Goal: Task Accomplishment & Management: Use online tool/utility

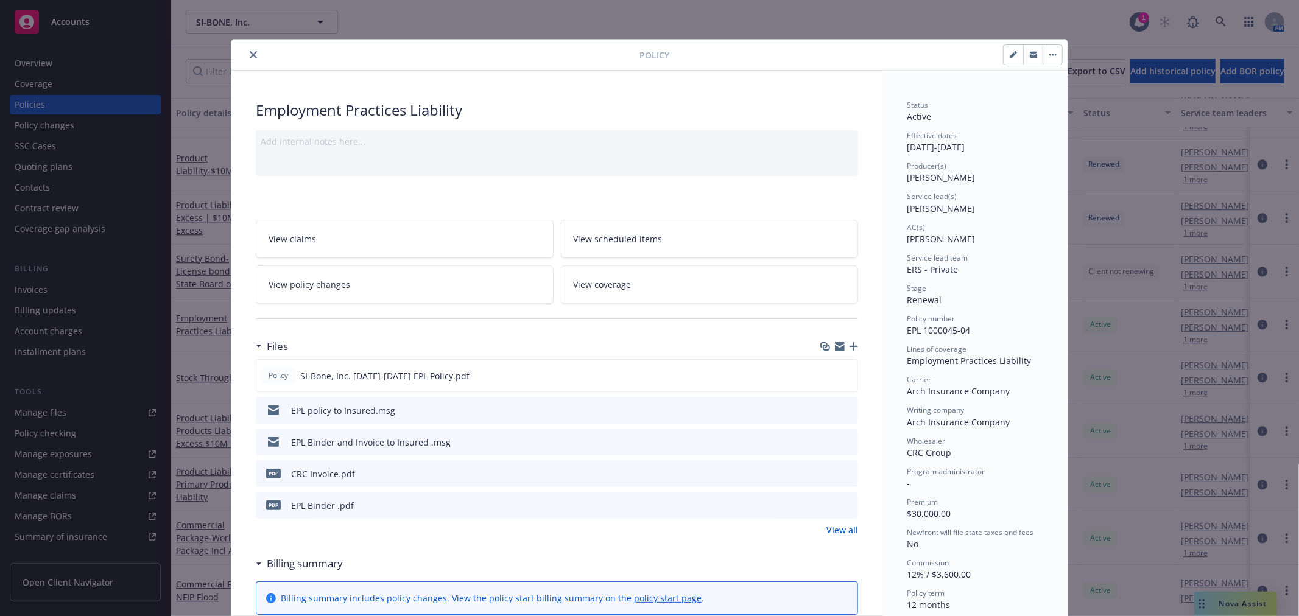
click at [251, 52] on icon "close" at bounding box center [253, 54] width 7 height 7
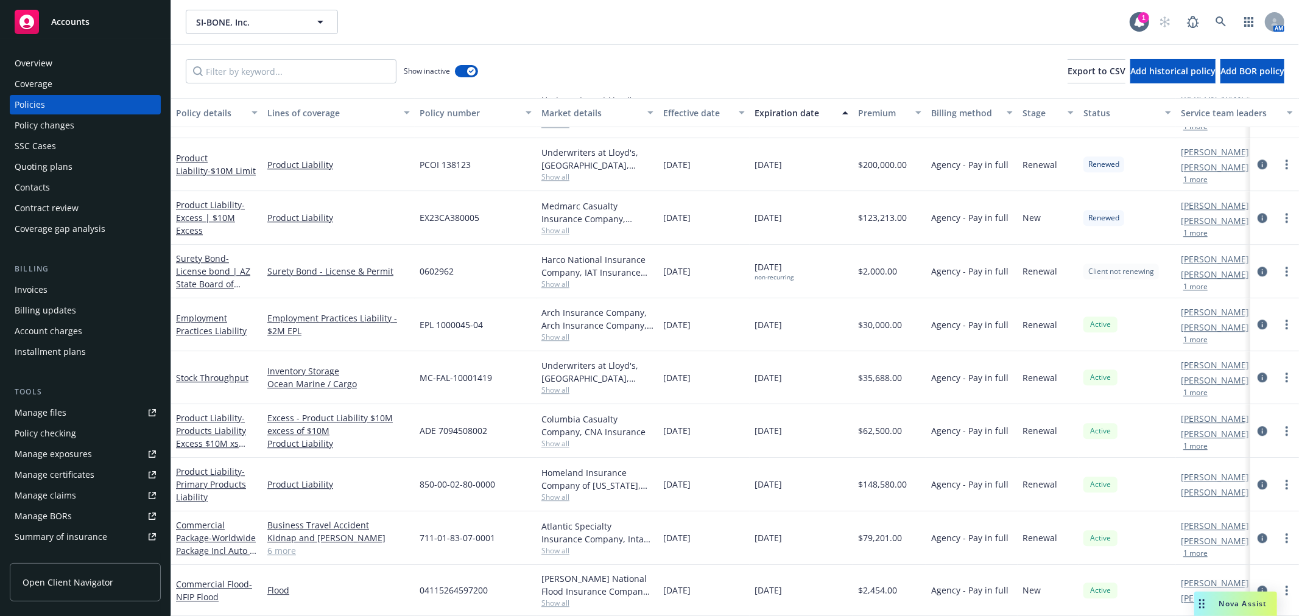
click at [1235, 25] on div "AM" at bounding box center [1219, 22] width 132 height 24
click at [1228, 20] on link at bounding box center [1221, 22] width 24 height 24
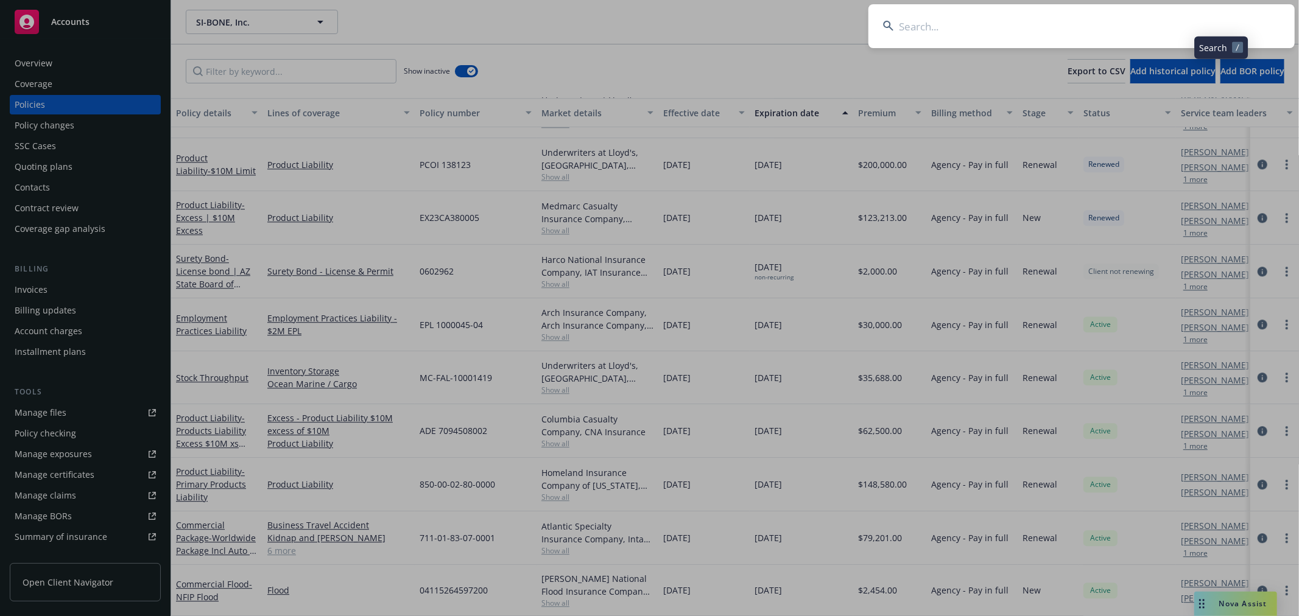
click at [1116, 25] on input at bounding box center [1081, 26] width 426 height 44
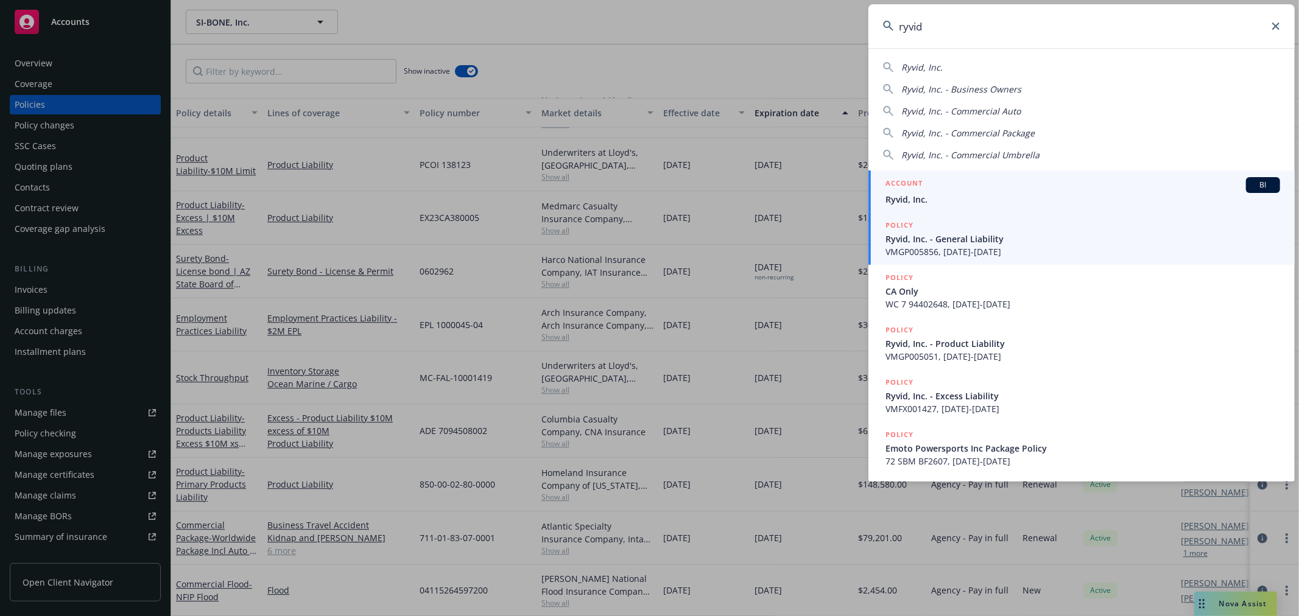
type input "ryvid"
click at [971, 191] on div "ACCOUNT BI" at bounding box center [1083, 185] width 395 height 16
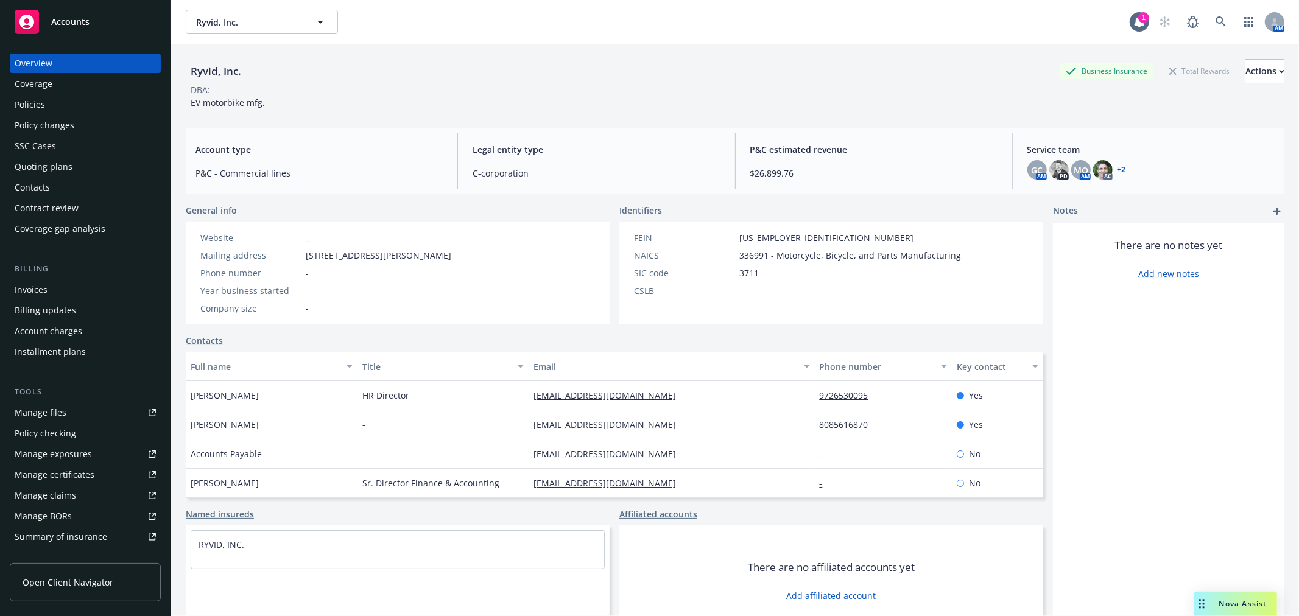
click at [37, 105] on div "Policies" at bounding box center [30, 104] width 30 height 19
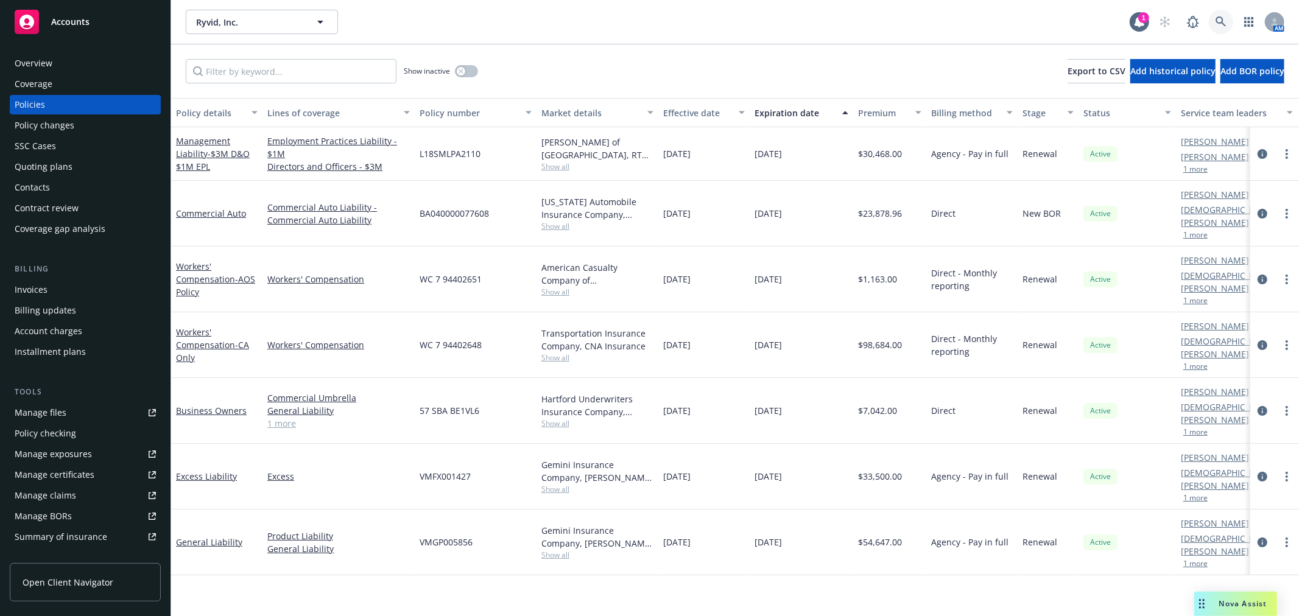
click at [1220, 10] on link at bounding box center [1221, 22] width 24 height 24
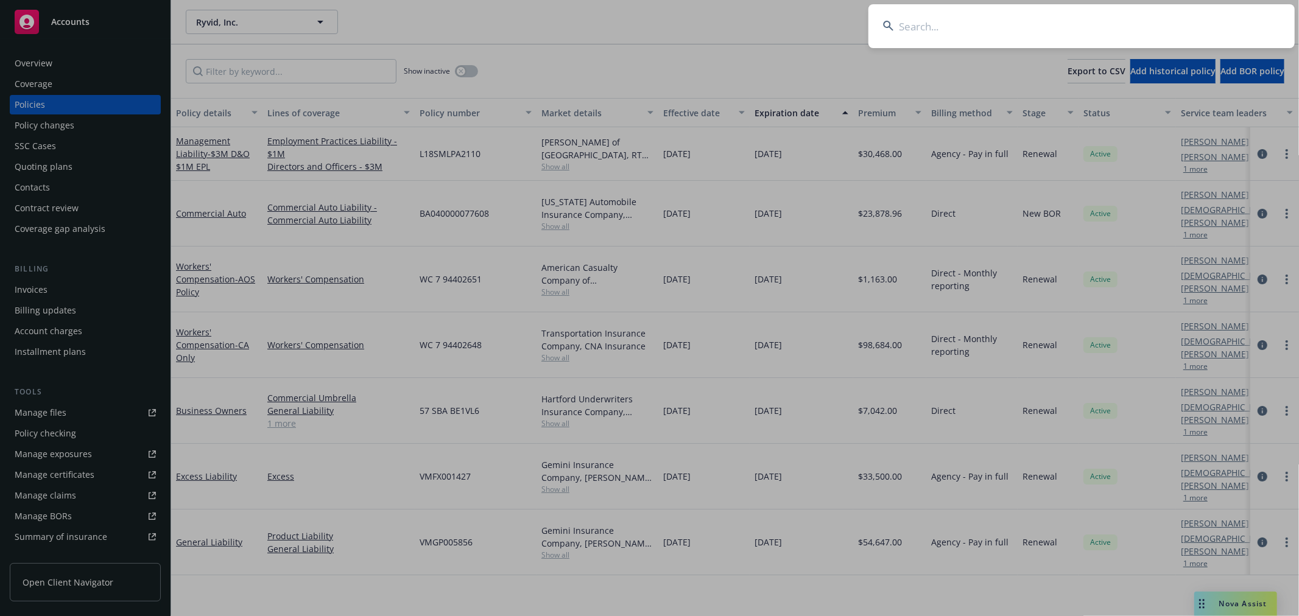
click at [1183, 18] on input at bounding box center [1081, 26] width 426 height 44
type input "aria"
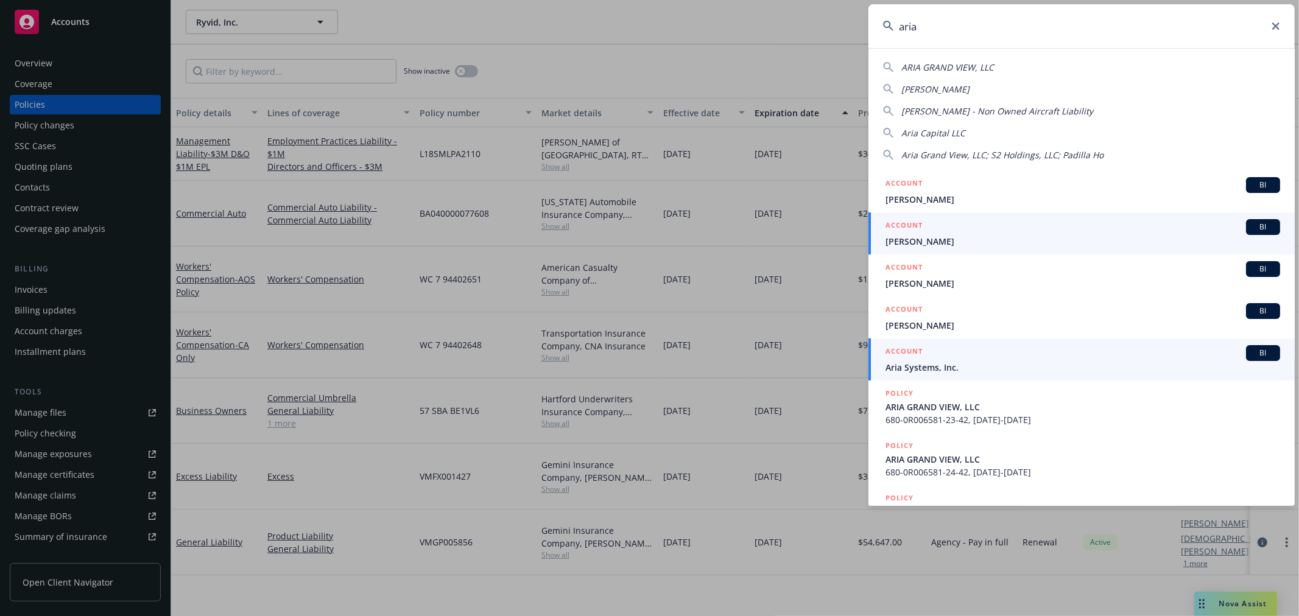
click at [985, 368] on span "Aria Systems, Inc." at bounding box center [1083, 367] width 395 height 13
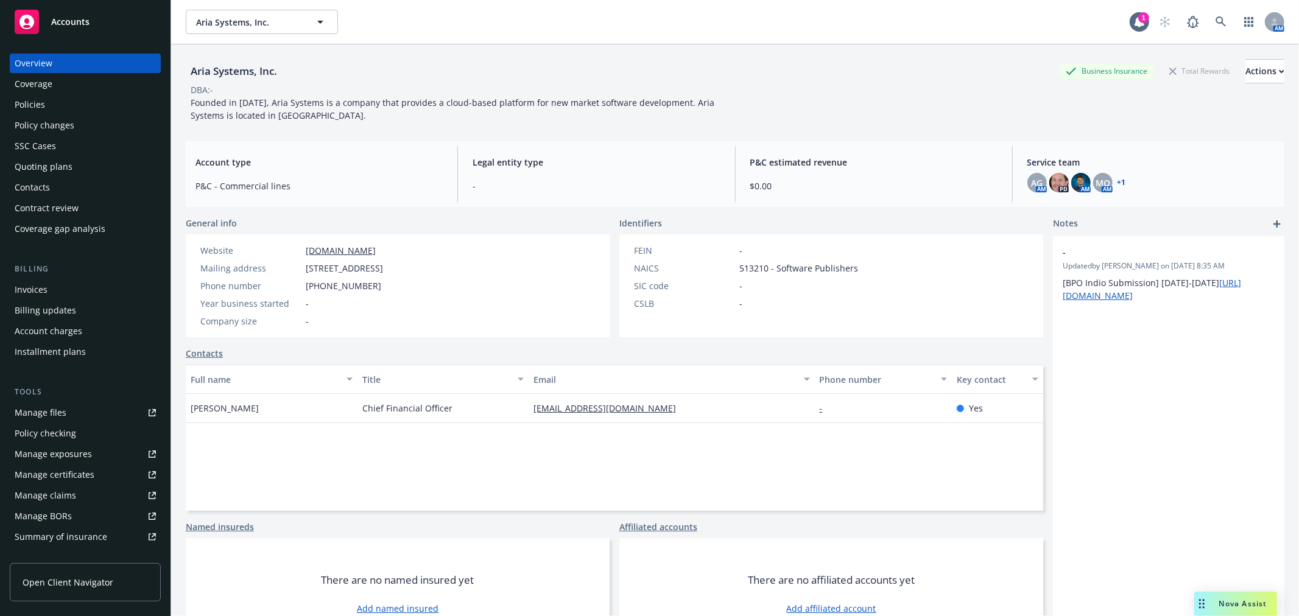
click at [50, 167] on div "Quoting plans" at bounding box center [44, 166] width 58 height 19
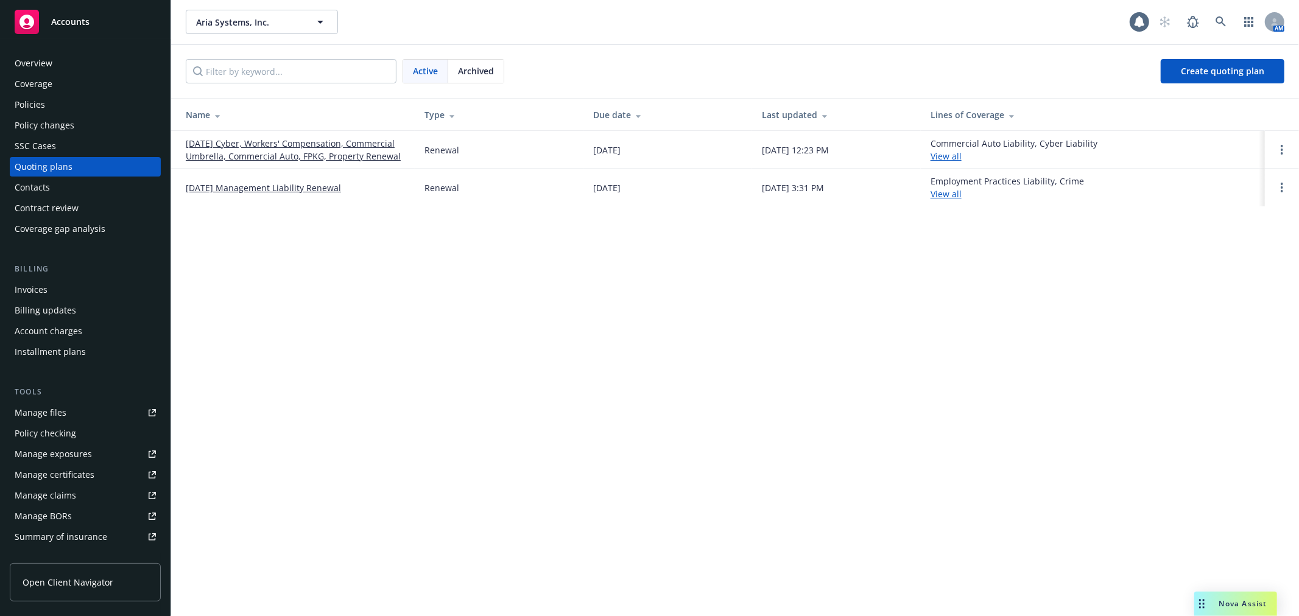
click at [270, 189] on link "[DATE] Management Liability Renewal" at bounding box center [263, 187] width 155 height 13
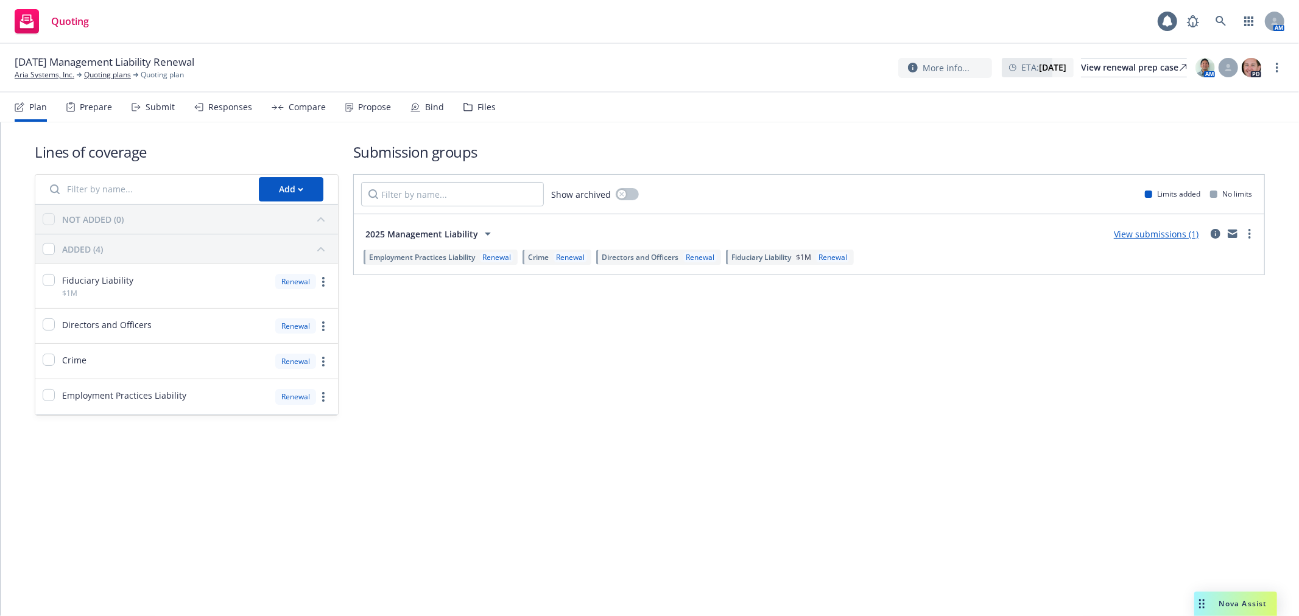
click at [470, 105] on div "Files" at bounding box center [479, 107] width 32 height 29
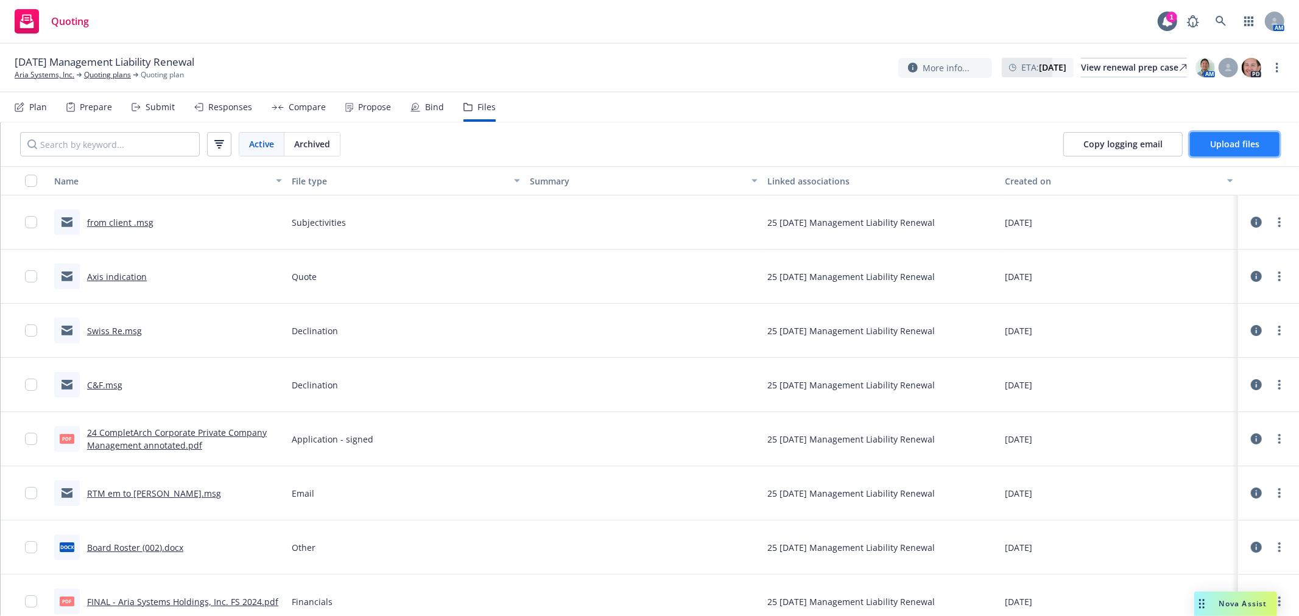
click at [1234, 144] on span "Upload files" at bounding box center [1234, 144] width 49 height 12
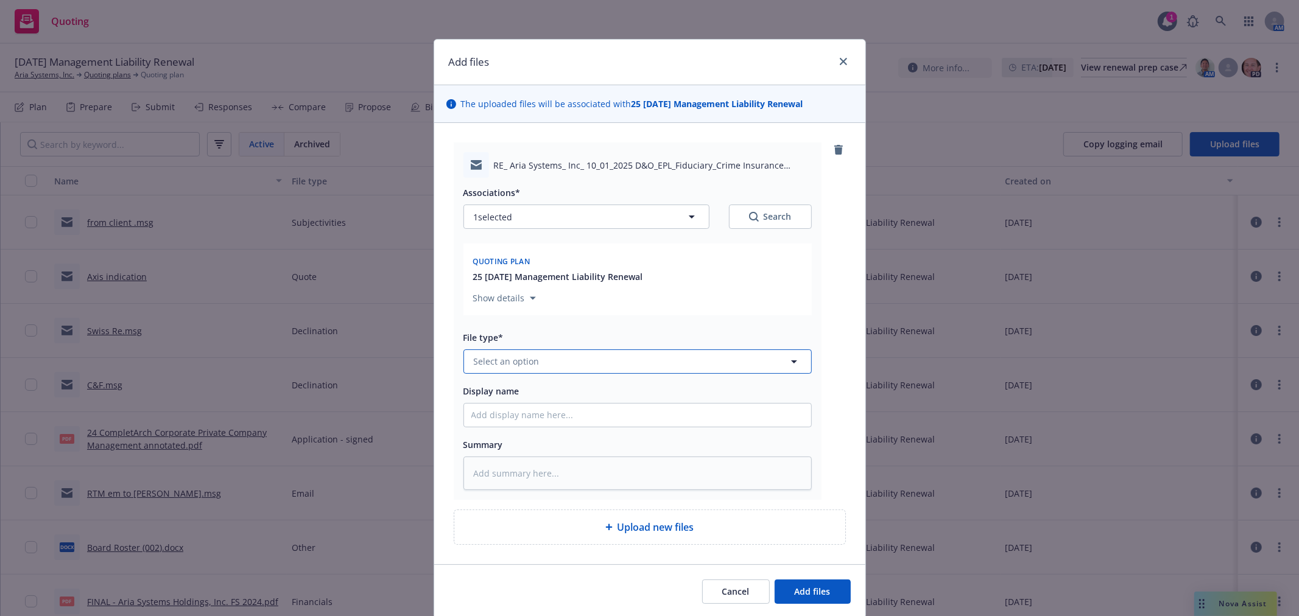
click at [554, 366] on button "Select an option" at bounding box center [637, 362] width 348 height 24
type input "decli"
type textarea "x"
type input "C"
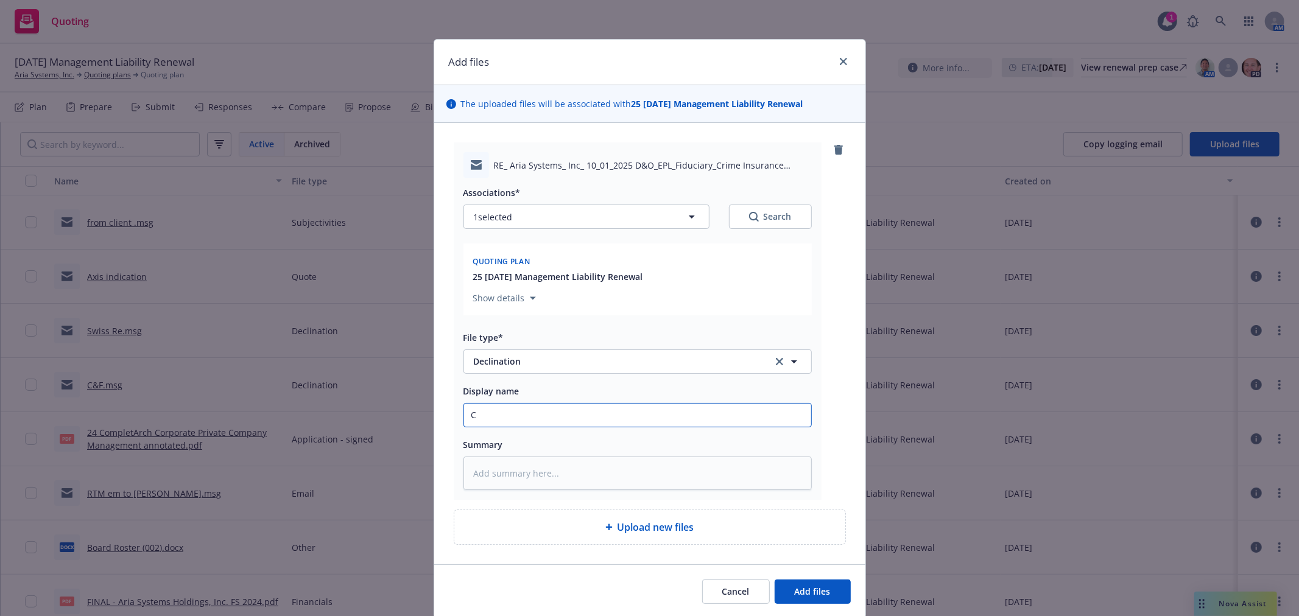
type textarea "x"
type input "Ch"
type textarea "x"
type input "Chu"
type textarea "x"
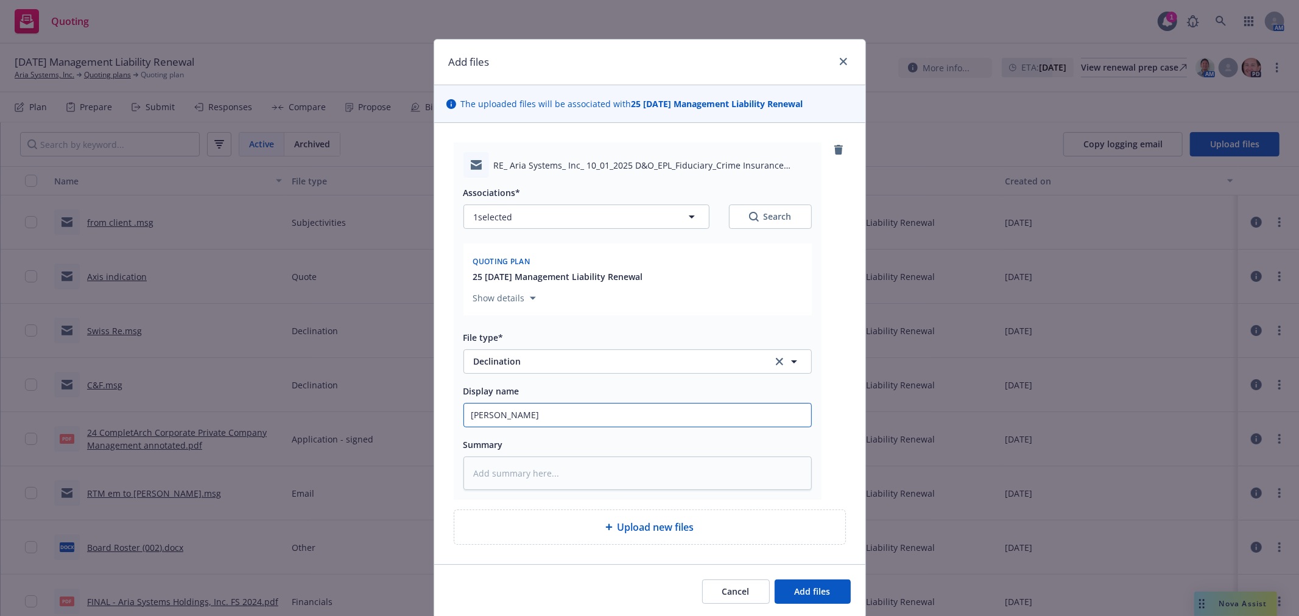
type input "Chub"
type textarea "x"
type input "Chubb"
click at [775, 580] on button "Add files" at bounding box center [813, 592] width 76 height 24
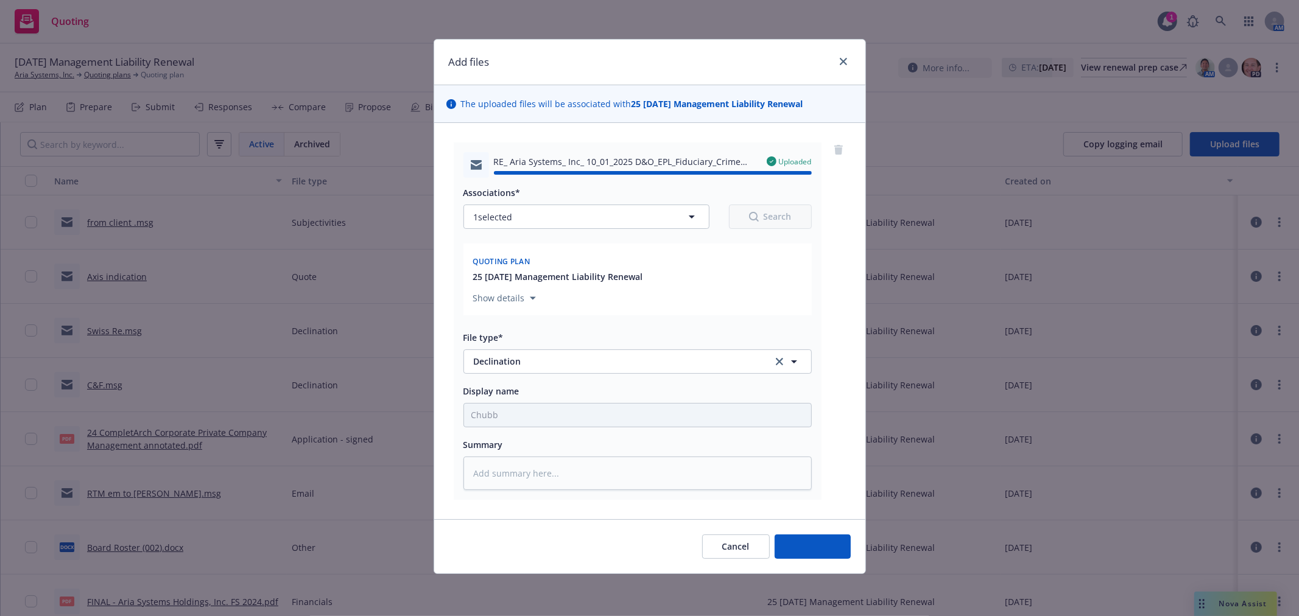
type textarea "x"
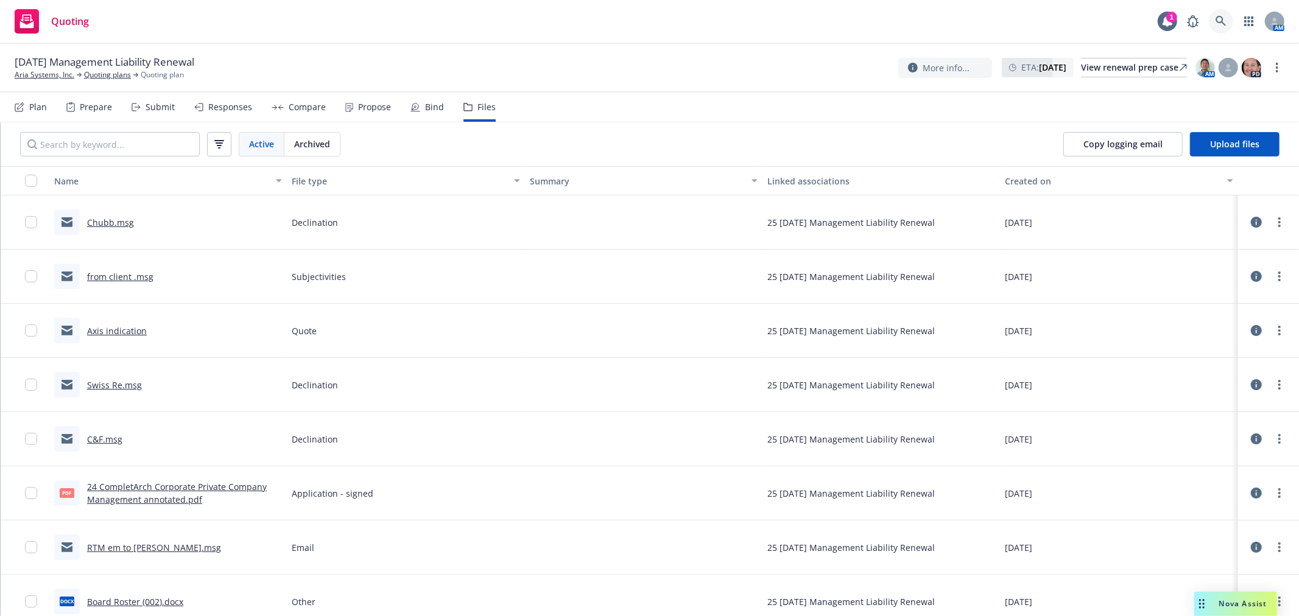
click at [1226, 20] on link at bounding box center [1221, 21] width 24 height 24
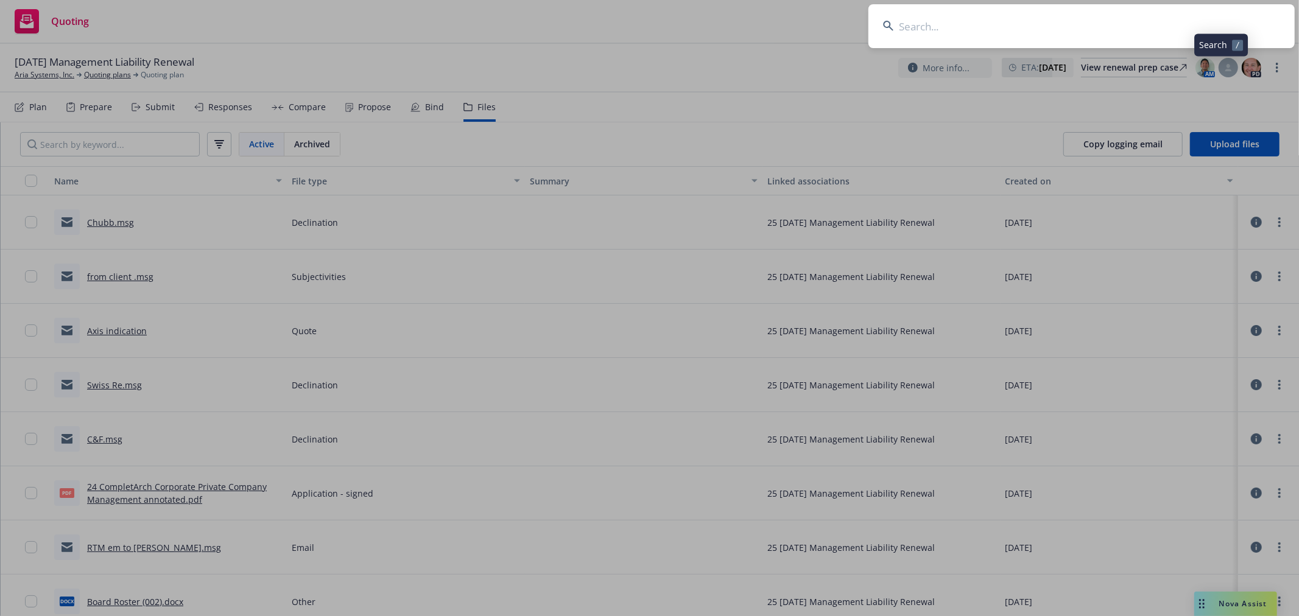
click at [1065, 46] on input at bounding box center [1081, 26] width 426 height 44
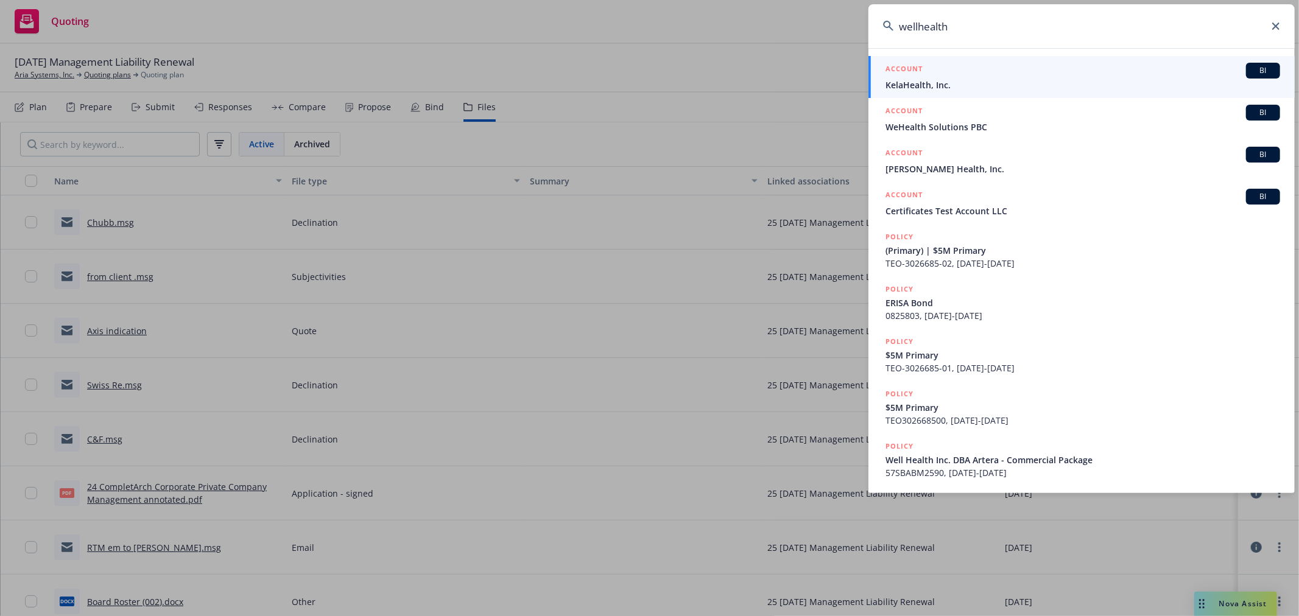
click at [918, 28] on input "wellhealth" at bounding box center [1081, 26] width 426 height 44
click at [969, 32] on input "well health" at bounding box center [1081, 26] width 426 height 44
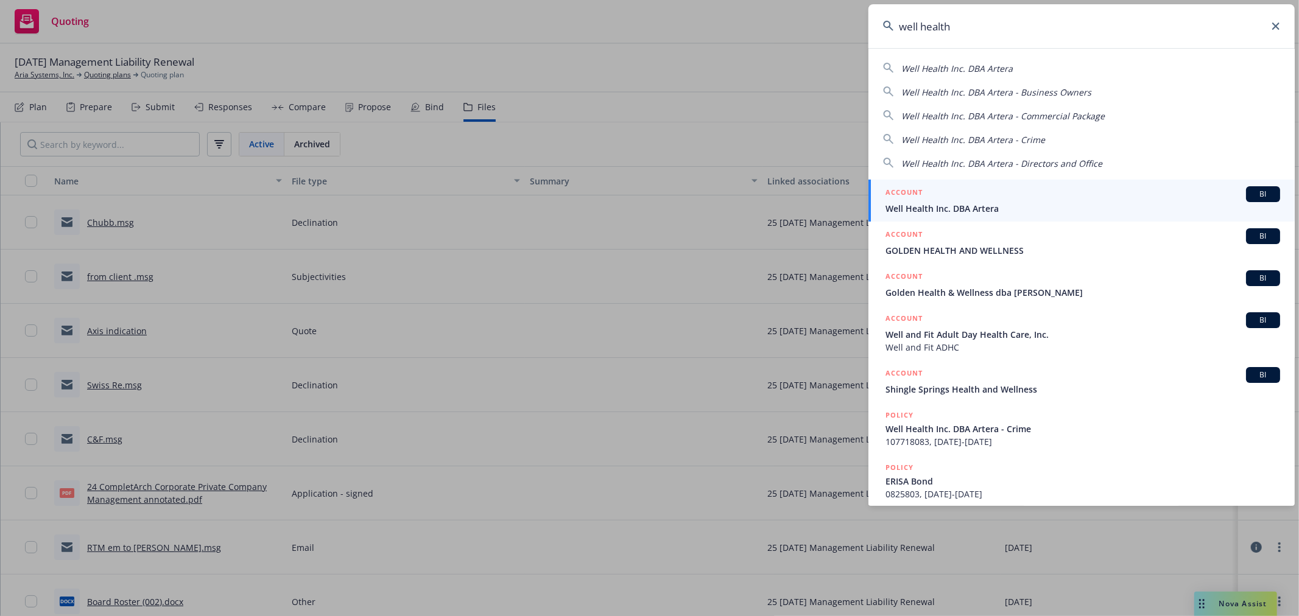
type input "well health"
click at [973, 197] on div "ACCOUNT BI" at bounding box center [1083, 194] width 395 height 16
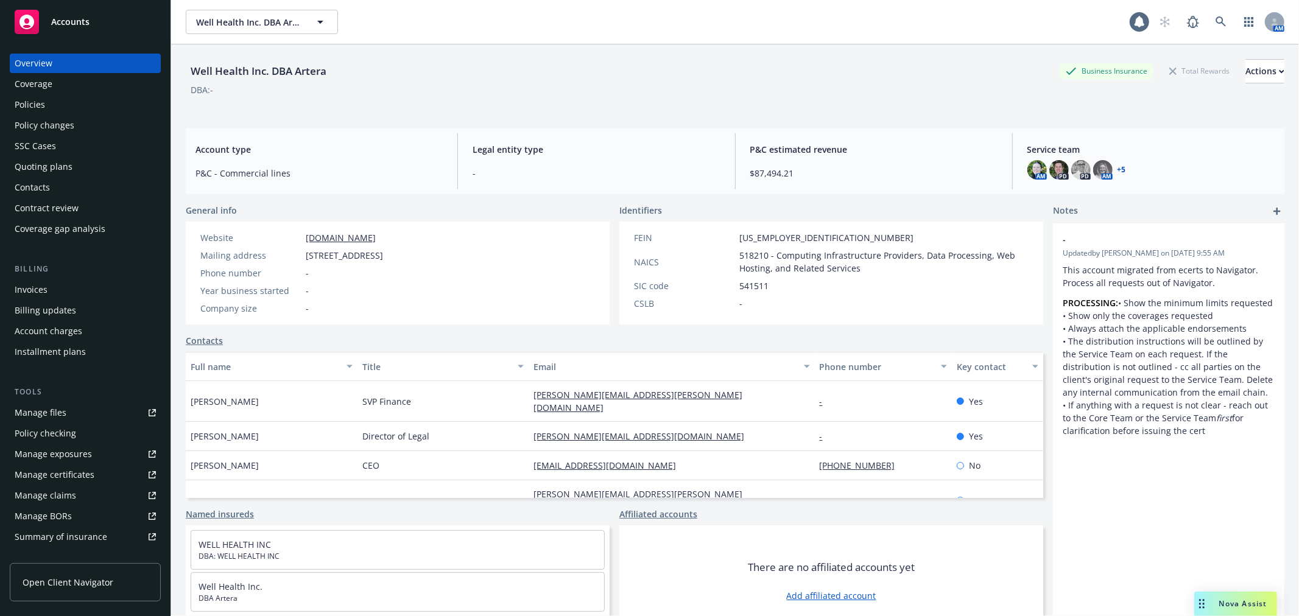
click at [31, 105] on div "Policies" at bounding box center [30, 104] width 30 height 19
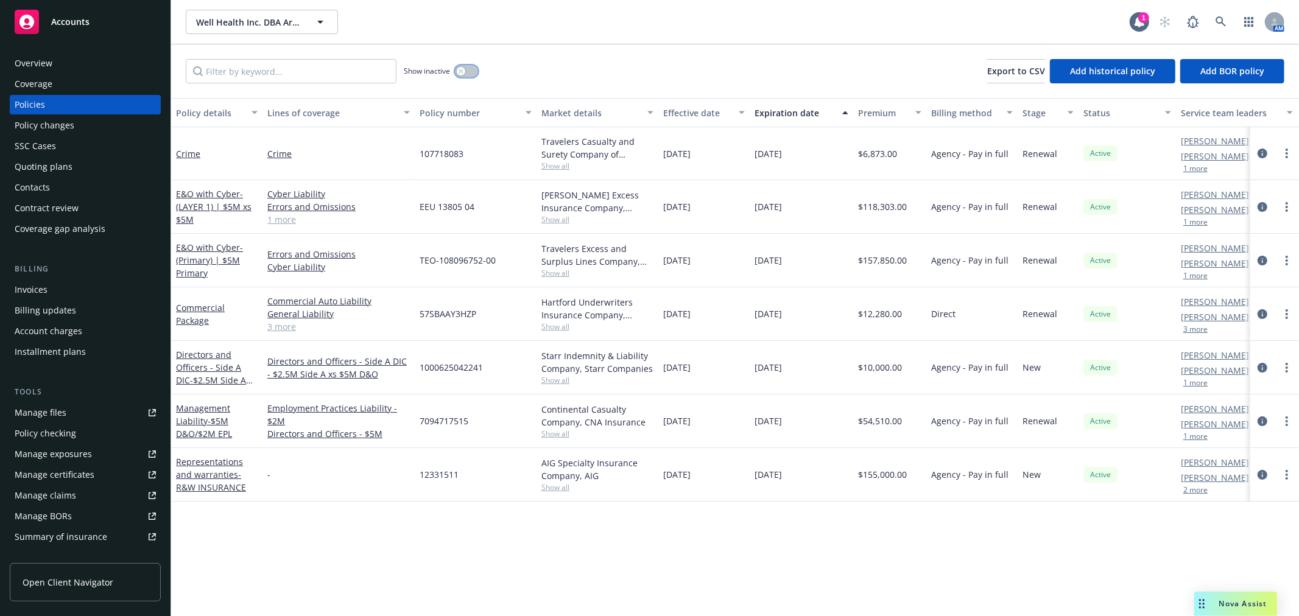
click at [466, 75] on button "button" at bounding box center [466, 71] width 23 height 12
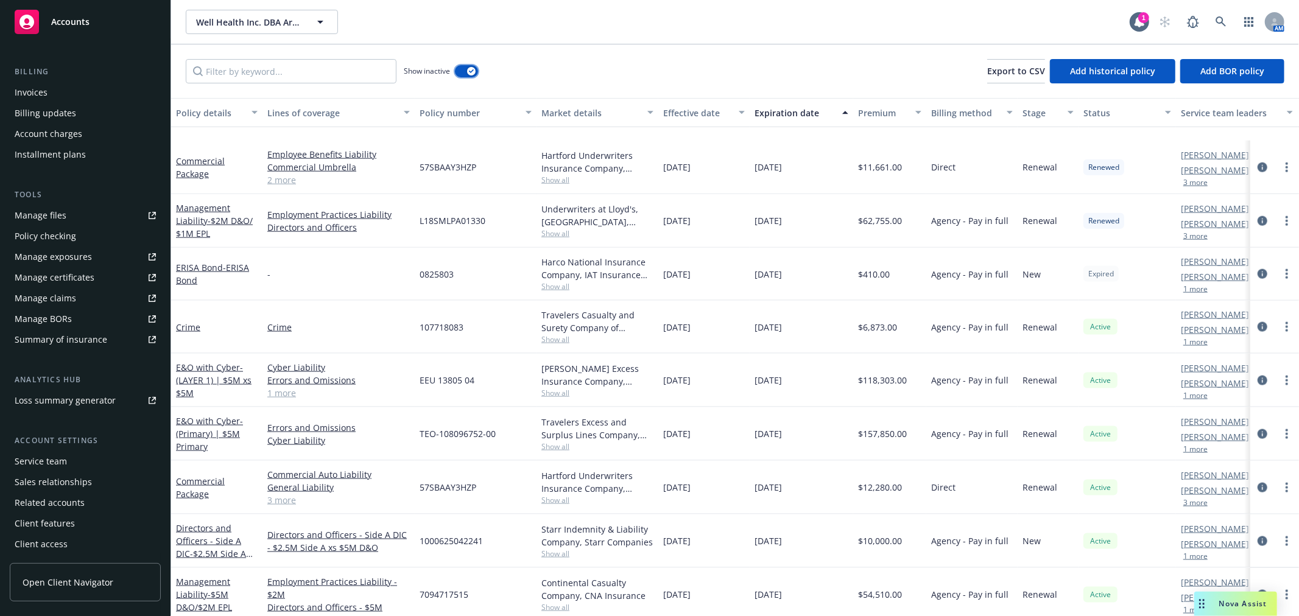
scroll to position [1372, 0]
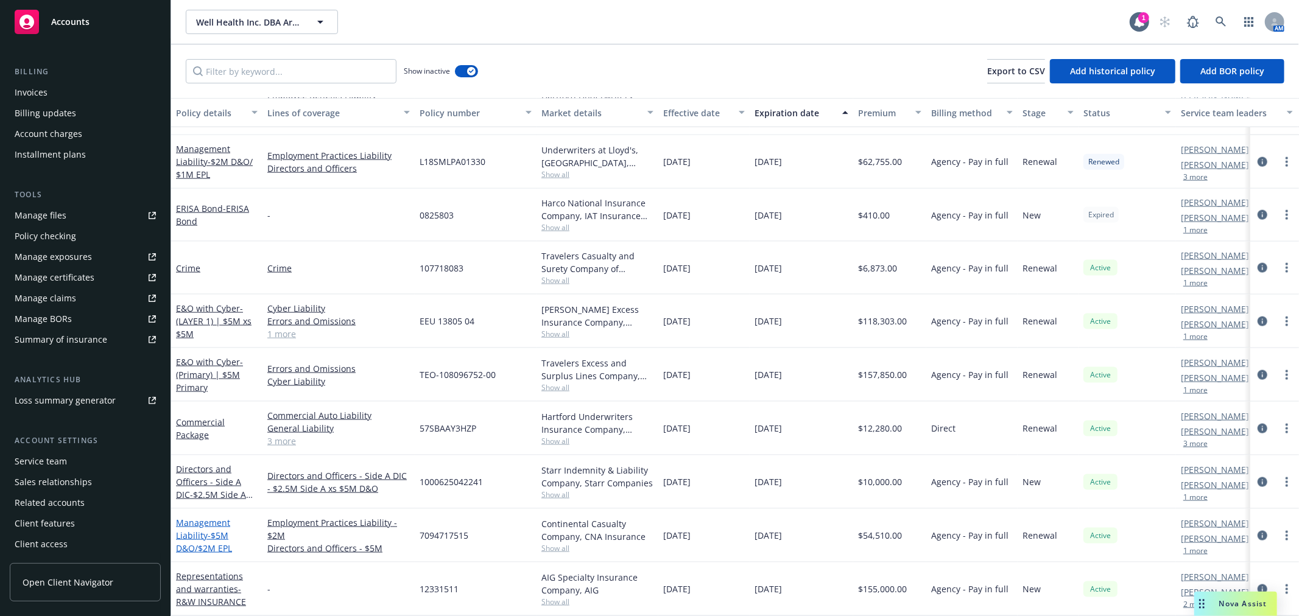
click at [208, 530] on span "- $5M D&O/$2M EPL" at bounding box center [204, 542] width 56 height 24
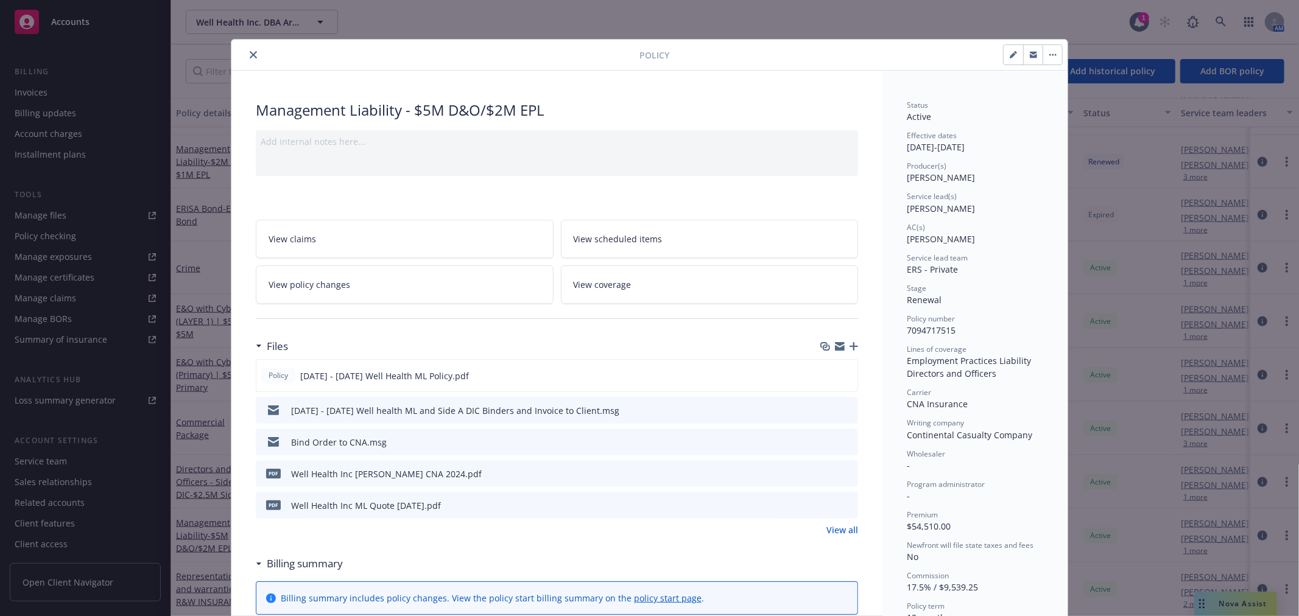
click at [824, 439] on icon "download file" at bounding box center [827, 442] width 10 height 10
click at [250, 57] on icon "close" at bounding box center [253, 54] width 7 height 7
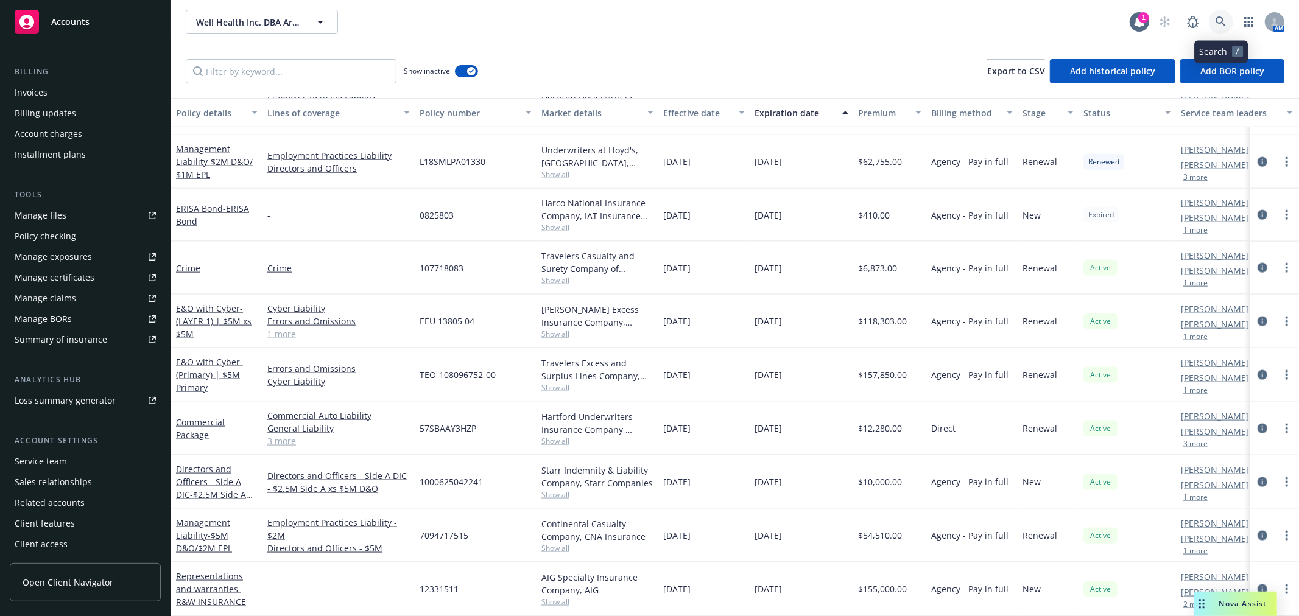
click at [1219, 15] on link at bounding box center [1221, 22] width 24 height 24
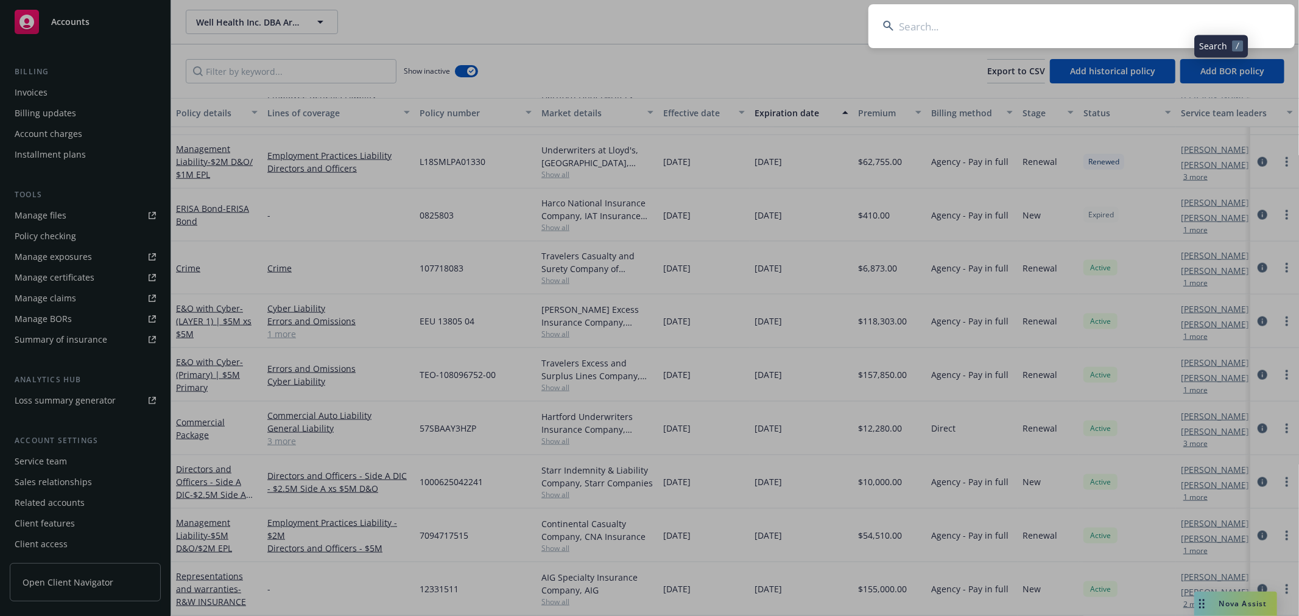
click at [1078, 26] on input at bounding box center [1081, 26] width 426 height 44
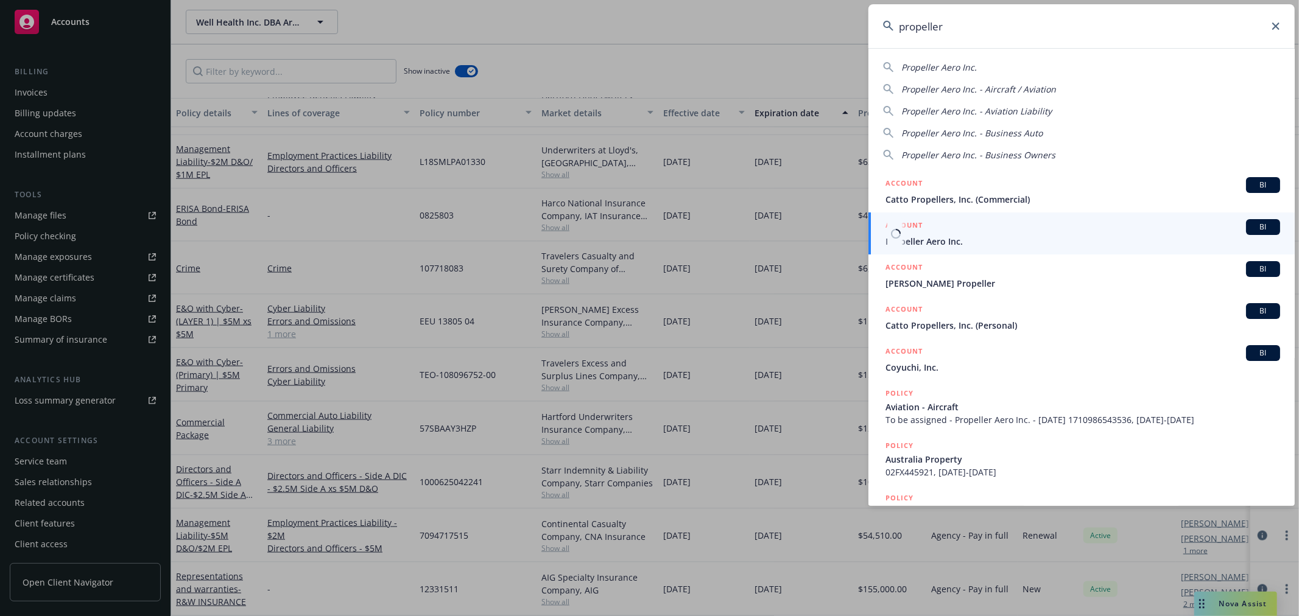
type input "propeller"
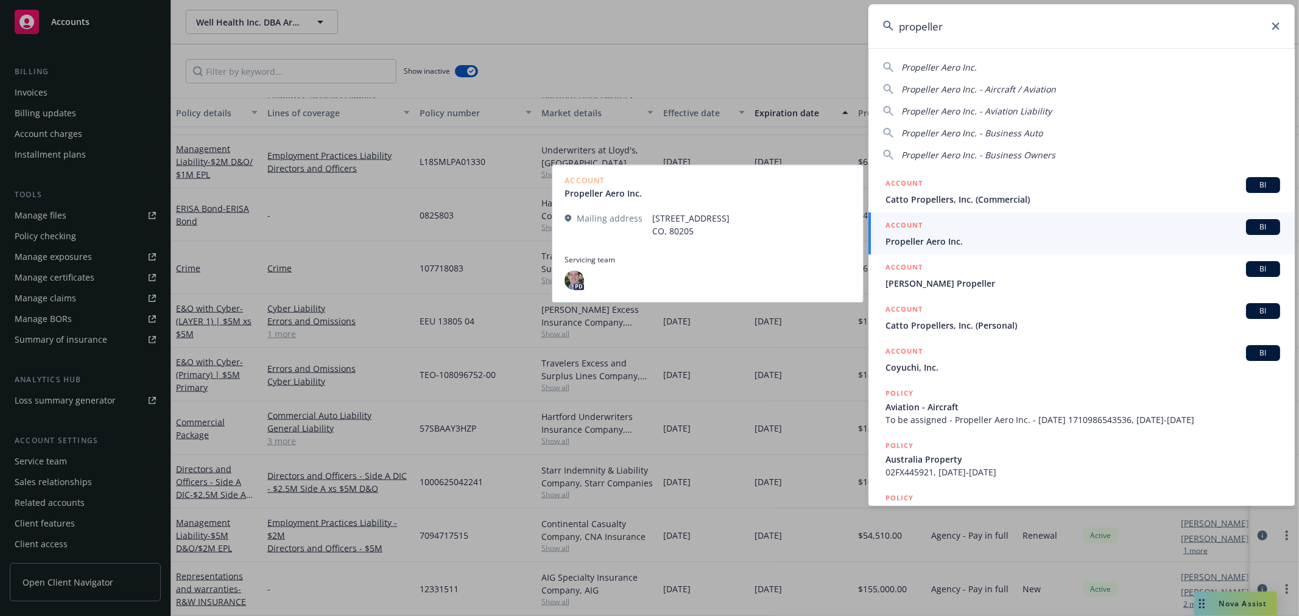
click at [1006, 239] on span "Propeller Aero Inc." at bounding box center [1083, 241] width 395 height 13
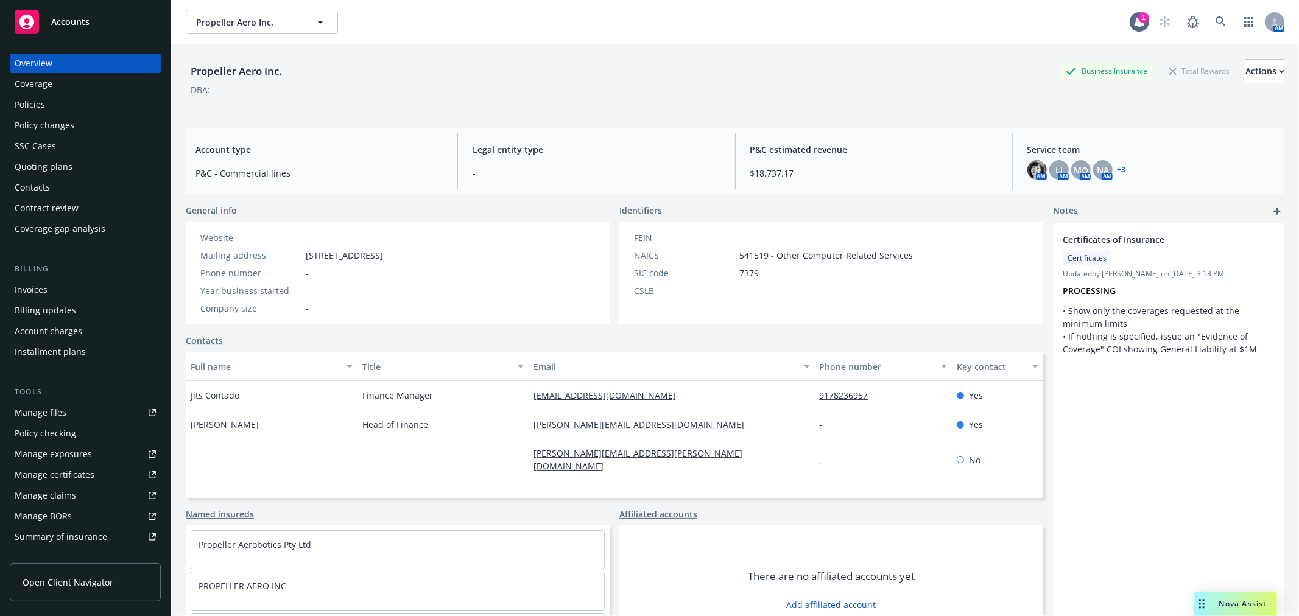
click at [39, 173] on div "Quoting plans" at bounding box center [44, 166] width 58 height 19
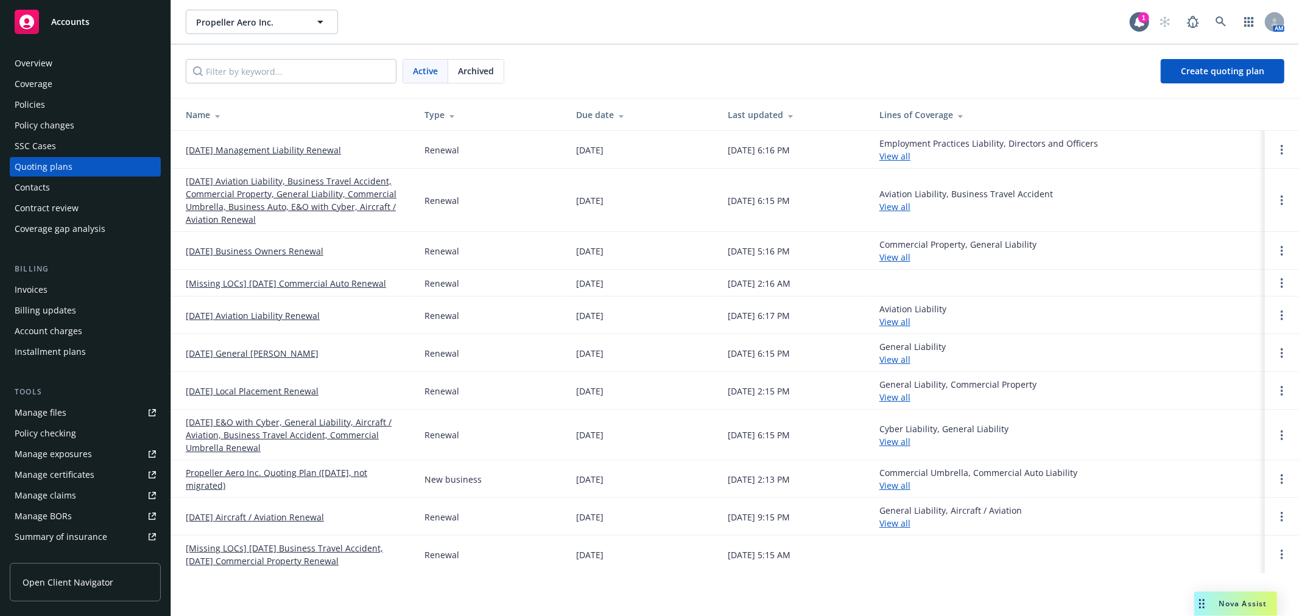
click at [305, 146] on link "09/30/25 Management Liability Renewal" at bounding box center [263, 150] width 155 height 13
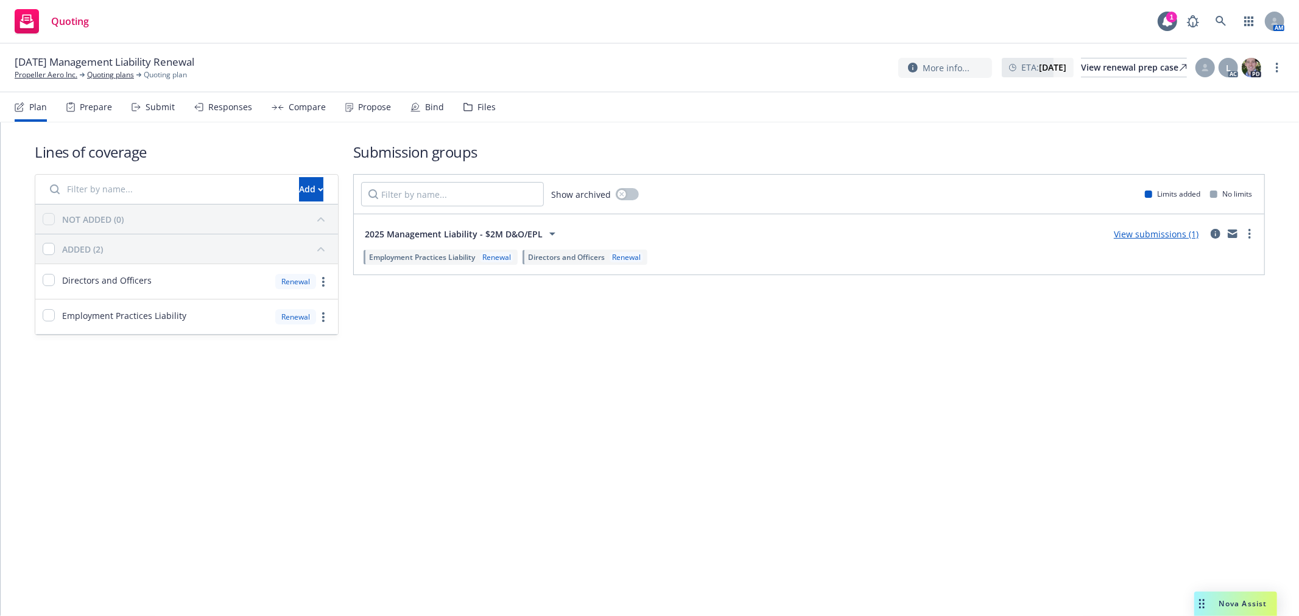
click at [484, 110] on div "Files" at bounding box center [486, 107] width 18 height 10
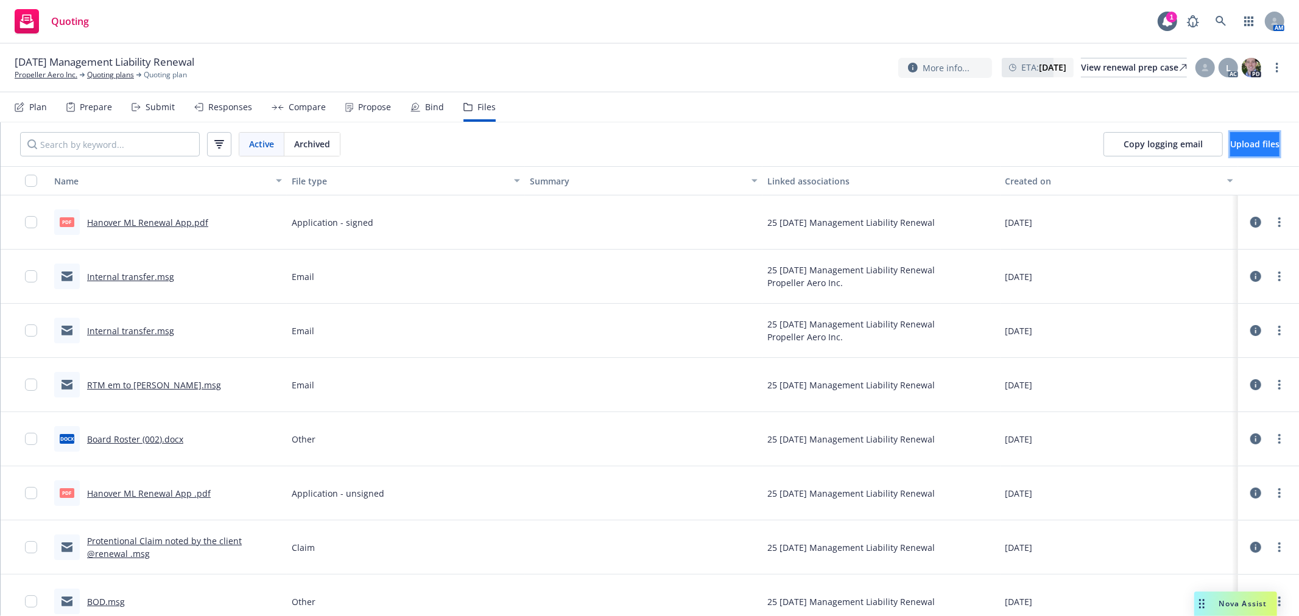
click at [1230, 141] on button "Upload files" at bounding box center [1254, 144] width 49 height 24
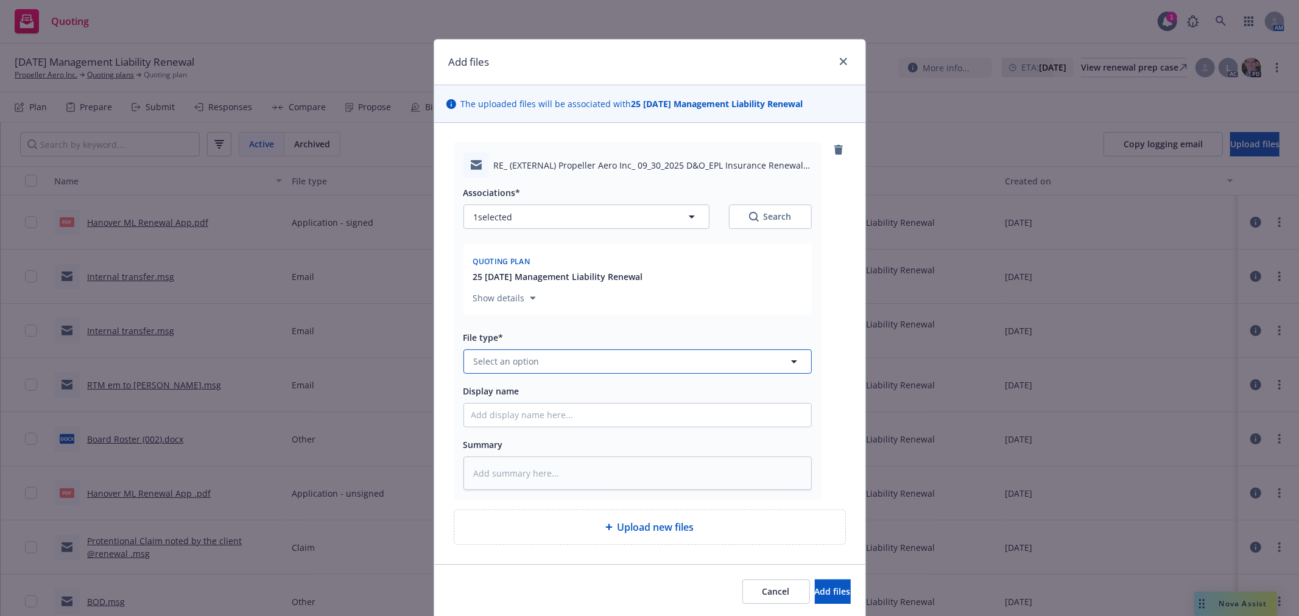
click at [566, 368] on button "Select an option" at bounding box center [637, 362] width 348 height 24
type input "QUote"
click at [556, 305] on div "Quote" at bounding box center [637, 296] width 333 height 18
click at [534, 418] on input "Display name" at bounding box center [637, 415] width 347 height 23
type textarea "x"
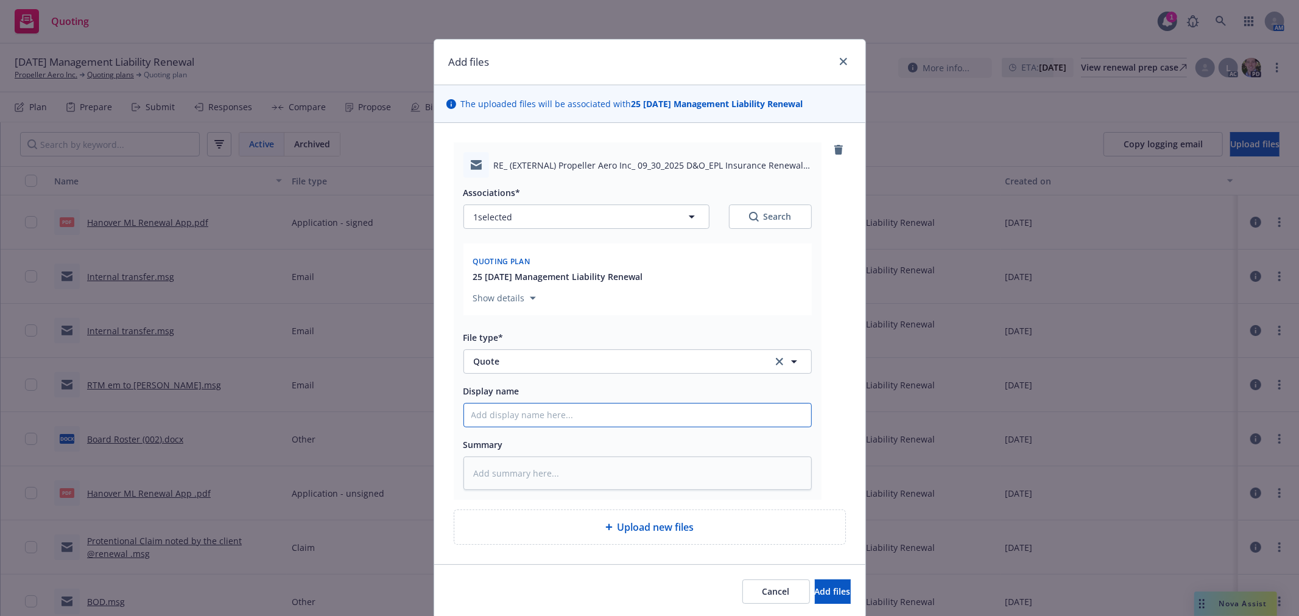
type input "M"
type textarea "x"
type input "Mk"
type textarea "x"
type input "Mkt"
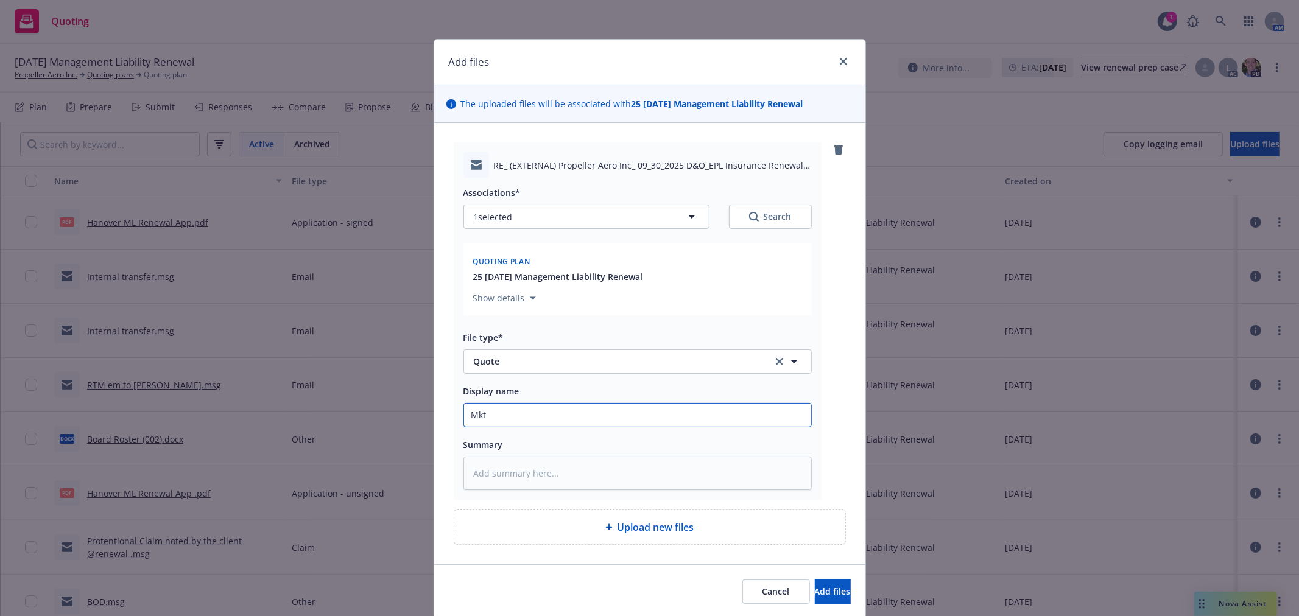
type textarea "x"
type input "Mkt"
type textarea "x"
type input "Mkt s"
type textarea "x"
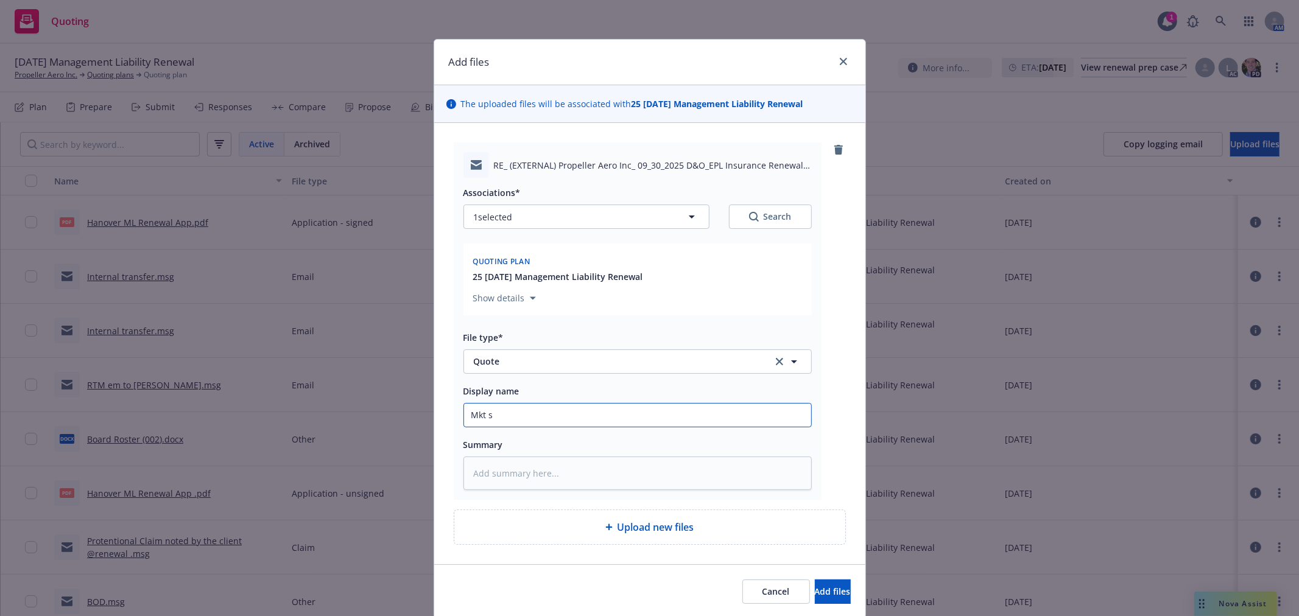
type input "Mkt su"
type textarea "x"
type input "Mkt sum"
type textarea "x"
type input "Mkt summ"
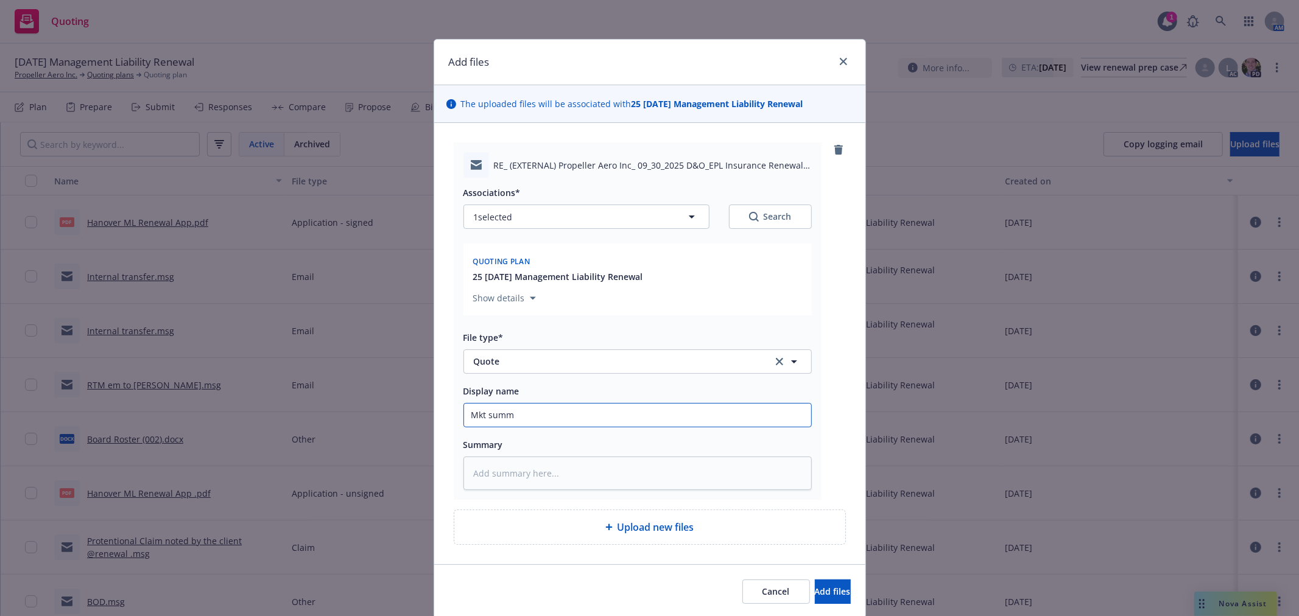
type textarea "x"
type input "Mkt summa"
type textarea "x"
type input "Mkt summar"
type textarea "x"
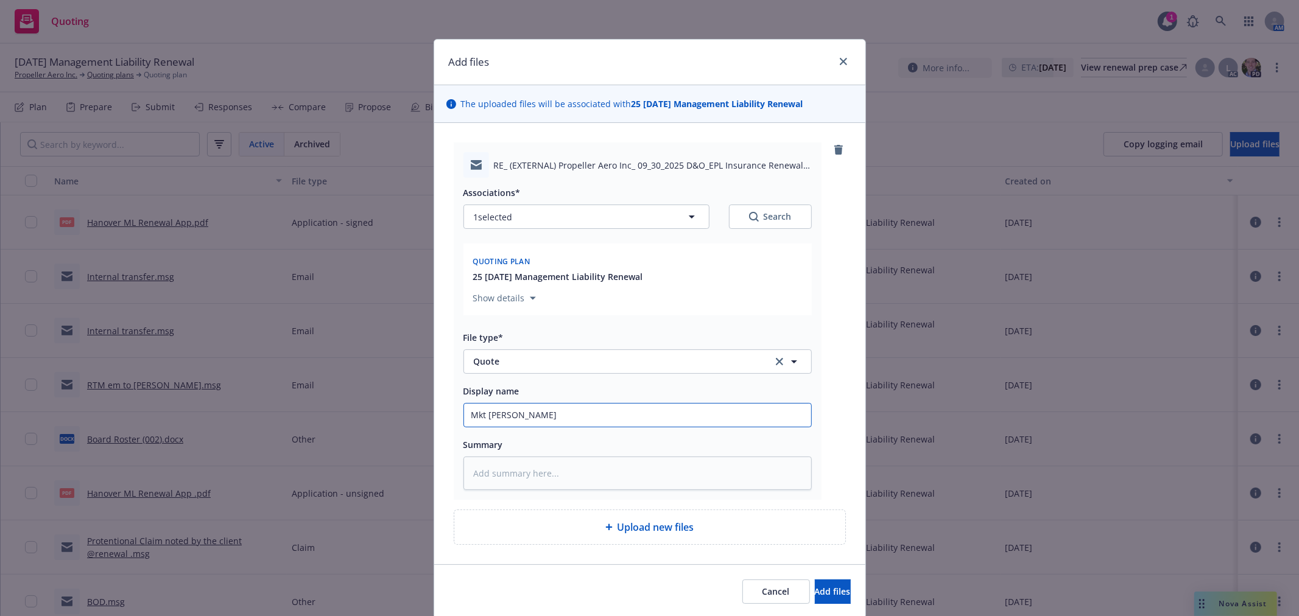
type input "Mkt summary"
type textarea "x"
type input "Mkt summary"
type textarea "x"
type input "Mkt summary +"
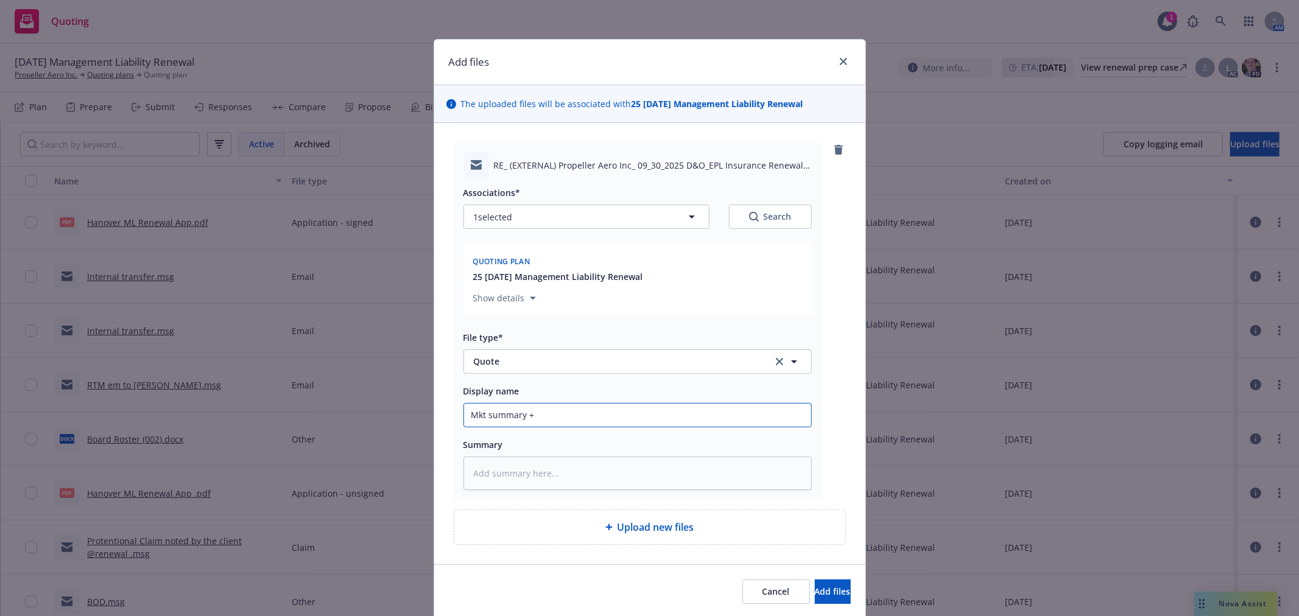
type textarea "x"
type input "Mkt summary +"
type textarea "x"
type input "Mkt summary + H"
type textarea "x"
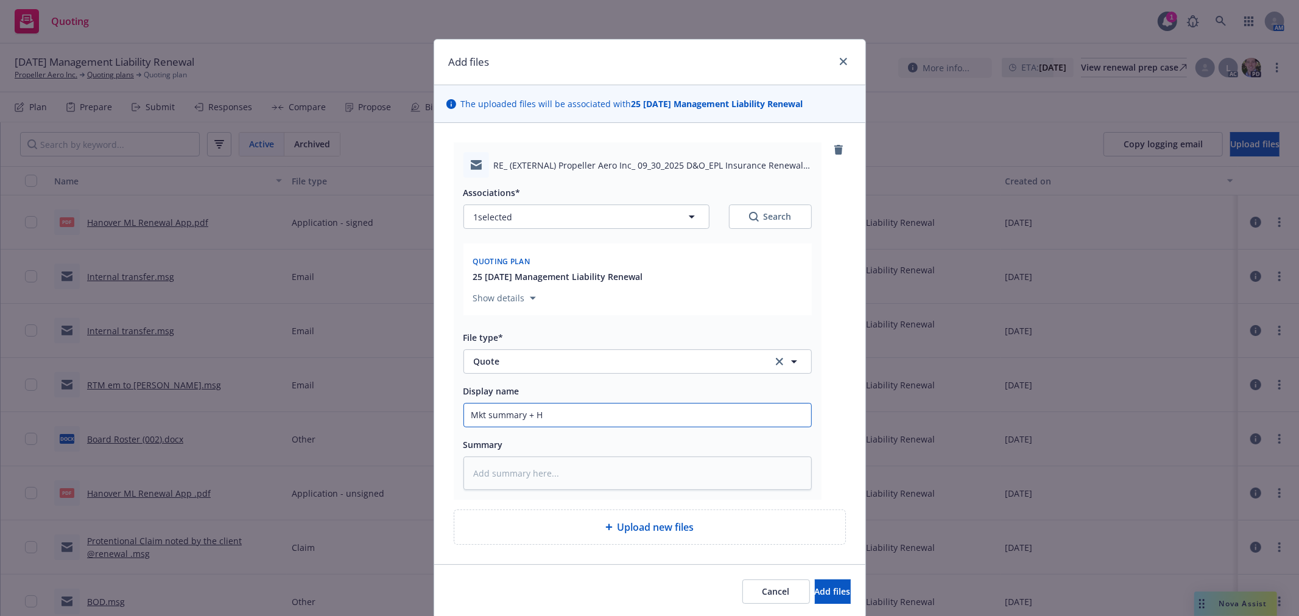
type input "Mkt summary + Ha"
type textarea "x"
type input "Mkt summary + Han"
type textarea "x"
type input "Mkt summary + Hano"
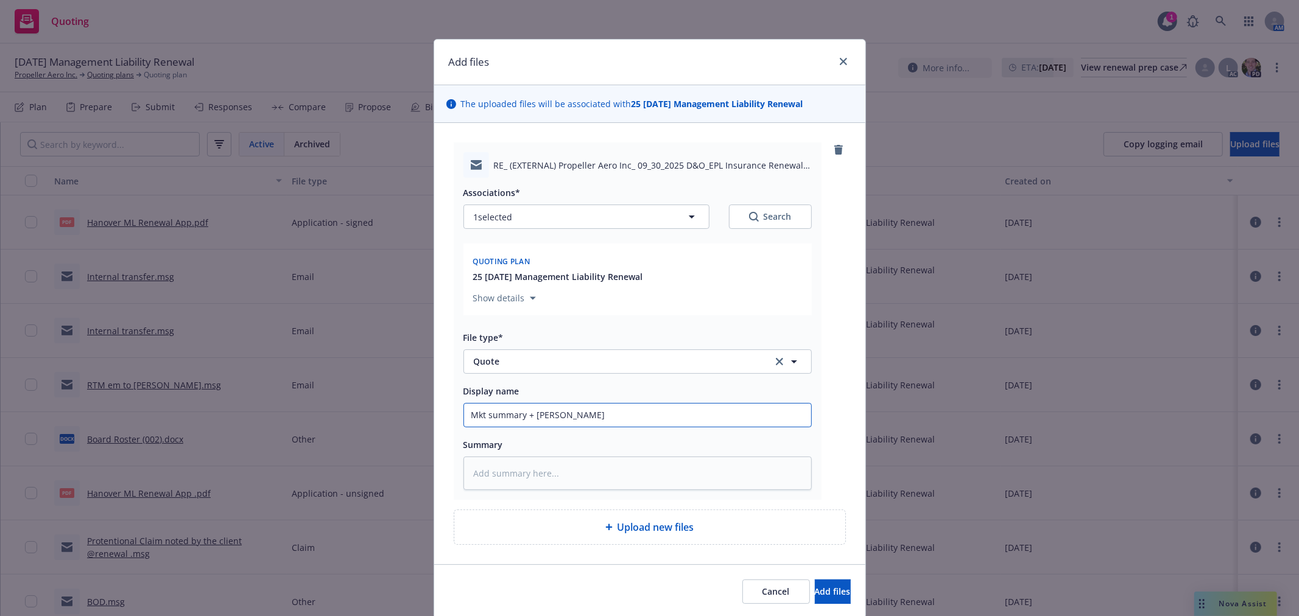
type textarea "x"
type input "Mkt summary + Hanov"
type textarea "x"
type input "Mkt summary + Hanove"
type textarea "x"
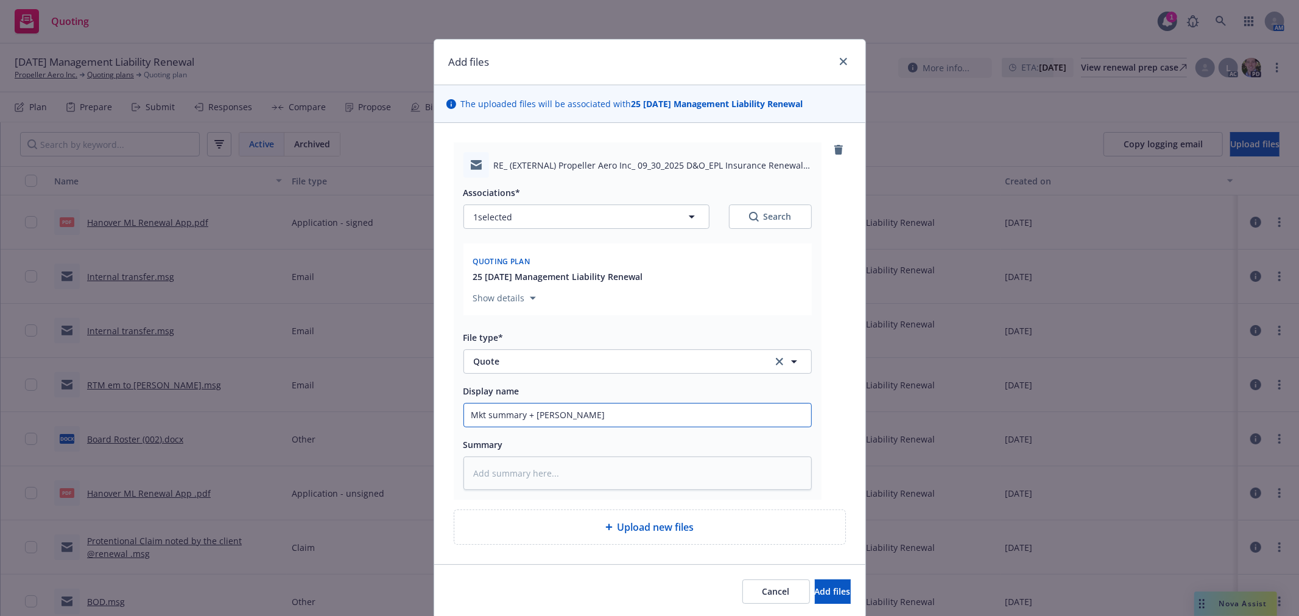
type input "Mkt summary + Hanover"
type textarea "x"
type input "Mkt summary + Hanover"
type textarea "x"
type input "Mkt summary + Hanover Q"
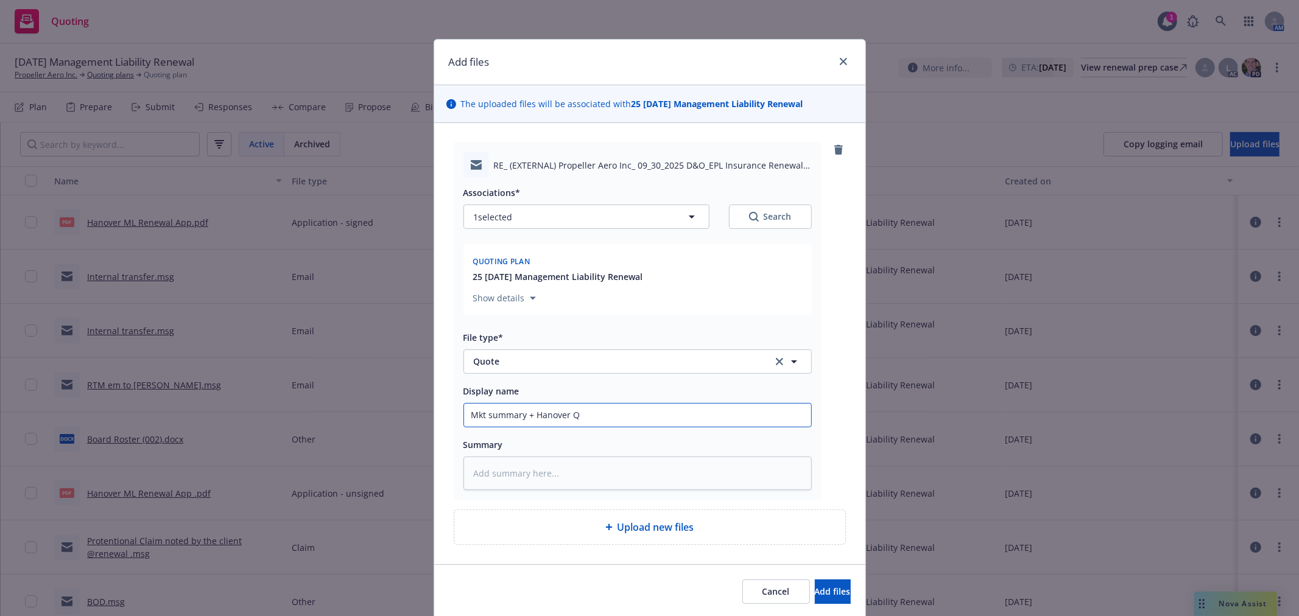
type textarea "x"
type input "Mkt summary + Hanover"
type textarea "x"
type input "Mkt summary + Hanover q"
type textarea "x"
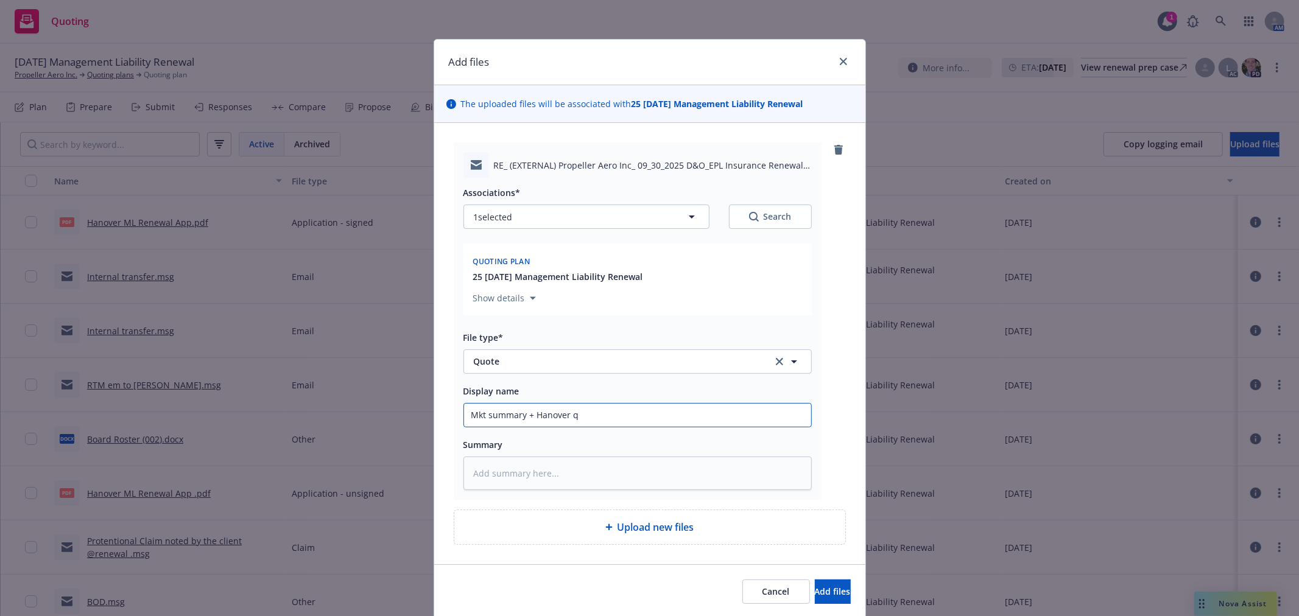
type input "Mkt summary + Hanover qu"
type textarea "x"
type input "Mkt summary + Hanover quo"
type textarea "x"
type input "Mkt summary + Hanover quote"
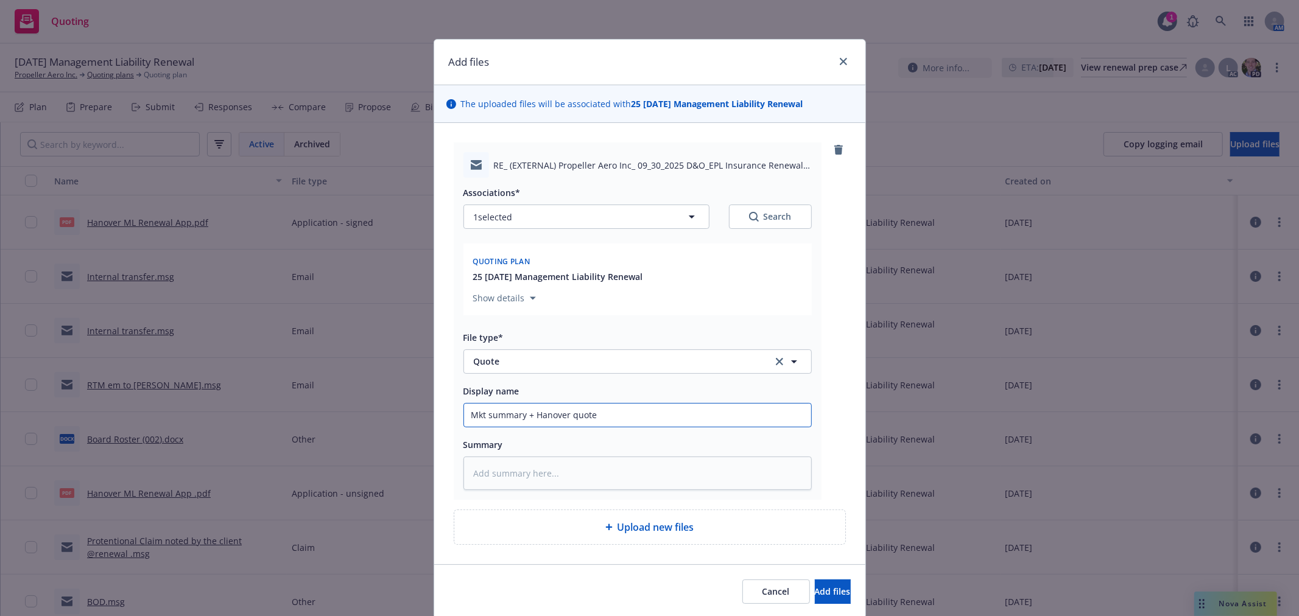
type textarea "x"
type input "Mkt summary + Hanover quote"
click at [815, 580] on button "Add files" at bounding box center [833, 592] width 36 height 24
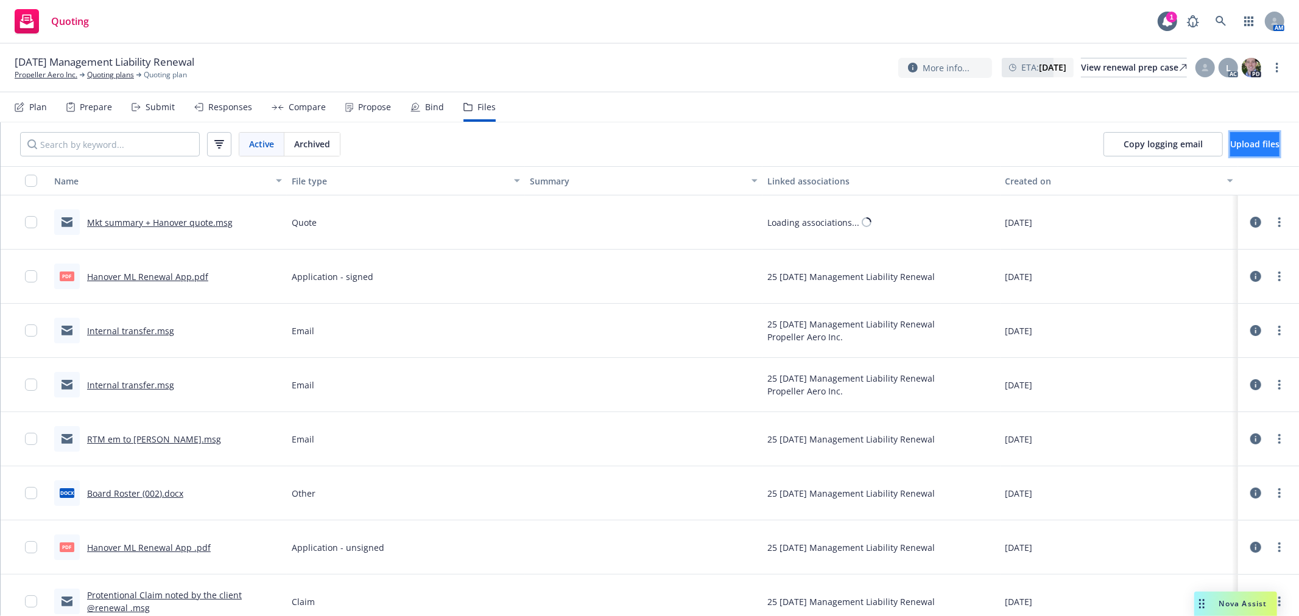
click at [1230, 149] on button "Upload files" at bounding box center [1254, 144] width 49 height 24
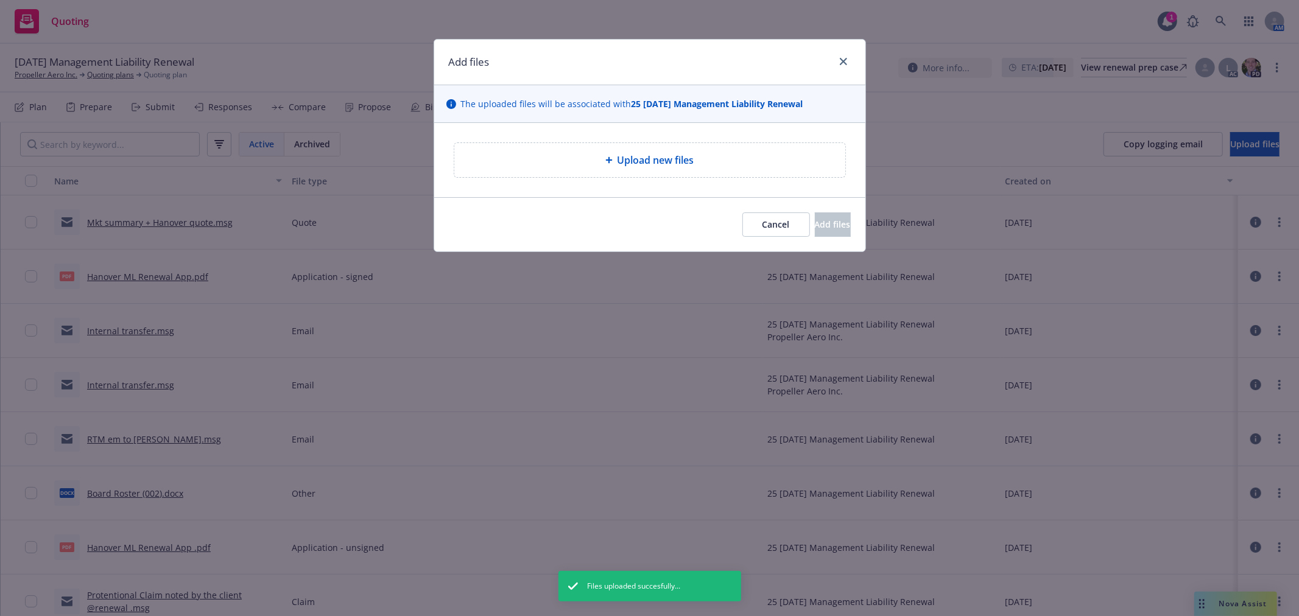
type textarea "x"
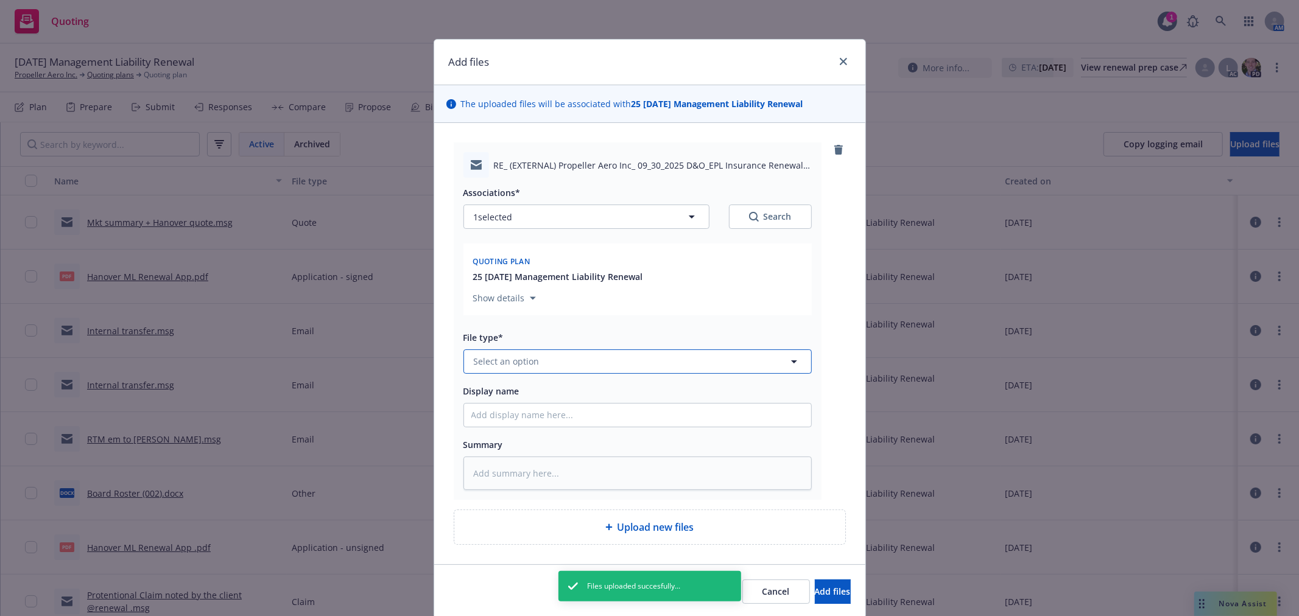
click at [569, 364] on button "Select an option" at bounding box center [637, 362] width 348 height 24
type input "quote"
click at [538, 297] on div "Quote" at bounding box center [637, 296] width 333 height 18
click at [523, 432] on div "Associations* 1 selected Search Quoting plan 25 09/30/25 Management Liability R…" at bounding box center [637, 334] width 348 height 312
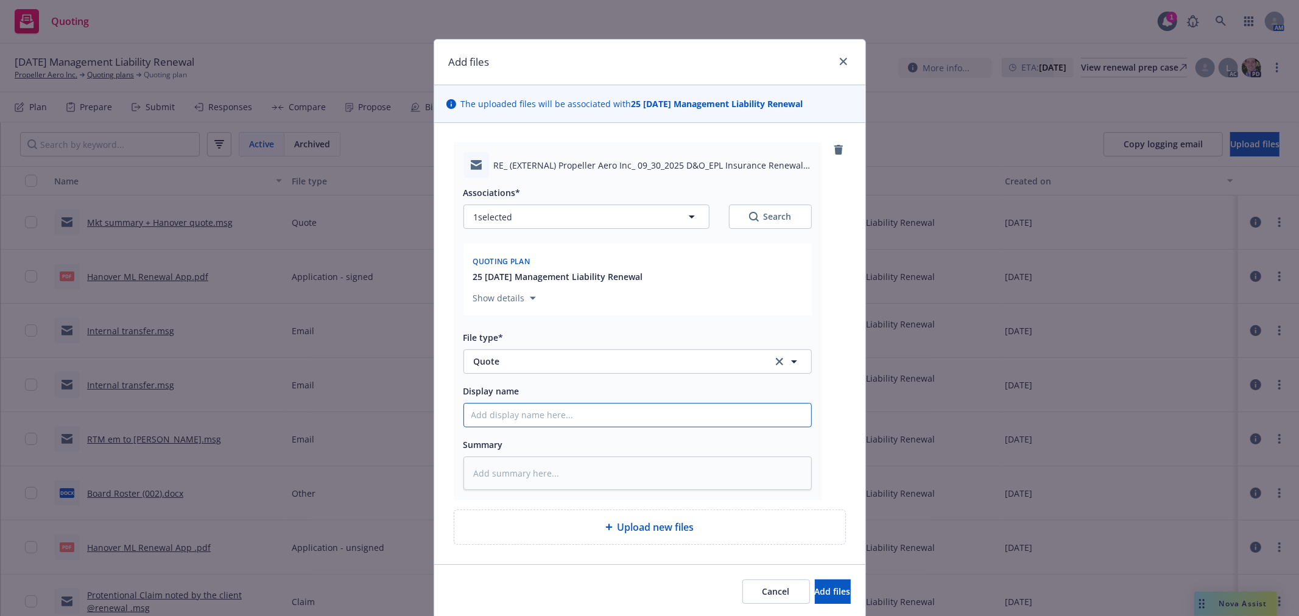
click at [516, 418] on input "Display name" at bounding box center [637, 415] width 347 height 23
type textarea "x"
type input "H"
type textarea "x"
type input "Ha"
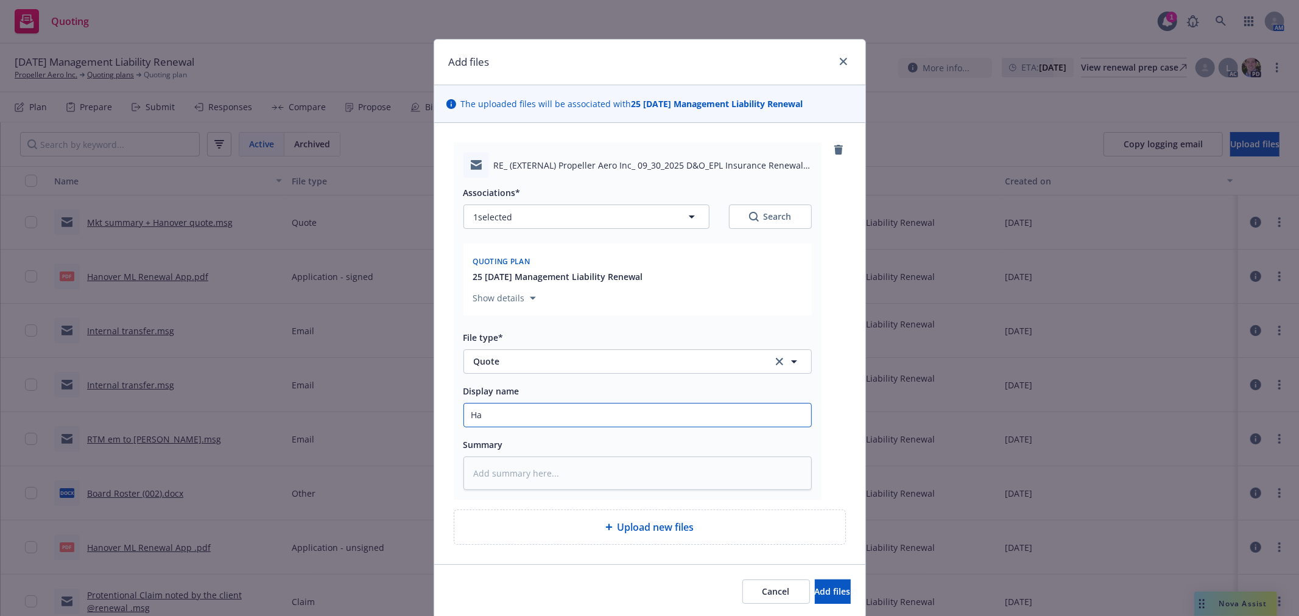
type textarea "x"
type input "Han"
type textarea "x"
type input "Hano"
type textarea "x"
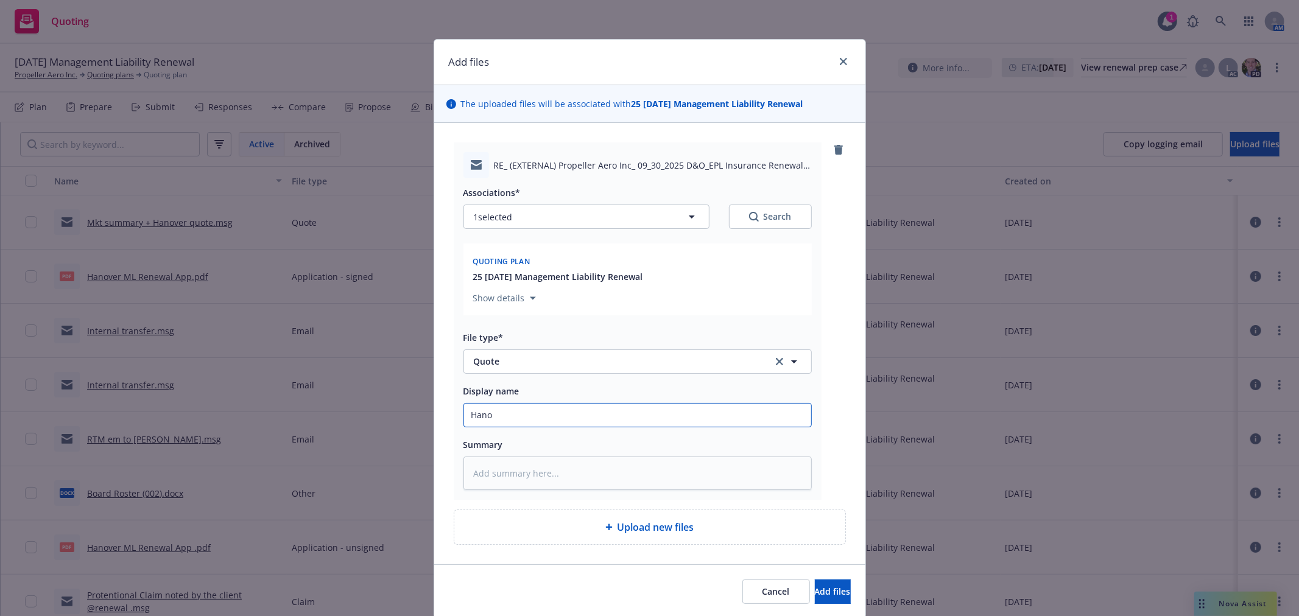
type input "Hanov"
type textarea "x"
type input "Hanove"
type textarea "x"
type input "Hanover"
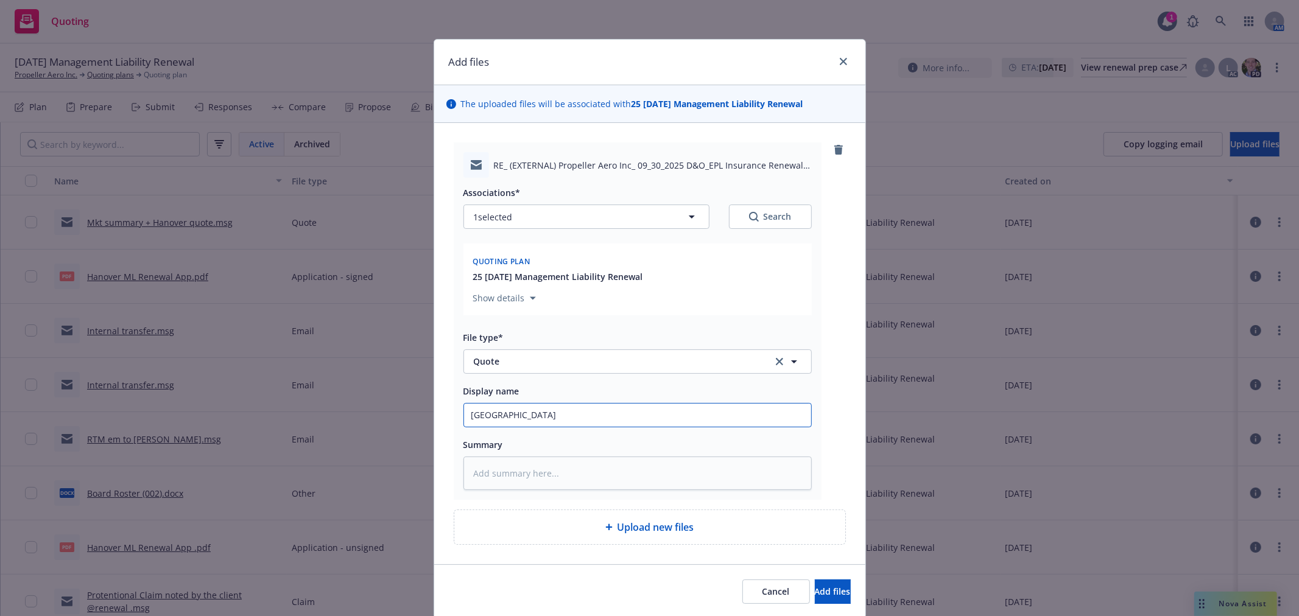
type textarea "x"
type input "Hanover h"
type textarea "x"
type input "Hanover hi"
type textarea "x"
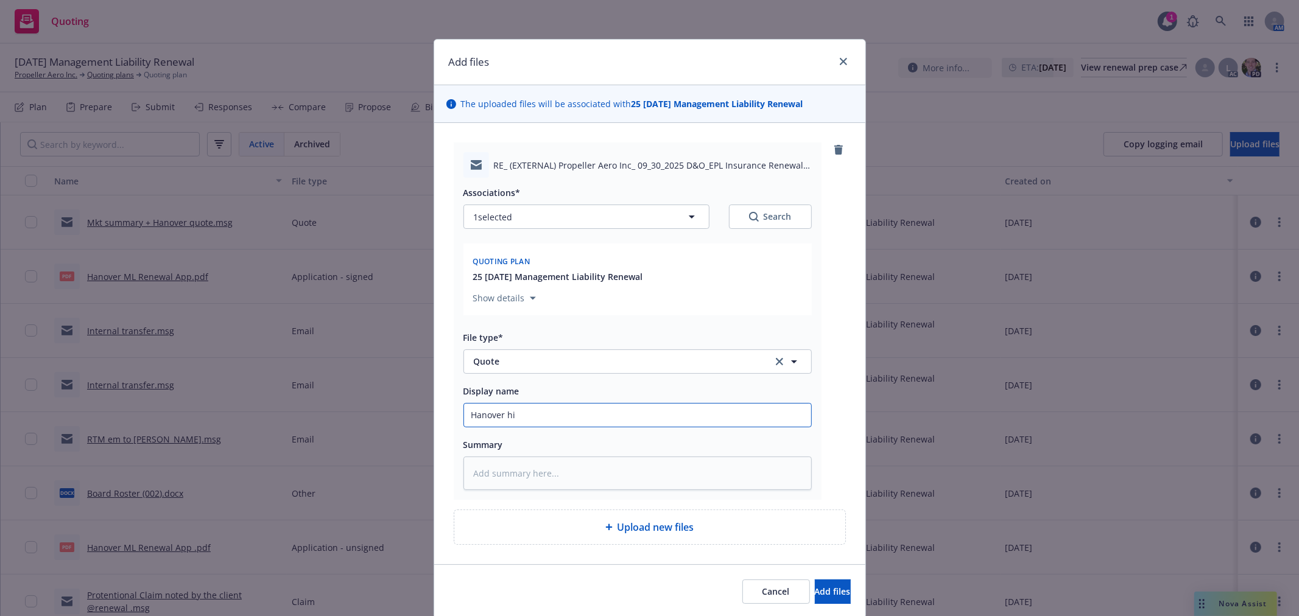
type input "Hanover hig"
type textarea "x"
type input "Hanover high"
type textarea "x"
type input "Hanover highe"
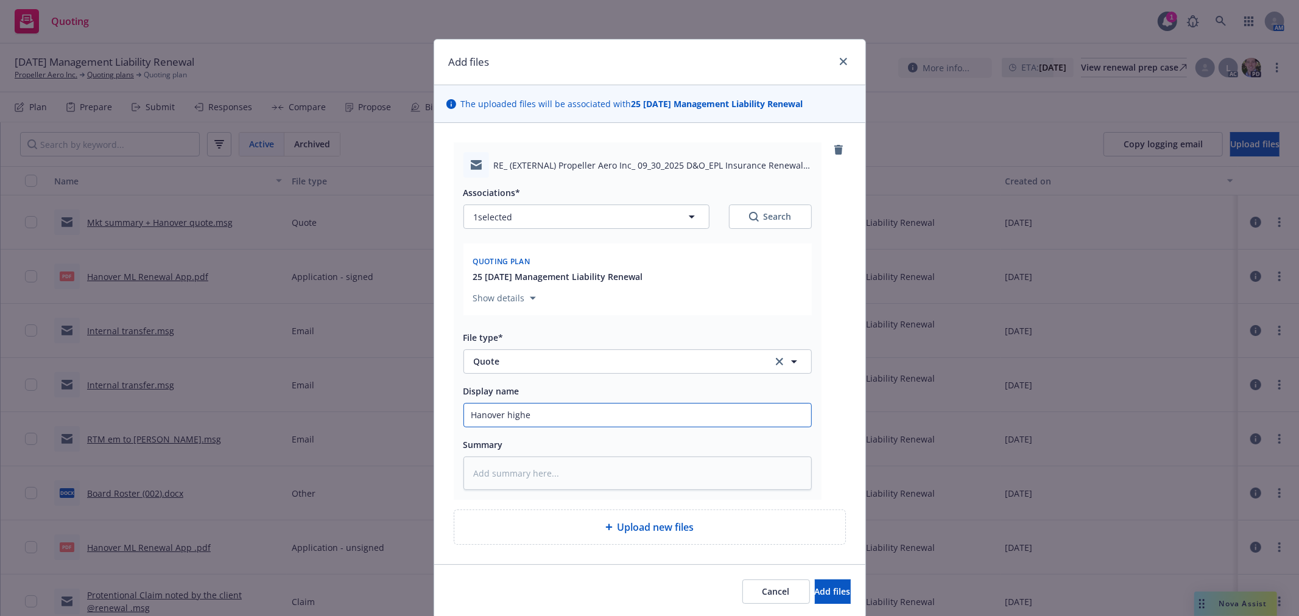
type textarea "x"
type input "Hanover higher"
type textarea "x"
type input "Hanover higher"
type textarea "x"
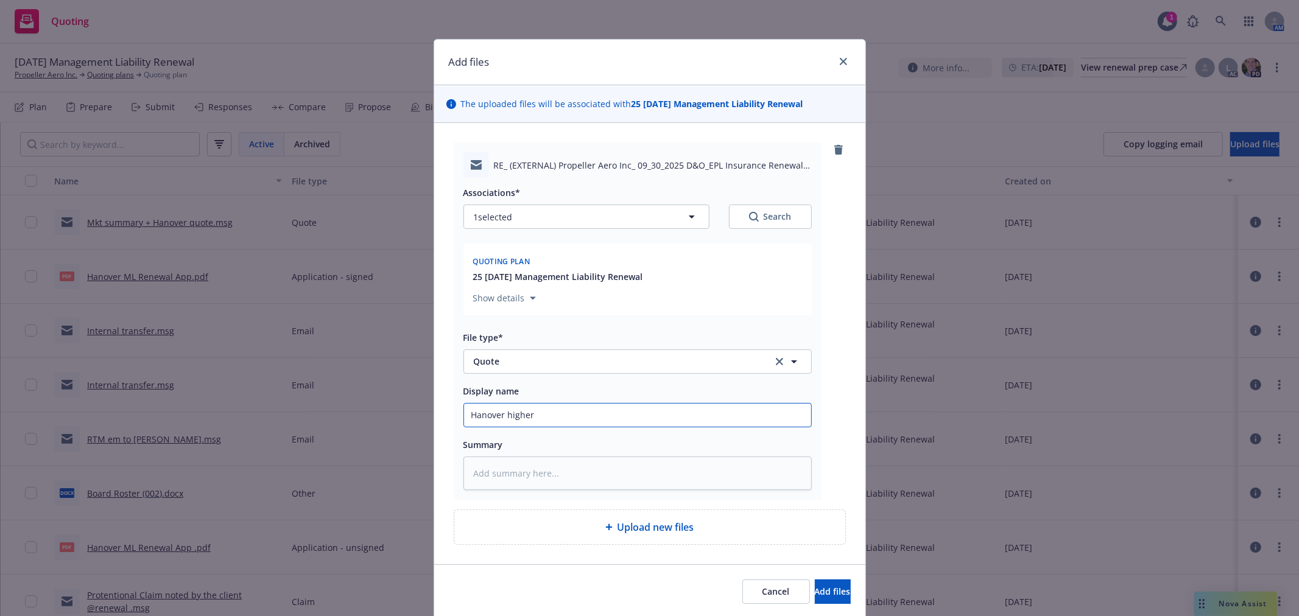
type input "Hanover higher l"
type textarea "x"
type input "Hanover higher li"
type textarea "x"
type input "Hanover higher lim"
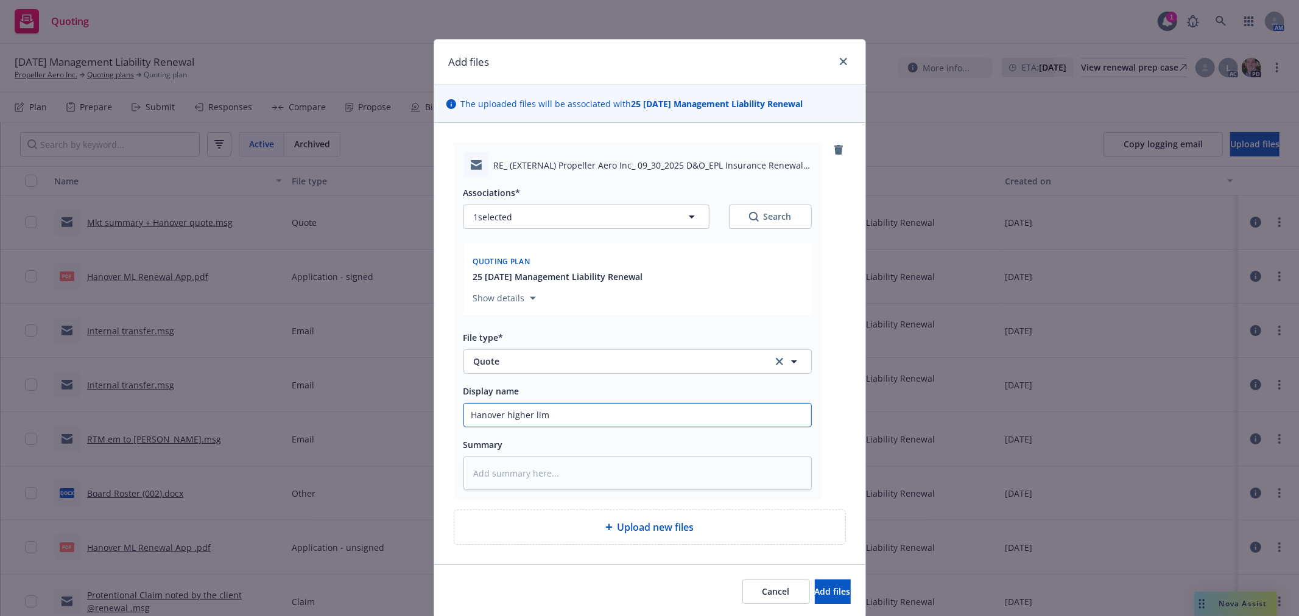
type textarea "x"
type input "Hanover higher limi"
type textarea "x"
type input "Hanover higher limit"
type textarea "x"
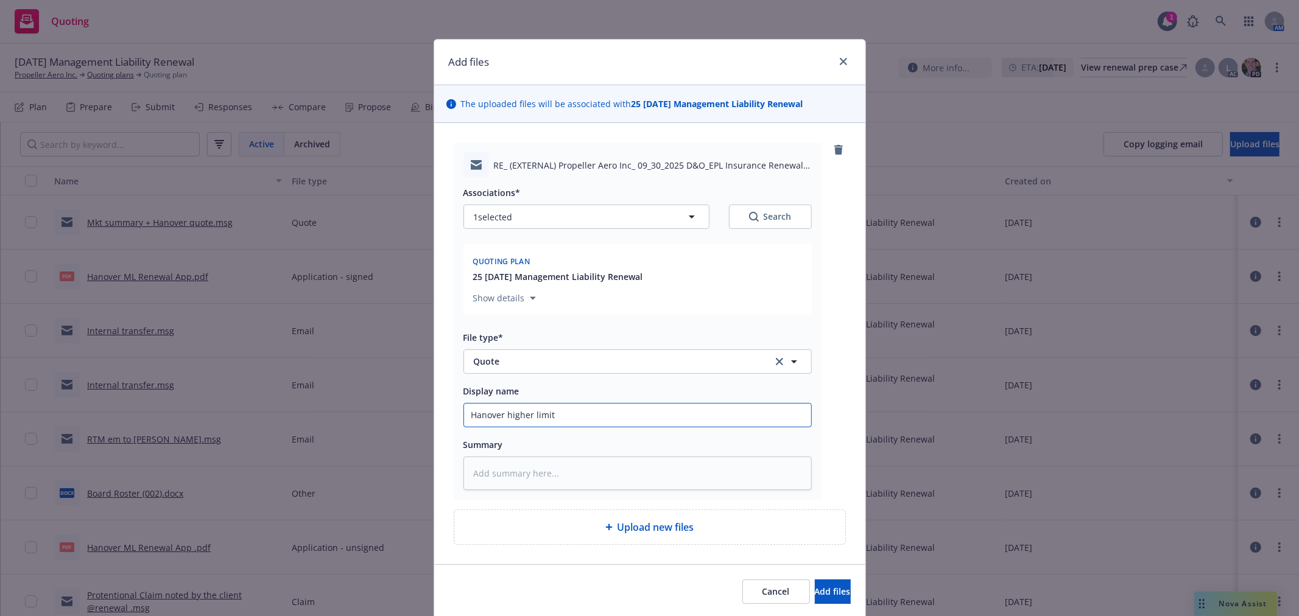
type input "Hanover higher limit"
type textarea "x"
type input "Hanover higher limit"
type textarea "x"
type input "Hanover higher limits"
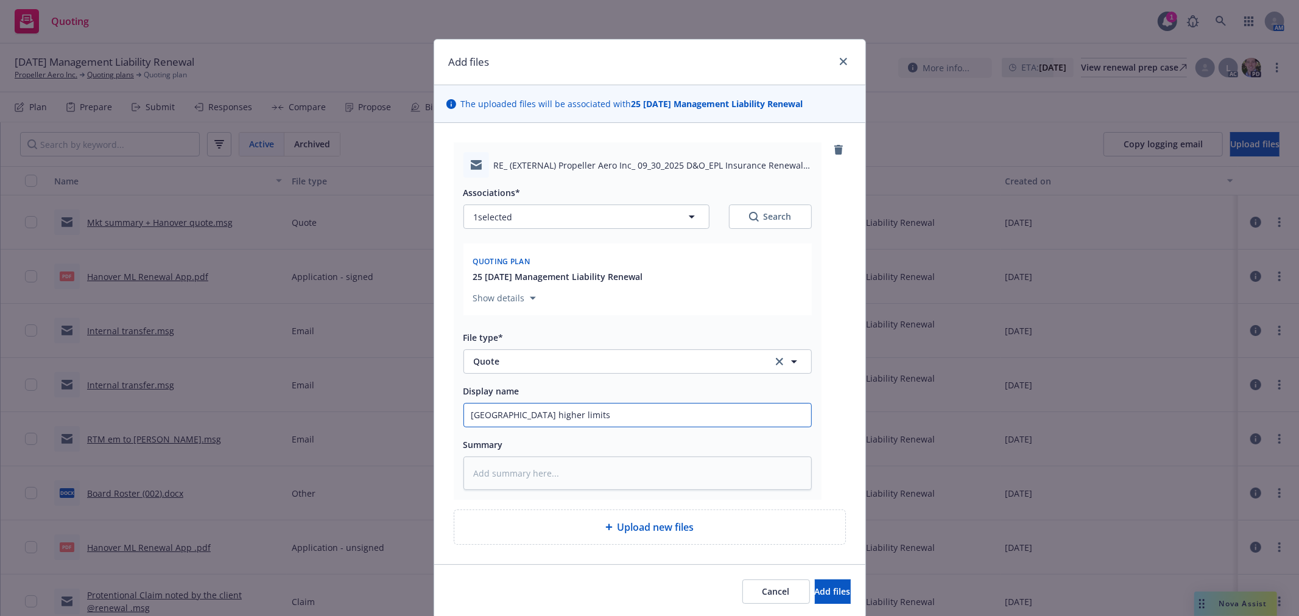
click at [815, 580] on button "Add files" at bounding box center [833, 592] width 36 height 24
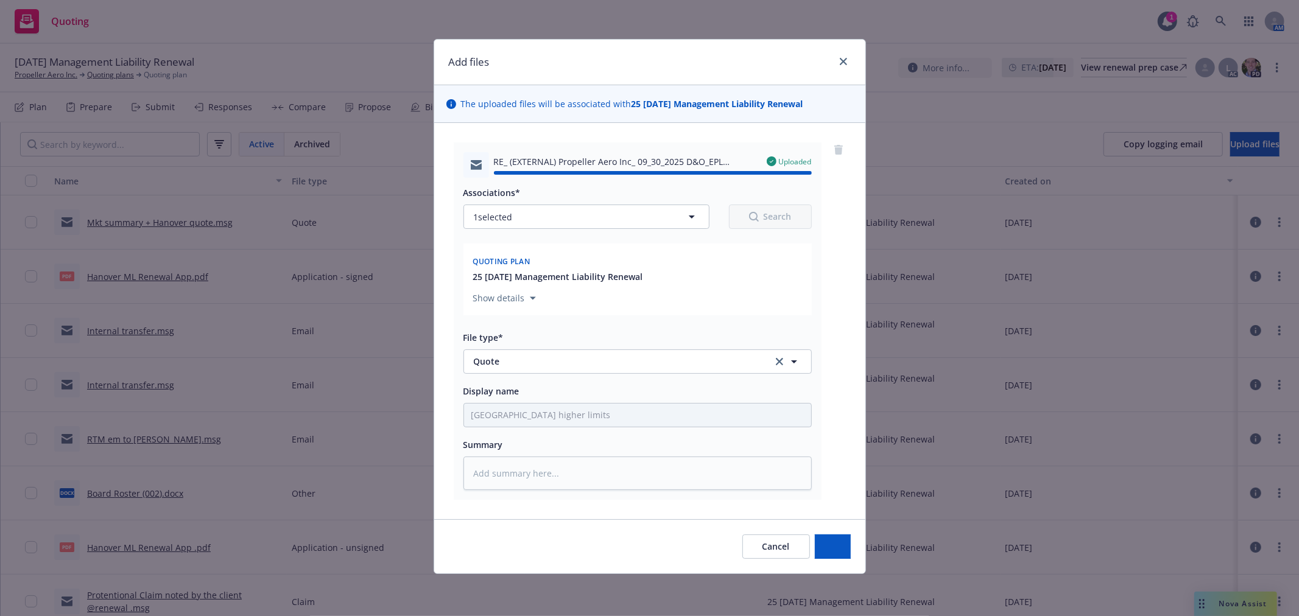
type textarea "x"
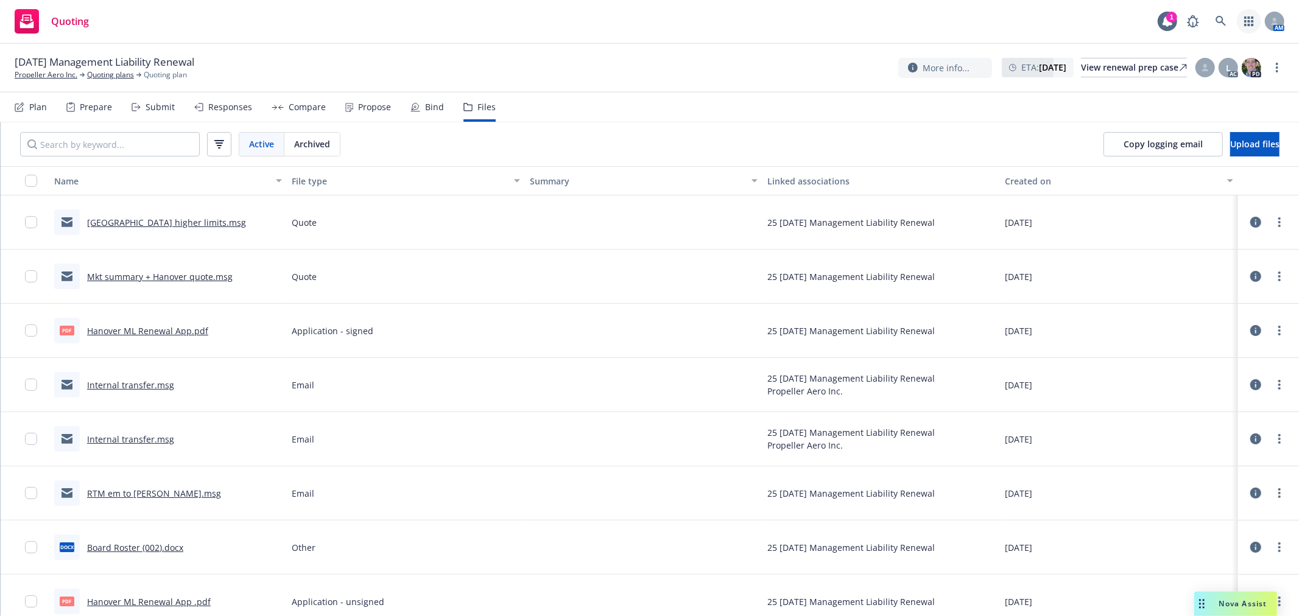
click at [1256, 14] on link "button" at bounding box center [1249, 21] width 24 height 24
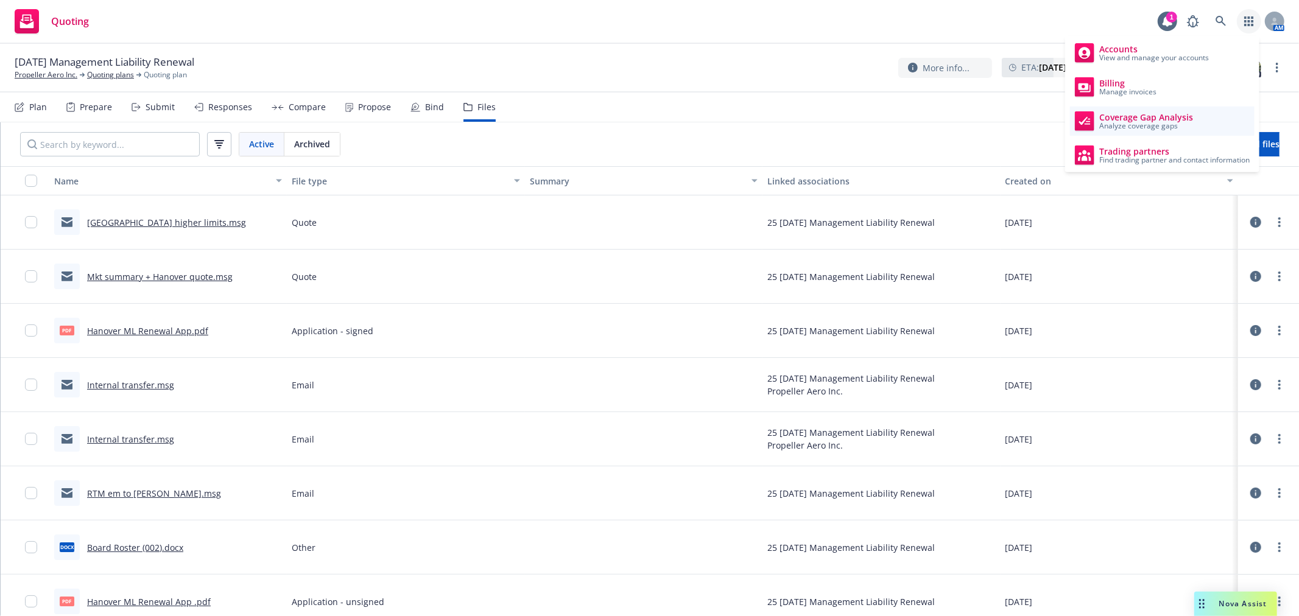
click at [1160, 118] on span "Coverage Gap Analysis" at bounding box center [1146, 118] width 94 height 10
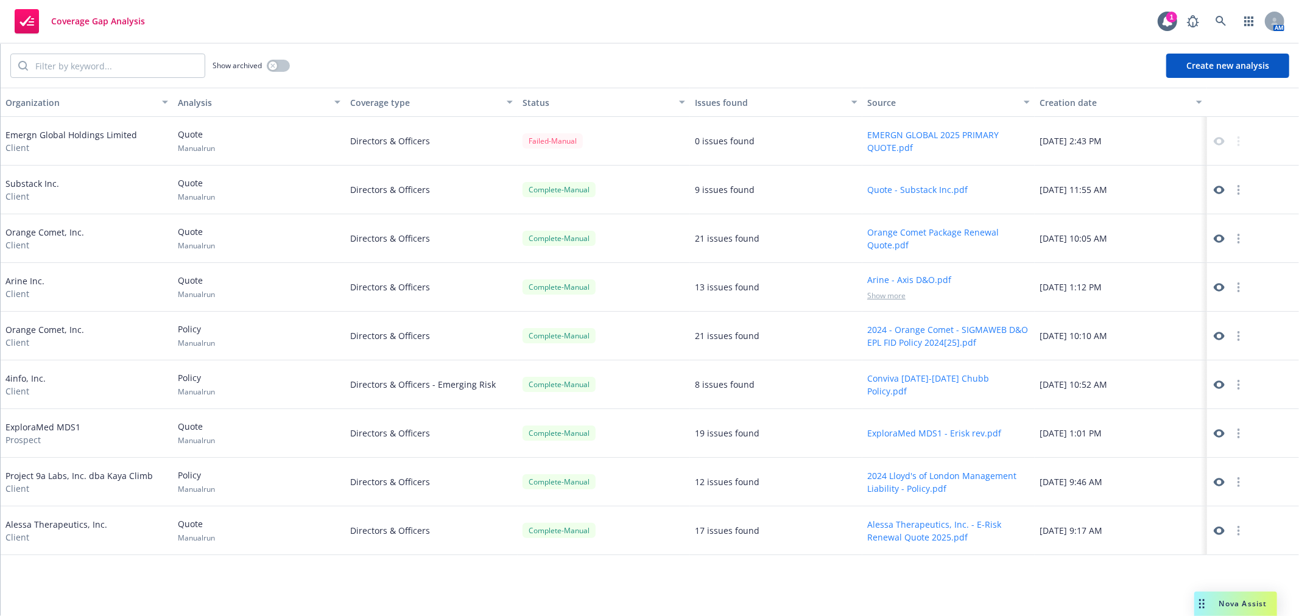
click at [1224, 71] on button "Create new analysis" at bounding box center [1227, 66] width 123 height 24
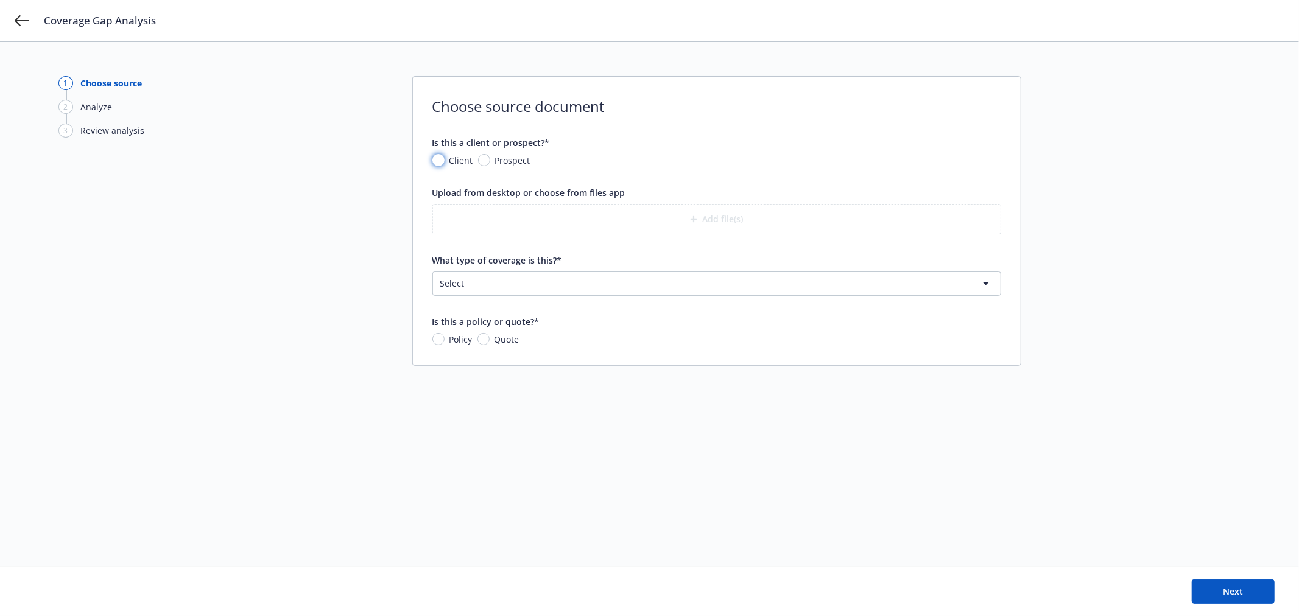
click at [440, 160] on input "Client" at bounding box center [438, 160] width 12 height 12
radio input "true"
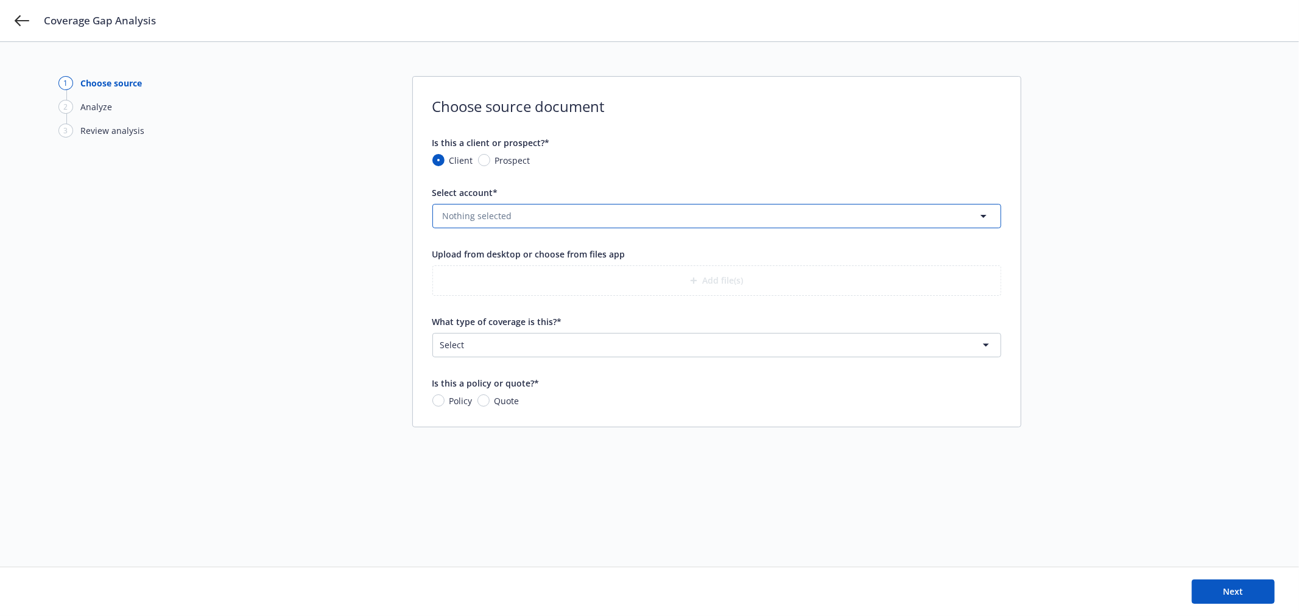
click at [472, 221] on span "Nothing selected" at bounding box center [477, 216] width 69 height 13
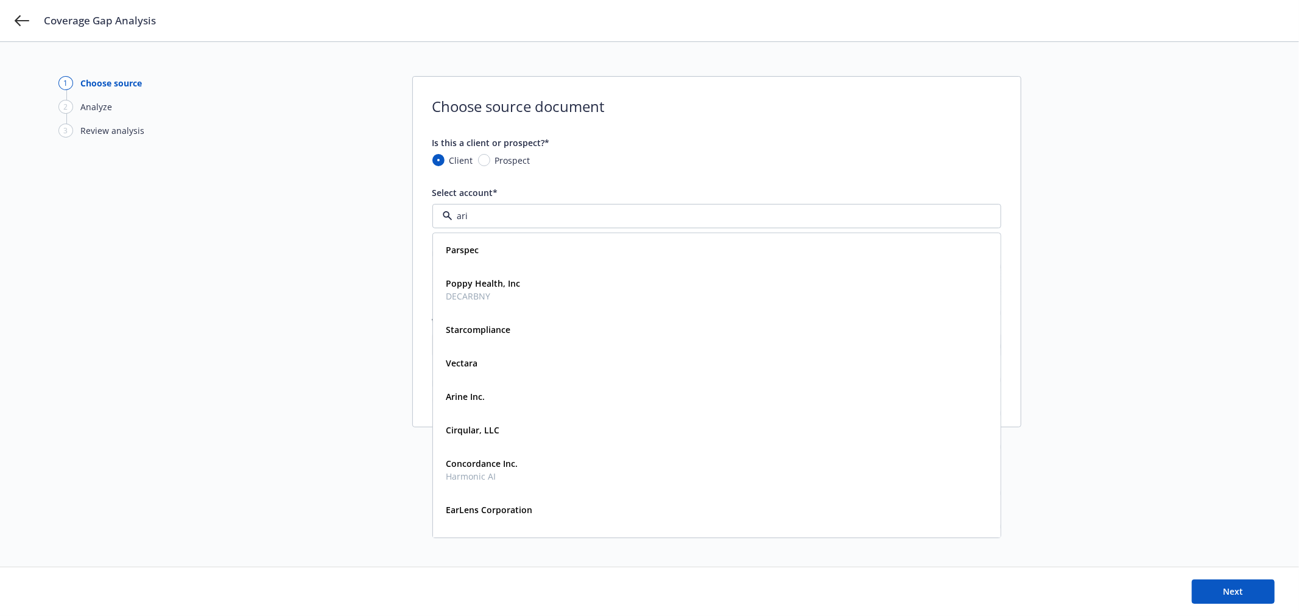
type input "aria"
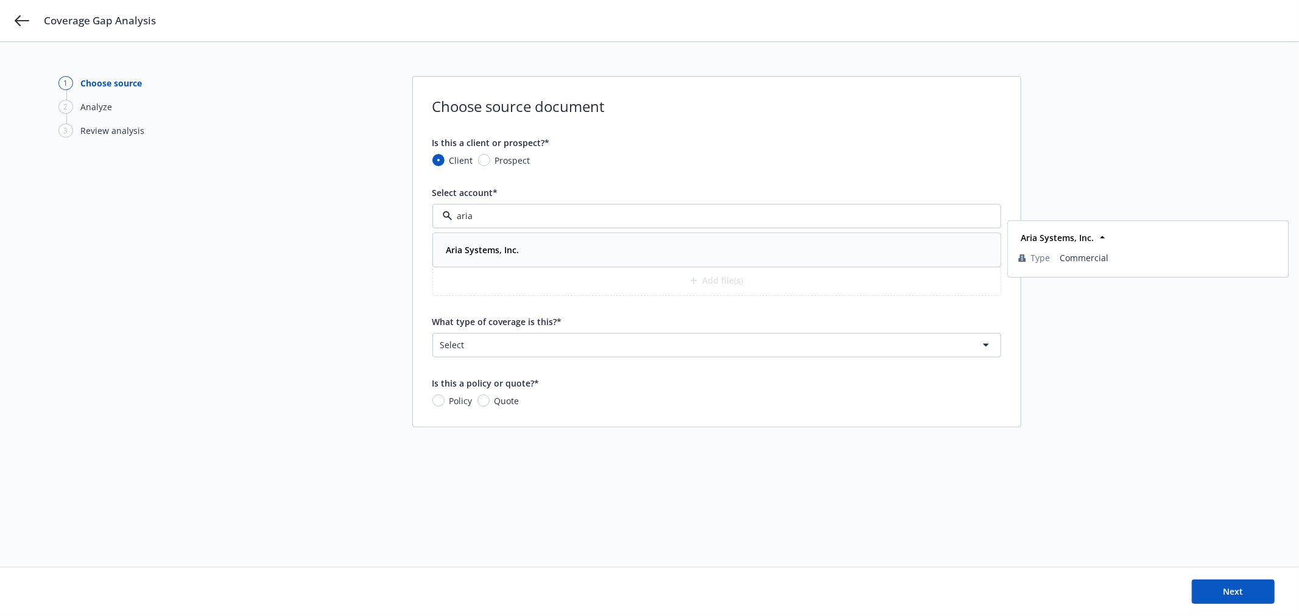
click at [486, 246] on strong "Aria Systems, Inc." at bounding box center [482, 250] width 73 height 12
click at [677, 280] on button "Add file(s)" at bounding box center [716, 281] width 569 height 30
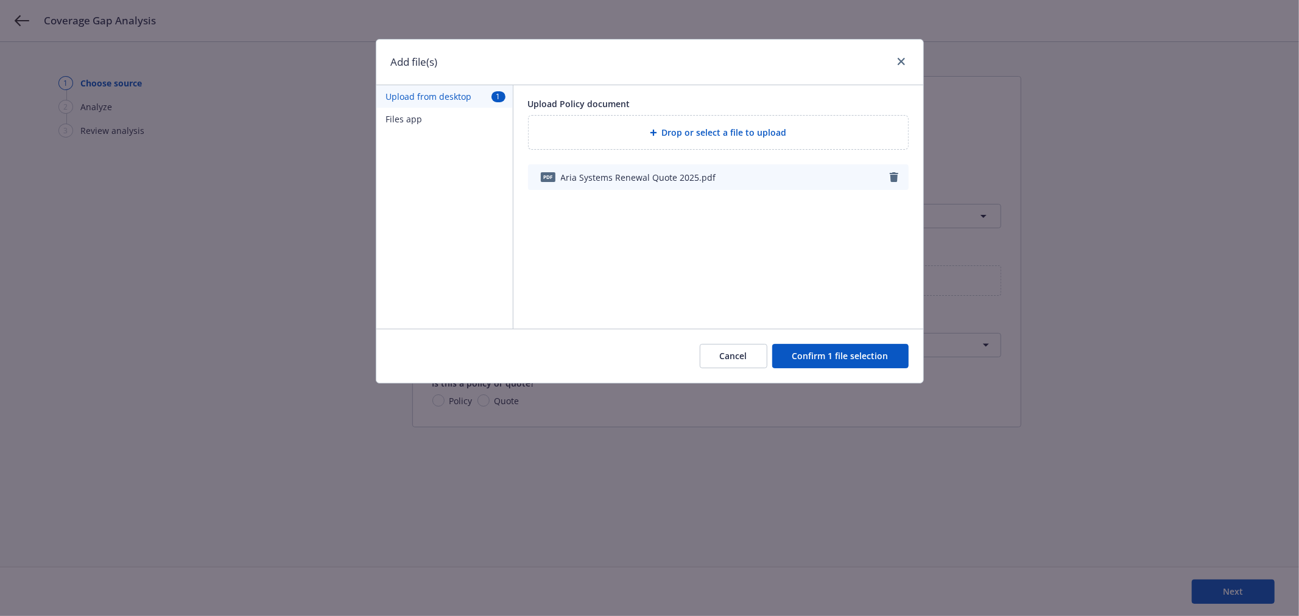
click at [810, 361] on button "Confirm 1 file selection" at bounding box center [840, 356] width 136 height 24
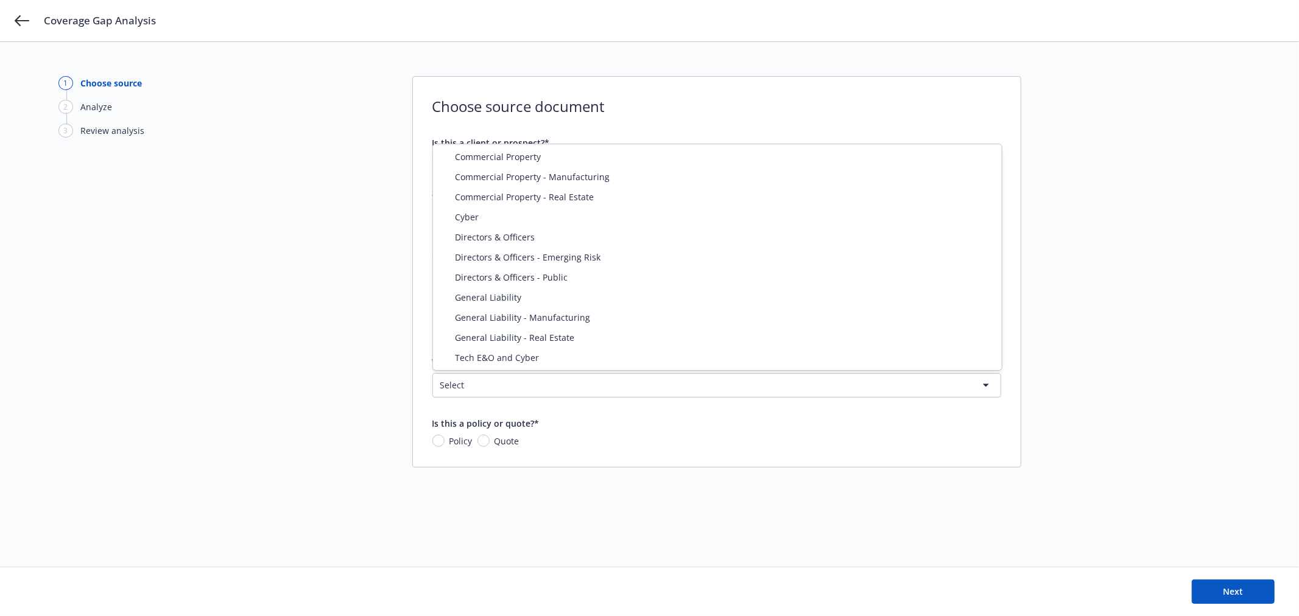
click at [567, 387] on html "Coverage Gap Analysis 1 Choose source 2 Analyze 3 Review analysis Choose source…" at bounding box center [649, 308] width 1299 height 616
select select "DIRECTORS_AND_OFFICERS"
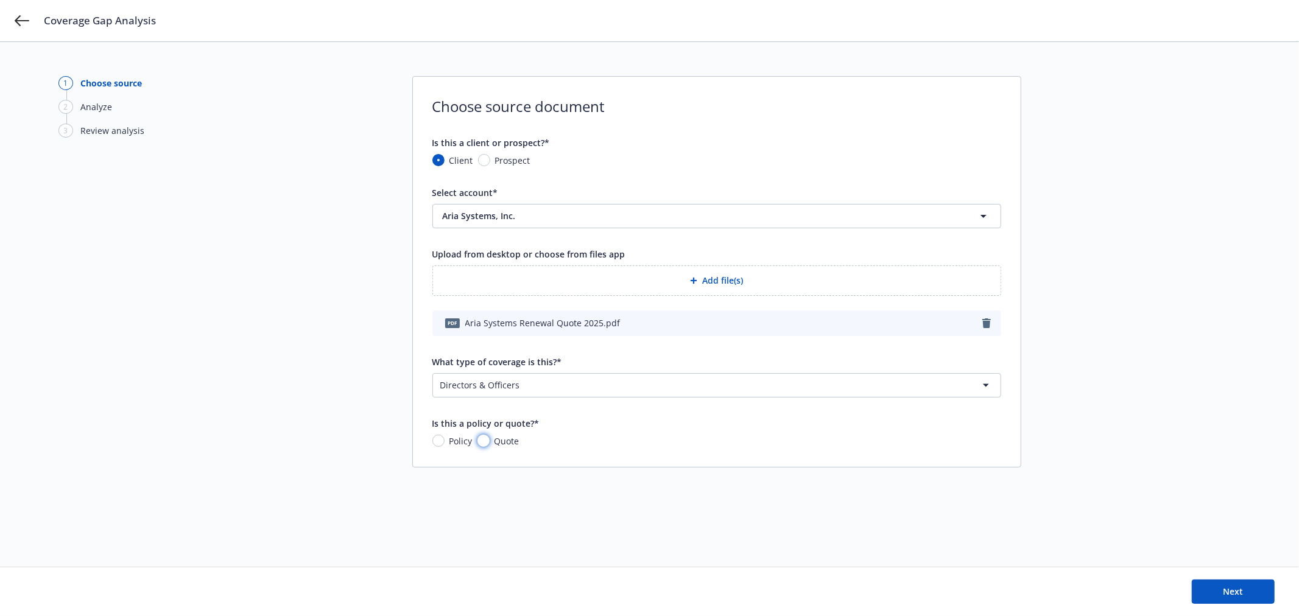
click at [484, 439] on input "Quote" at bounding box center [483, 441] width 12 height 12
radio input "true"
click at [1213, 583] on button "Next" at bounding box center [1233, 592] width 83 height 24
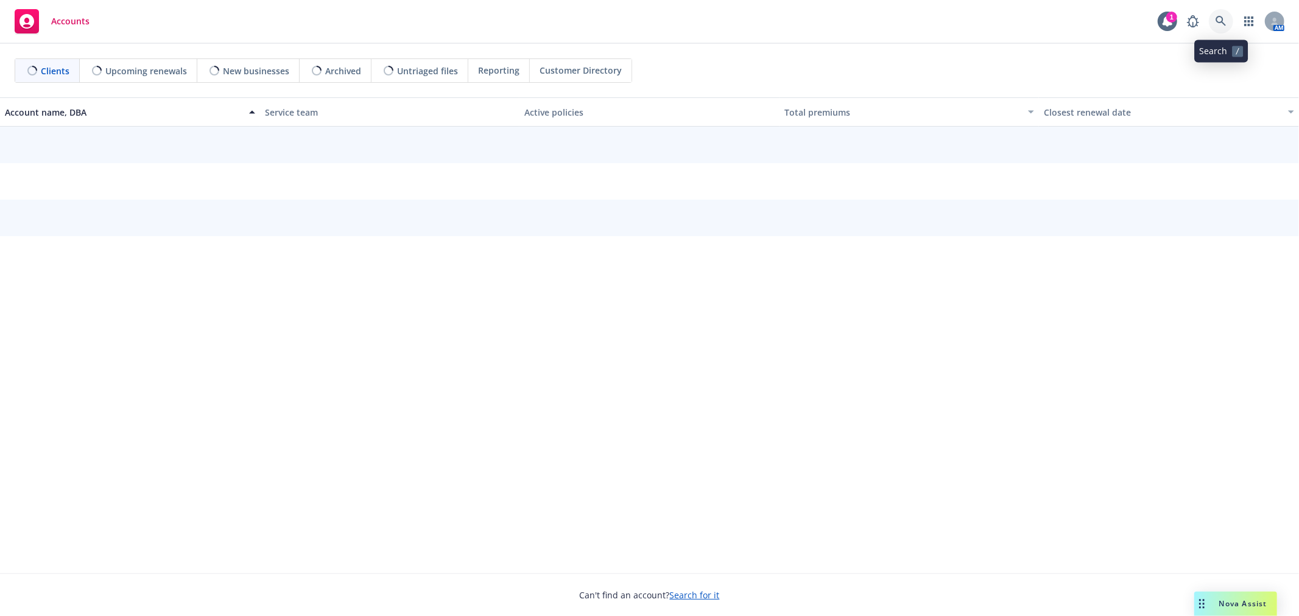
click at [1223, 23] on icon at bounding box center [1221, 21] width 10 height 10
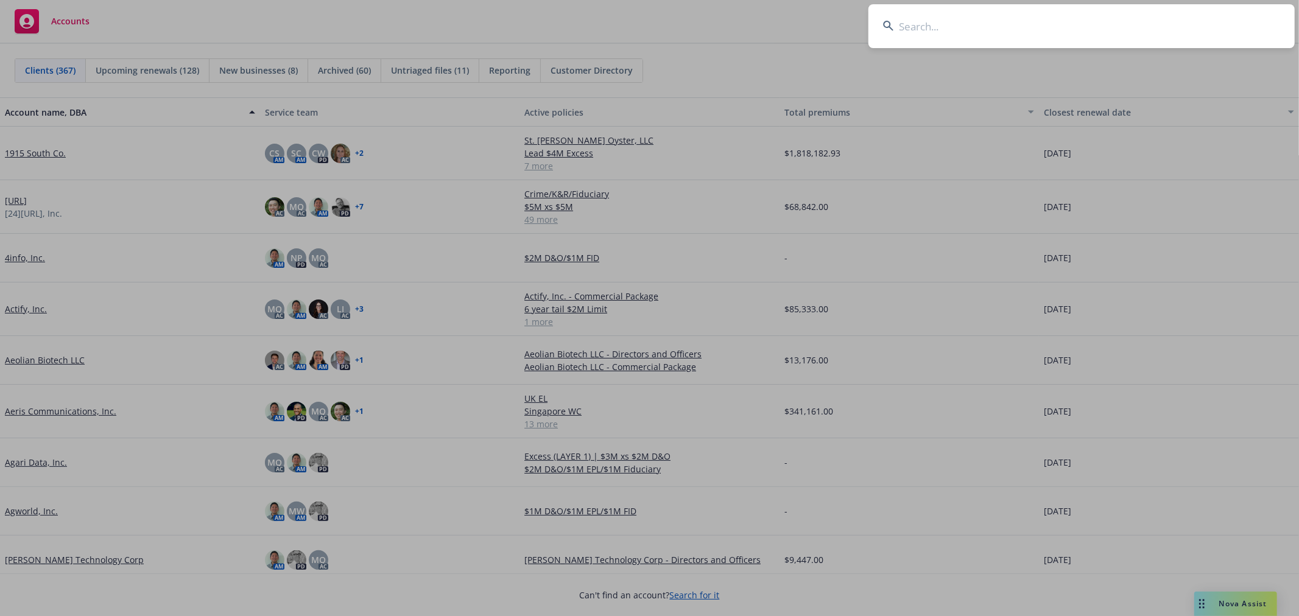
click at [923, 37] on input at bounding box center [1081, 26] width 426 height 44
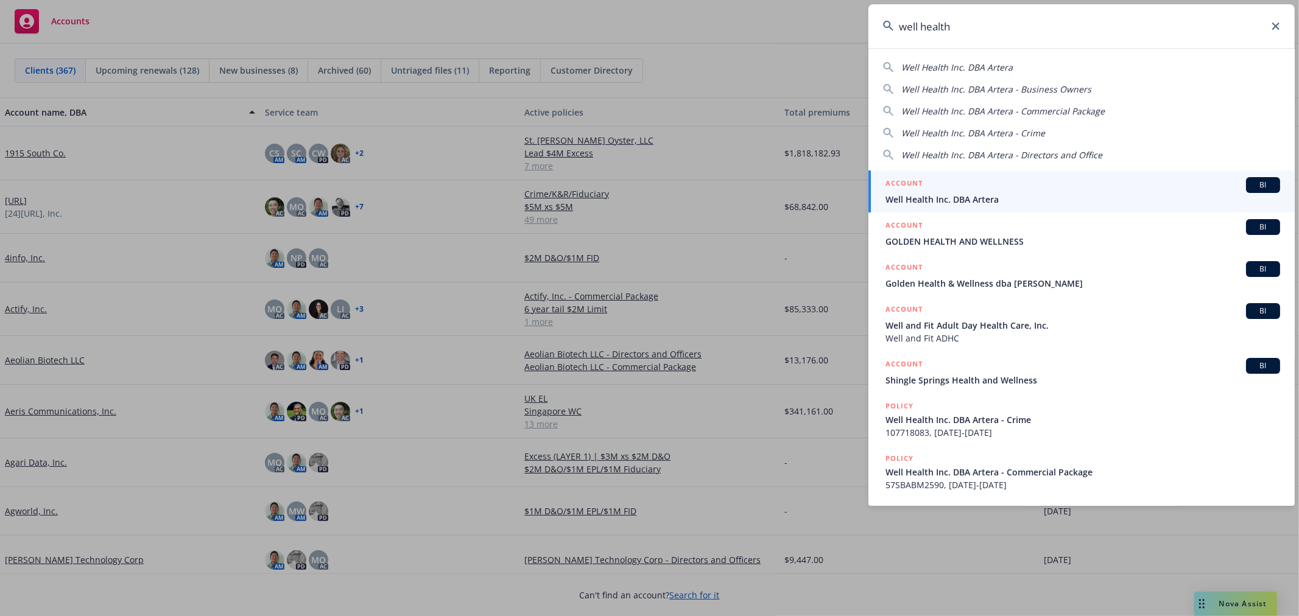
type input "well health"
click at [951, 202] on span "Well Health Inc. DBA Artera" at bounding box center [1083, 199] width 395 height 13
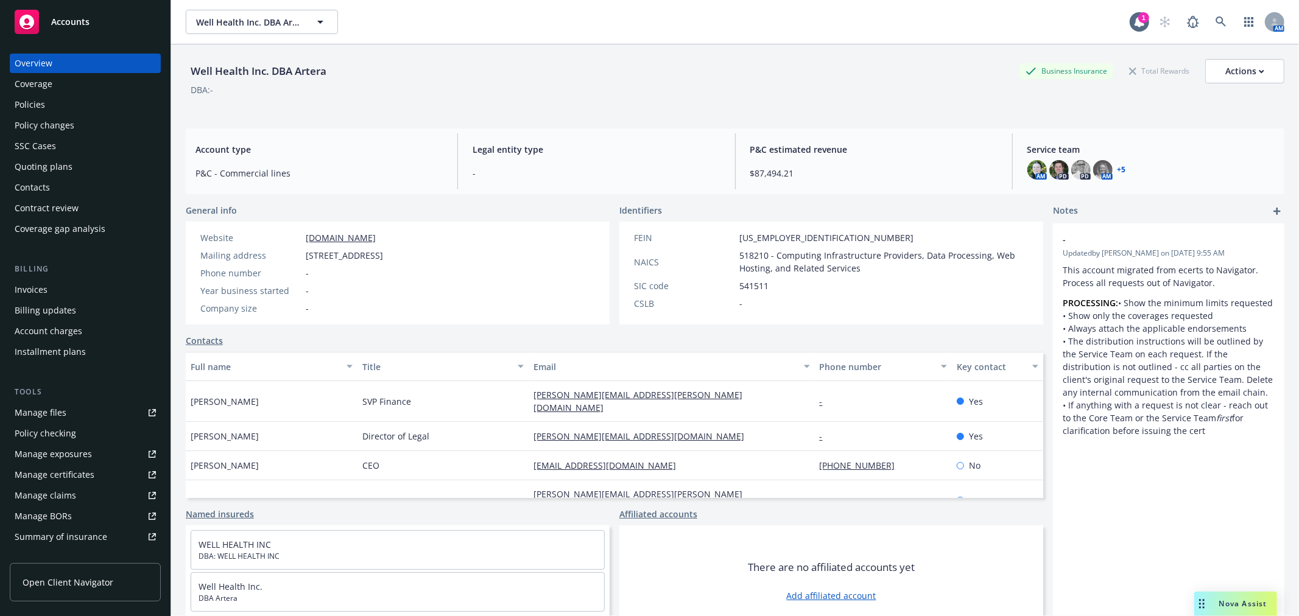
click at [52, 164] on div "Quoting plans" at bounding box center [44, 166] width 58 height 19
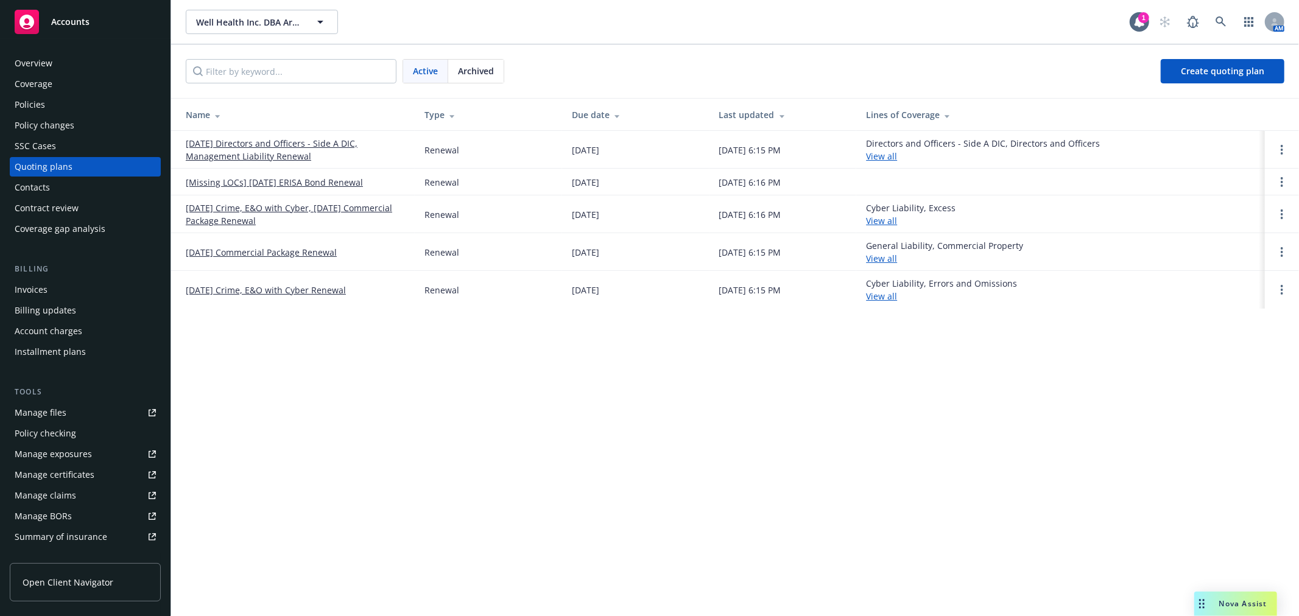
click at [479, 72] on span "Archived" at bounding box center [476, 71] width 36 height 13
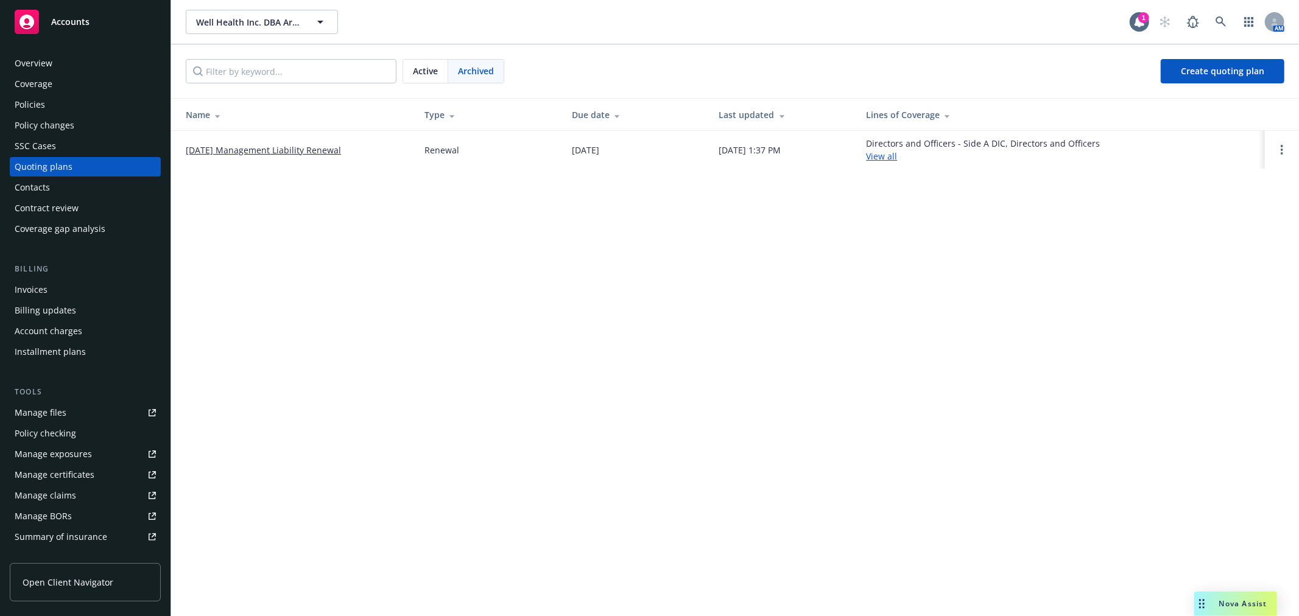
click at [314, 146] on link "10/22/24 Management Liability Renewal" at bounding box center [263, 150] width 155 height 13
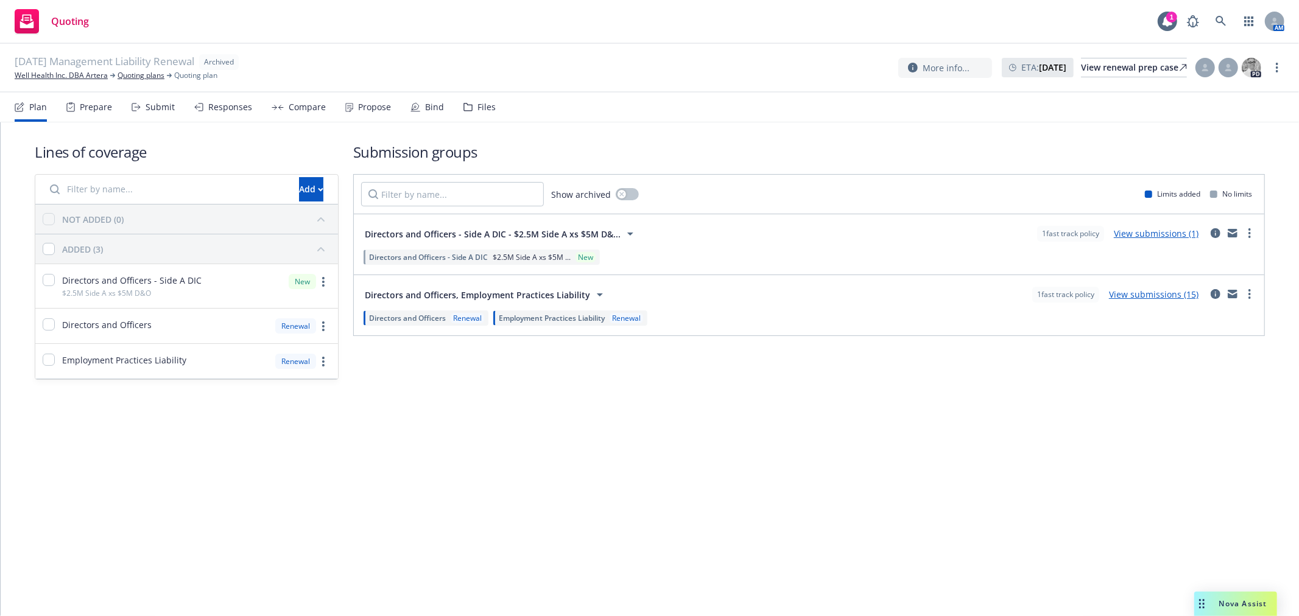
click at [477, 108] on div "Files" at bounding box center [486, 107] width 18 height 10
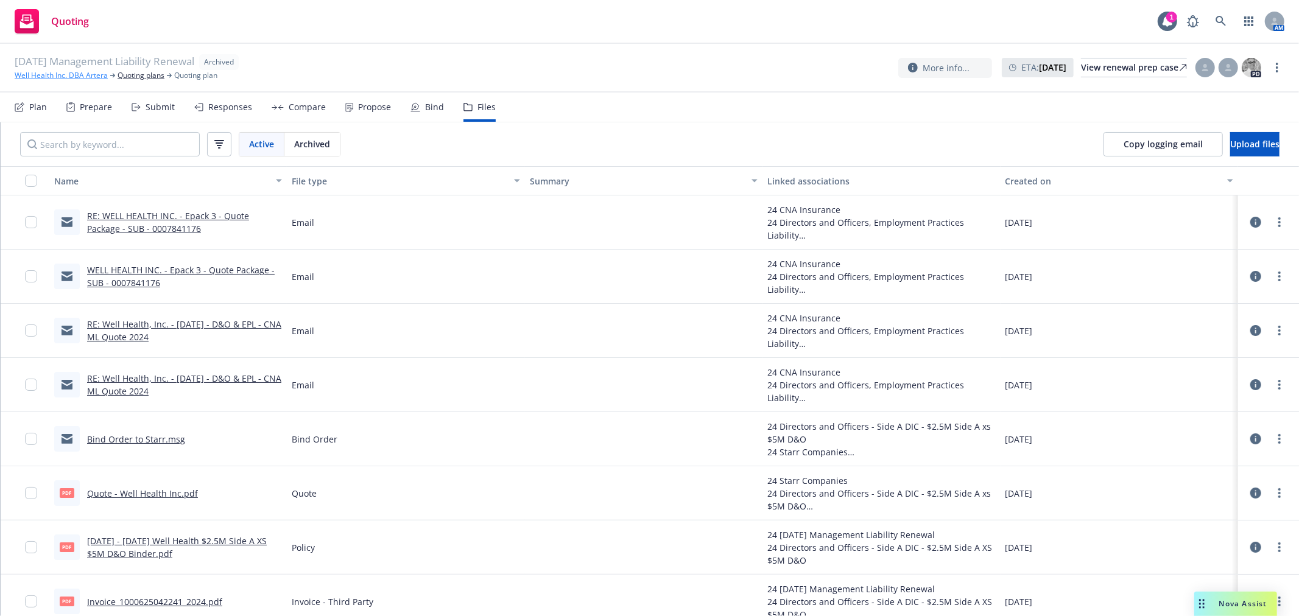
click at [83, 79] on link "Well Health Inc. DBA Artera" at bounding box center [61, 75] width 93 height 11
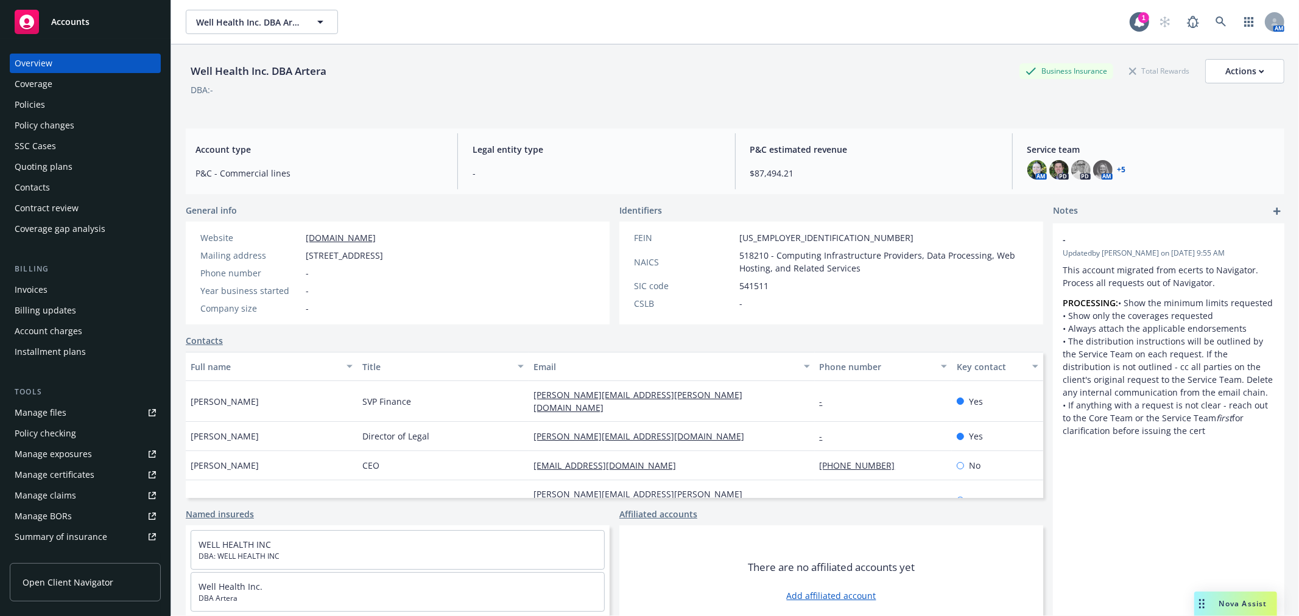
click at [29, 100] on div "Policies" at bounding box center [30, 104] width 30 height 19
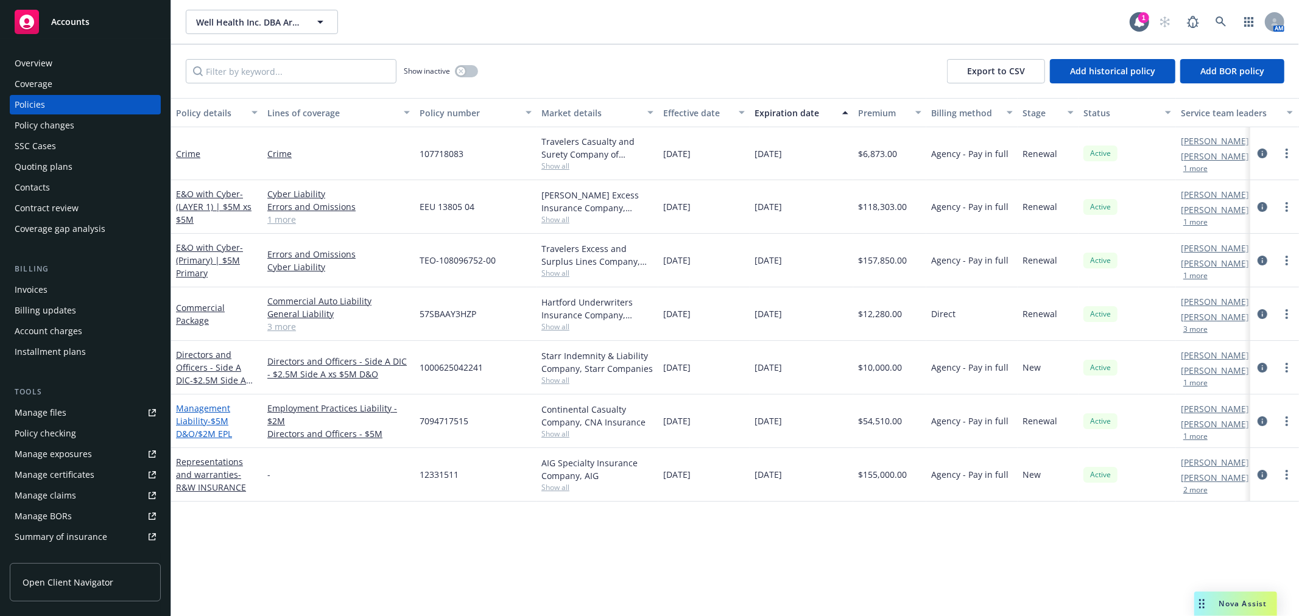
click at [200, 425] on link "Management Liability - $5M D&O/$2M EPL" at bounding box center [204, 421] width 56 height 37
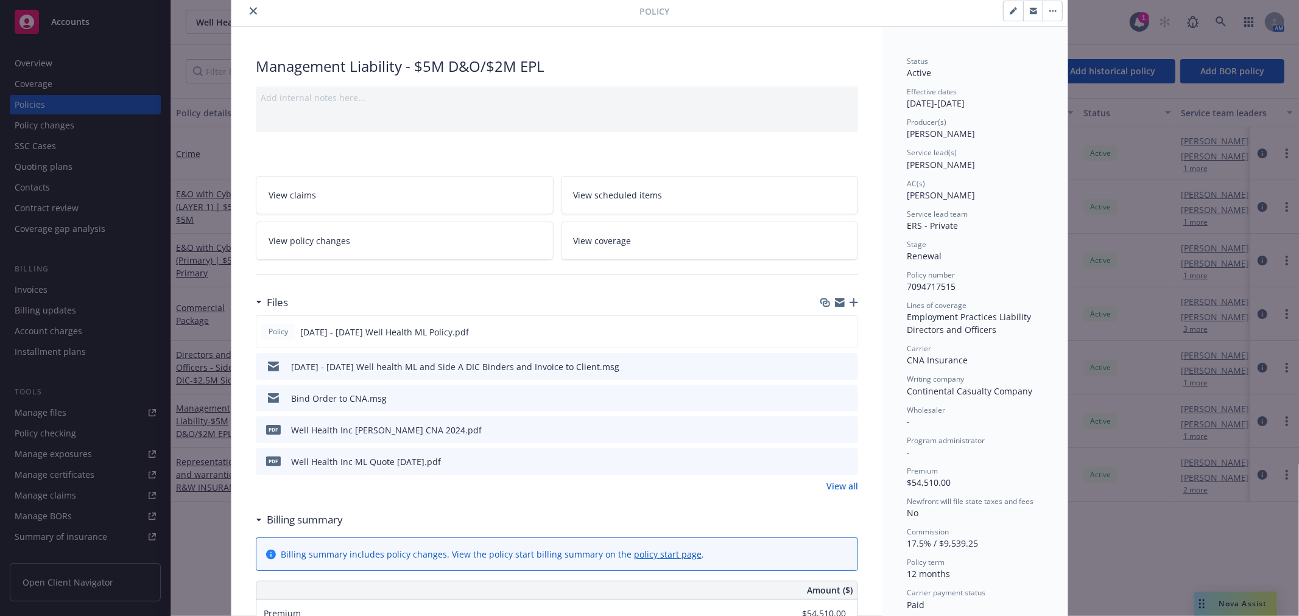
scroll to position [68, 0]
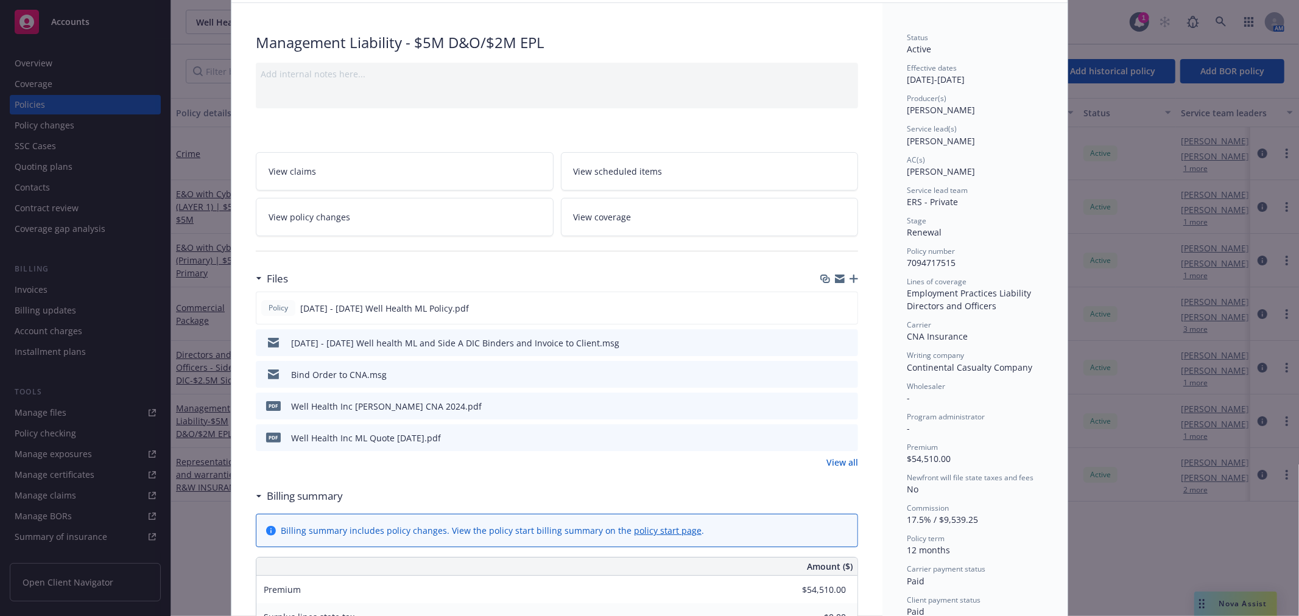
click at [842, 464] on link "View all" at bounding box center [842, 462] width 32 height 13
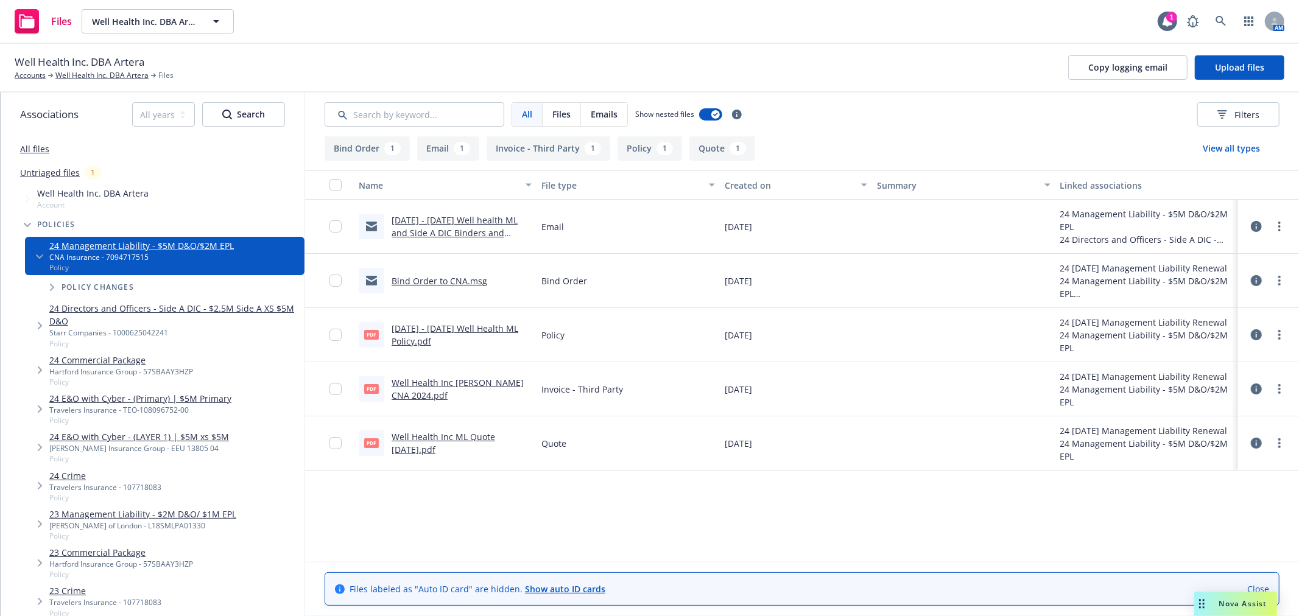
click at [452, 279] on link "Bind Order to CNA.msg" at bounding box center [440, 281] width 96 height 12
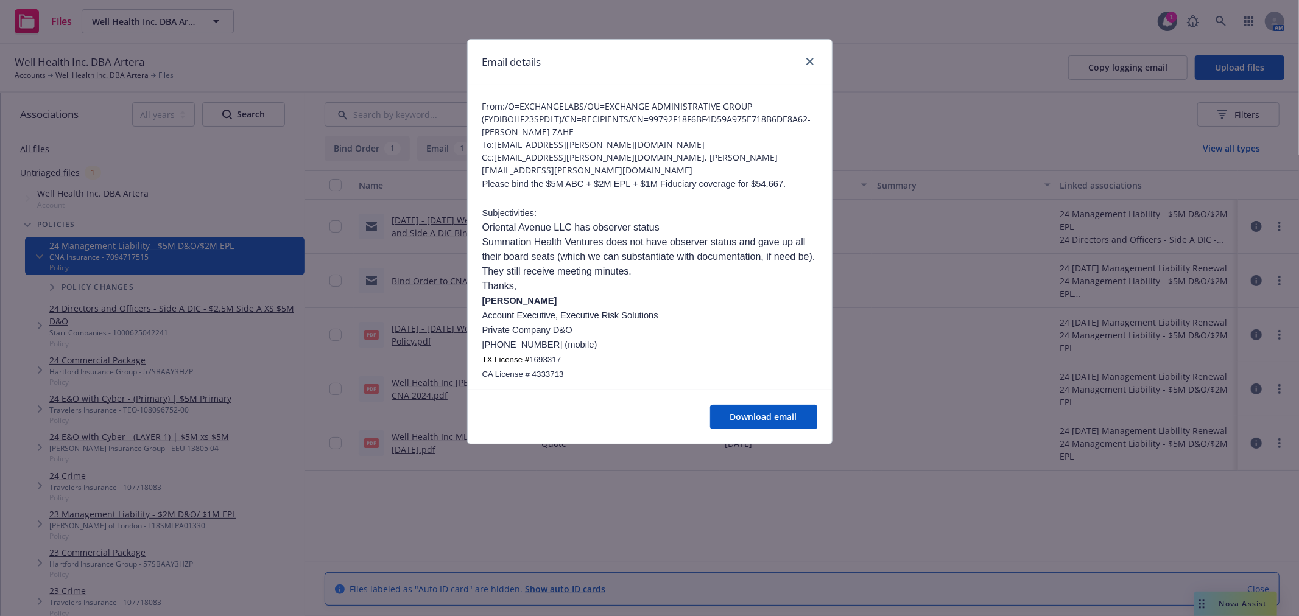
scroll to position [68, 0]
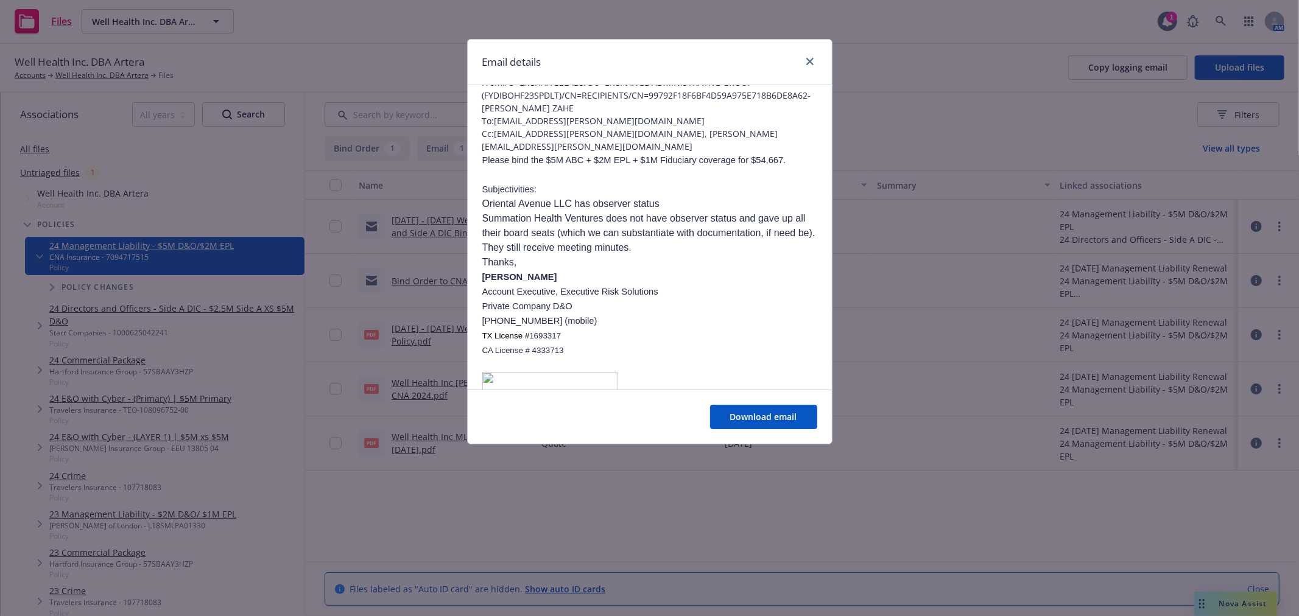
click at [818, 62] on div "Email details" at bounding box center [650, 63] width 364 height 46
click at [811, 58] on icon "close" at bounding box center [809, 61] width 7 height 7
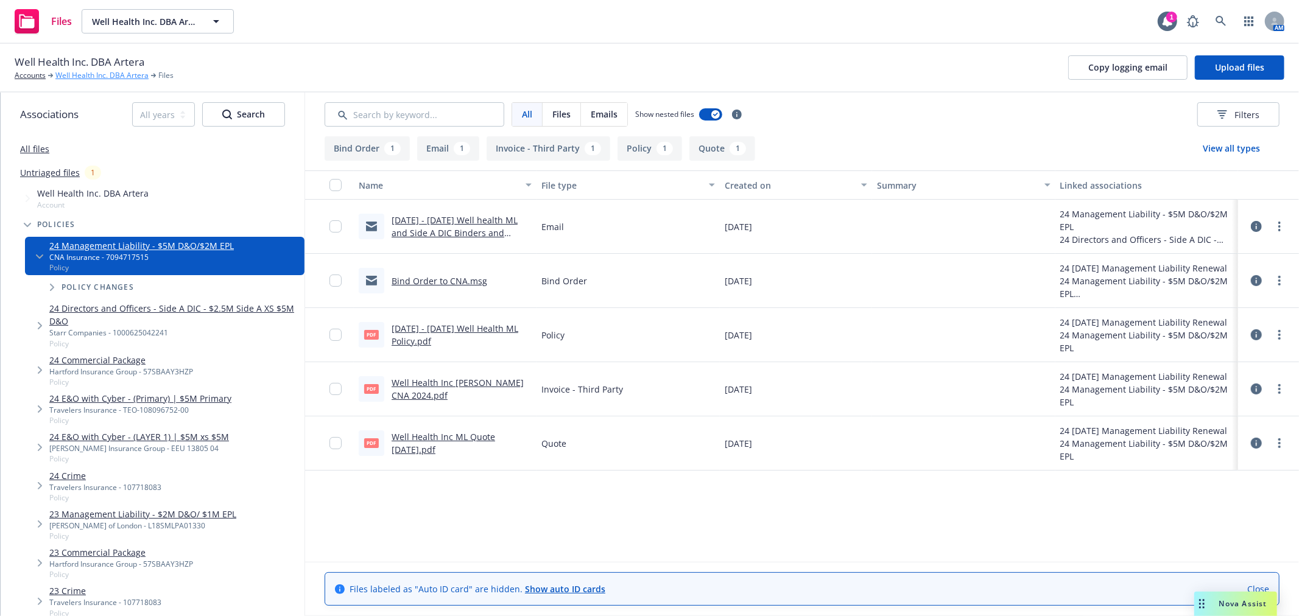
click at [78, 76] on link "Well Health Inc. DBA Artera" at bounding box center [101, 75] width 93 height 11
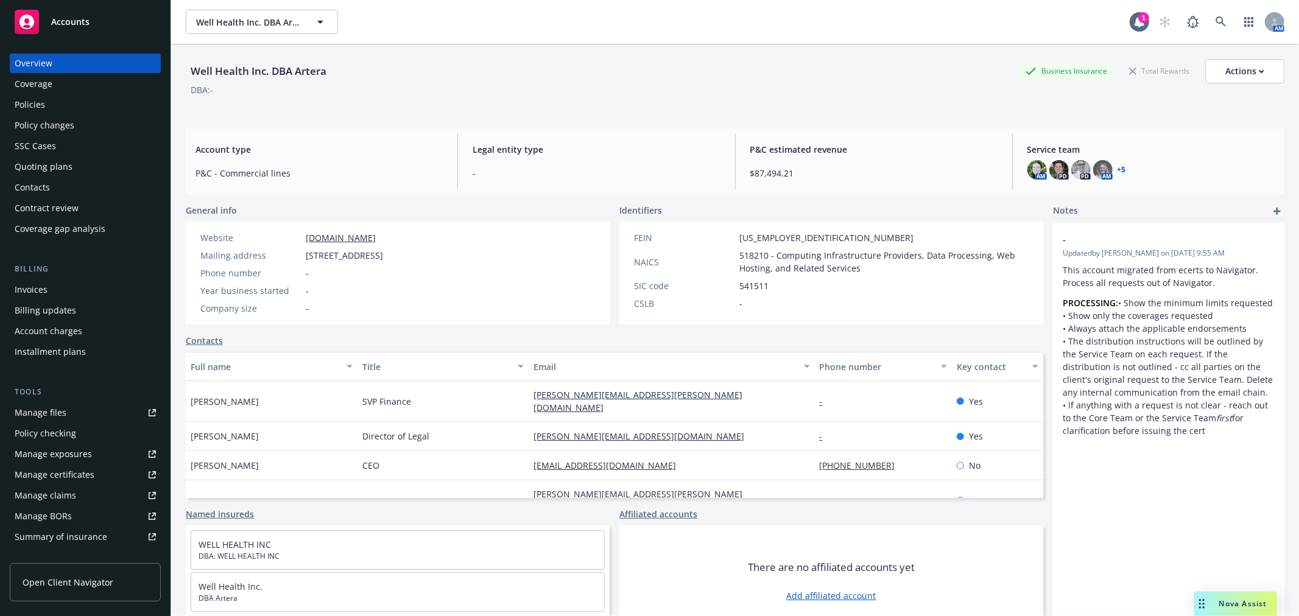
click at [41, 160] on div "Quoting plans" at bounding box center [44, 166] width 58 height 19
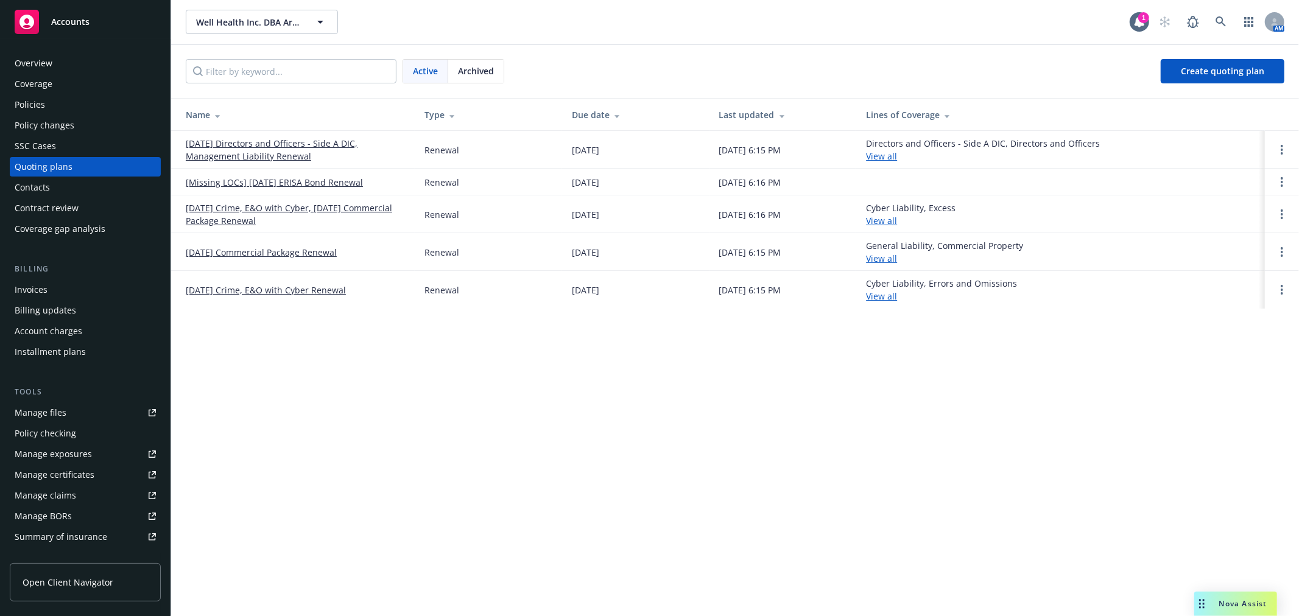
click at [298, 140] on link "10/22/25 Directors and Officers - Side A DIC, Management Liability Renewal" at bounding box center [295, 150] width 219 height 26
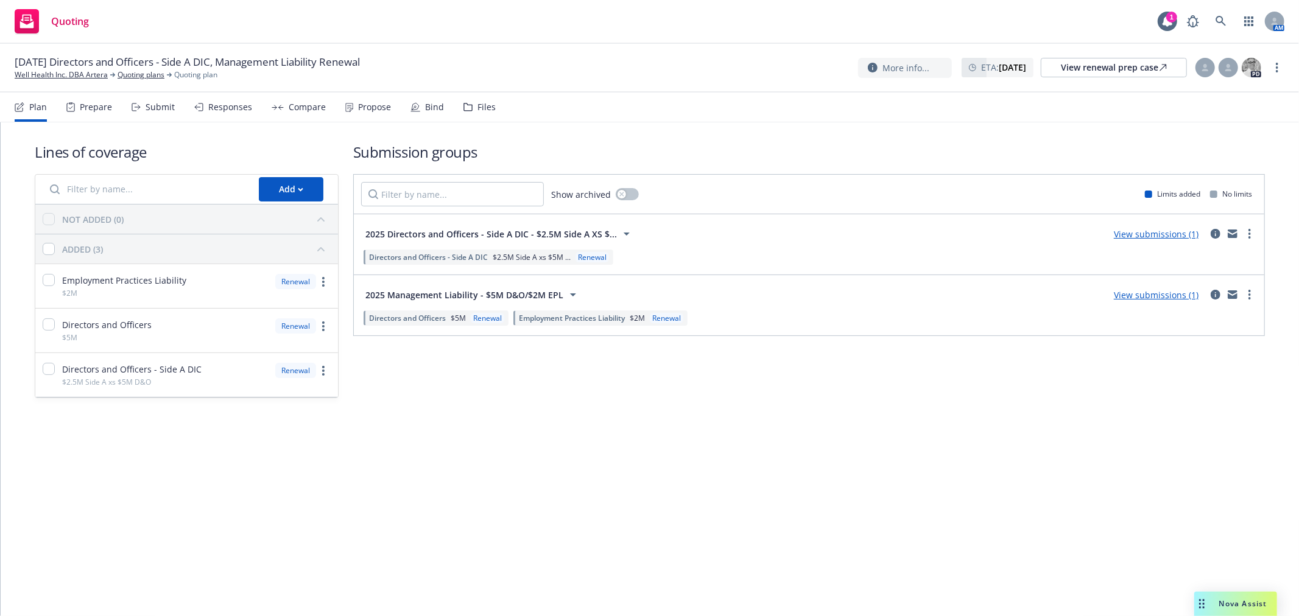
click at [482, 110] on div "Files" at bounding box center [486, 107] width 18 height 10
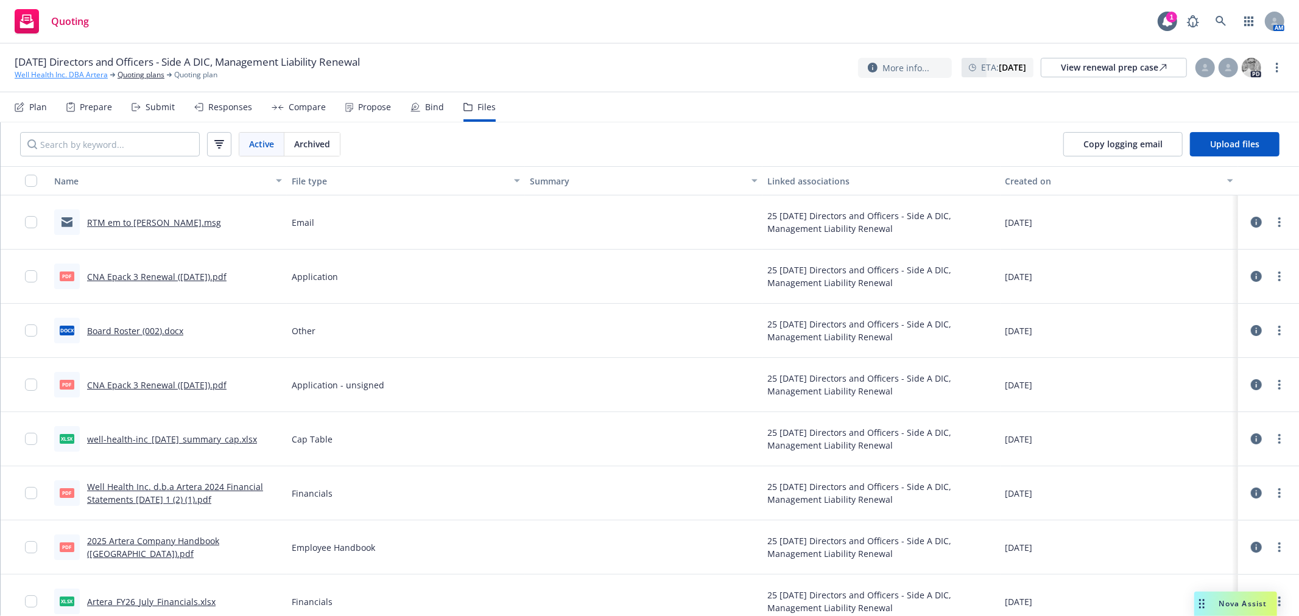
click at [82, 76] on link "Well Health Inc. DBA Artera" at bounding box center [61, 74] width 93 height 11
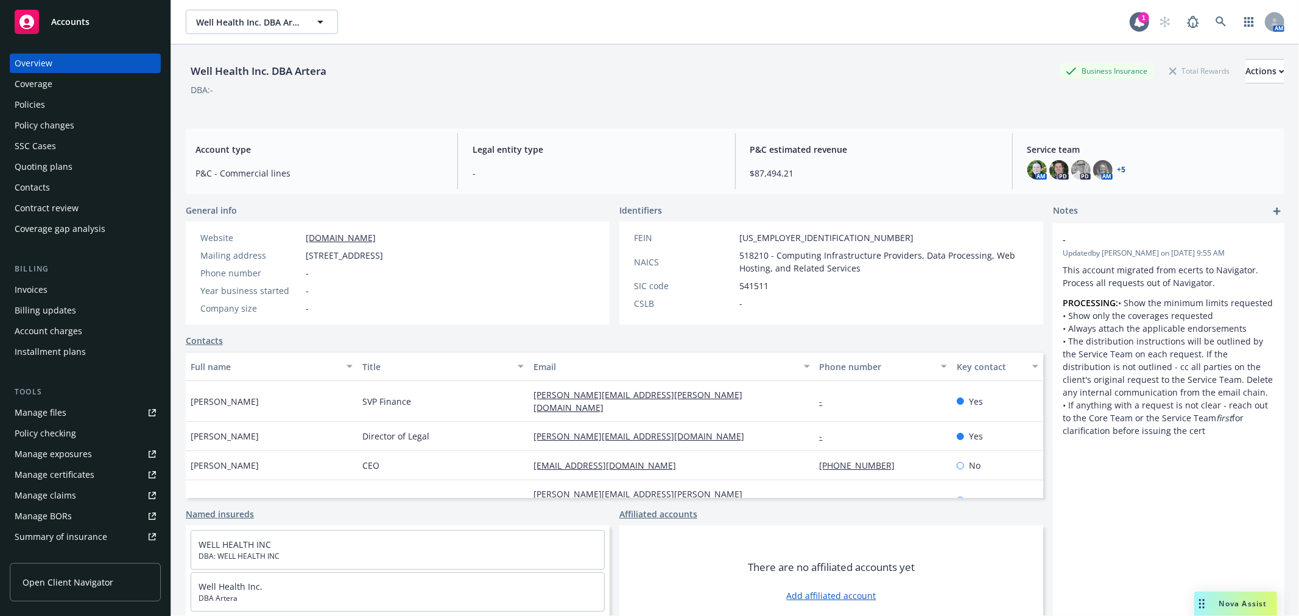
click at [26, 104] on div "Policies" at bounding box center [30, 104] width 30 height 19
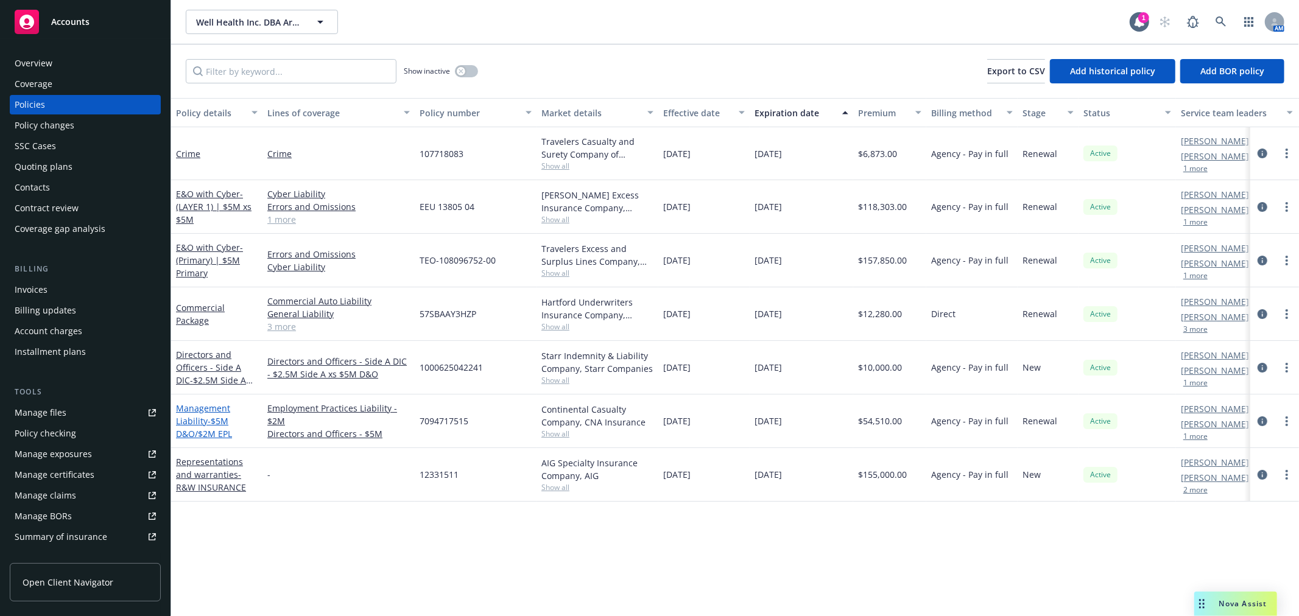
click at [220, 409] on link "Management Liability - $5M D&O/$2M EPL" at bounding box center [204, 421] width 56 height 37
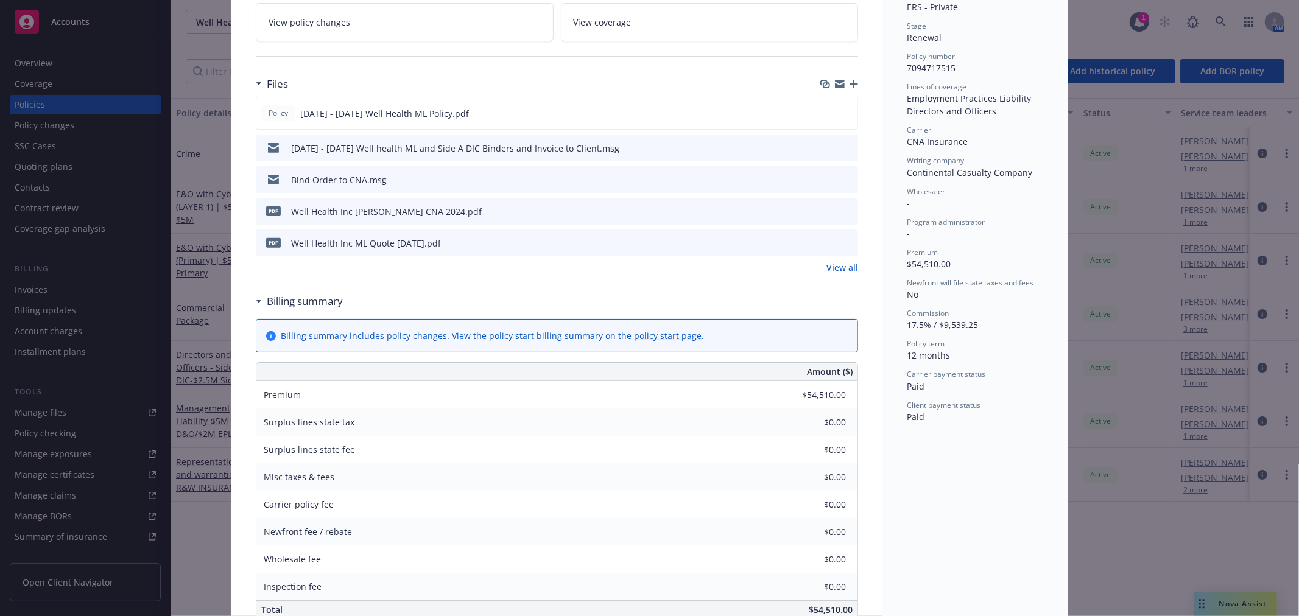
scroll to position [270, 0]
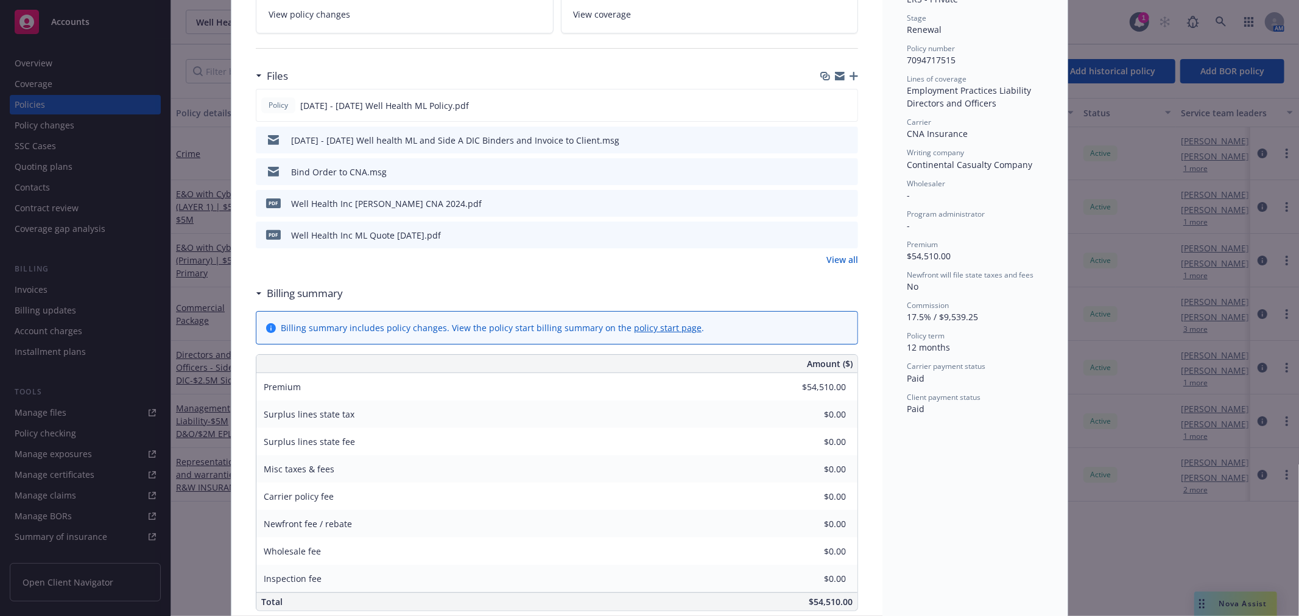
click at [822, 139] on icon "download file" at bounding box center [827, 140] width 10 height 10
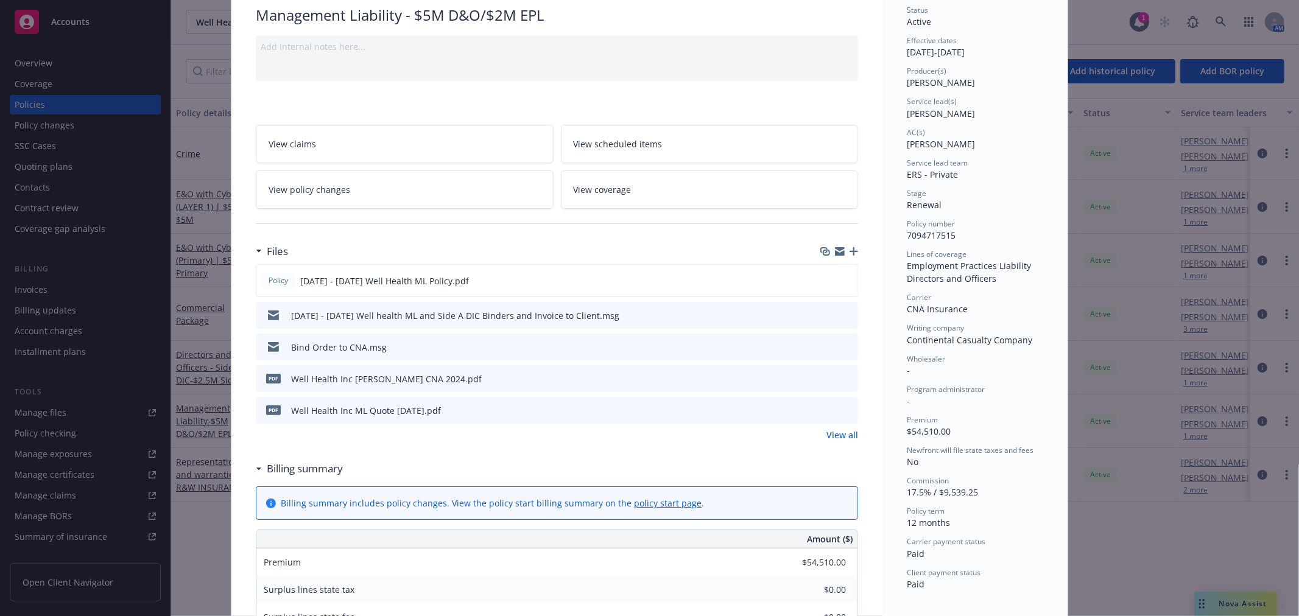
scroll to position [0, 0]
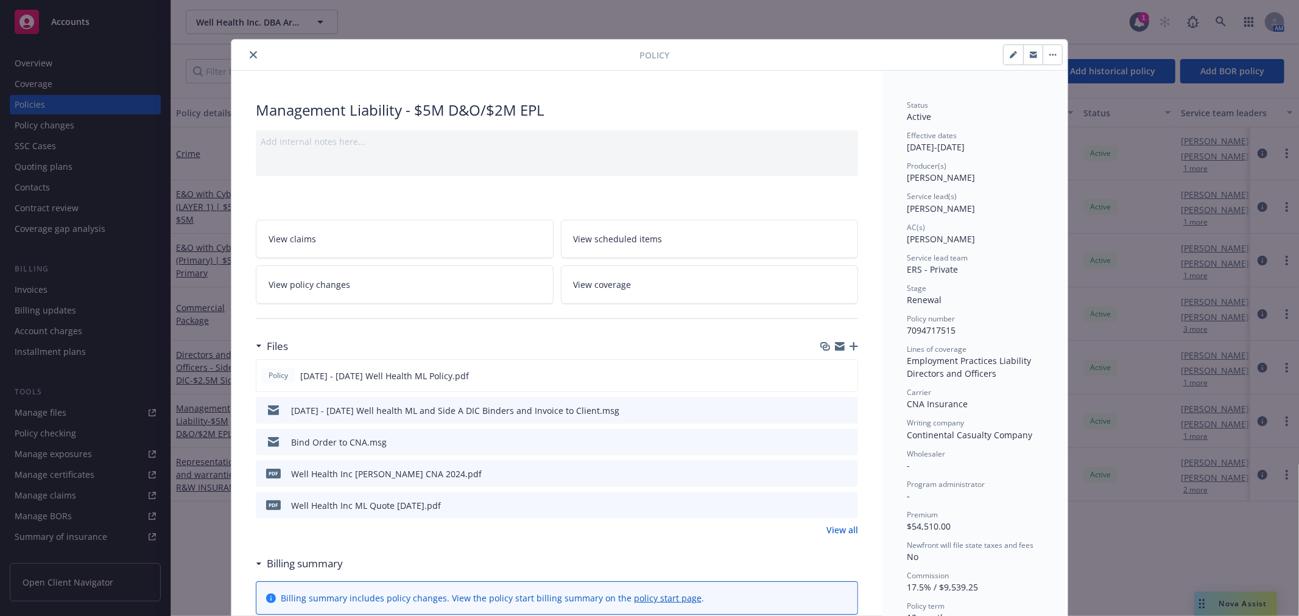
click at [246, 50] on button "close" at bounding box center [253, 55] width 15 height 15
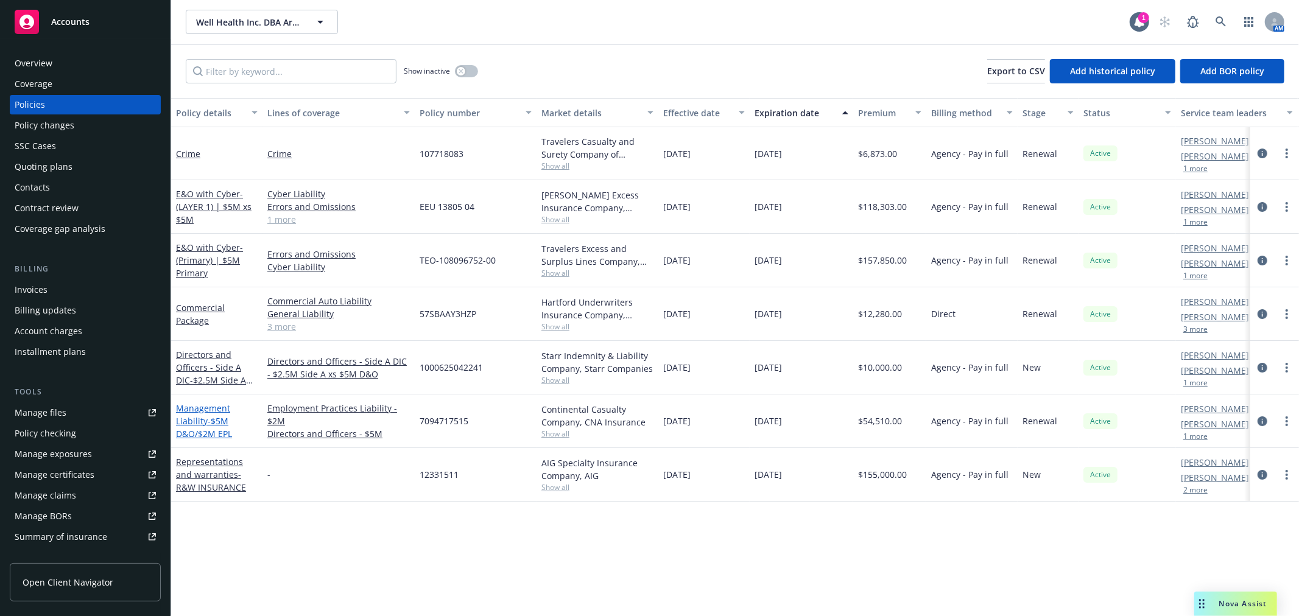
click at [224, 415] on span "- $5M D&O/$2M EPL" at bounding box center [204, 427] width 56 height 24
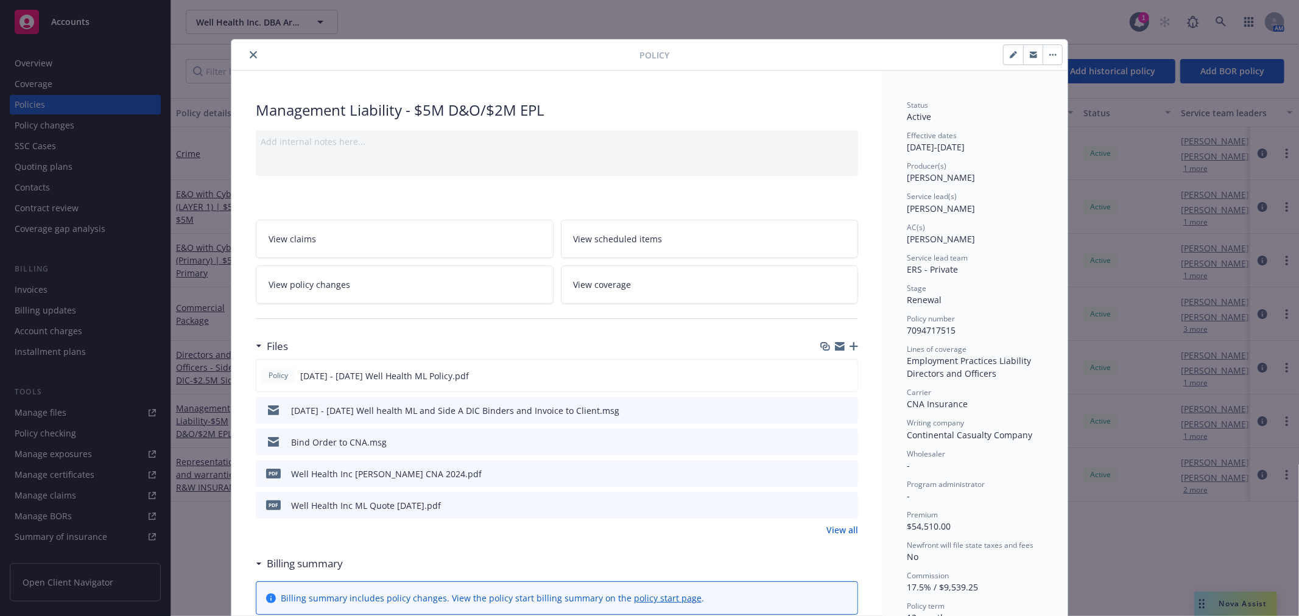
scroll to position [37, 0]
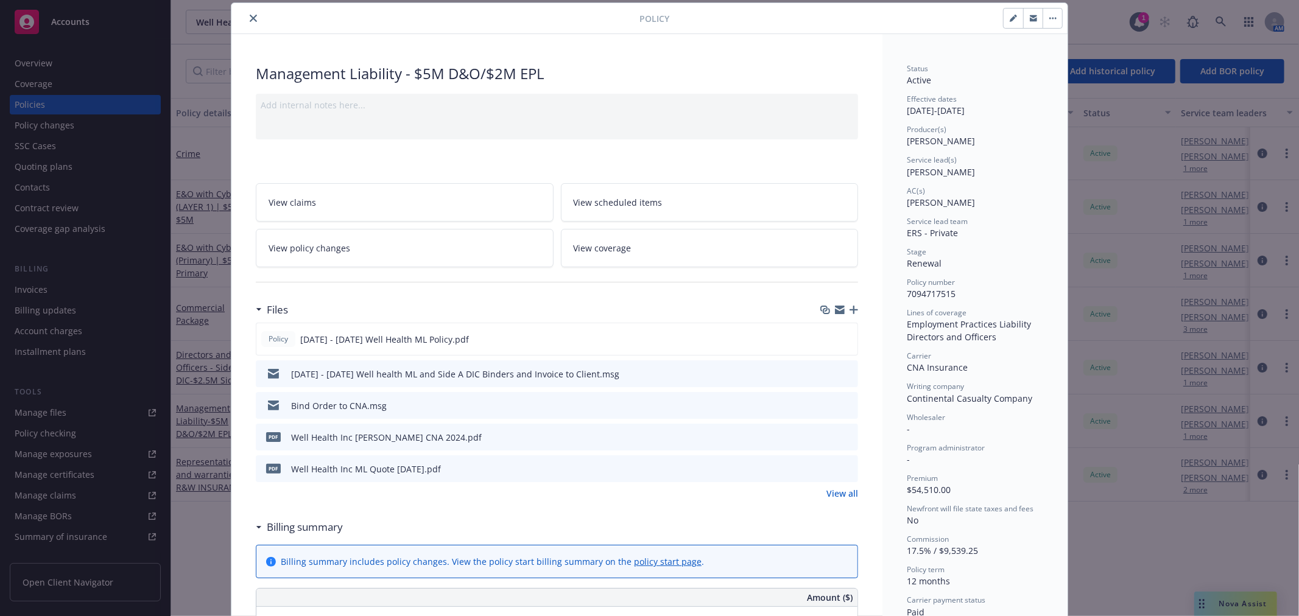
click at [246, 15] on button "close" at bounding box center [253, 18] width 15 height 15
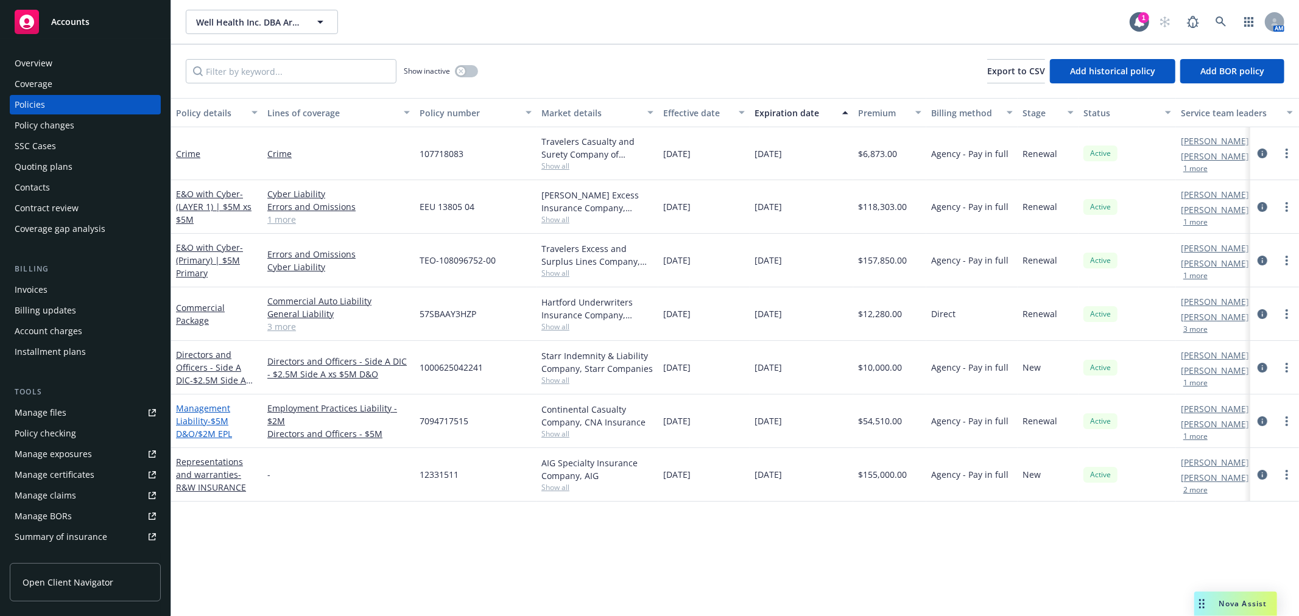
click at [199, 428] on span "- $5M D&O/$2M EPL" at bounding box center [204, 427] width 56 height 24
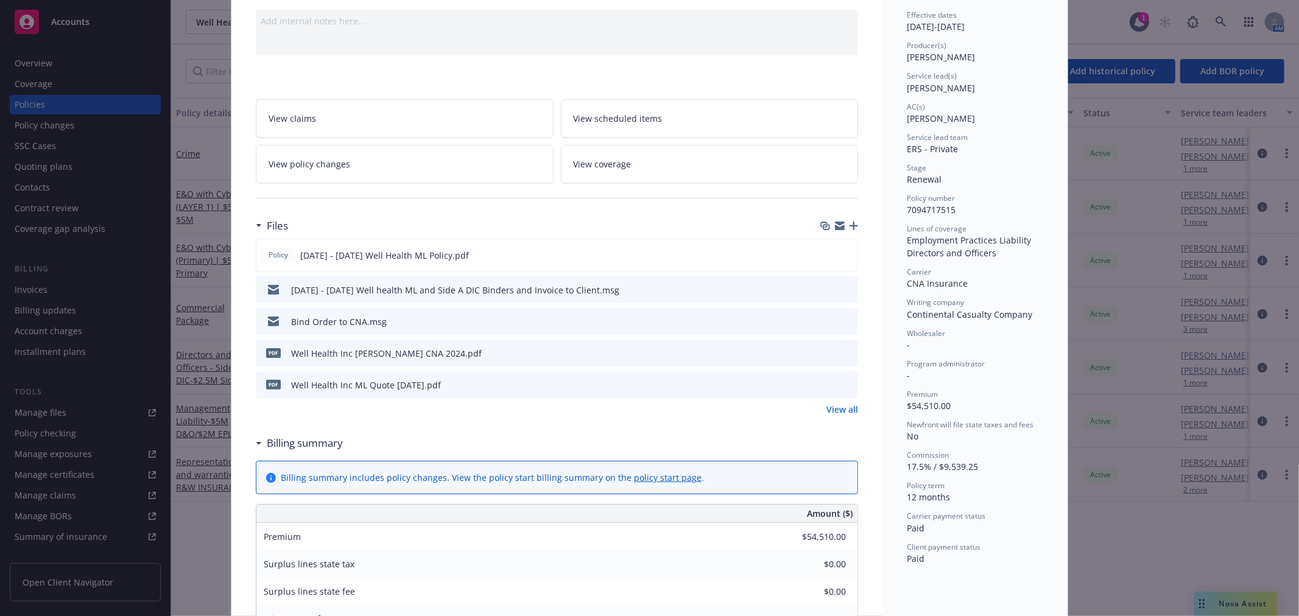
scroll to position [37, 0]
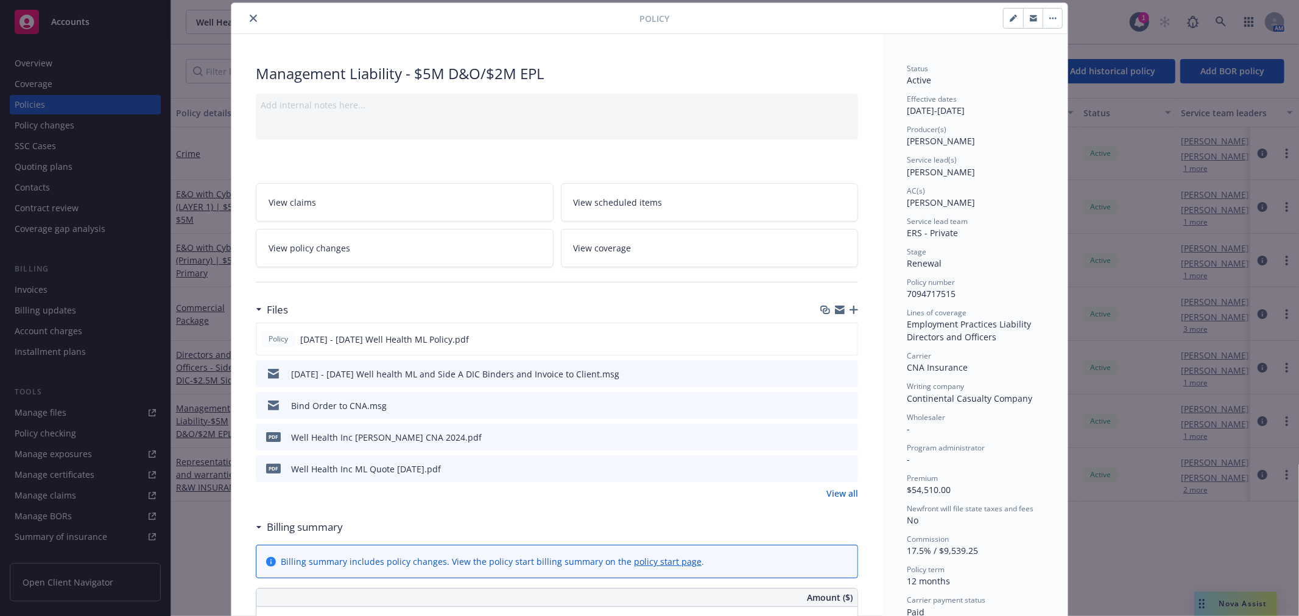
click at [246, 11] on button "close" at bounding box center [253, 18] width 15 height 15
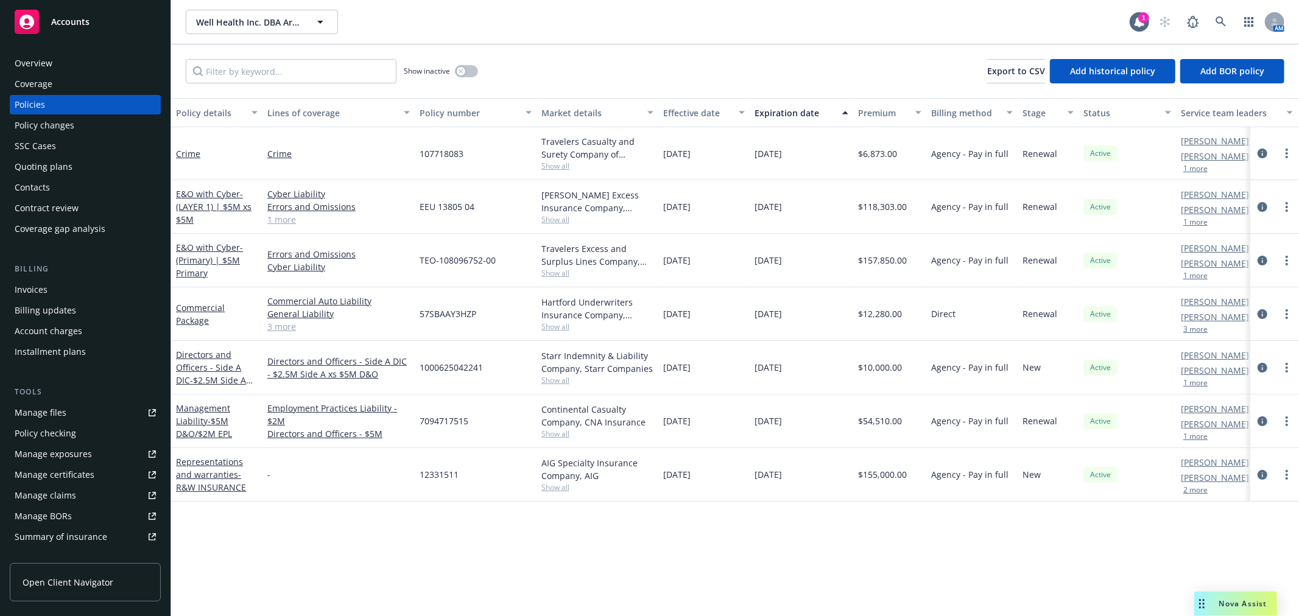
click at [48, 68] on div "Overview" at bounding box center [34, 63] width 38 height 19
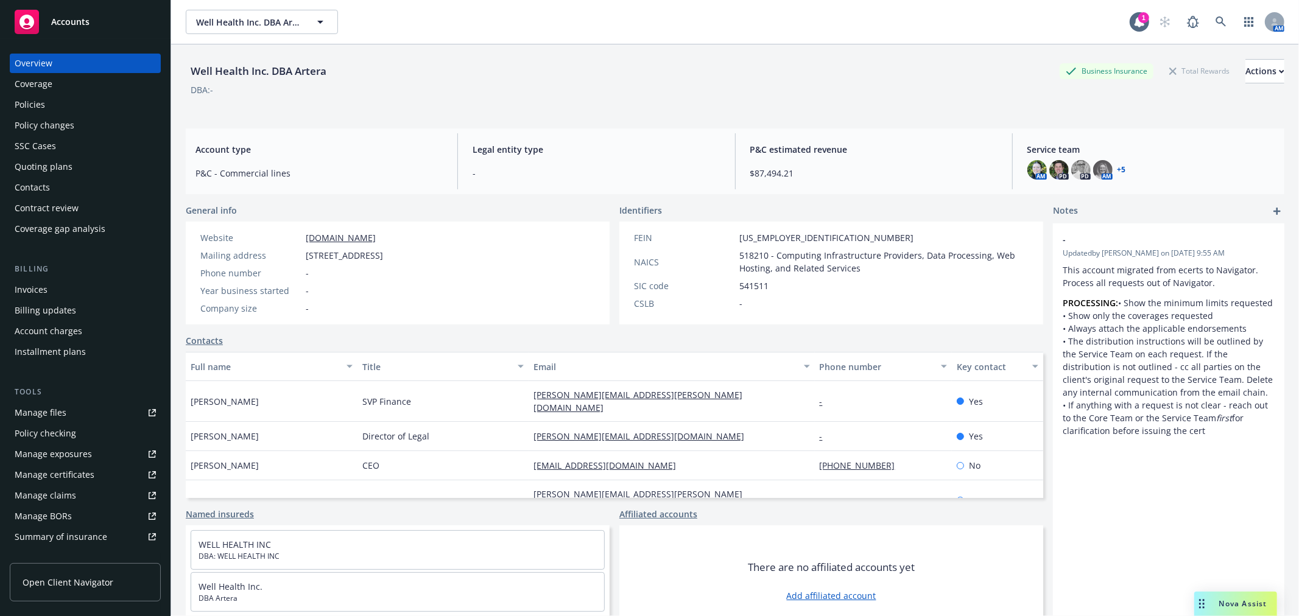
click at [52, 158] on div "Quoting plans" at bounding box center [44, 166] width 58 height 19
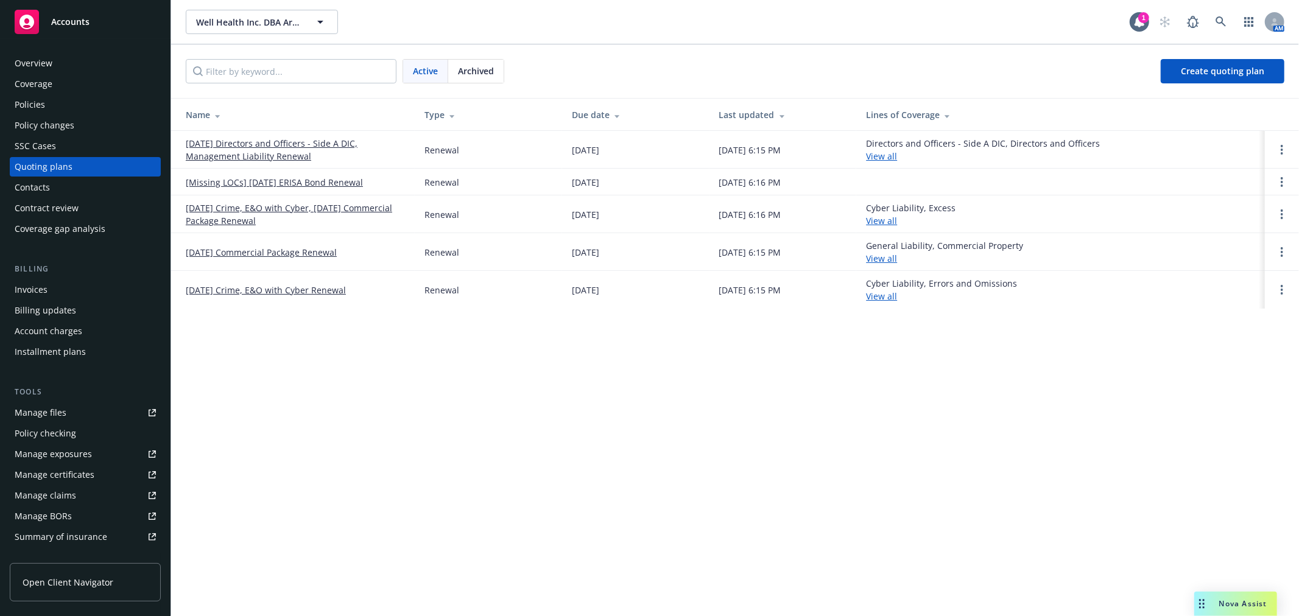
click at [481, 65] on span "Archived" at bounding box center [476, 71] width 36 height 13
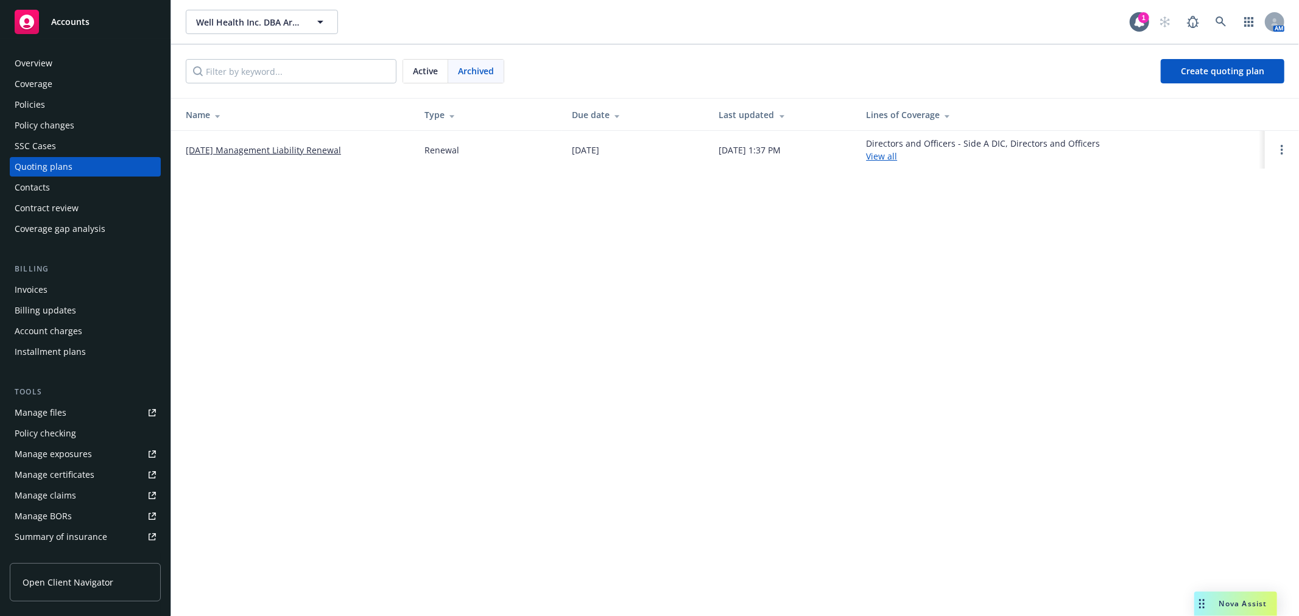
click at [287, 149] on link "[DATE] Management Liability Renewal" at bounding box center [263, 150] width 155 height 13
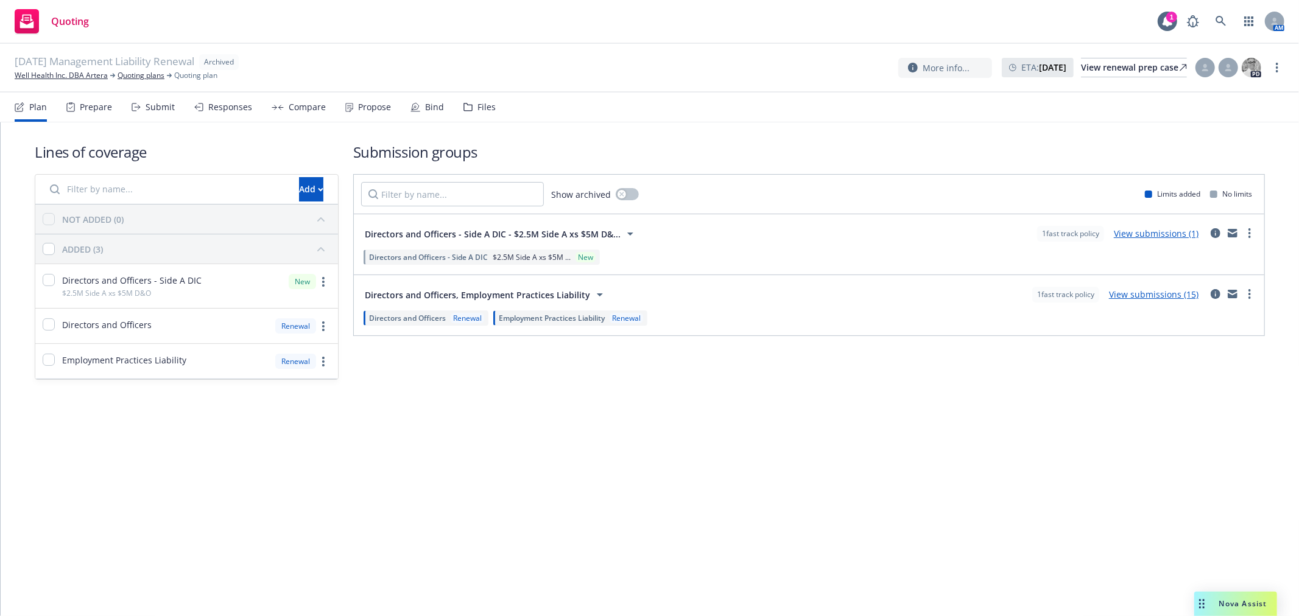
click at [463, 99] on div "Files" at bounding box center [479, 107] width 32 height 29
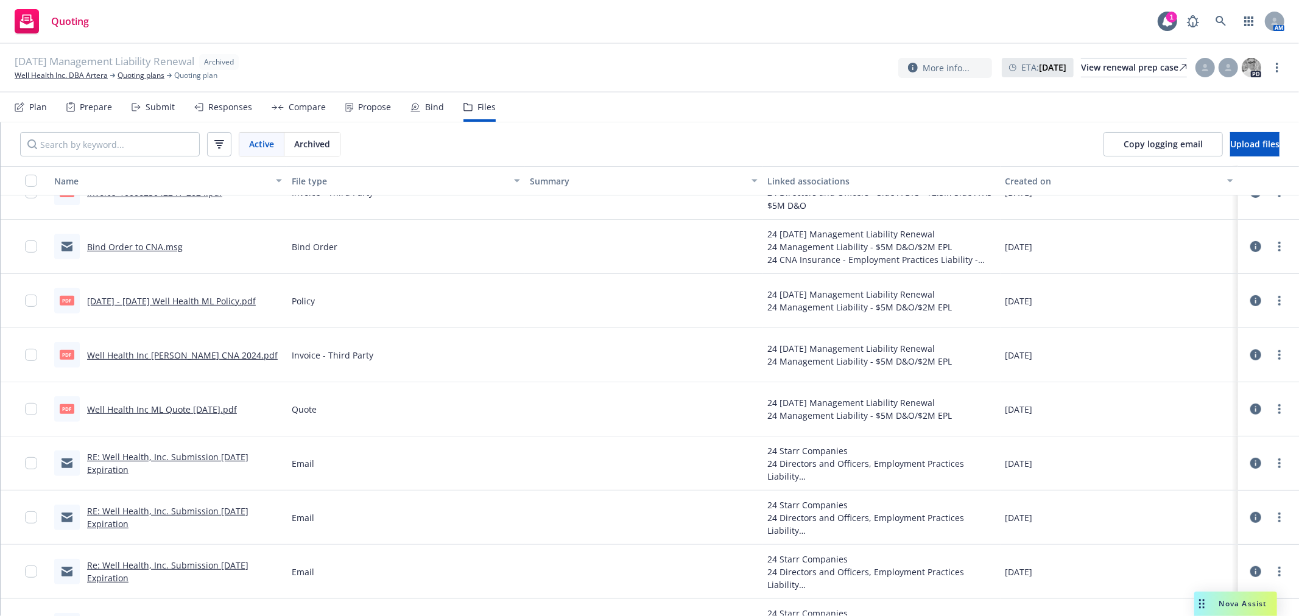
scroll to position [338, 0]
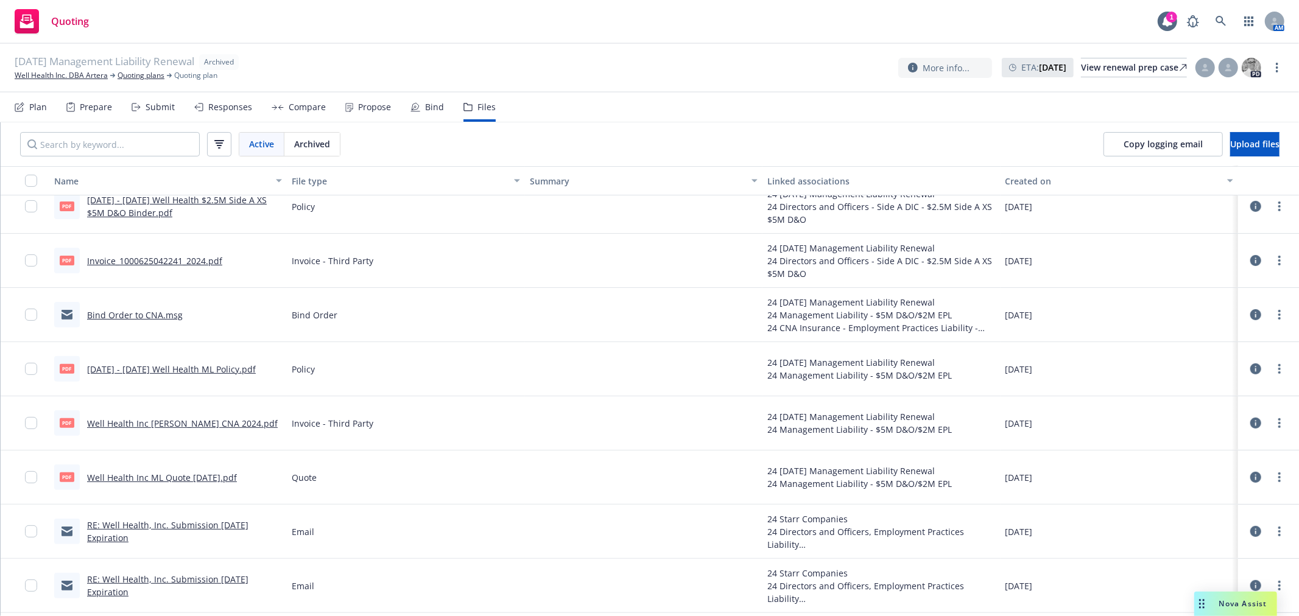
click at [124, 314] on link "Bind Order to CNA.msg" at bounding box center [135, 315] width 96 height 12
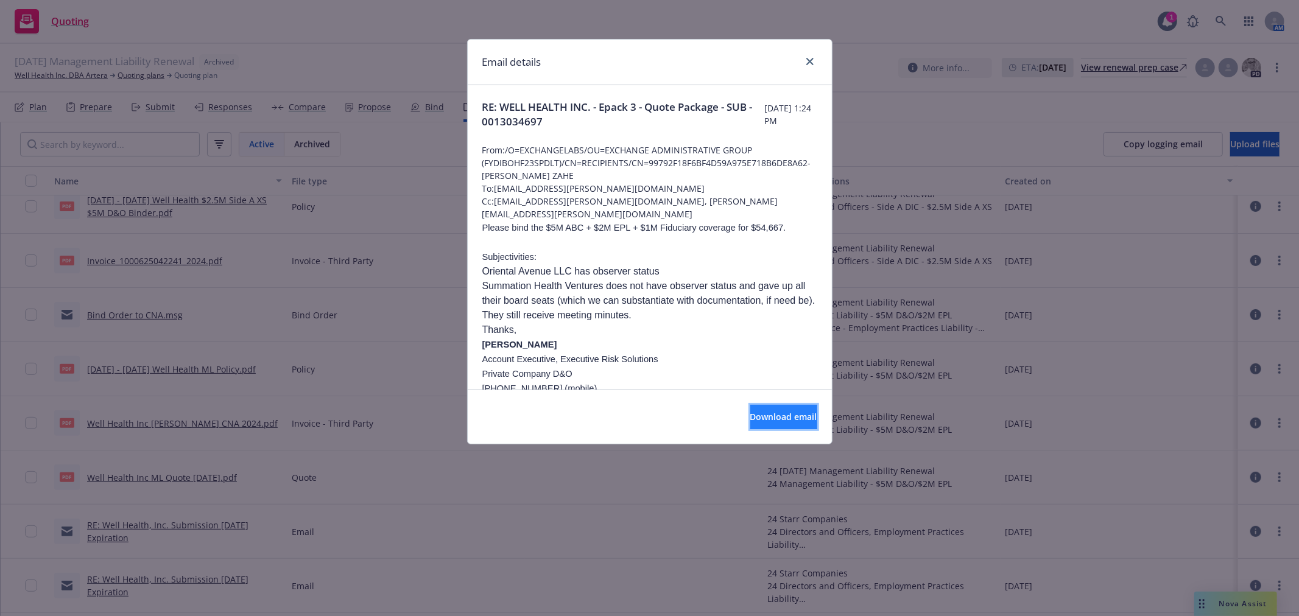
click at [750, 417] on span "Download email" at bounding box center [783, 417] width 67 height 12
click at [802, 64] on div at bounding box center [807, 62] width 19 height 16
click at [808, 61] on icon "close" at bounding box center [809, 61] width 7 height 7
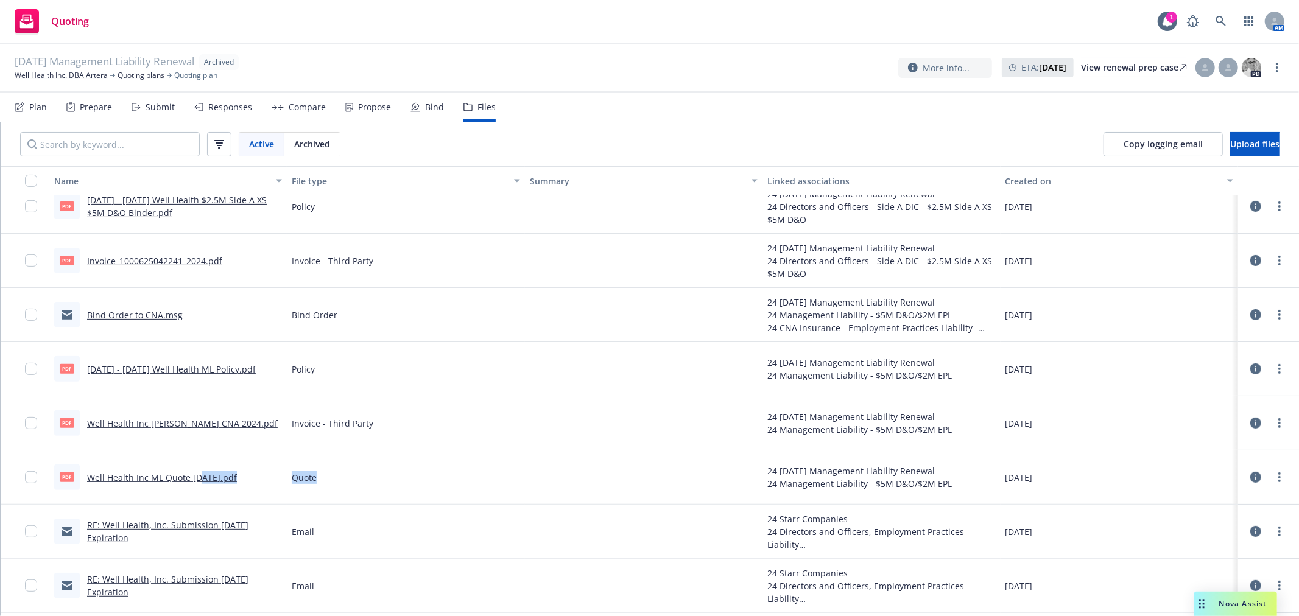
drag, startPoint x: 199, startPoint y: 478, endPoint x: 418, endPoint y: 473, distance: 219.3
click at [418, 473] on div "pdf Well Health Inc ML Quote 10.23.24.pdf Quote 24 10/22/24 Management Liabilit…" at bounding box center [650, 478] width 1298 height 54
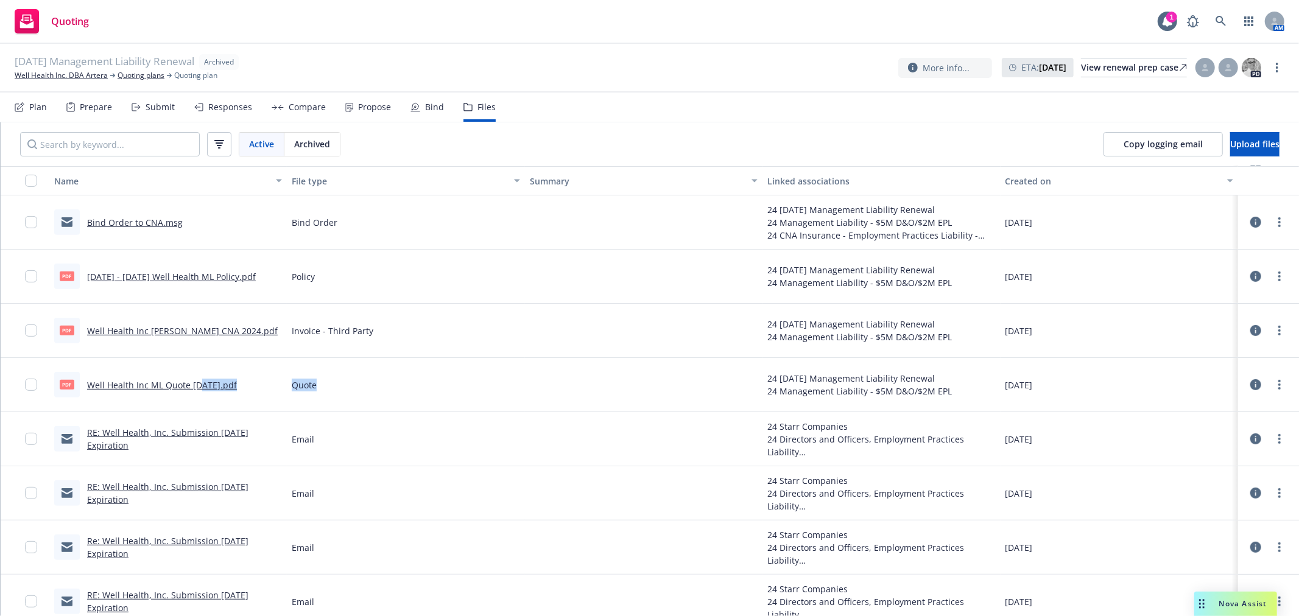
scroll to position [473, 0]
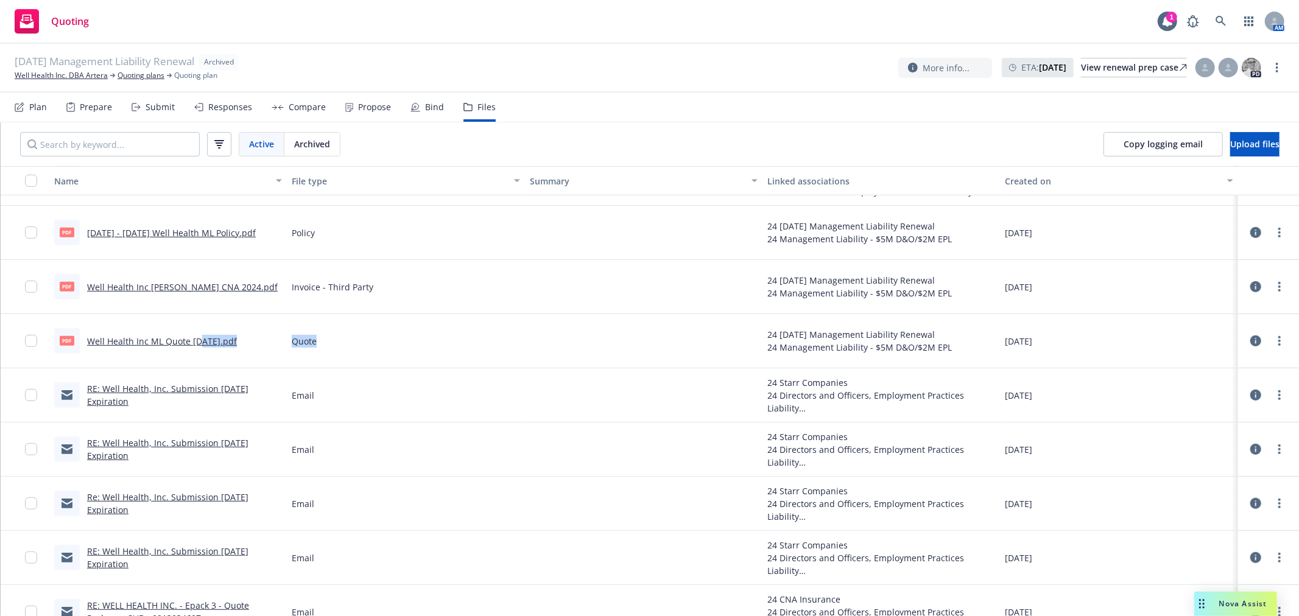
click at [224, 349] on div "pdf Well Health Inc ML Quote 10.23.24.pdf" at bounding box center [145, 341] width 183 height 26
click at [223, 344] on link "Well Health Inc ML Quote [DATE].pdf" at bounding box center [162, 342] width 150 height 12
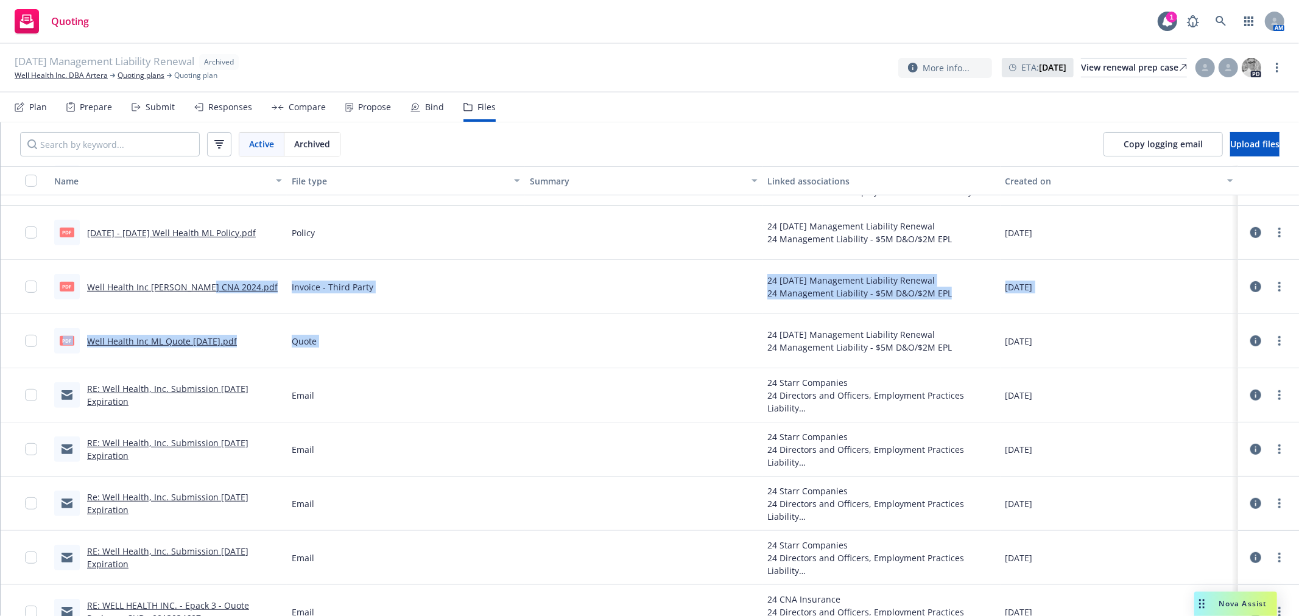
drag, startPoint x: 204, startPoint y: 289, endPoint x: 439, endPoint y: 358, distance: 245.0
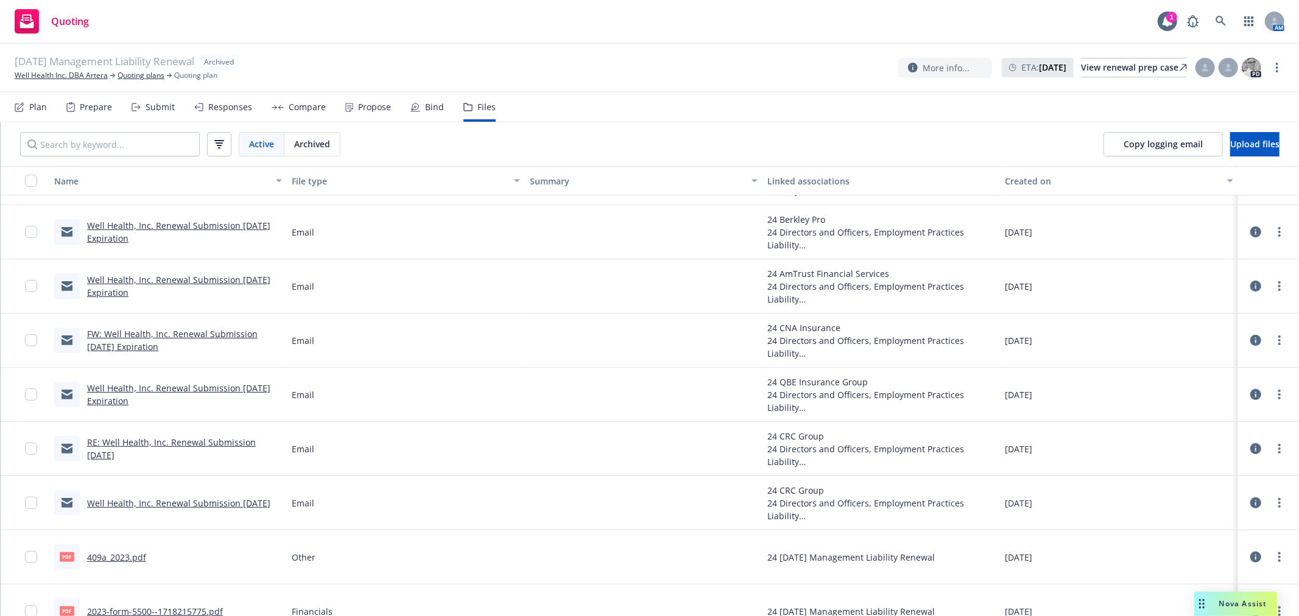
scroll to position [4056, 0]
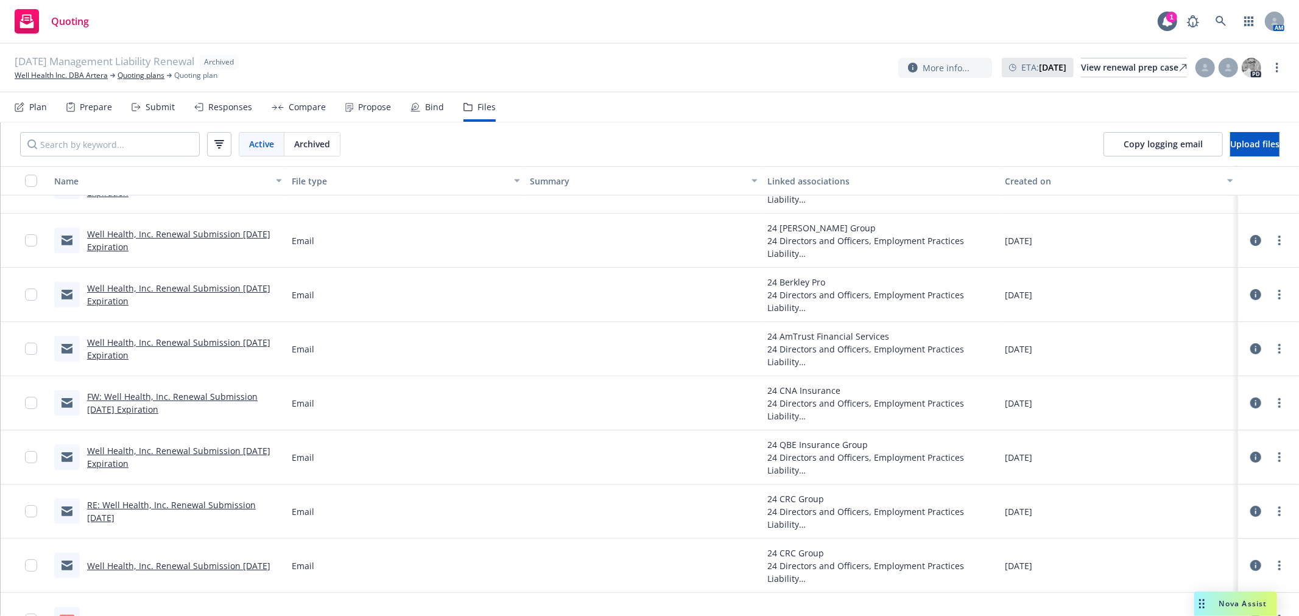
click at [179, 502] on link "RE: Well Health, Inc. Renewal Submission 10/22/2024" at bounding box center [171, 511] width 169 height 24
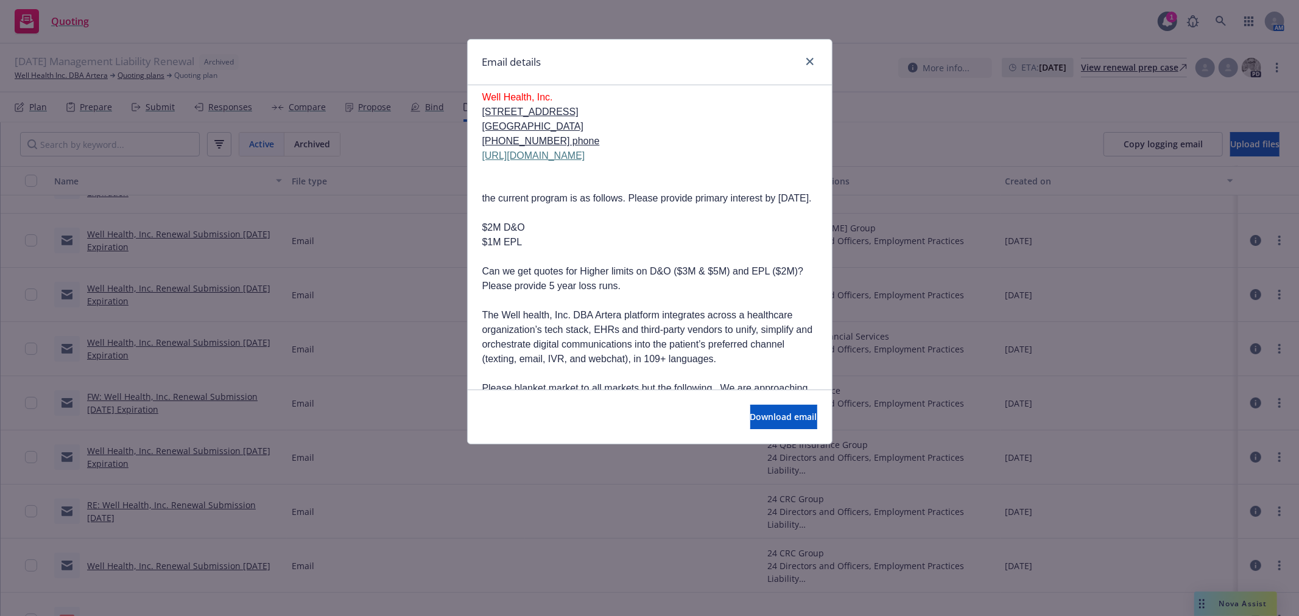
scroll to position [203, 0]
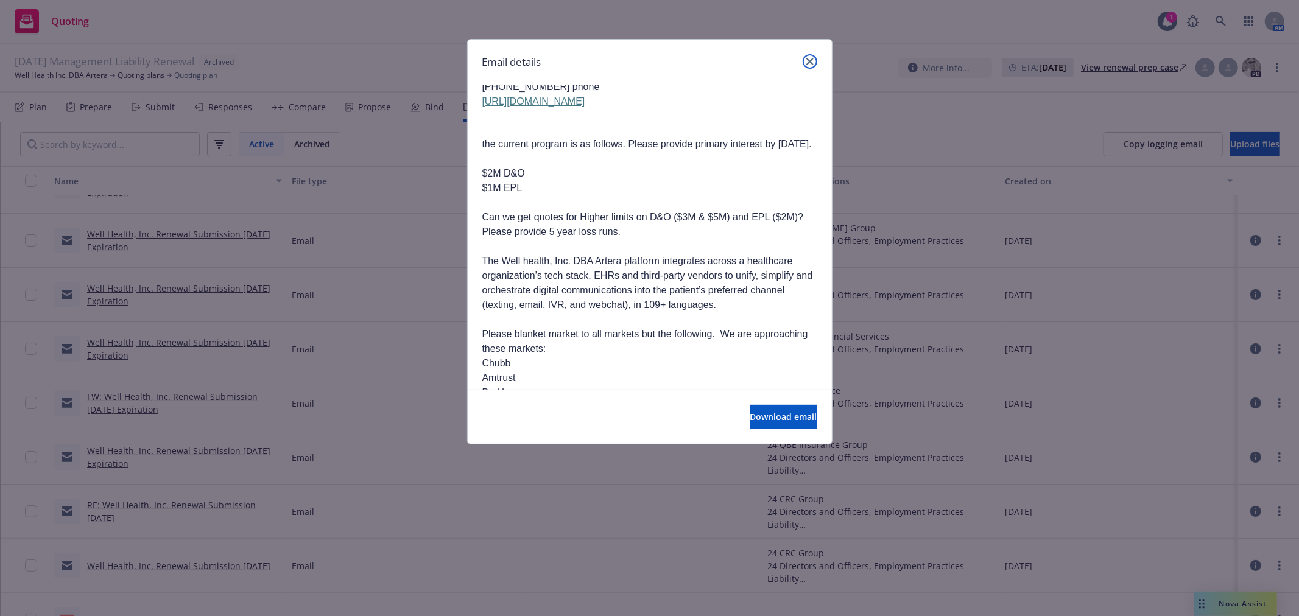
drag, startPoint x: 810, startPoint y: 59, endPoint x: 767, endPoint y: 73, distance: 44.9
click at [808, 60] on icon "close" at bounding box center [809, 61] width 7 height 7
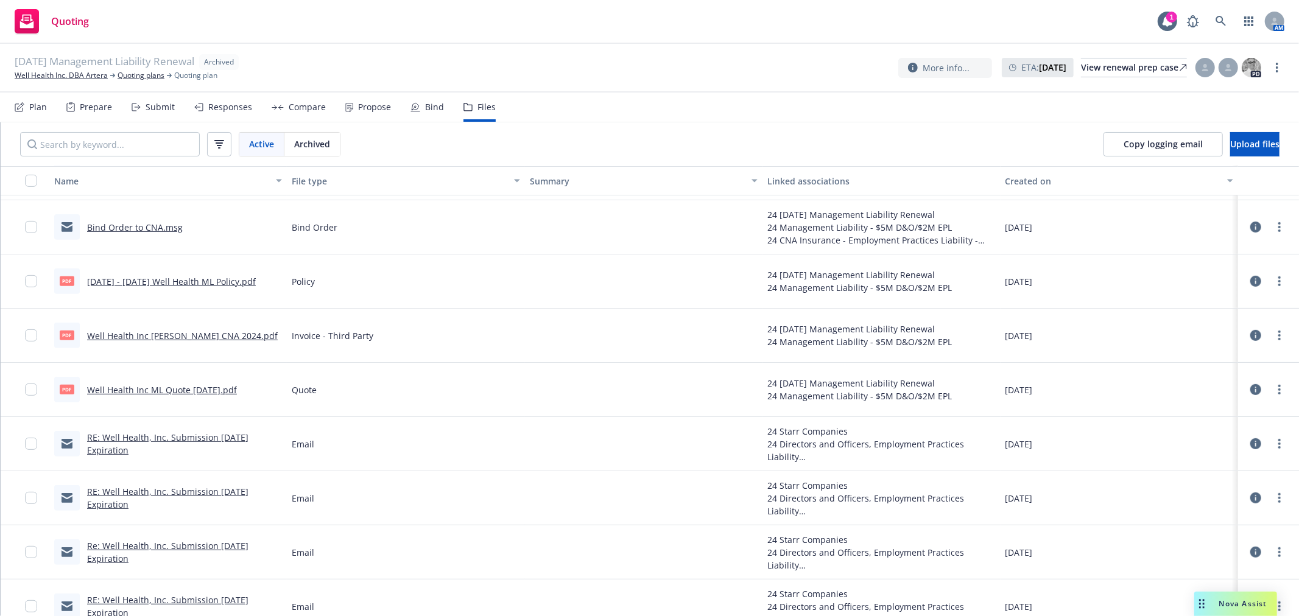
scroll to position [402, 0]
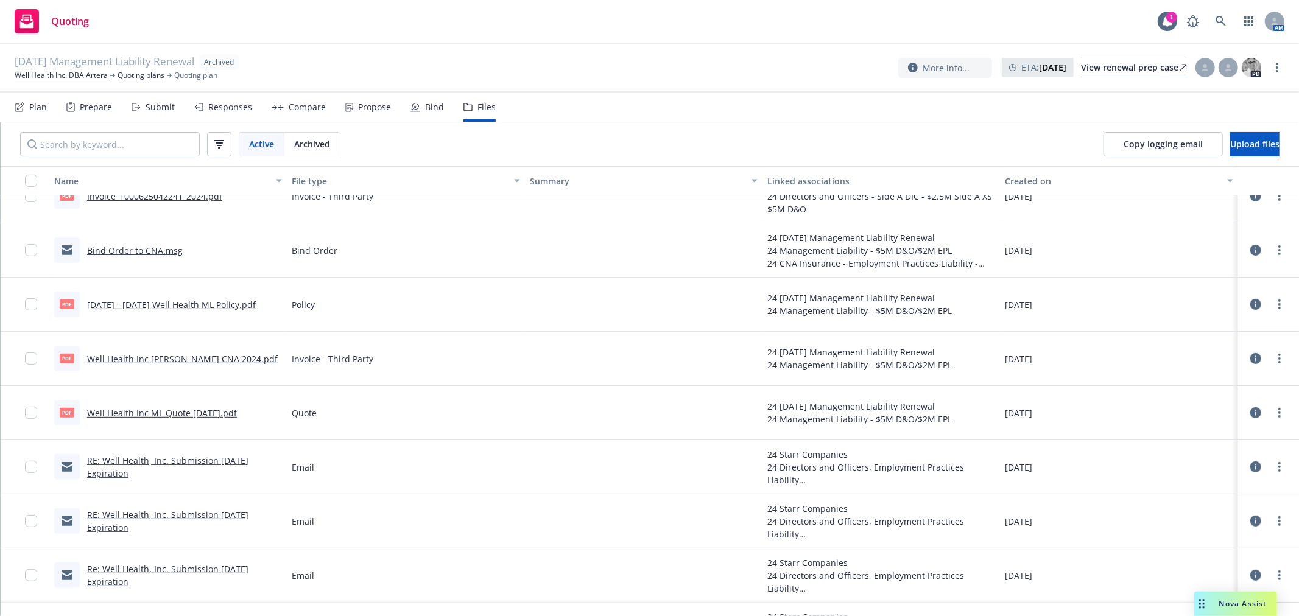
click at [196, 359] on link "Well Health Inc [PERSON_NAME] CNA 2024.pdf" at bounding box center [182, 359] width 191 height 12
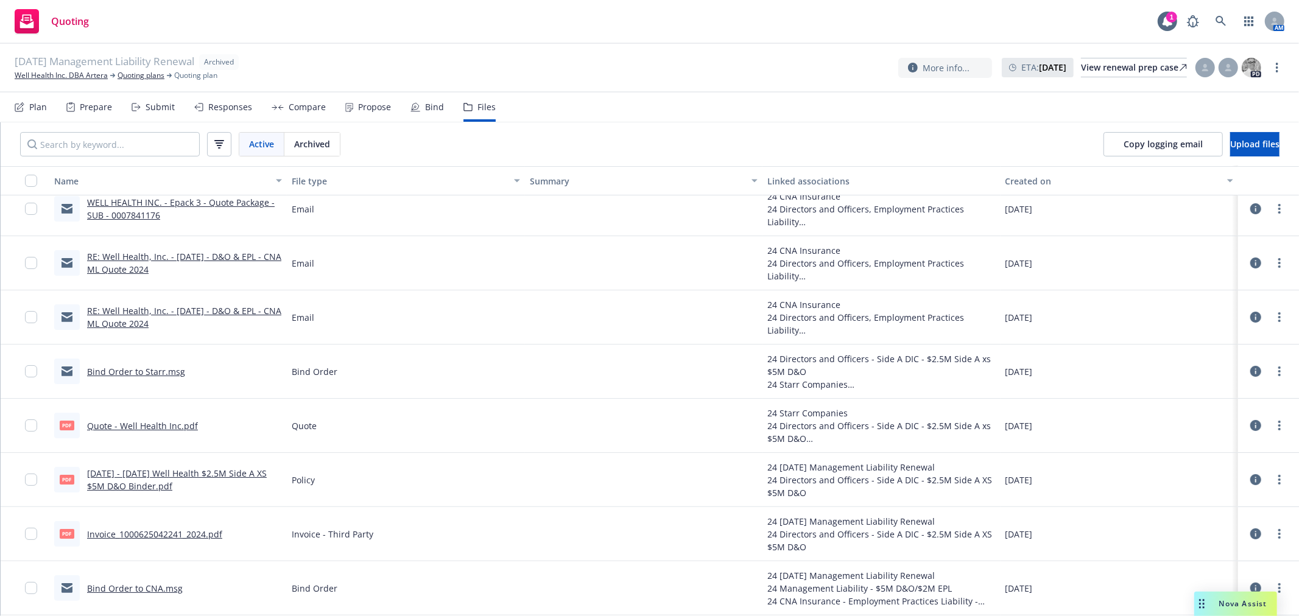
scroll to position [203, 0]
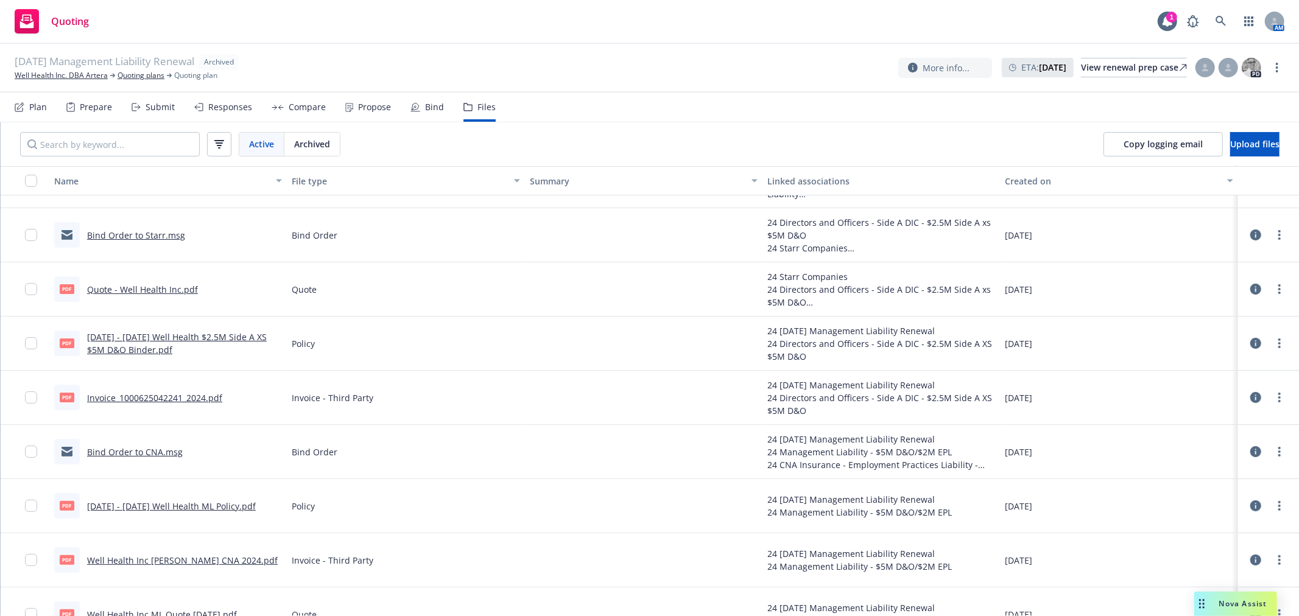
click at [148, 507] on link "[DATE] - [DATE] Well Health ML Policy.pdf" at bounding box center [171, 507] width 169 height 12
click at [1219, 16] on icon at bounding box center [1221, 21] width 10 height 10
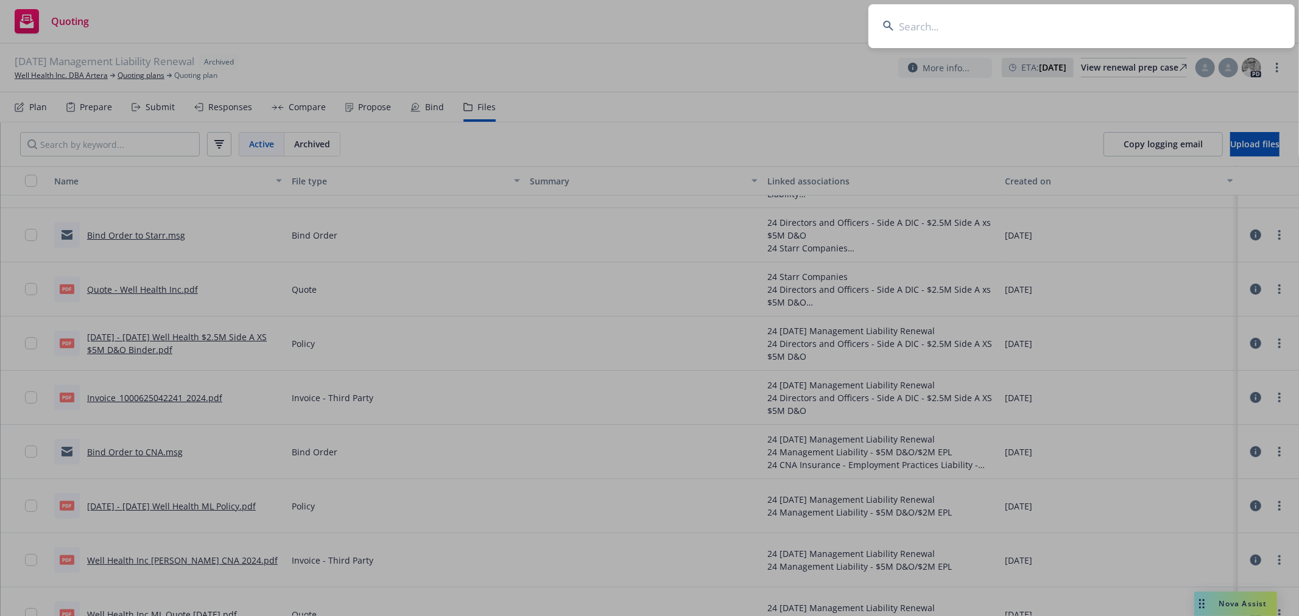
click at [1089, 39] on input at bounding box center [1081, 26] width 426 height 44
type input "aeolian"
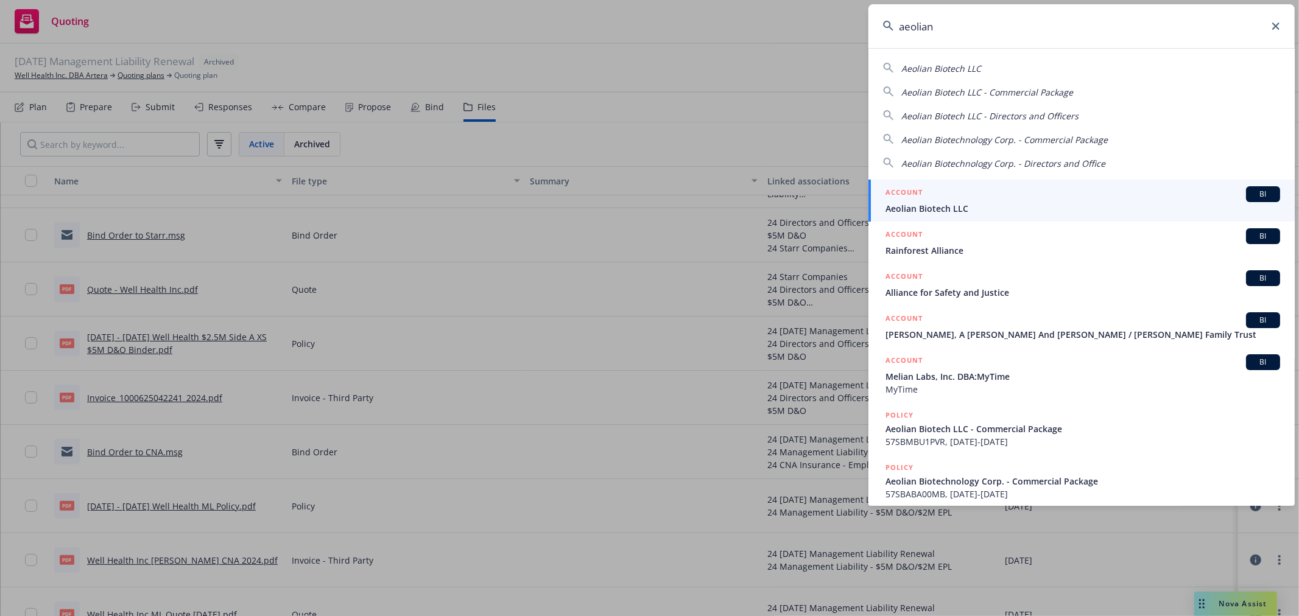
click at [1023, 211] on span "Aeolian Biotech LLC" at bounding box center [1083, 208] width 395 height 13
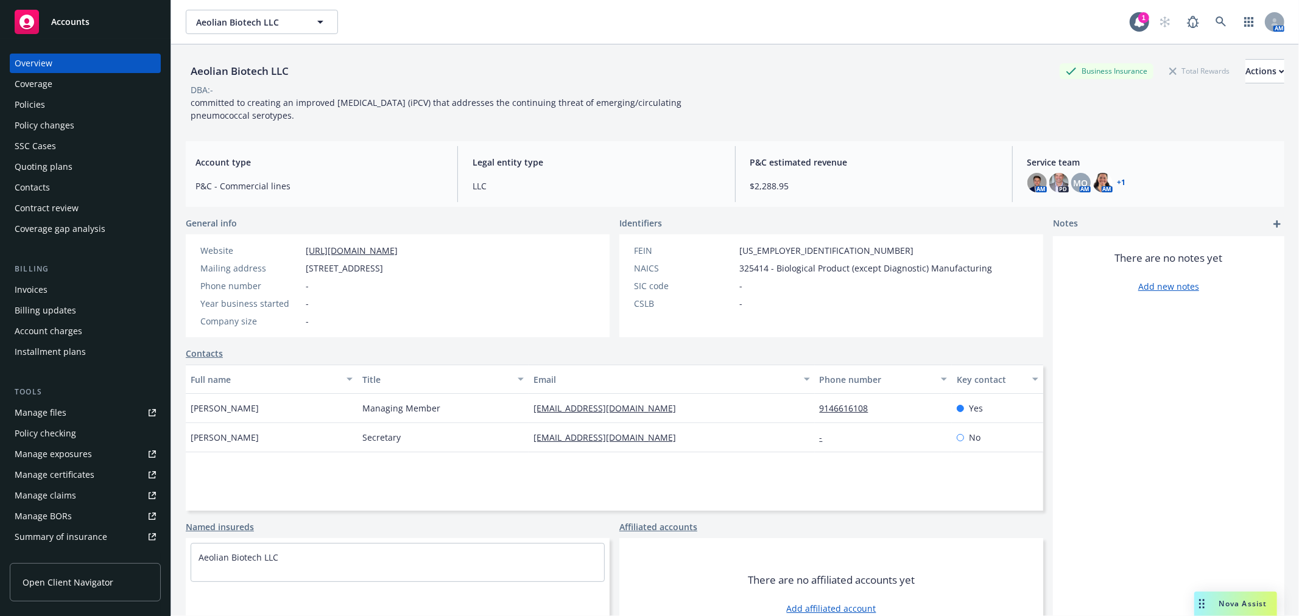
click at [34, 102] on div "Policies" at bounding box center [30, 104] width 30 height 19
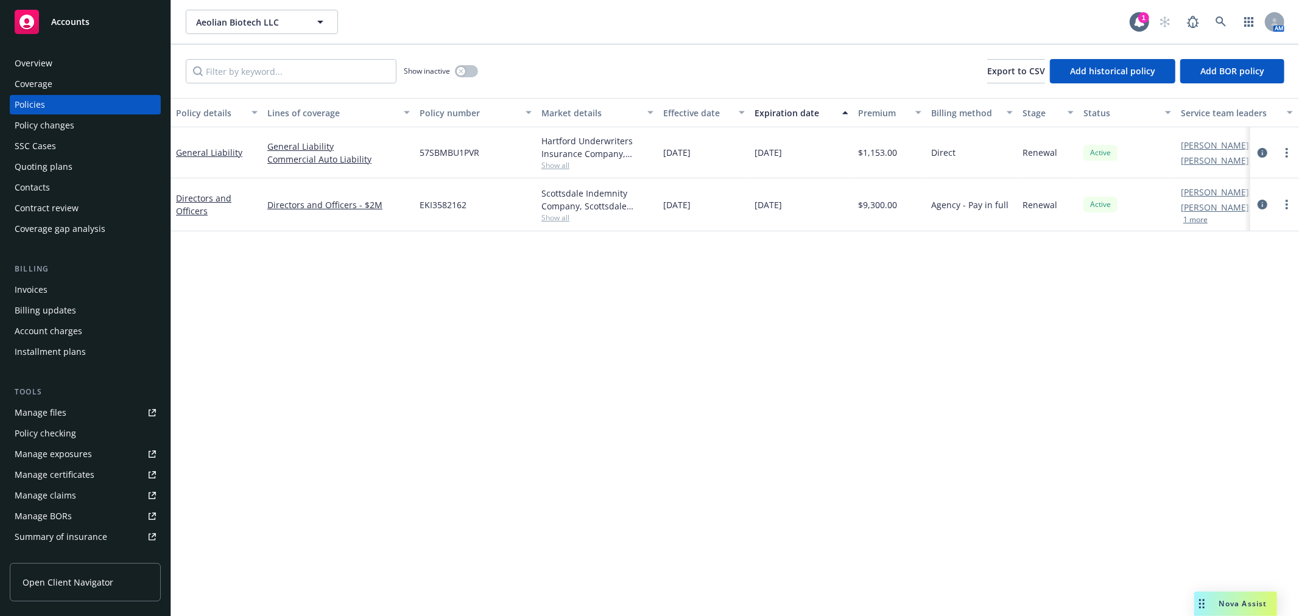
click at [1225, 21] on div "AM" at bounding box center [1219, 22] width 132 height 24
click at [1225, 21] on icon at bounding box center [1221, 21] width 11 height 11
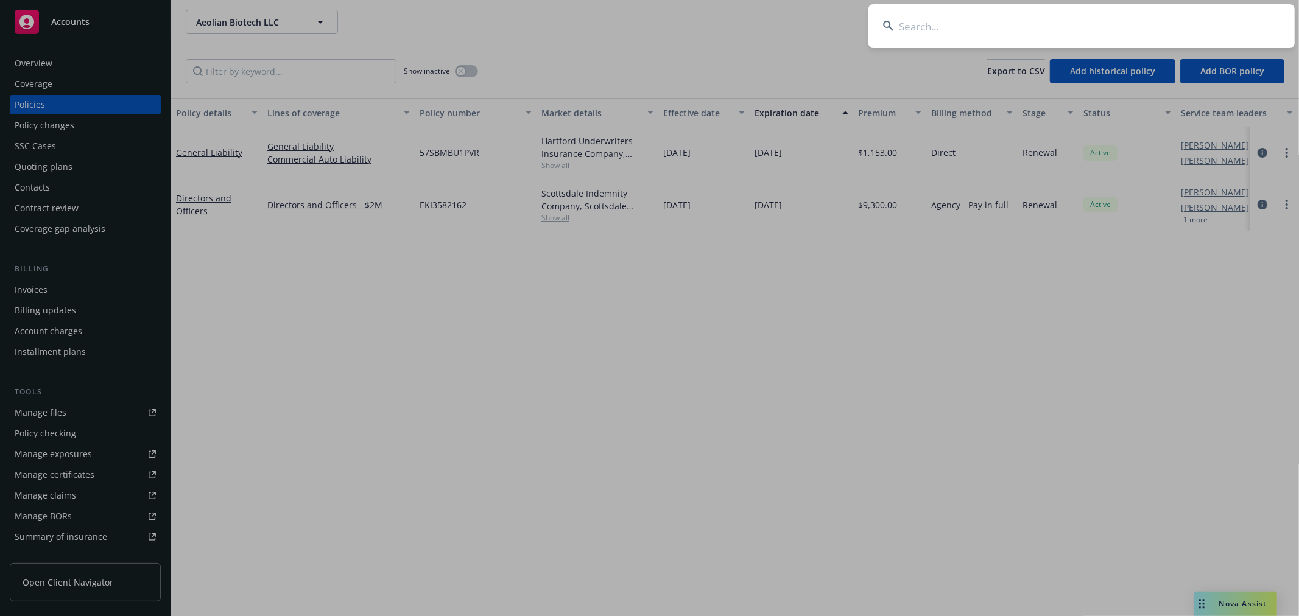
click at [1185, 23] on input at bounding box center [1081, 26] width 426 height 44
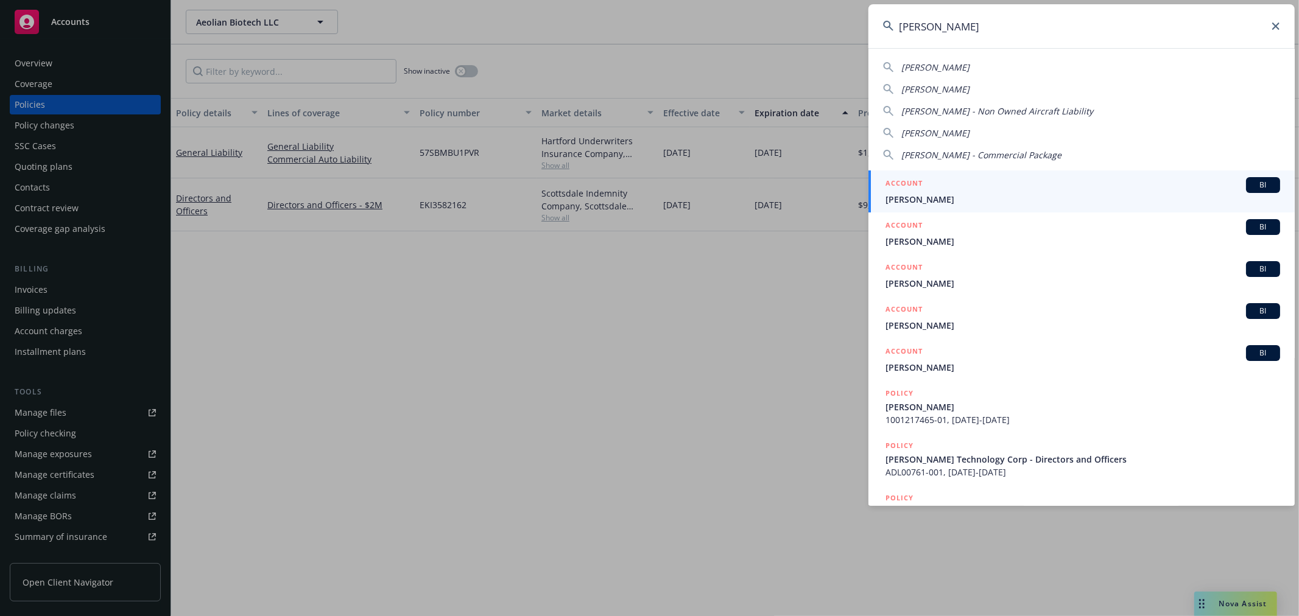
drag, startPoint x: 1119, startPoint y: 15, endPoint x: 893, endPoint y: 23, distance: 225.5
click at [893, 23] on div "[PERSON_NAME]" at bounding box center [1081, 26] width 426 height 44
type input "allot"
click at [949, 196] on span "Allot Communications, Inc." at bounding box center [1083, 199] width 395 height 13
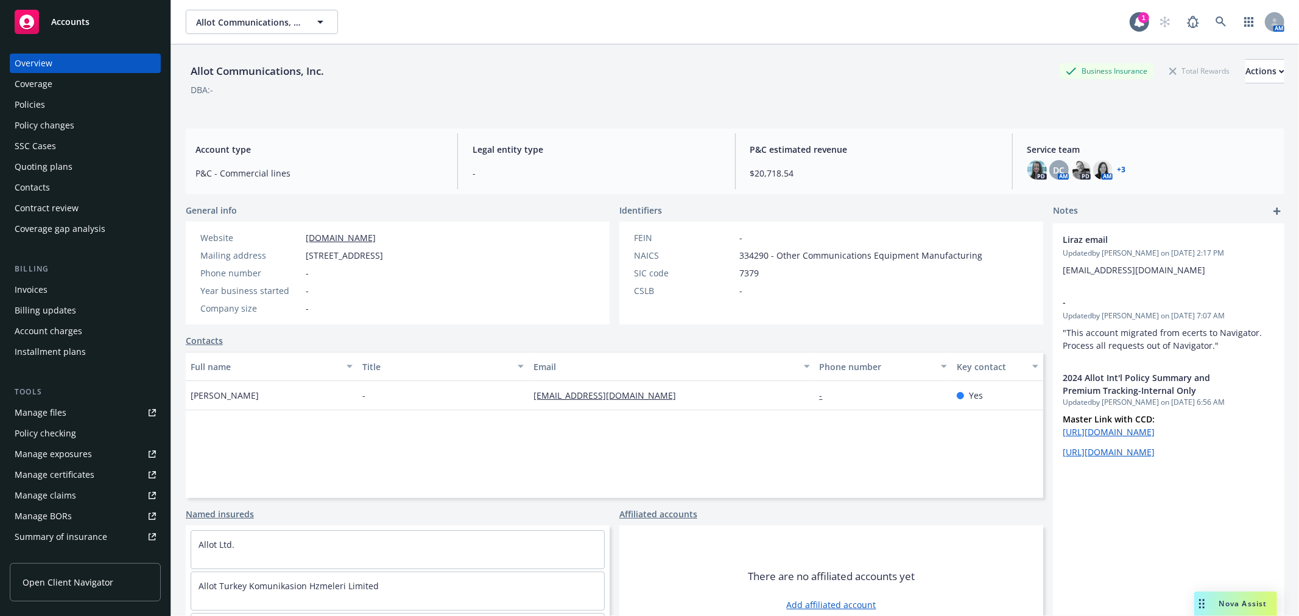
click at [43, 104] on div "Policies" at bounding box center [30, 104] width 30 height 19
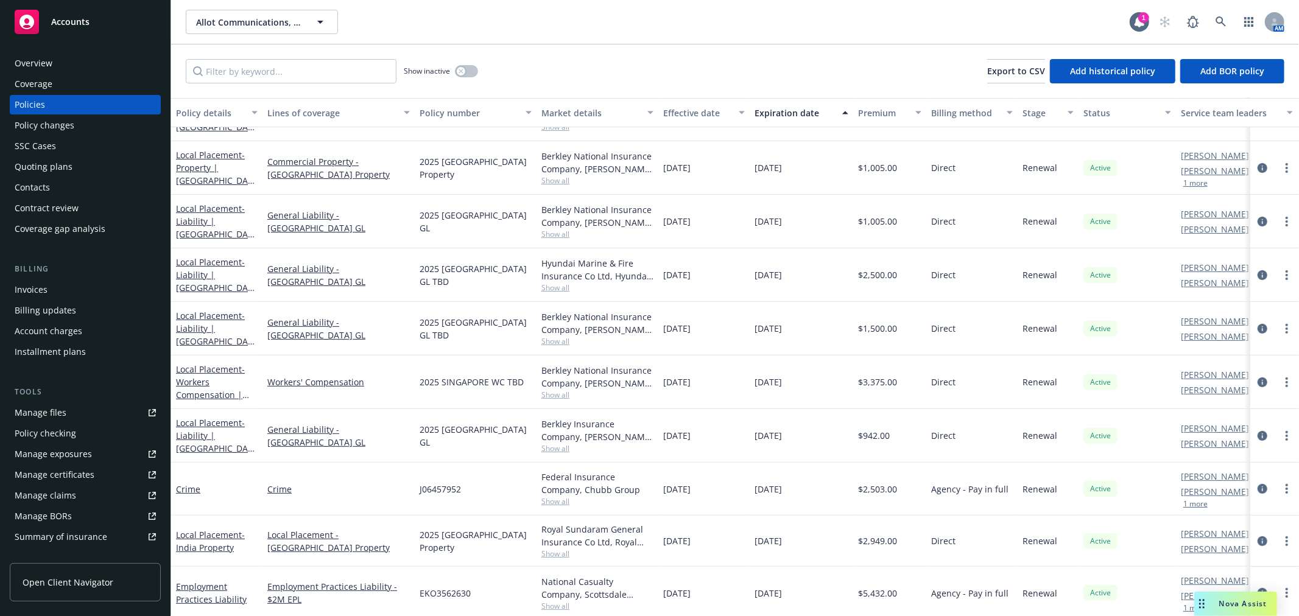
scroll to position [288, 0]
click at [1219, 16] on icon at bounding box center [1221, 21] width 10 height 10
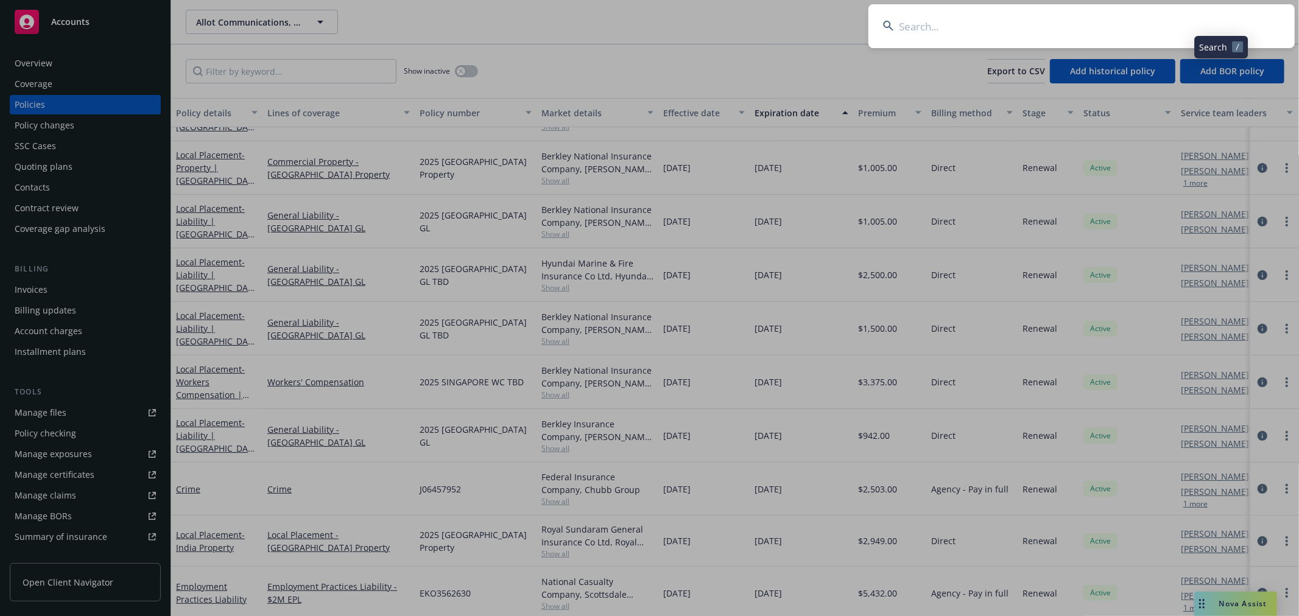
click at [1166, 20] on input at bounding box center [1081, 26] width 426 height 44
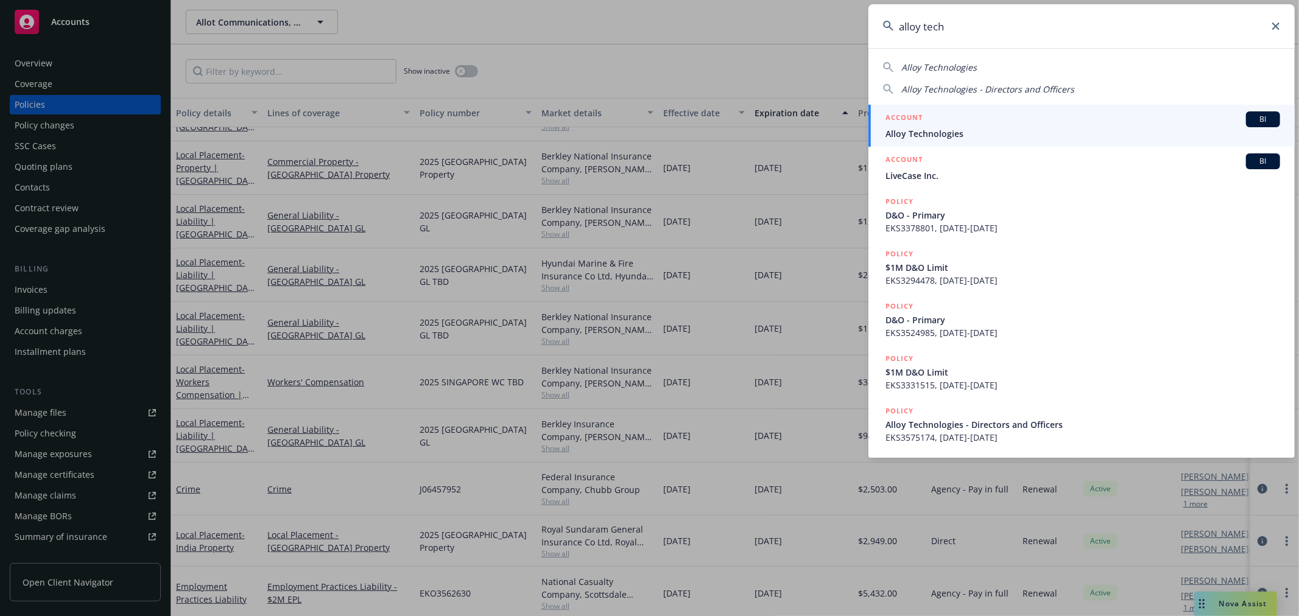
type input "alloy tech"
click at [1011, 119] on div "ACCOUNT BI" at bounding box center [1083, 119] width 395 height 16
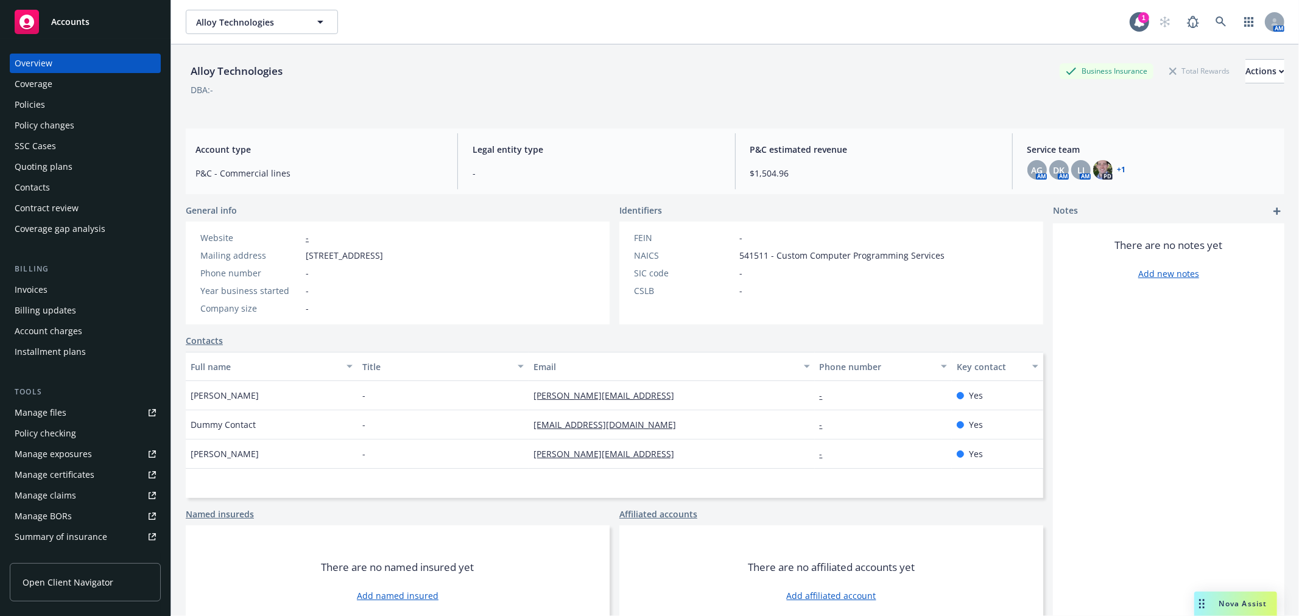
click at [16, 102] on div "Policies" at bounding box center [30, 104] width 30 height 19
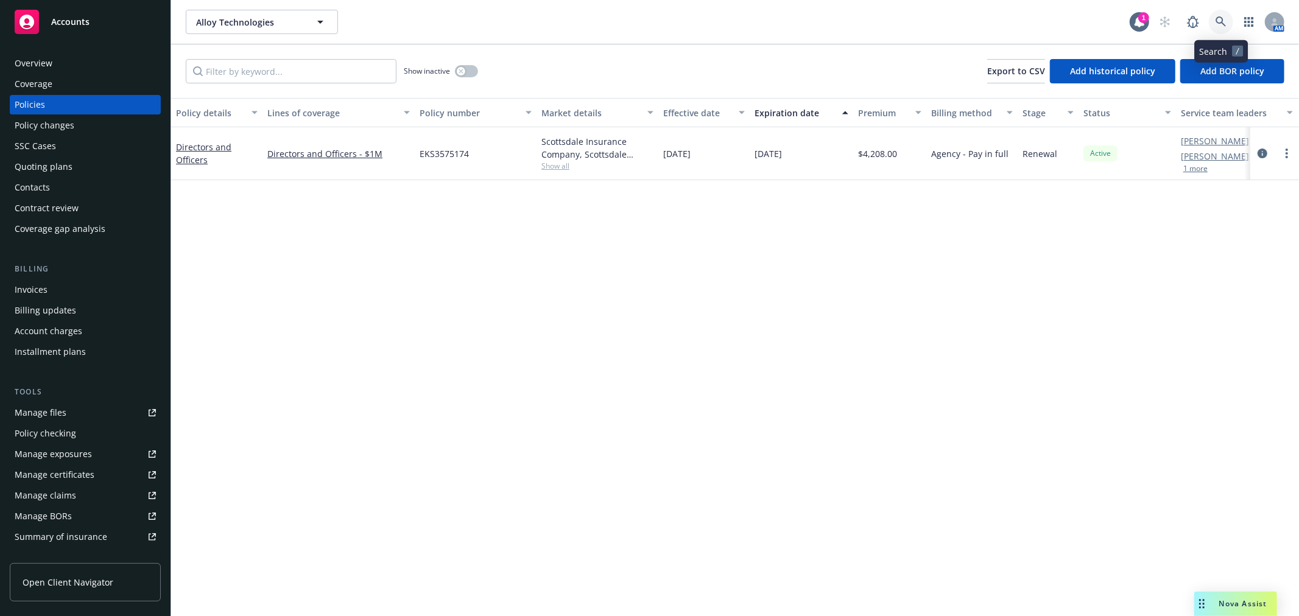
click at [1222, 25] on icon at bounding box center [1221, 21] width 11 height 11
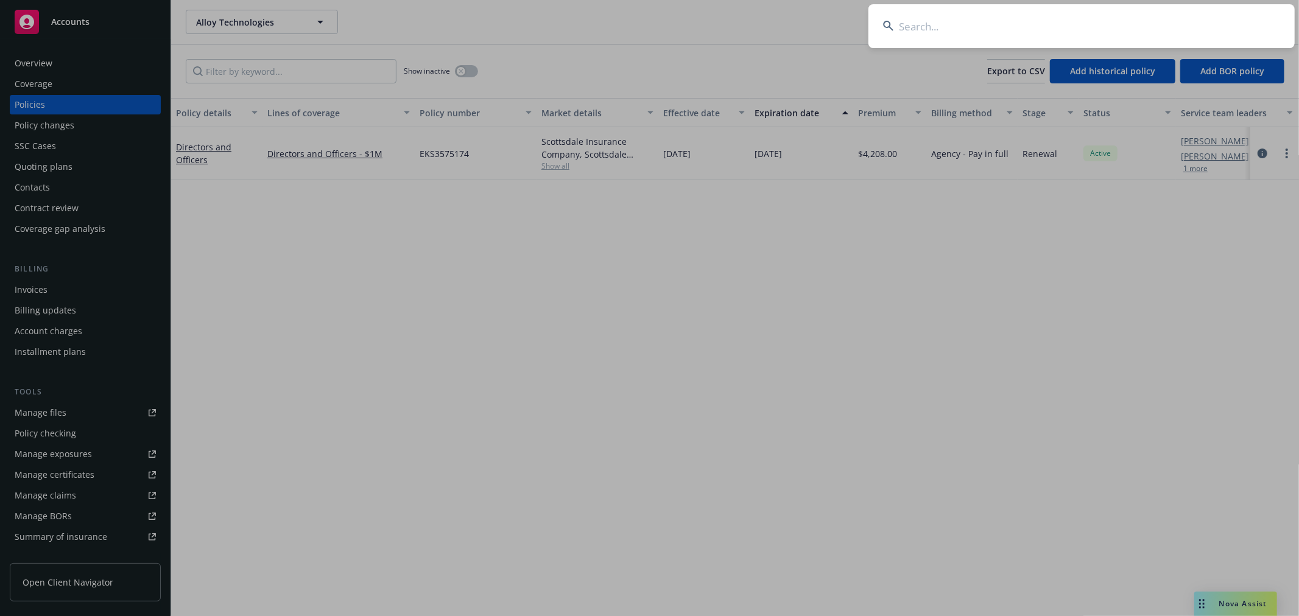
click at [1203, 32] on input at bounding box center [1081, 26] width 426 height 44
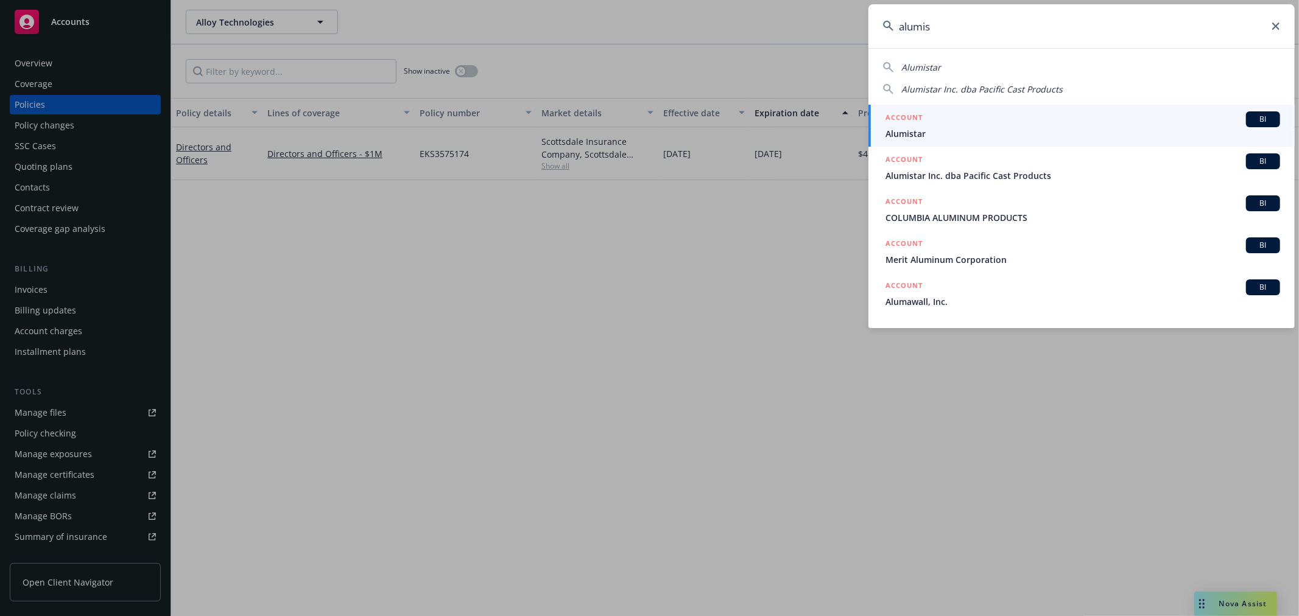
drag, startPoint x: 1037, startPoint y: 43, endPoint x: 826, endPoint y: 37, distance: 211.4
click at [826, 37] on div "alumis Alumistar Alumistar Inc. dba Pacific Cast Products ACCOUNT BI Alumistar …" at bounding box center [649, 308] width 1299 height 616
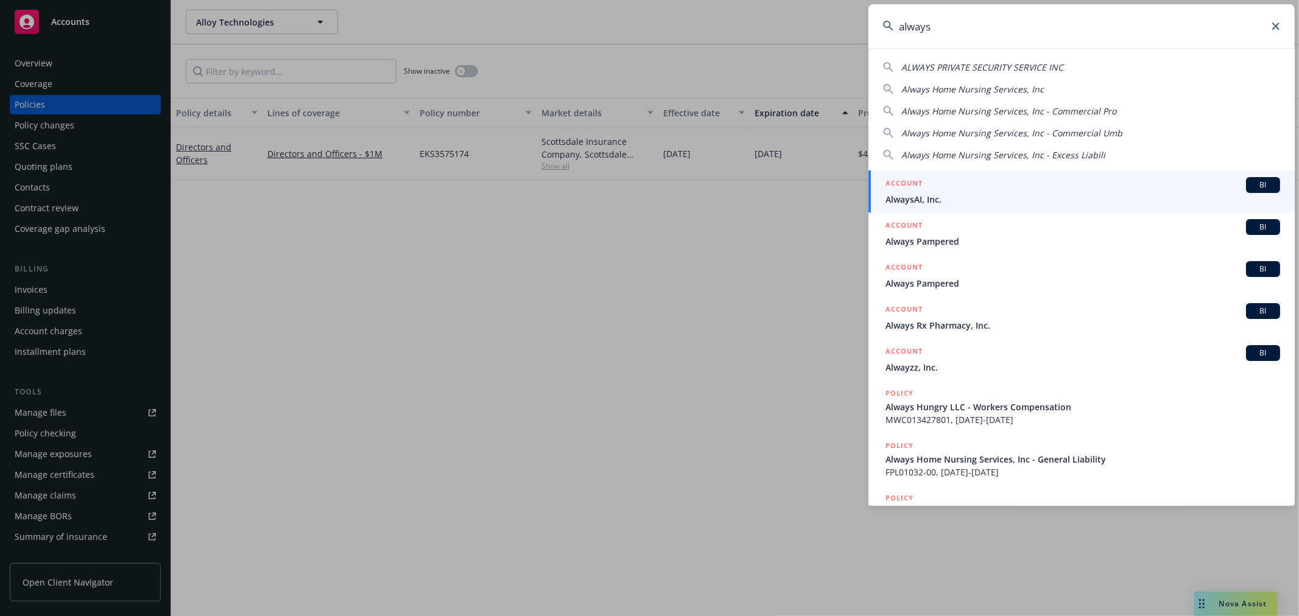
type input "always"
click at [923, 202] on span "AlwaysAI, Inc." at bounding box center [1083, 199] width 395 height 13
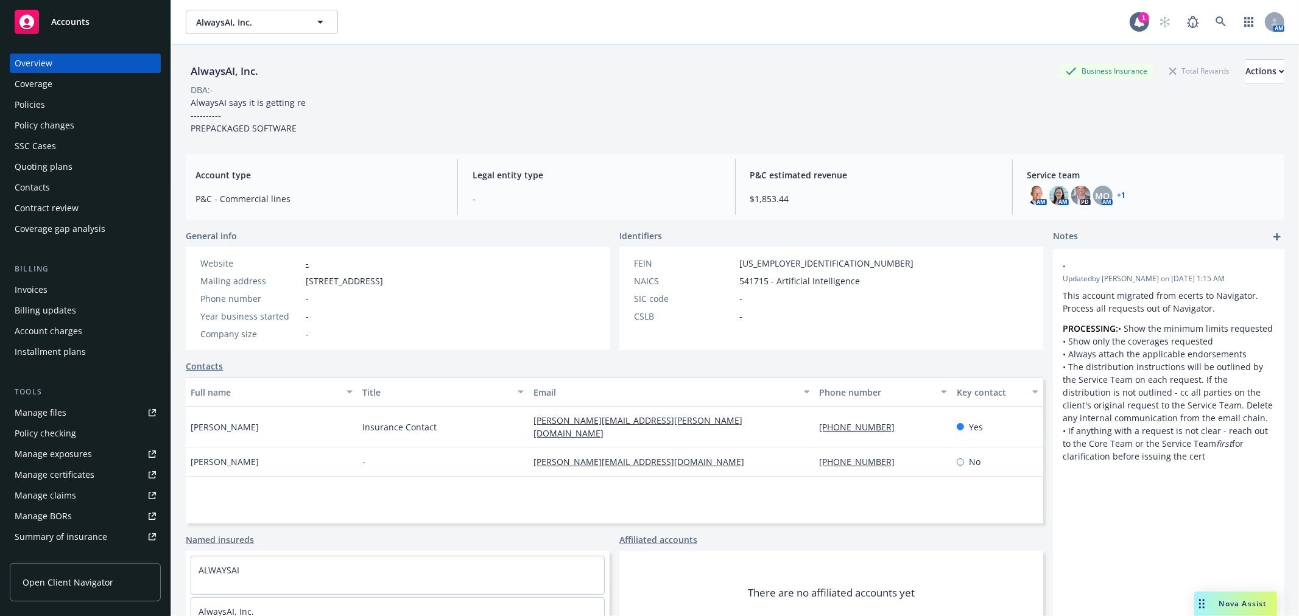
click at [38, 102] on div "Policies" at bounding box center [30, 104] width 30 height 19
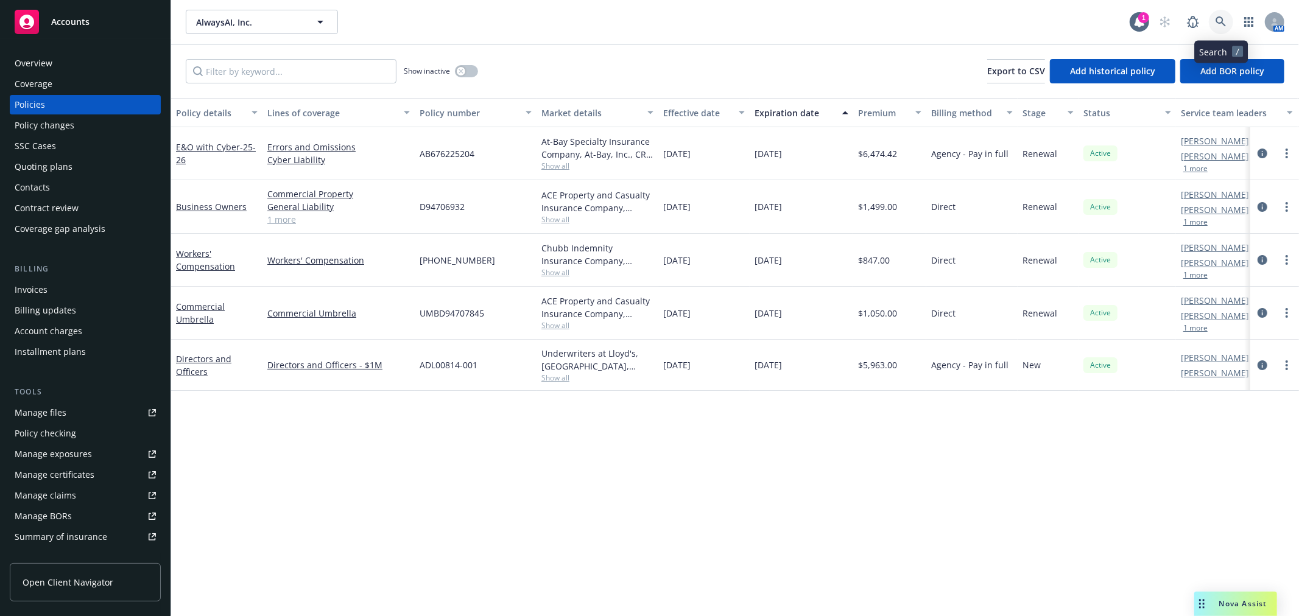
click at [1216, 19] on icon at bounding box center [1221, 21] width 11 height 11
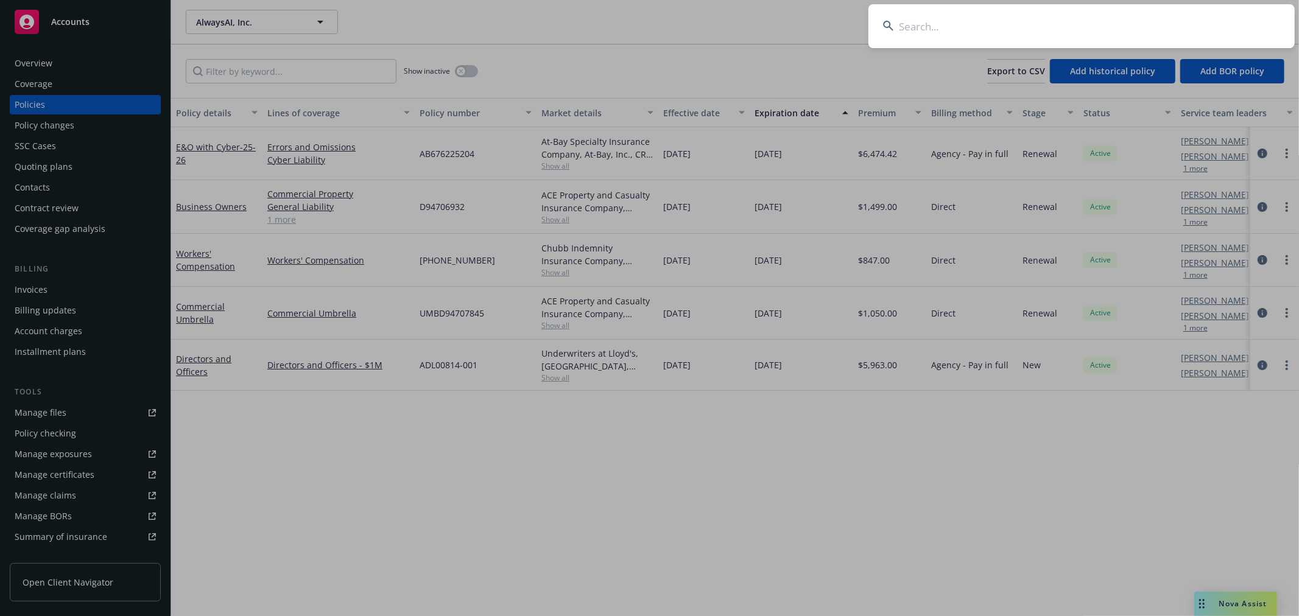
click at [1183, 26] on input at bounding box center [1081, 26] width 426 height 44
type input "alx"
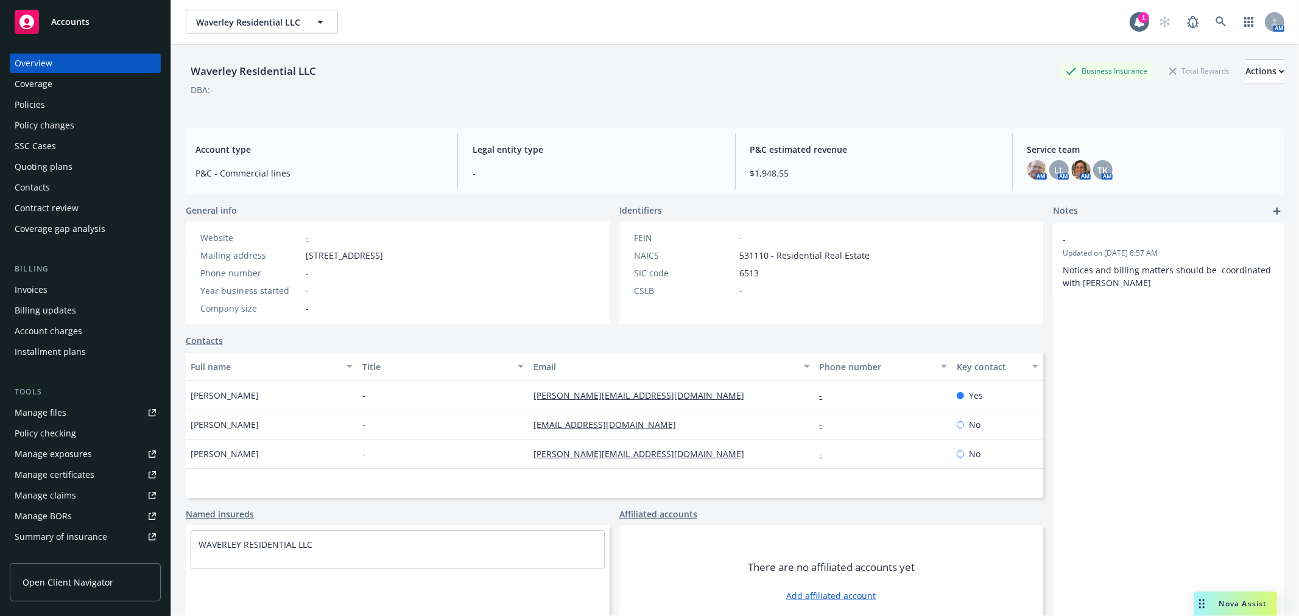
click at [38, 101] on div "Policies" at bounding box center [30, 104] width 30 height 19
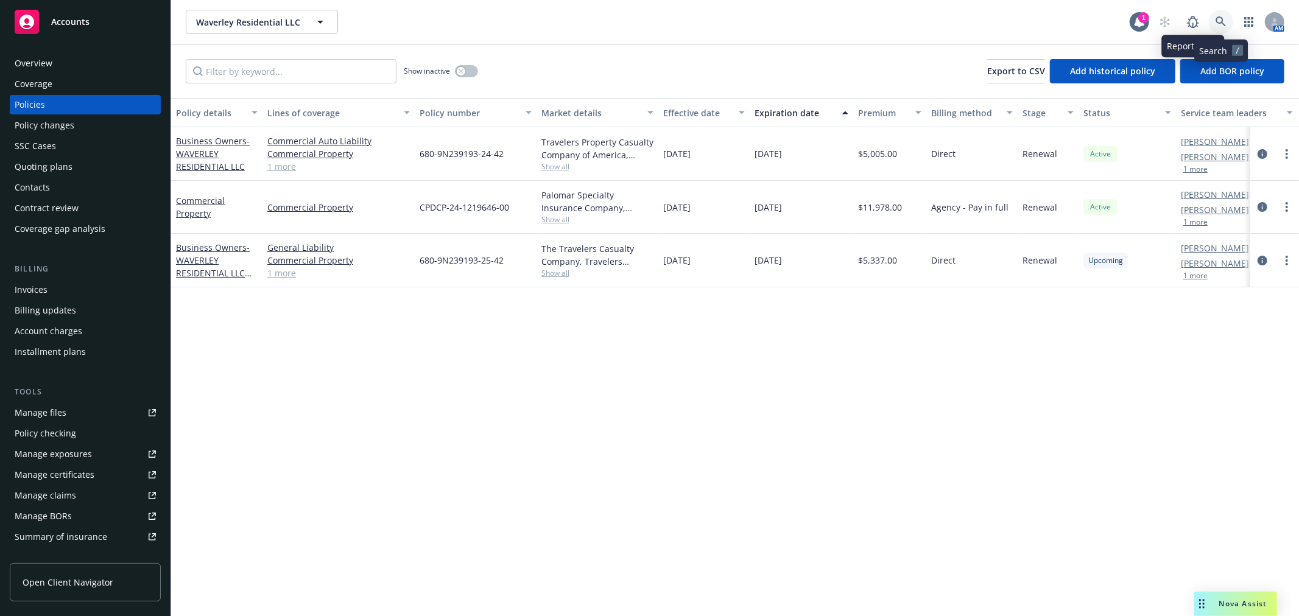
click at [1213, 16] on link at bounding box center [1221, 22] width 24 height 24
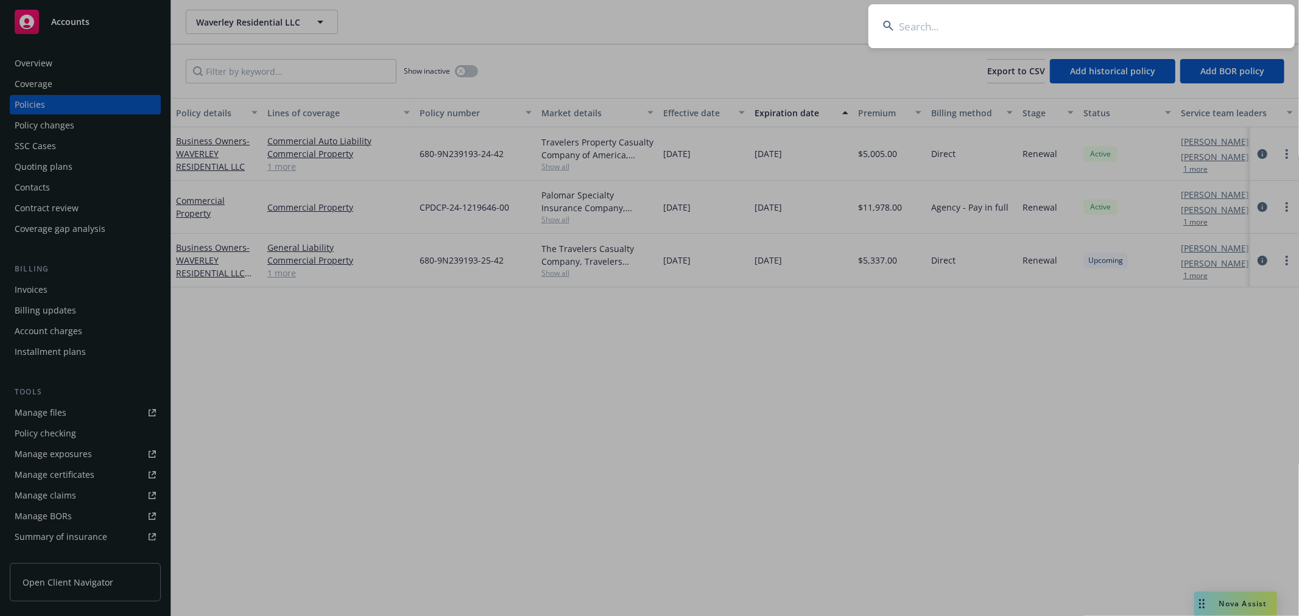
click at [1064, 40] on input at bounding box center [1081, 26] width 426 height 44
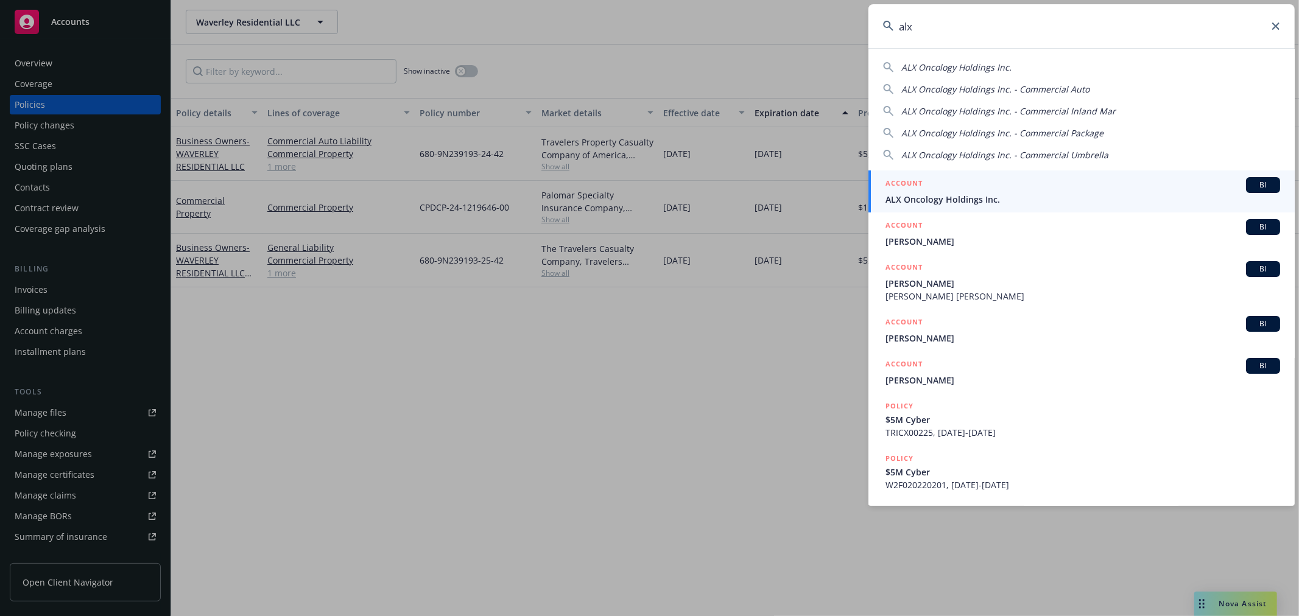
type input "alx"
click at [1024, 189] on div "ACCOUNT BI" at bounding box center [1083, 185] width 395 height 16
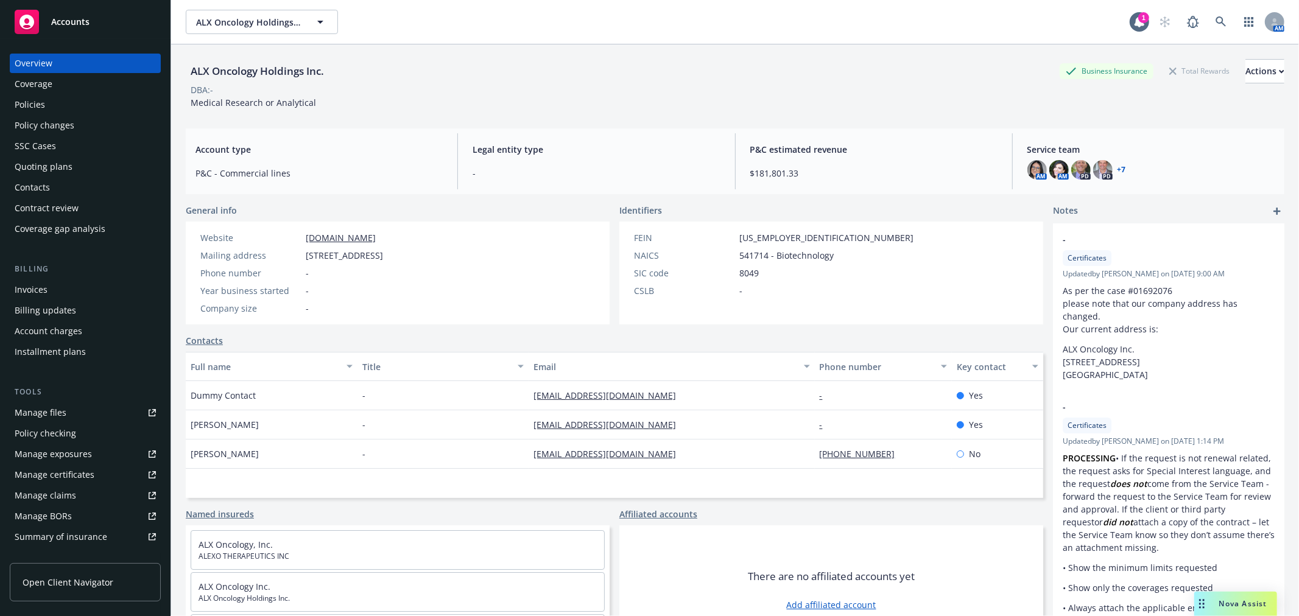
click at [39, 107] on div "Policies" at bounding box center [30, 104] width 30 height 19
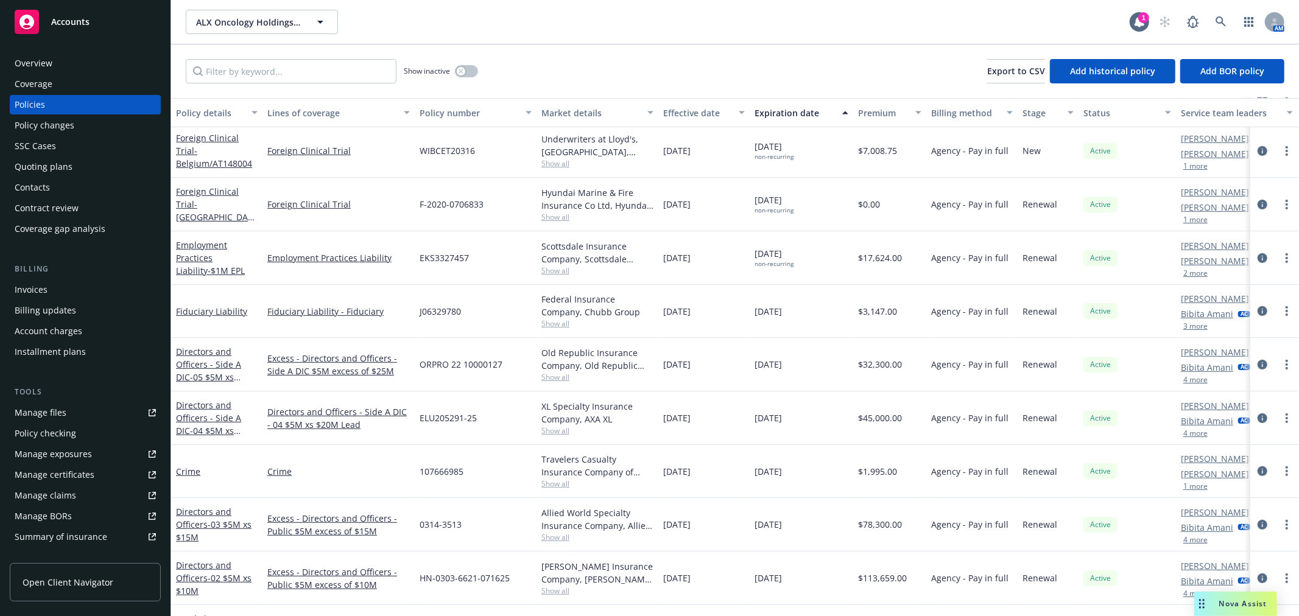
scroll to position [406, 0]
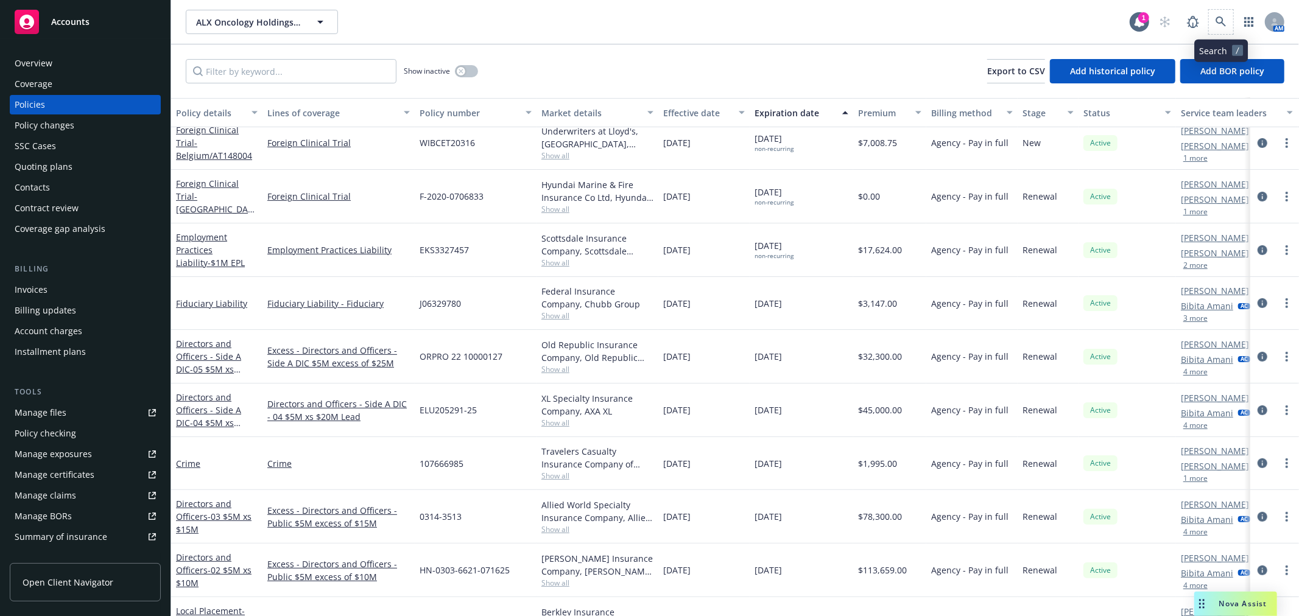
click at [1214, 27] on span at bounding box center [1221, 22] width 24 height 24
click at [1216, 28] on link at bounding box center [1221, 22] width 24 height 24
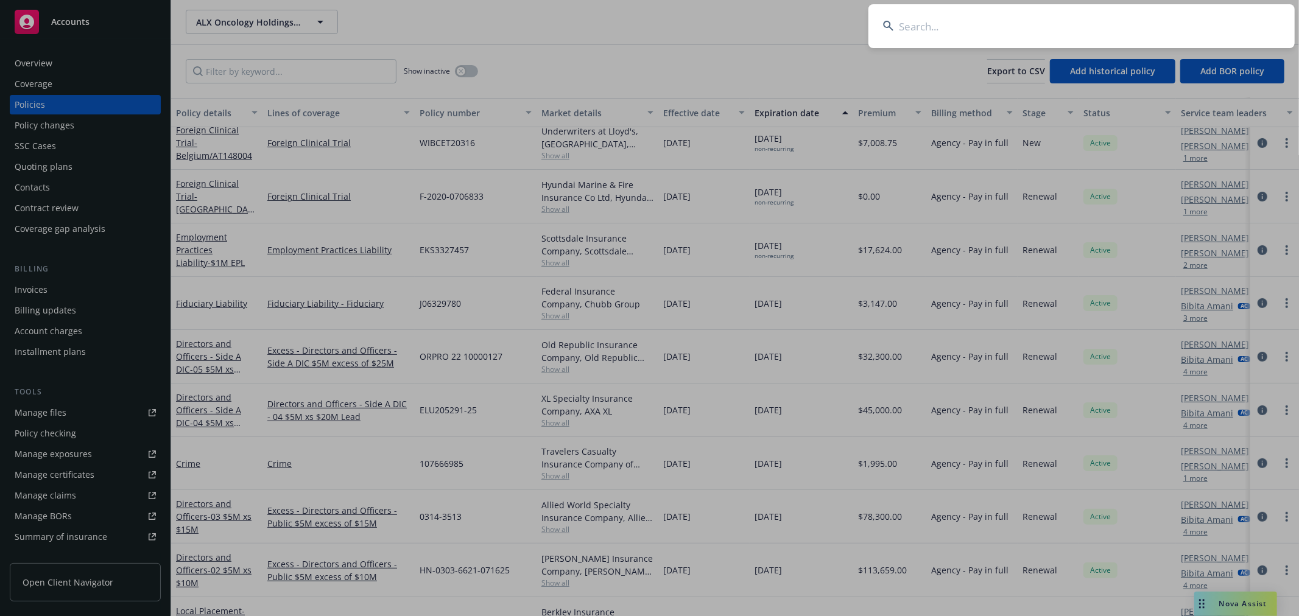
click at [1118, 30] on input at bounding box center [1081, 26] width 426 height 44
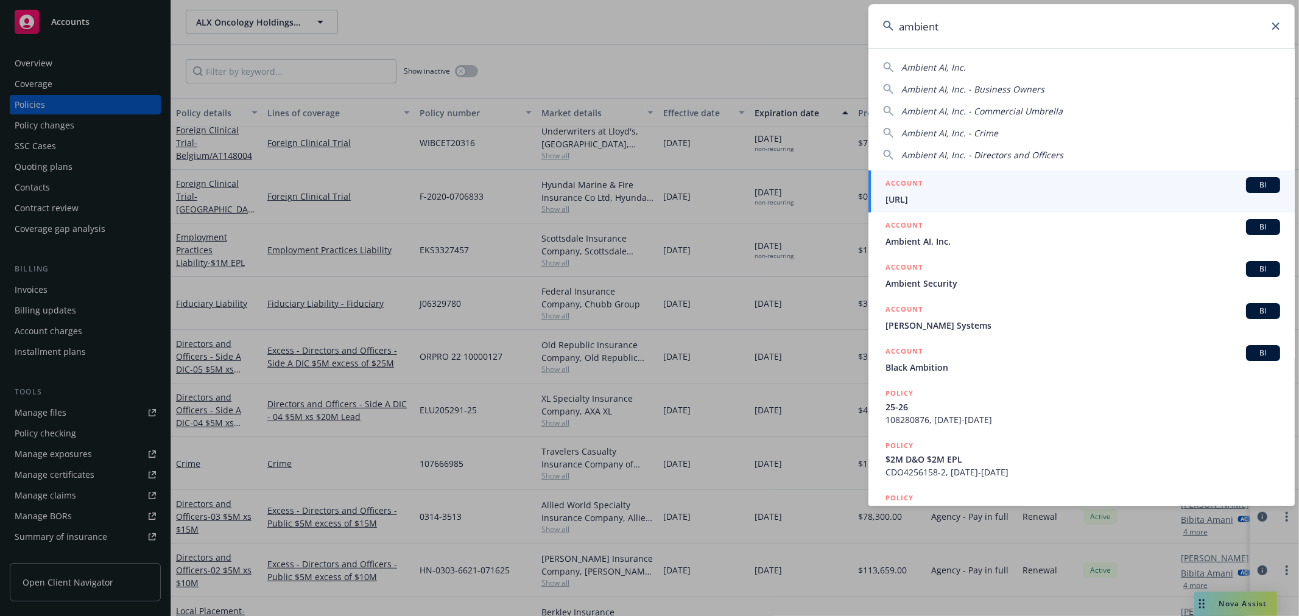
type input "ambient"
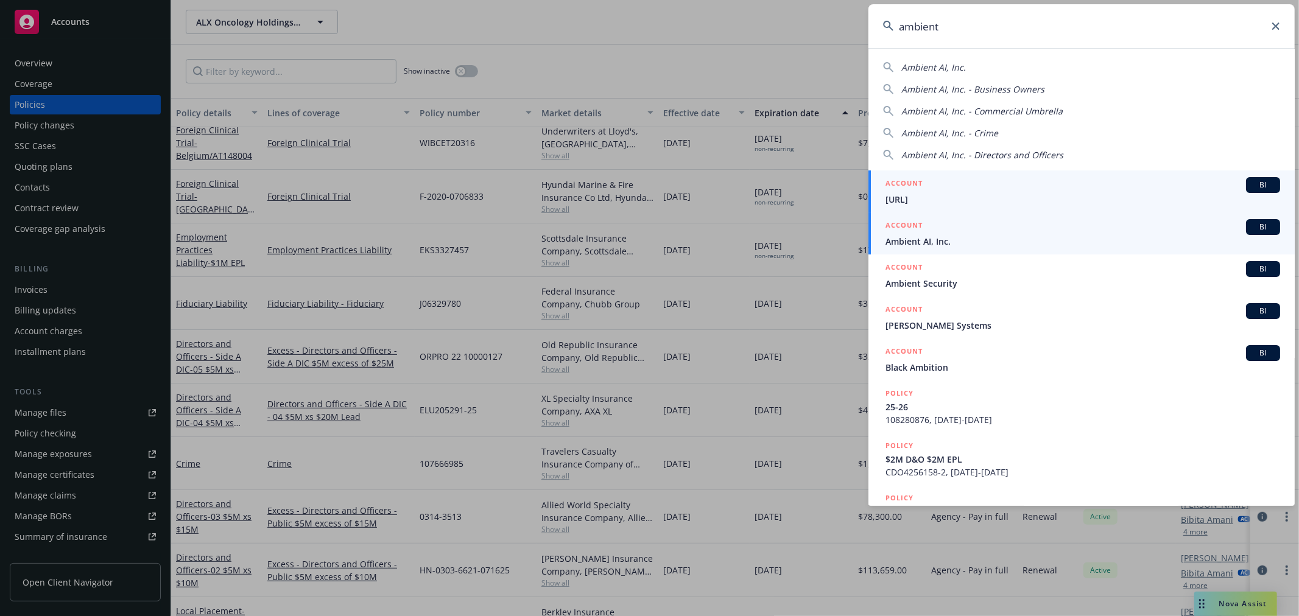
click at [1055, 242] on span "Ambient AI, Inc." at bounding box center [1083, 241] width 395 height 13
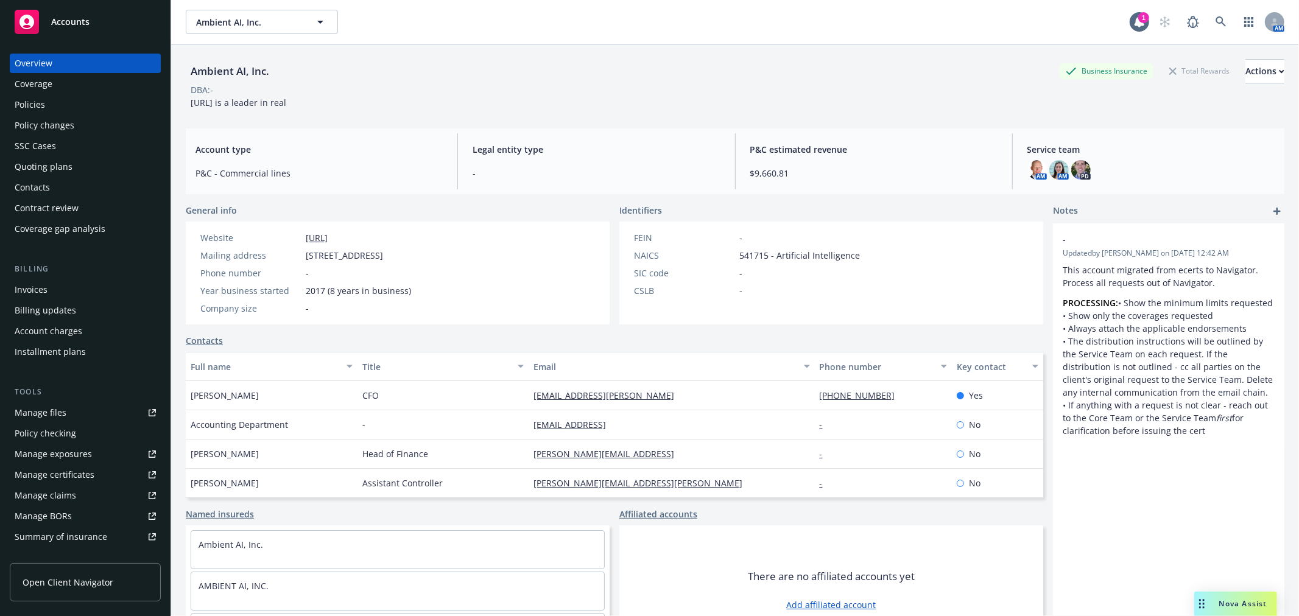
click at [29, 99] on div "Policies" at bounding box center [30, 104] width 30 height 19
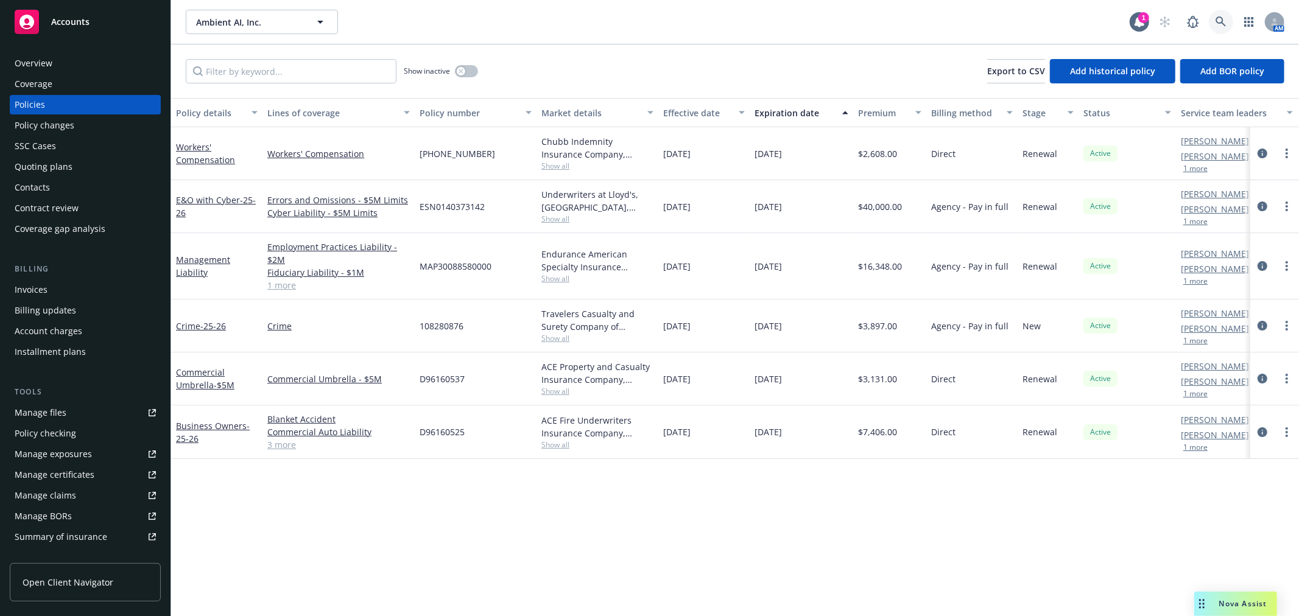
click at [1210, 19] on link at bounding box center [1221, 22] width 24 height 24
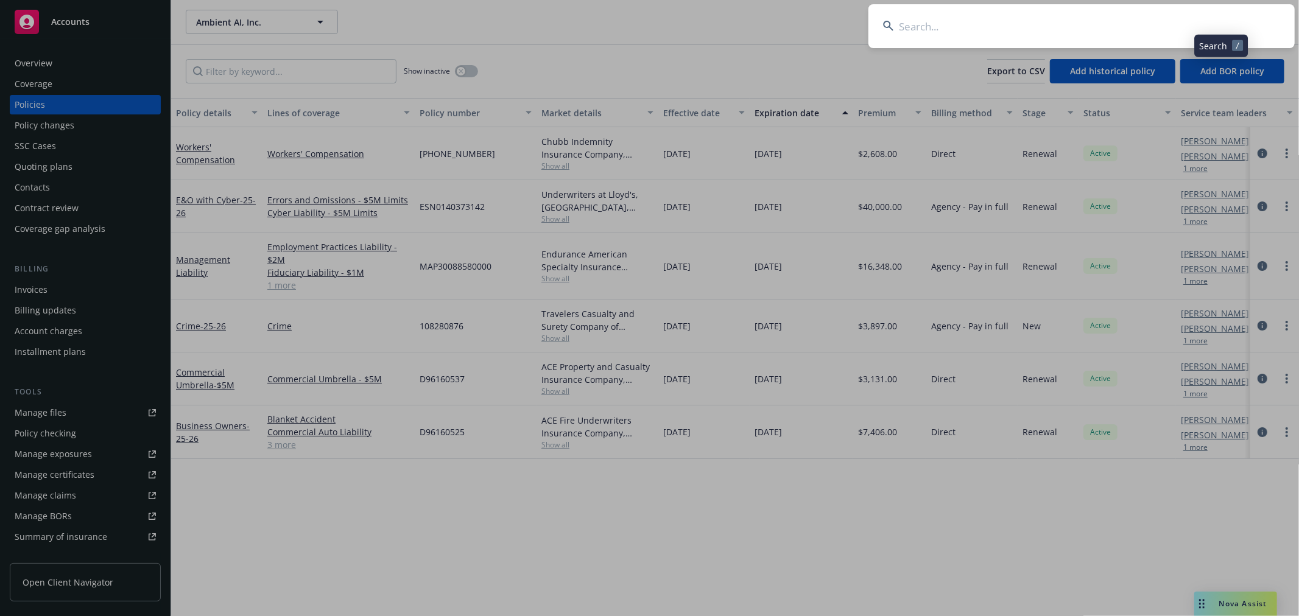
click at [1202, 19] on input at bounding box center [1081, 26] width 426 height 44
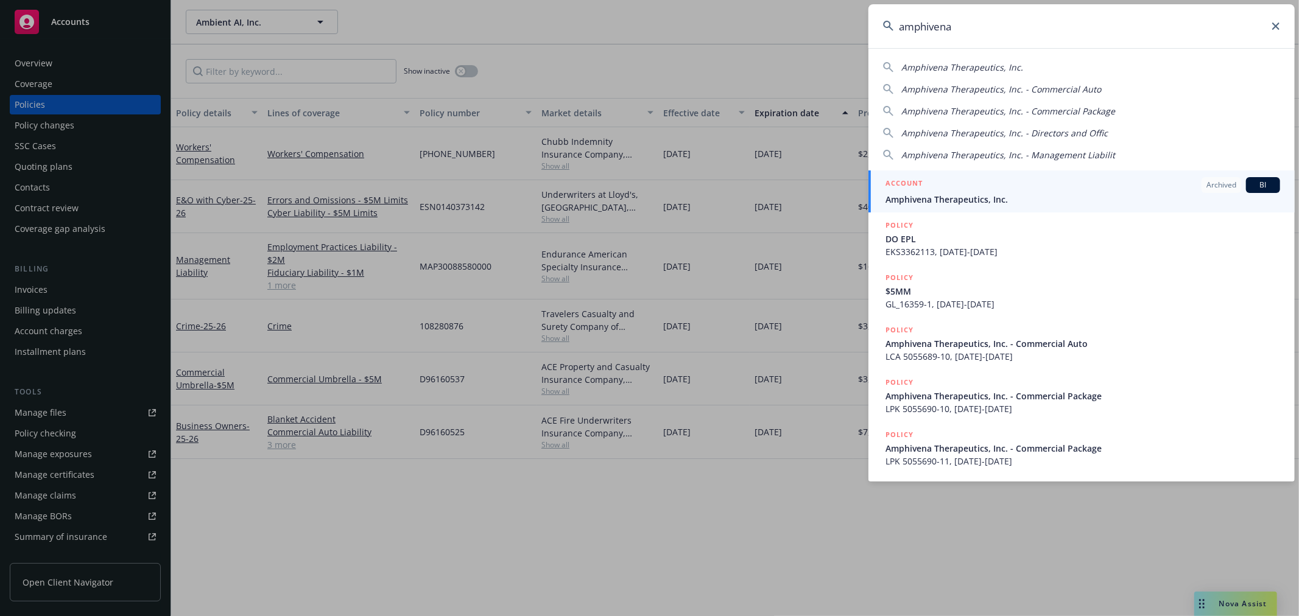
type input "amphivena"
click at [1071, 200] on span "Amphivena Therapeutics, Inc." at bounding box center [1083, 199] width 395 height 13
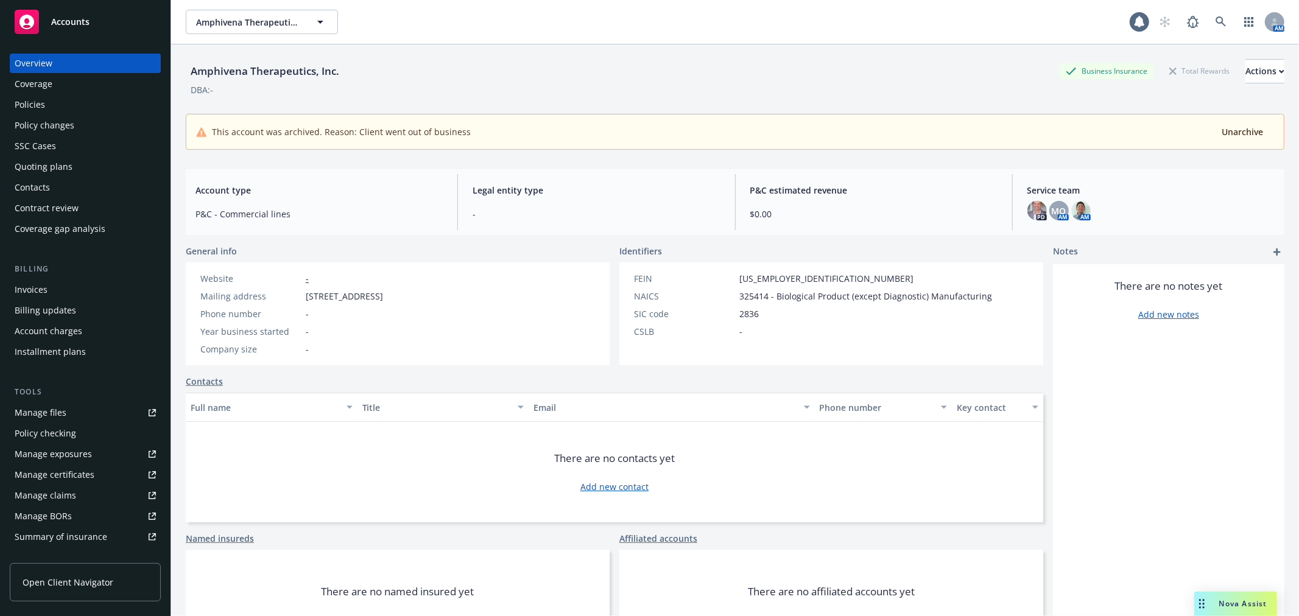
click at [32, 97] on div "Policies" at bounding box center [30, 104] width 30 height 19
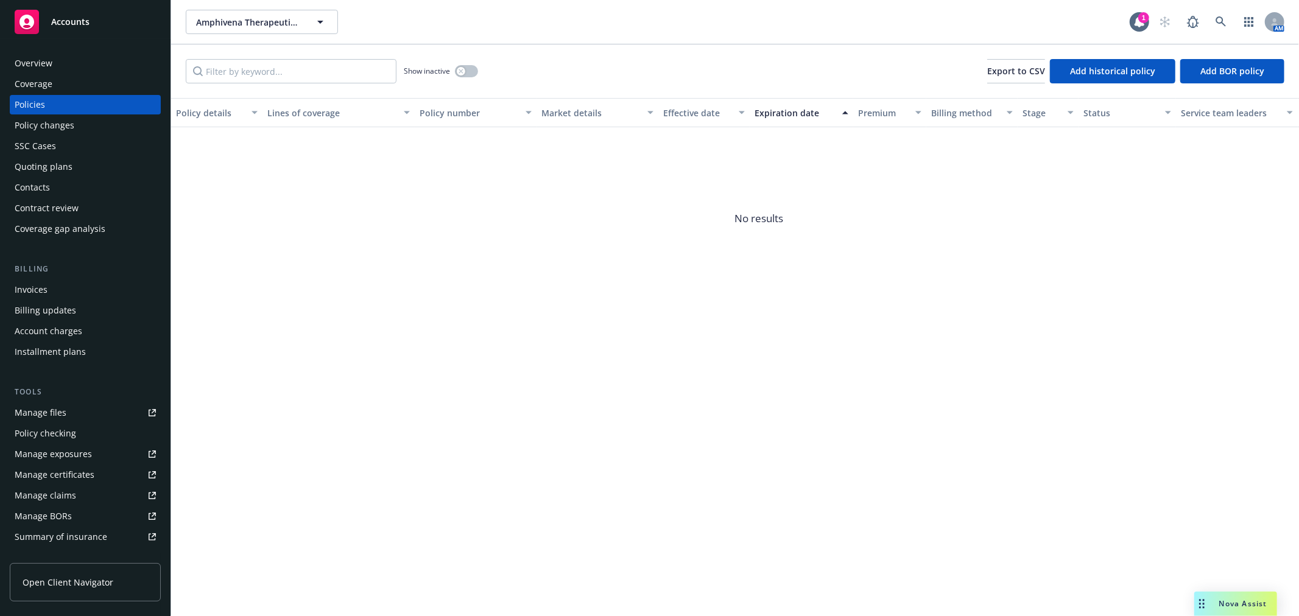
click at [33, 99] on div "Policies" at bounding box center [30, 104] width 30 height 19
click at [1225, 18] on icon at bounding box center [1221, 21] width 11 height 11
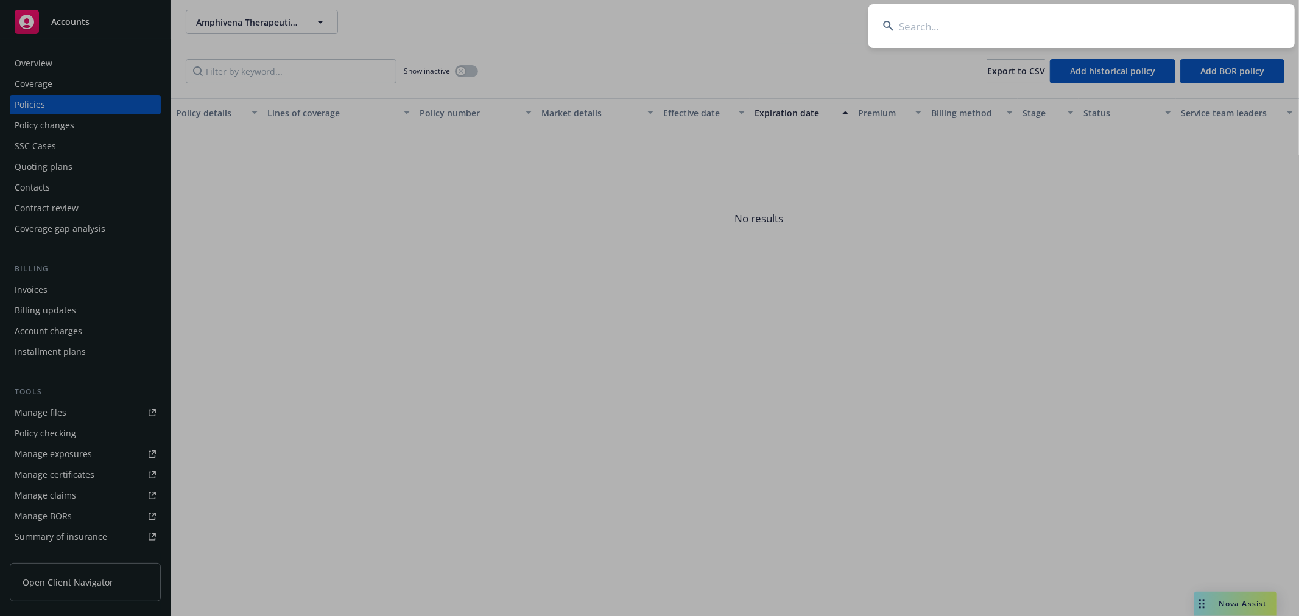
click at [1195, 27] on input at bounding box center [1081, 26] width 426 height 44
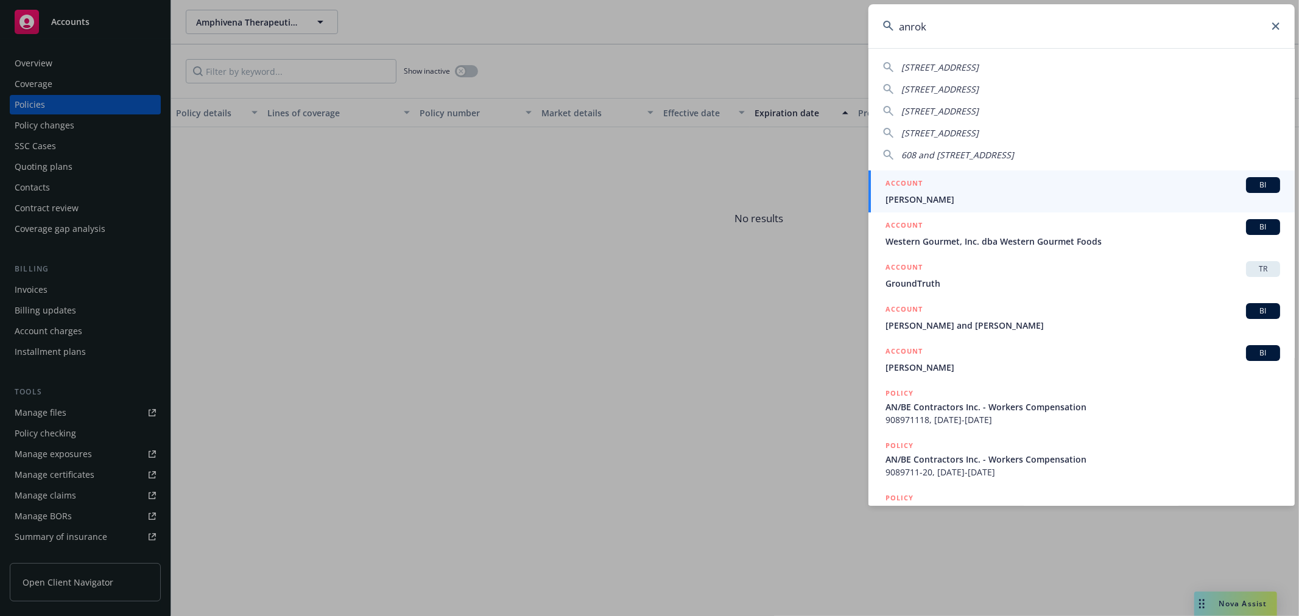
type input "anrok"
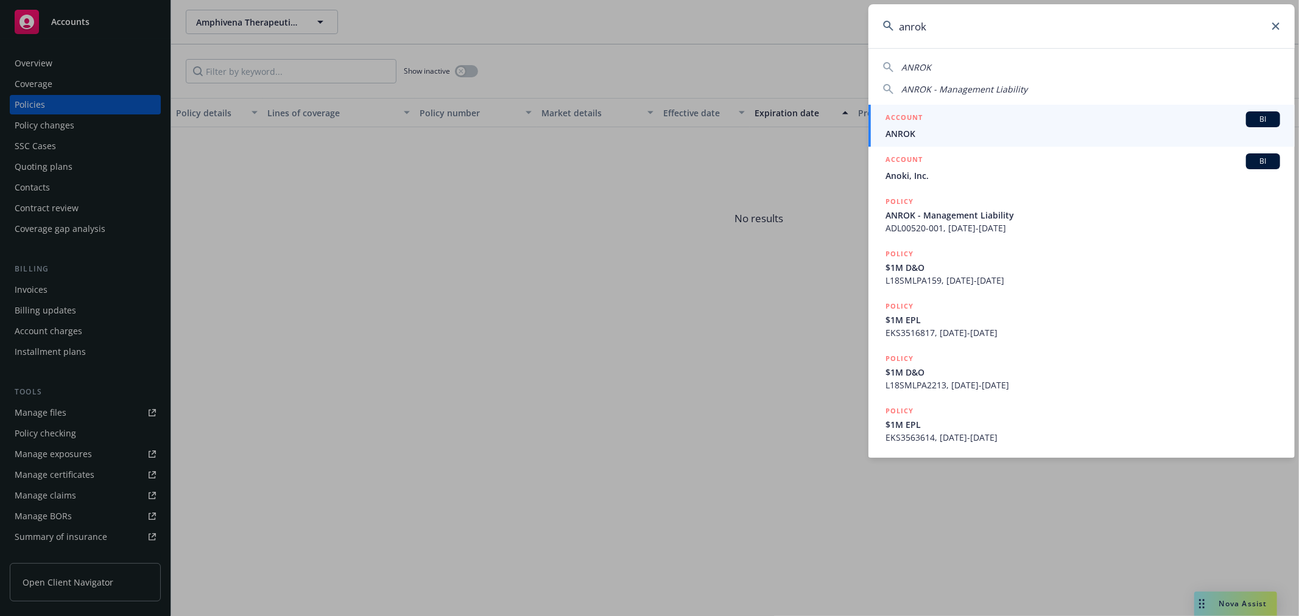
click at [1051, 138] on span "ANROK" at bounding box center [1083, 133] width 395 height 13
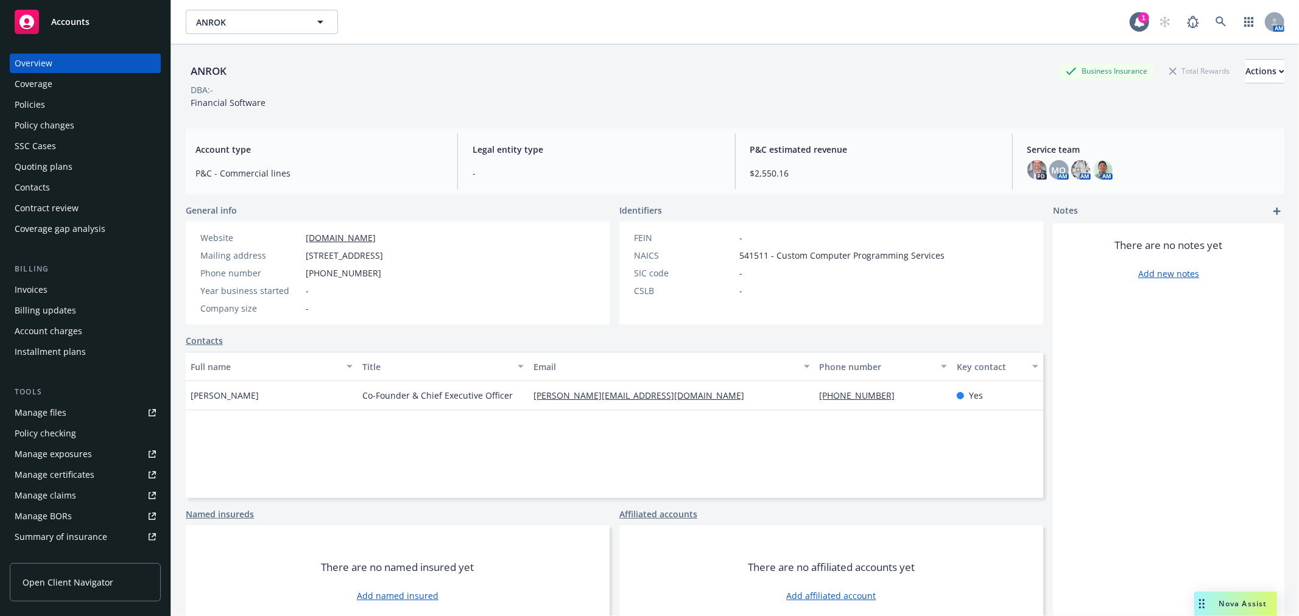
click at [19, 106] on div "Policies" at bounding box center [30, 104] width 30 height 19
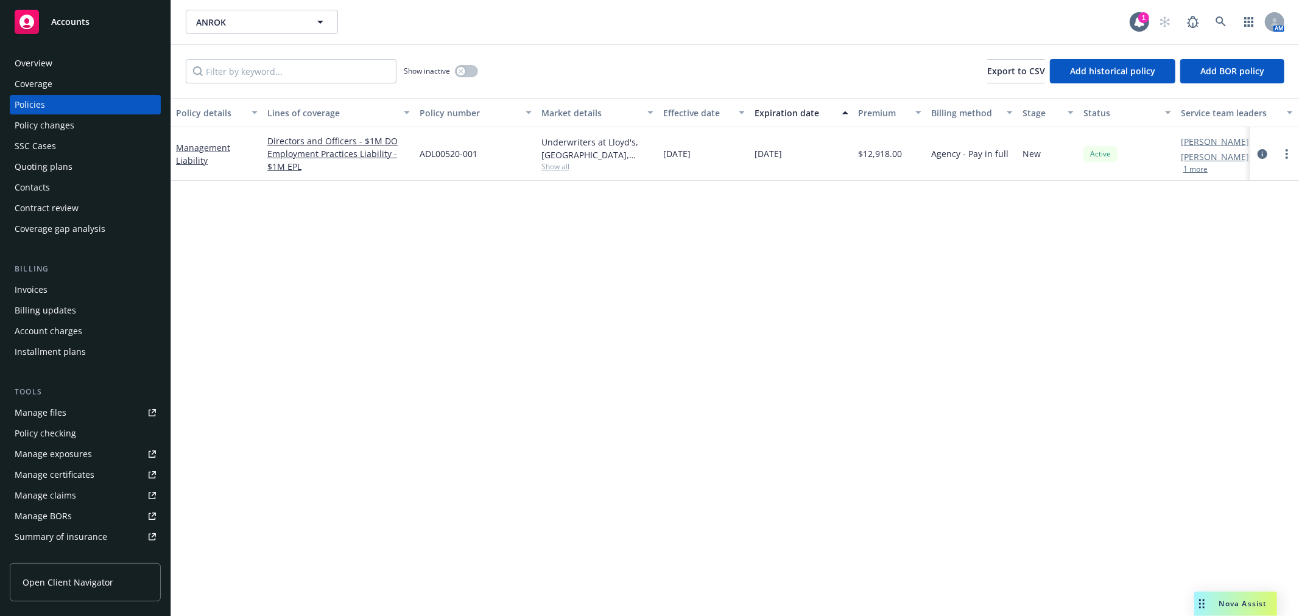
click at [1214, 597] on div "Nova Assist" at bounding box center [1235, 604] width 83 height 24
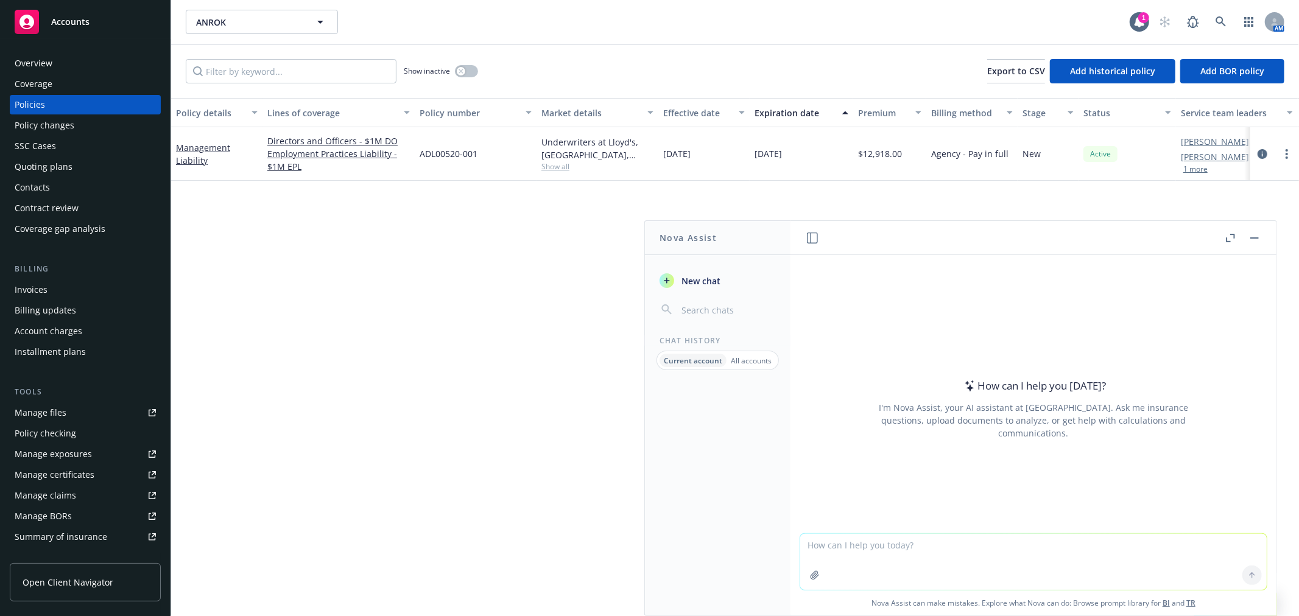
click at [1110, 557] on textarea at bounding box center [1033, 562] width 467 height 56
type textarea "clean up for internal email"
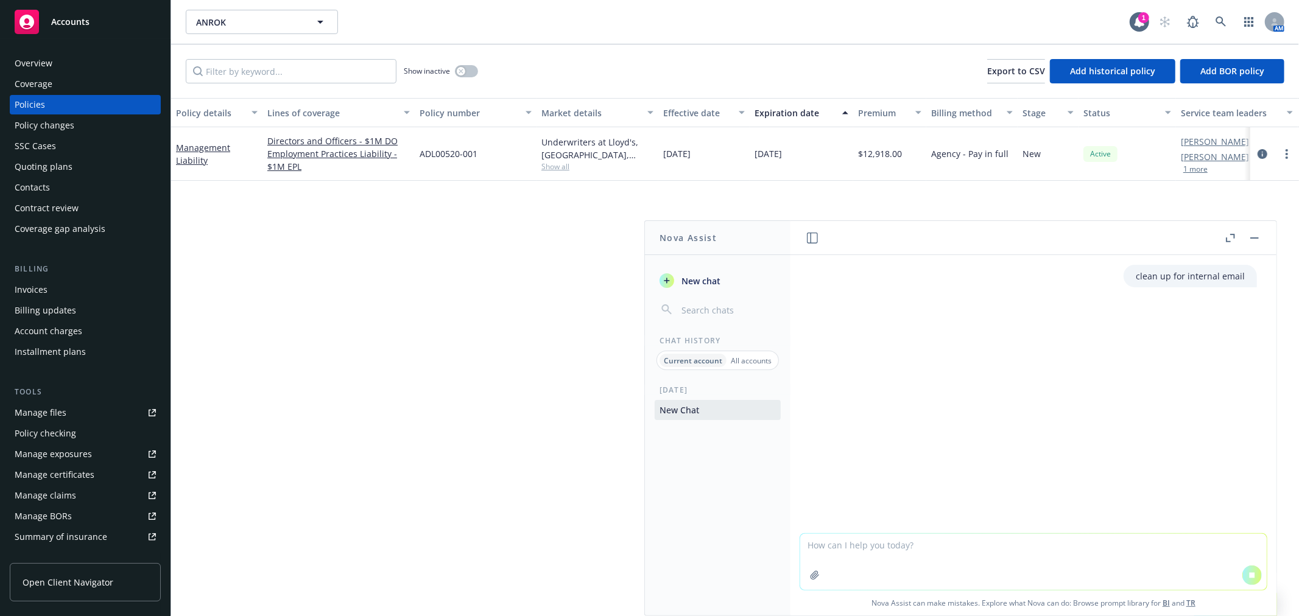
paste textarea "I am trying to remove my acct folders in outlook to remove acct folders that is…"
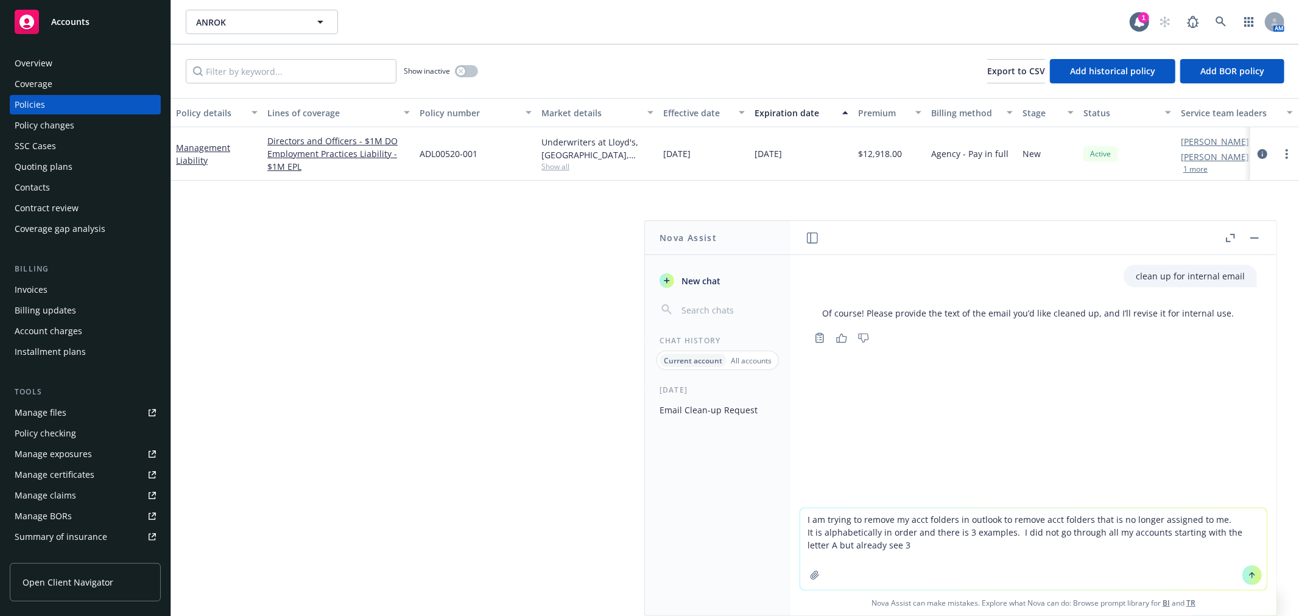
type textarea "I am trying to remove my acct folders in outlook to remove acct folders that is…"
click at [1242, 574] on button at bounding box center [1251, 575] width 19 height 19
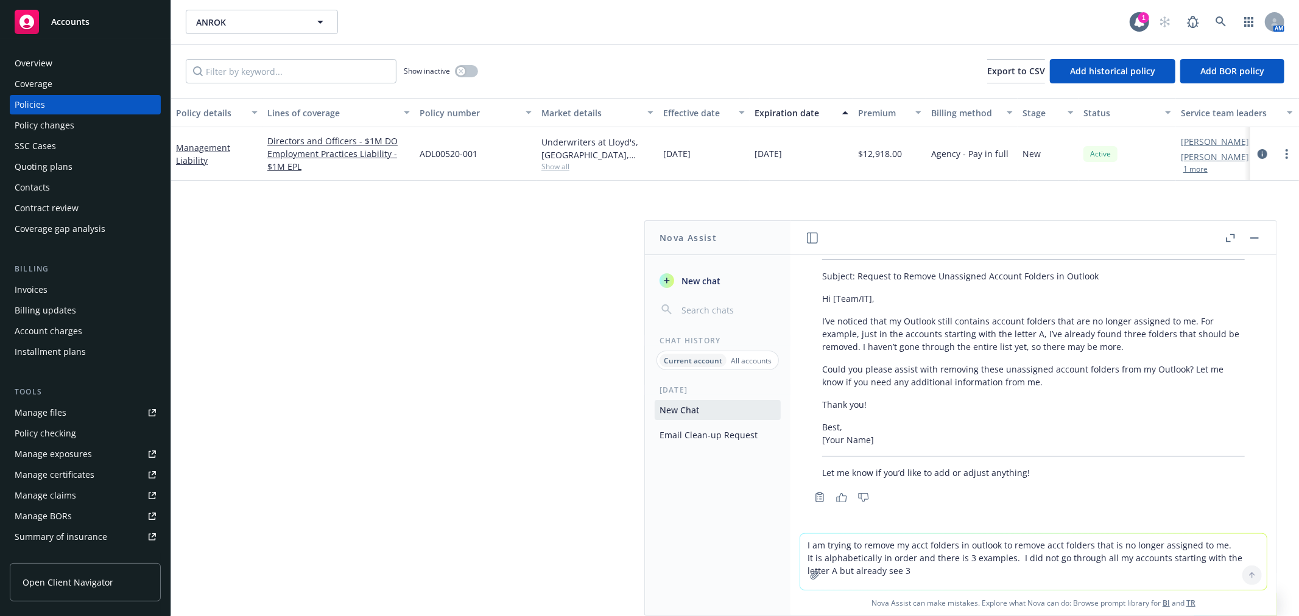
scroll to position [193, 0]
click at [890, 401] on p "Thank you!" at bounding box center [1033, 403] width 423 height 13
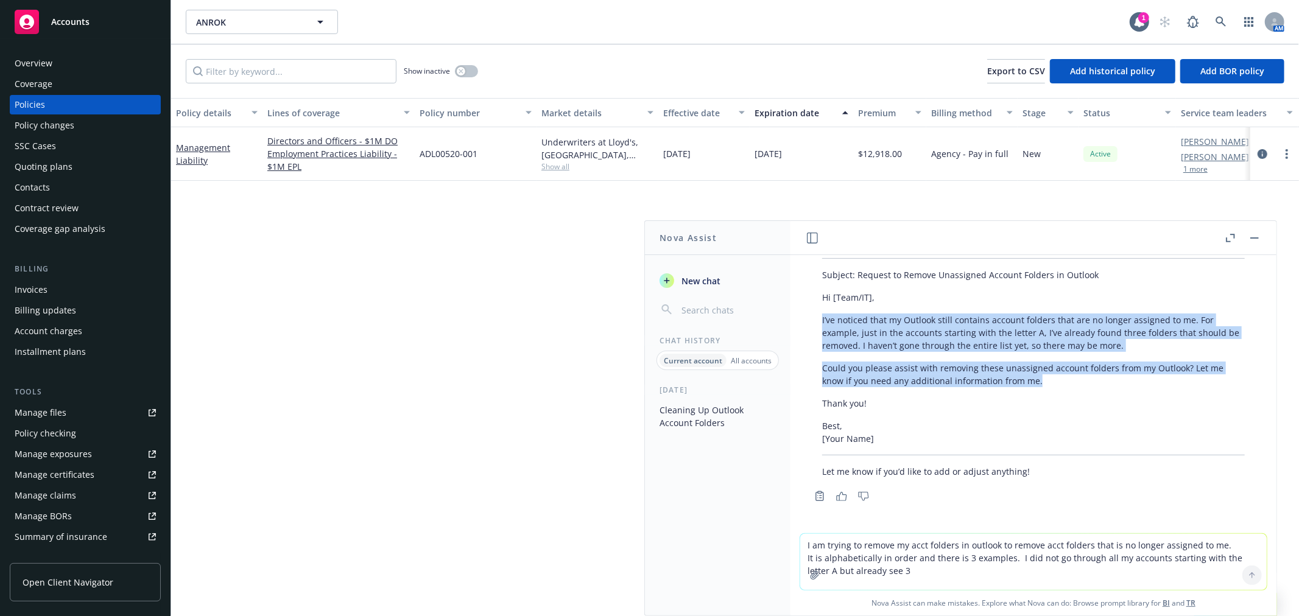
drag, startPoint x: 1044, startPoint y: 385, endPoint x: 822, endPoint y: 322, distance: 231.1
click at [822, 322] on div "Here’s a cleaned-up version for an internal email: Subject: Request to Remove U…" at bounding box center [1033, 357] width 447 height 252
copy div "I’ve noticed that my Outlook still contains account folders that are no longer …"
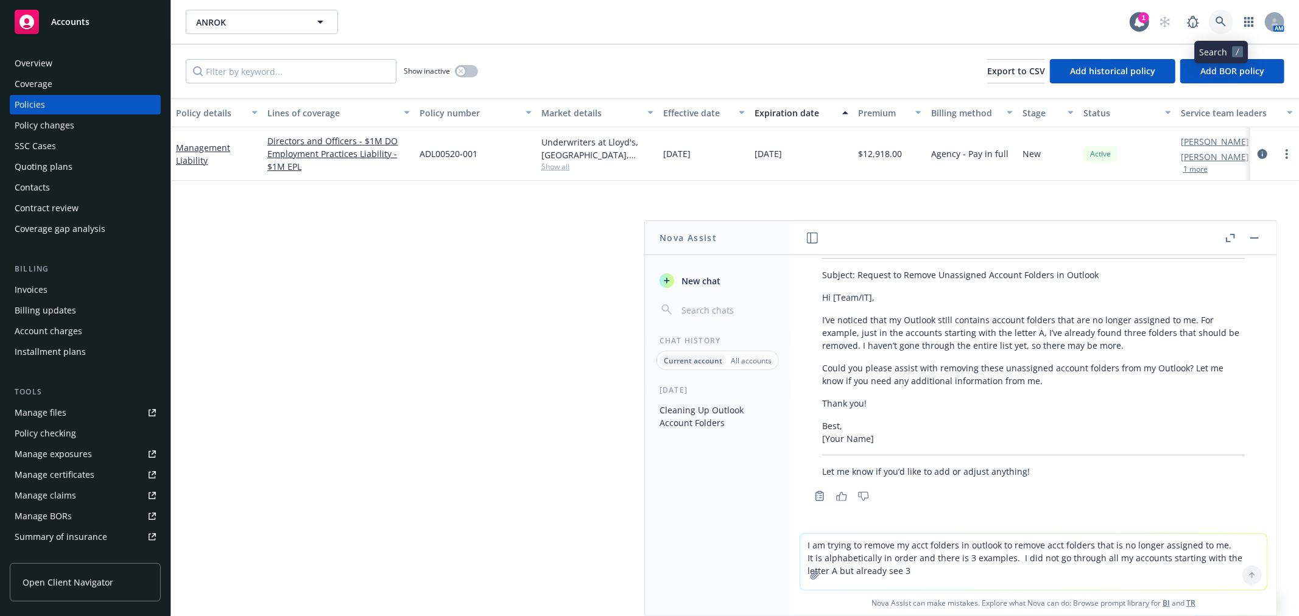
click at [1221, 20] on icon at bounding box center [1221, 21] width 11 height 11
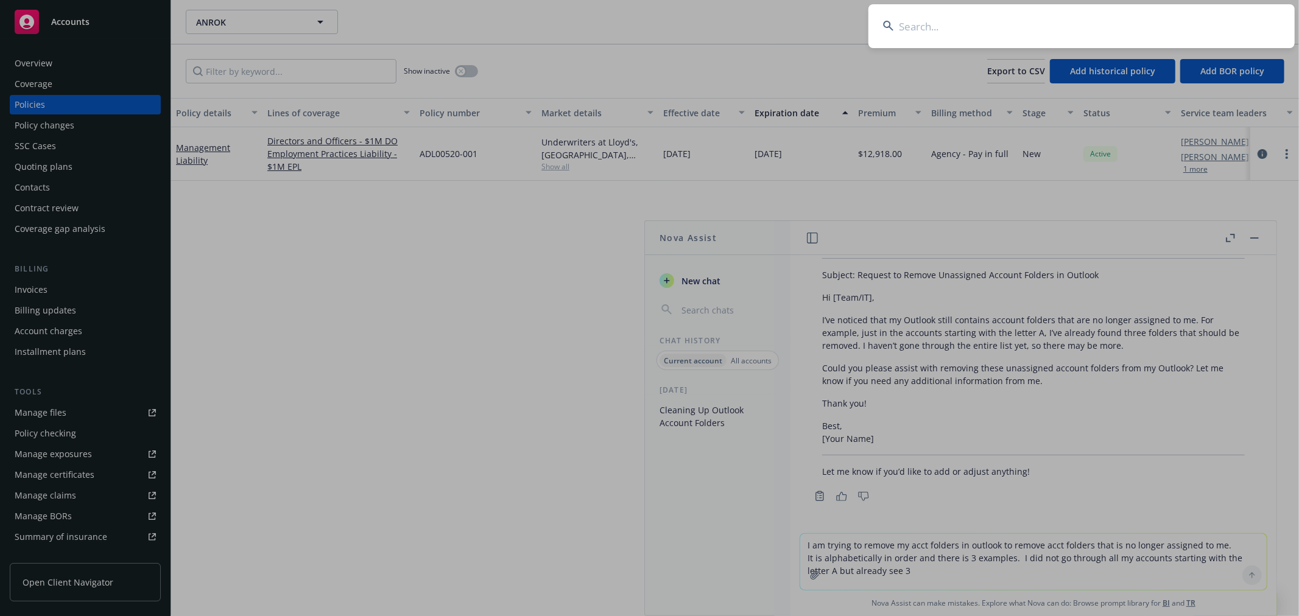
click at [1140, 39] on input at bounding box center [1081, 26] width 426 height 44
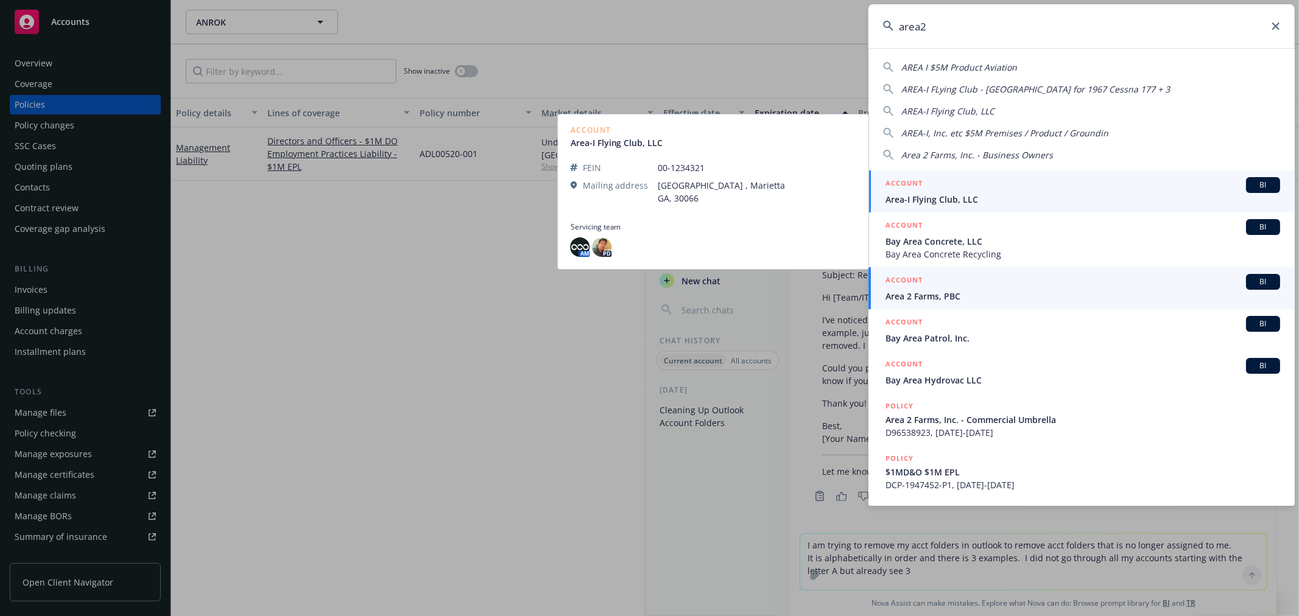
type input "area2"
click at [964, 285] on div "ACCOUNT BI" at bounding box center [1083, 282] width 395 height 16
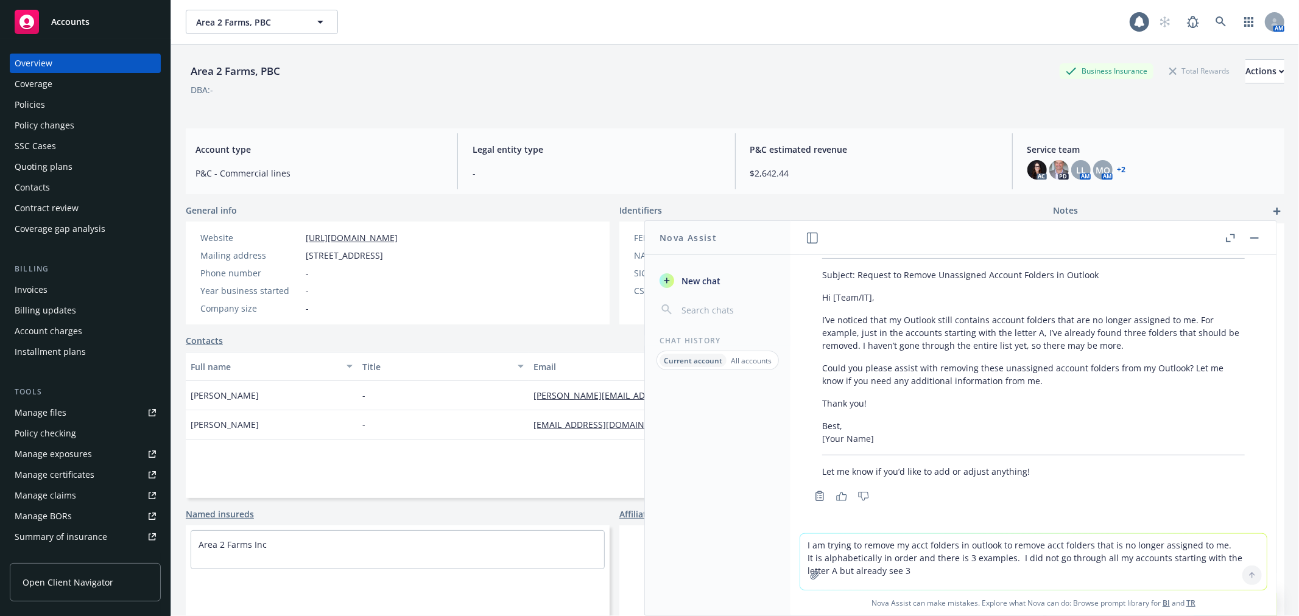
click at [26, 111] on div "Policies" at bounding box center [30, 104] width 30 height 19
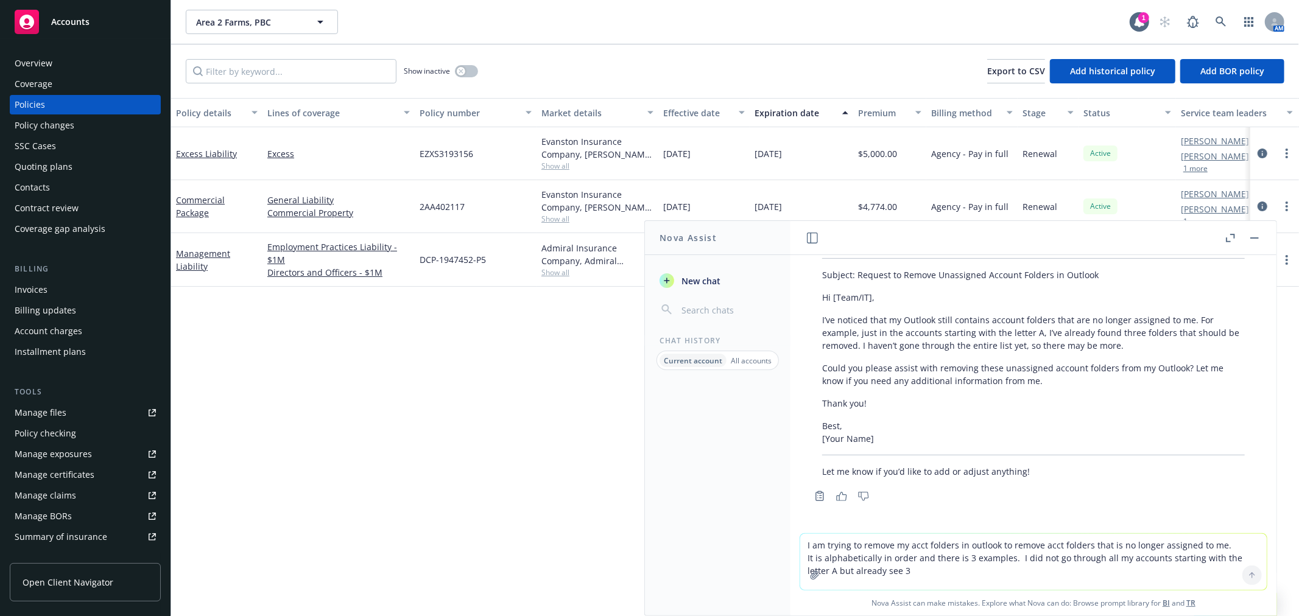
click at [1250, 238] on icon "button" at bounding box center [1254, 238] width 9 height 1
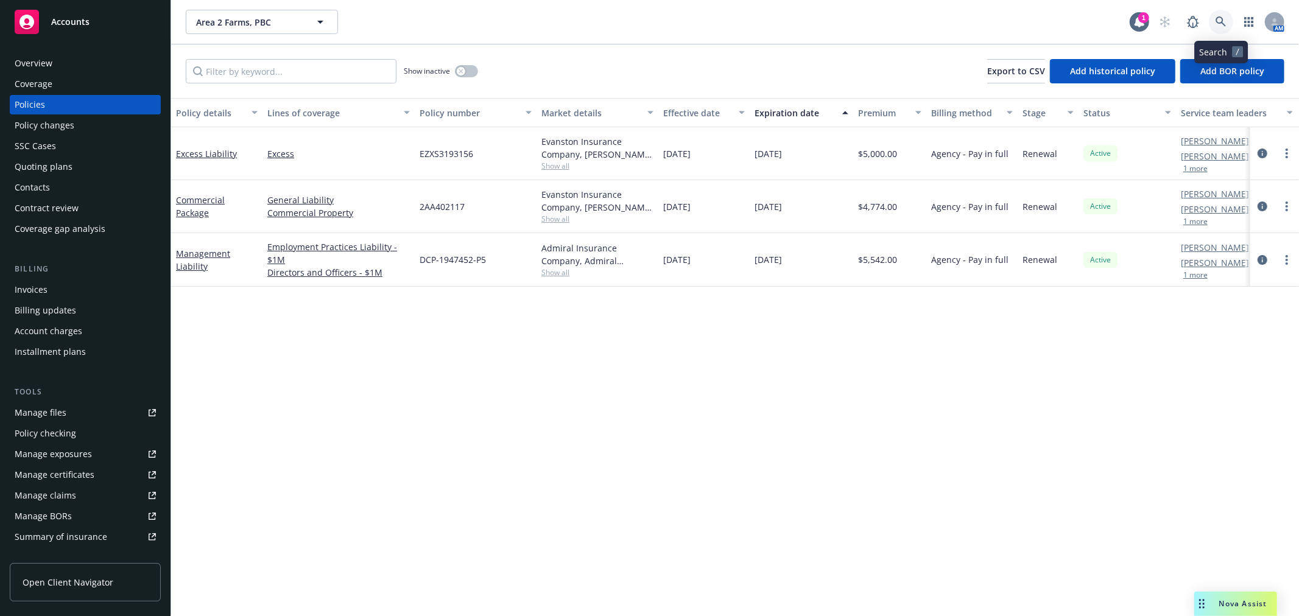
drag, startPoint x: 1214, startPoint y: 15, endPoint x: 1107, endPoint y: 21, distance: 107.3
click at [1210, 14] on span at bounding box center [1221, 22] width 24 height 24
click at [1219, 15] on link at bounding box center [1221, 22] width 24 height 24
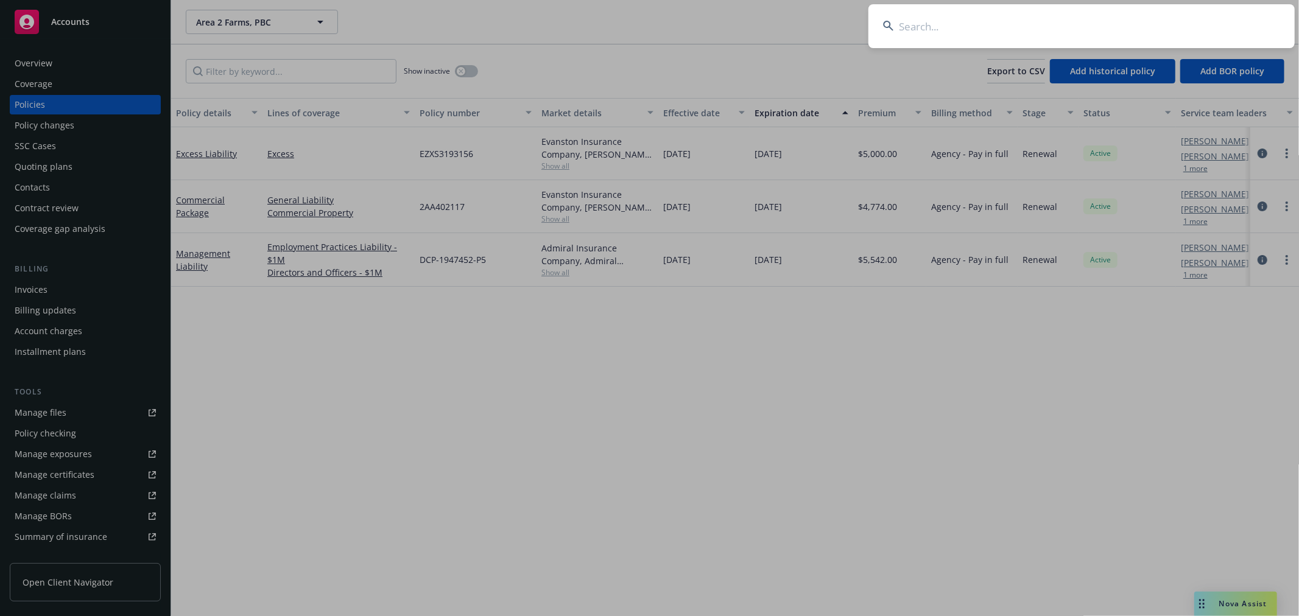
click at [1093, 23] on input at bounding box center [1081, 26] width 426 height 44
type input "auger"
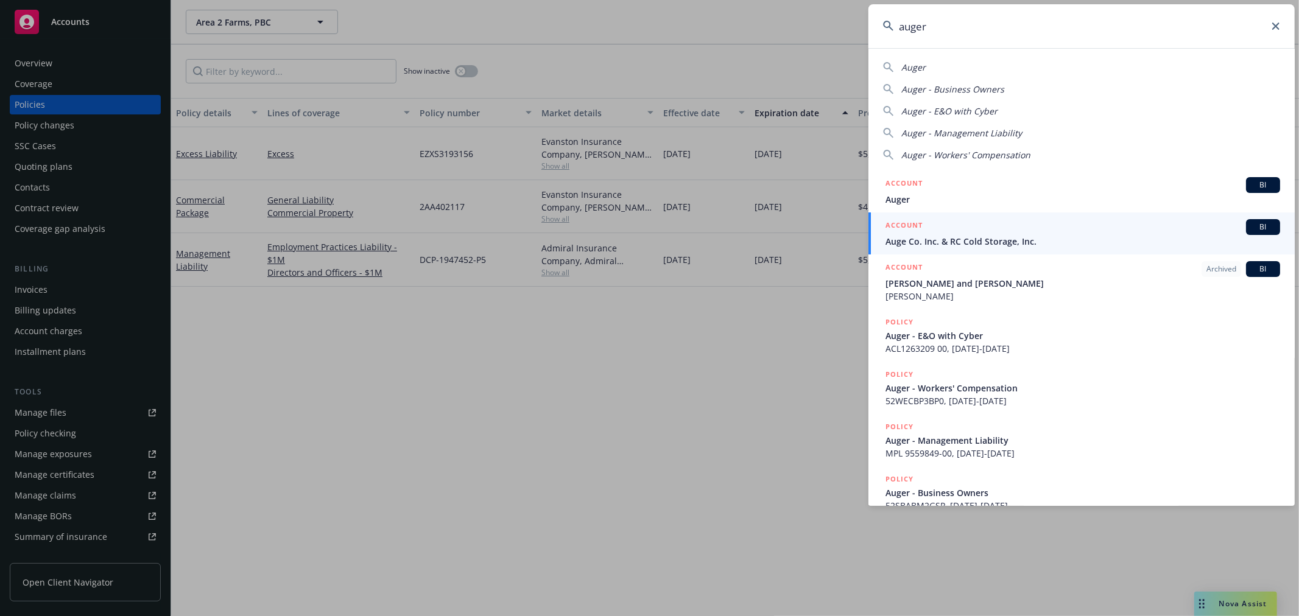
click at [951, 197] on span "Auger" at bounding box center [1083, 199] width 395 height 13
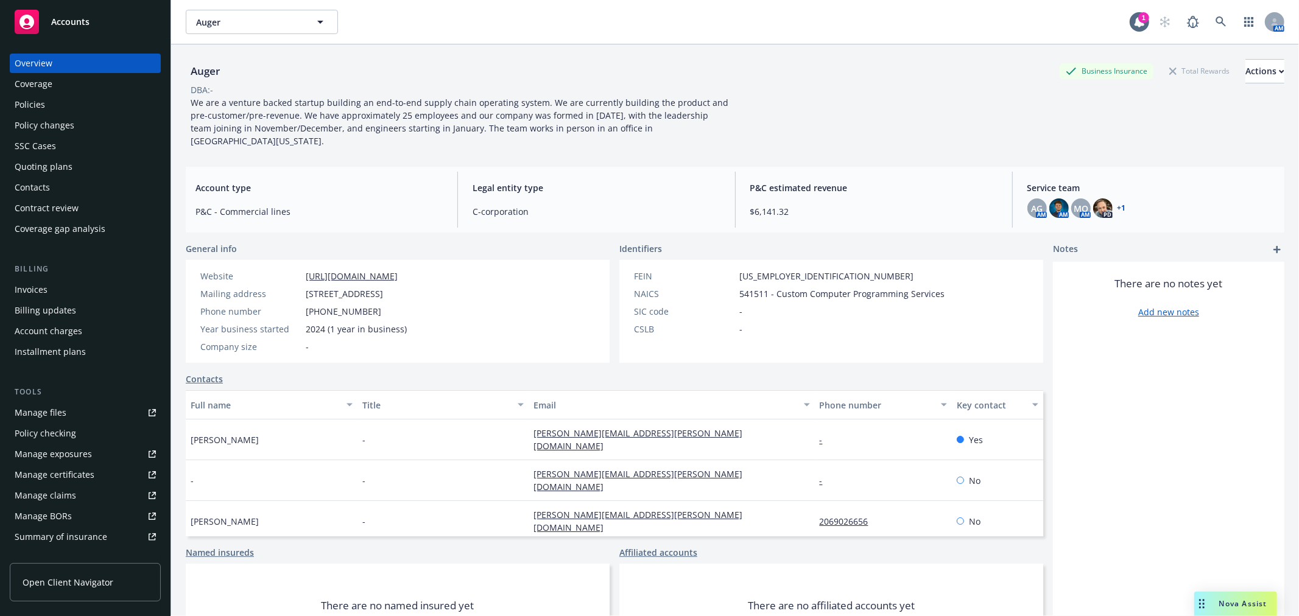
click at [50, 108] on div "Policies" at bounding box center [85, 104] width 141 height 19
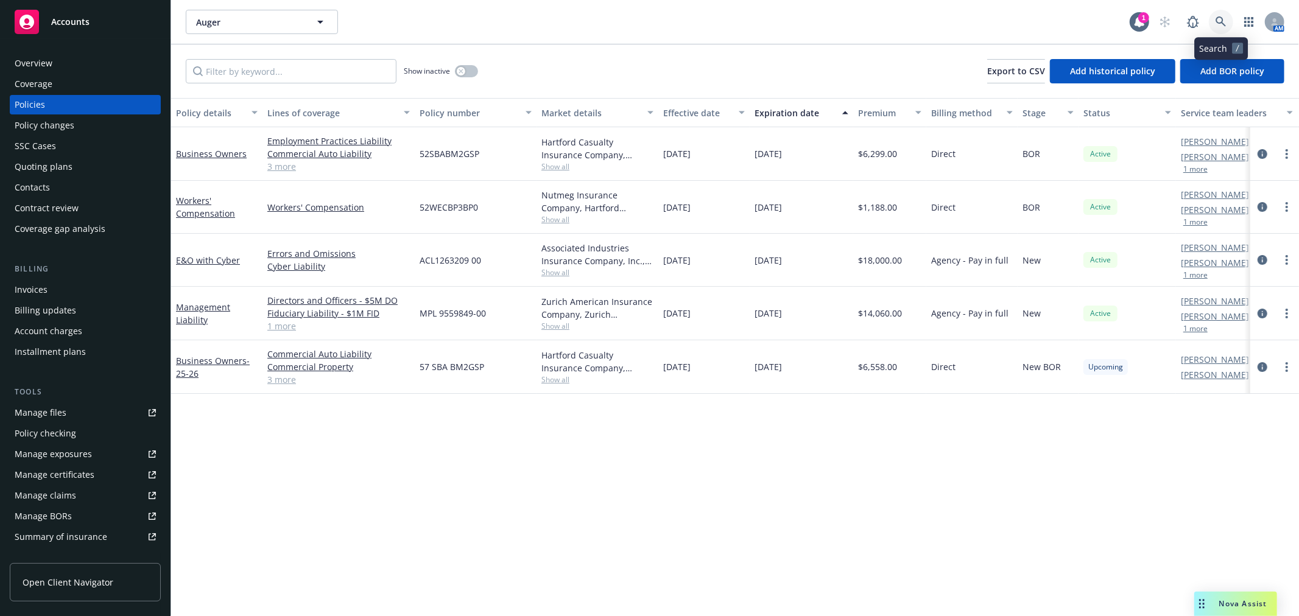
click at [1225, 26] on icon at bounding box center [1221, 21] width 10 height 10
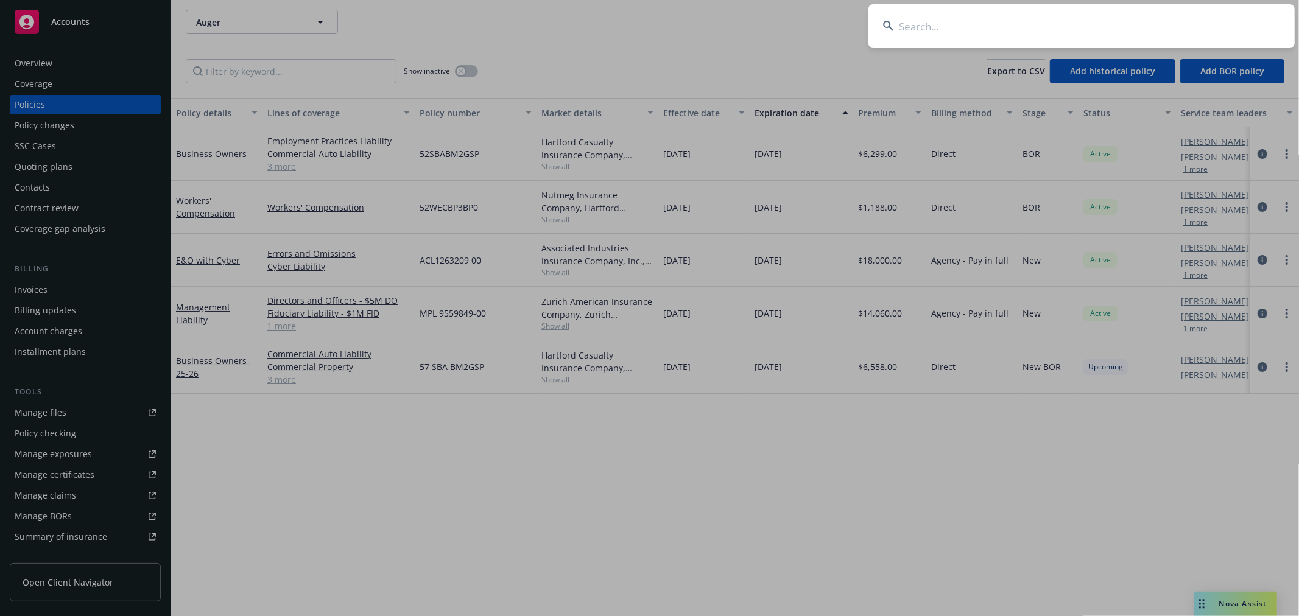
click at [1006, 21] on input at bounding box center [1081, 26] width 426 height 44
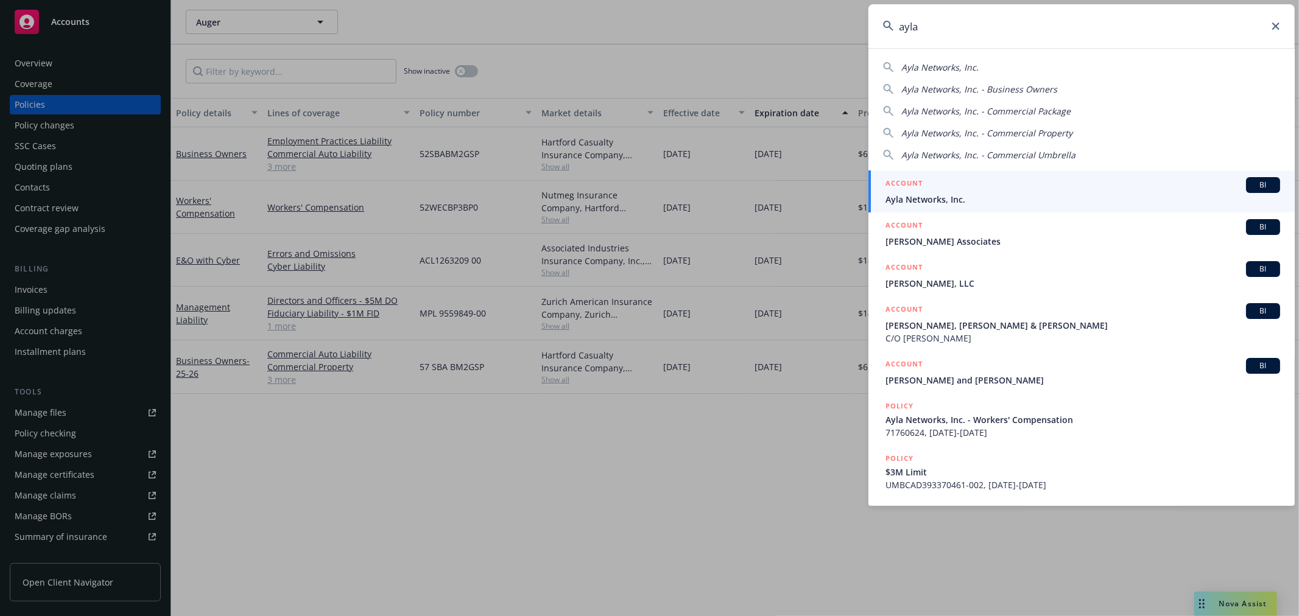
type input "ayla"
click at [958, 207] on link "ACCOUNT BI Ayla Networks, Inc." at bounding box center [1081, 192] width 426 height 42
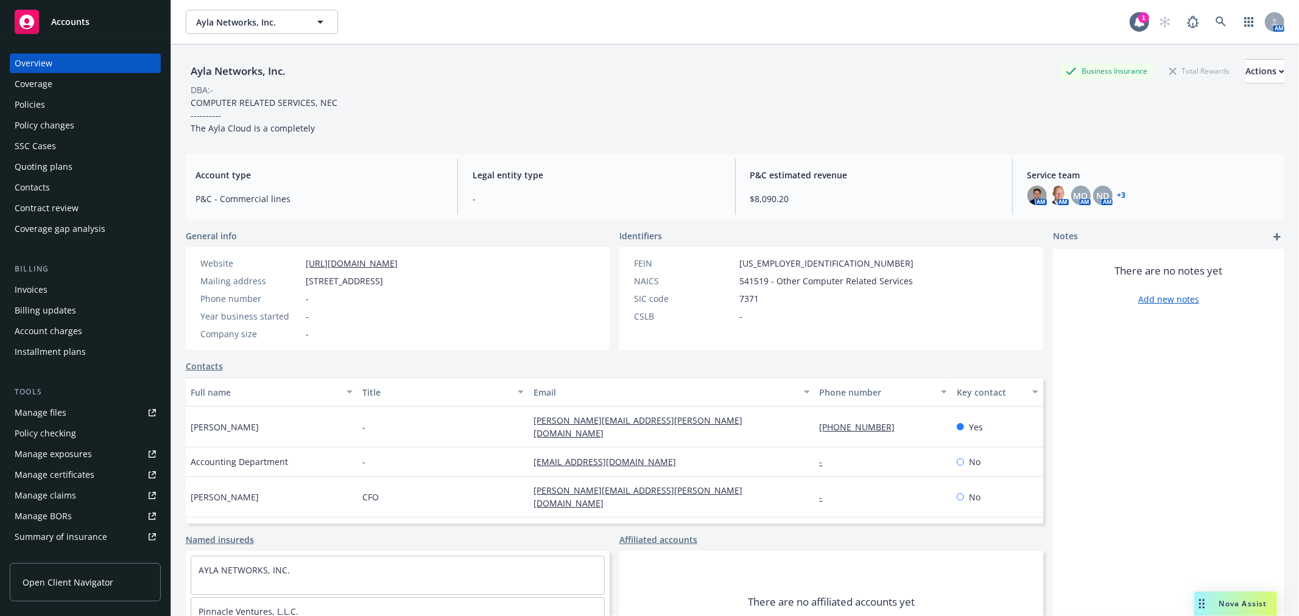
click at [38, 107] on div "Policies" at bounding box center [30, 104] width 30 height 19
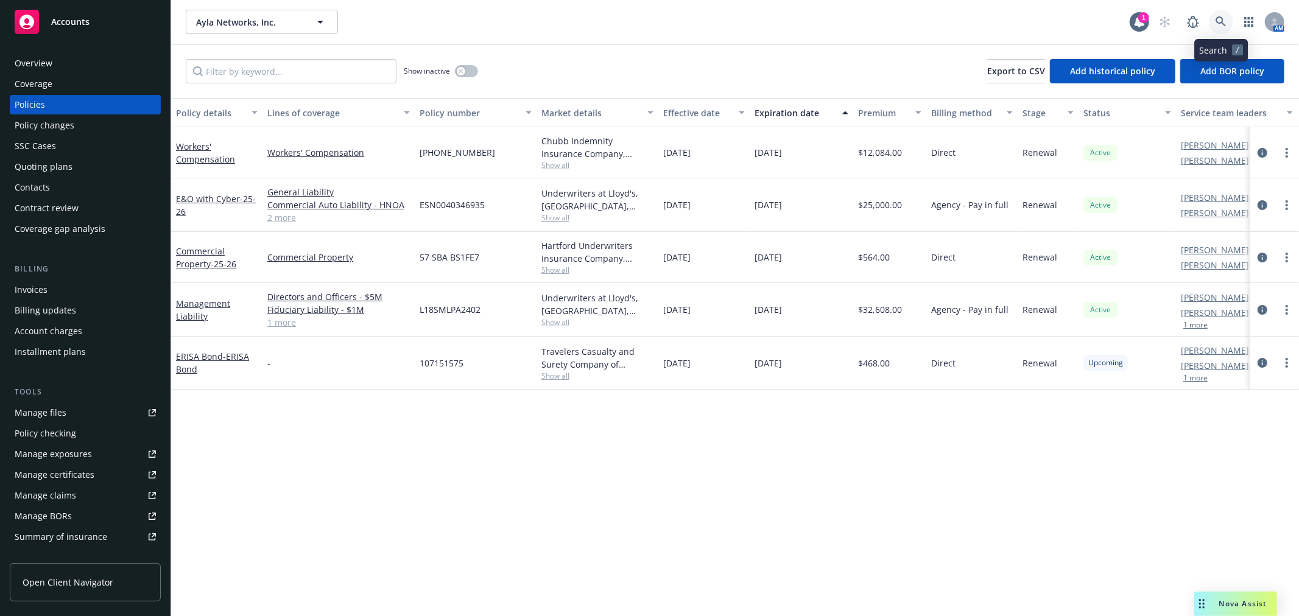
click at [1221, 22] on icon at bounding box center [1221, 21] width 10 height 10
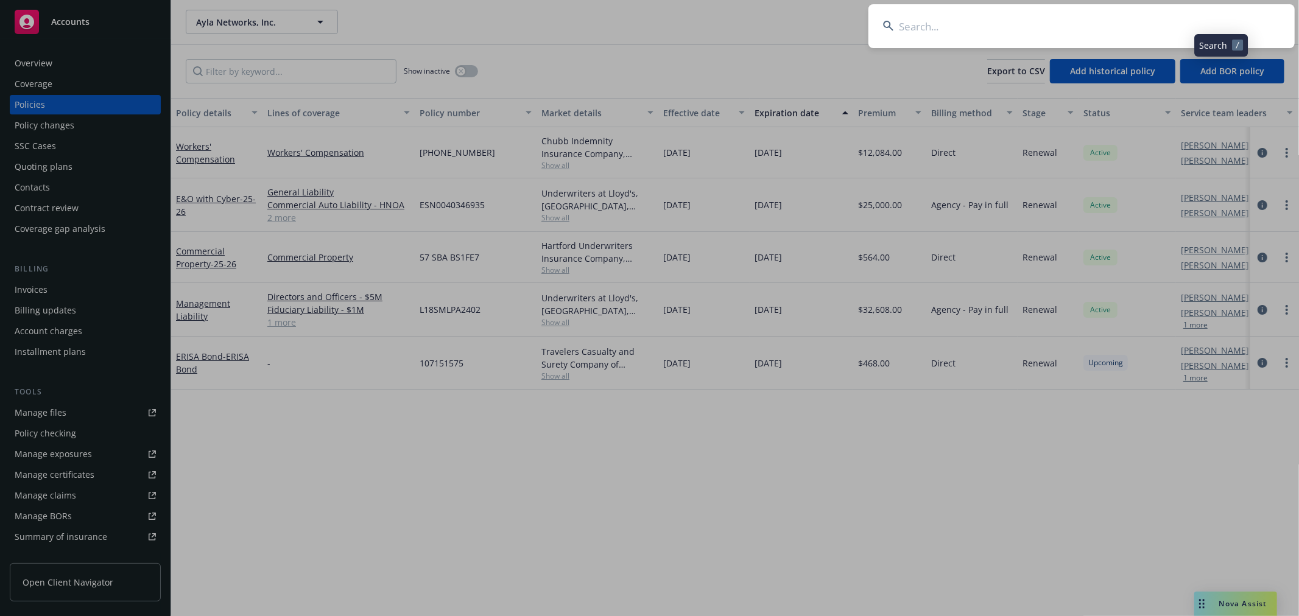
click at [1194, 23] on input at bounding box center [1081, 26] width 426 height 44
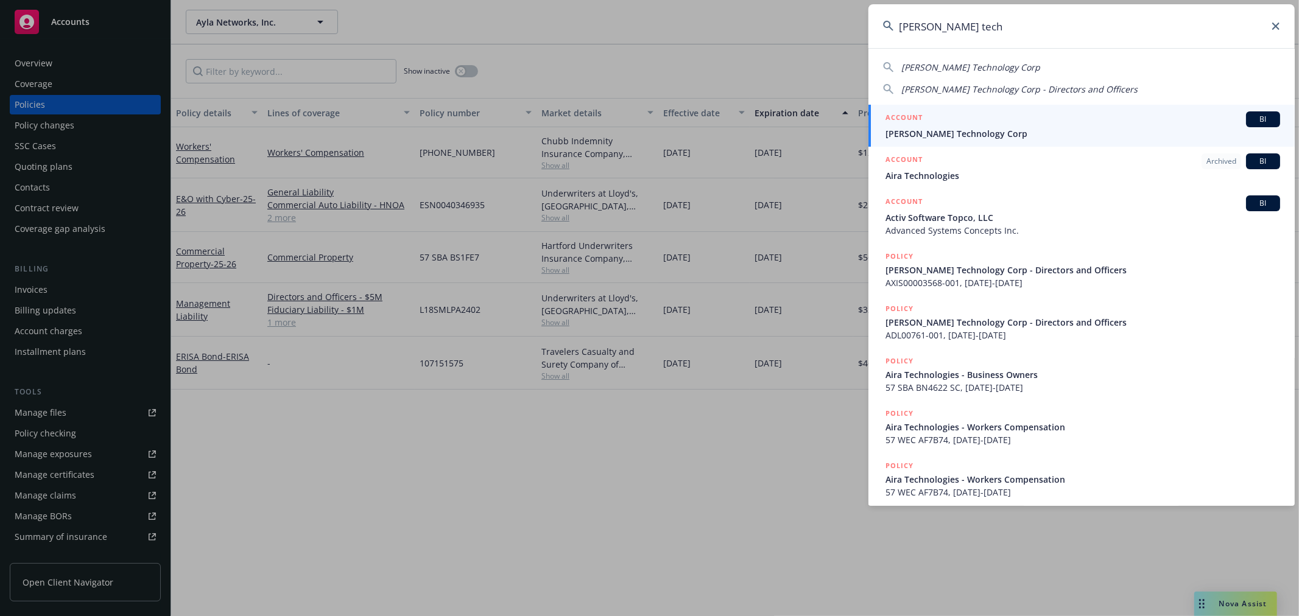
type input "[PERSON_NAME] tech"
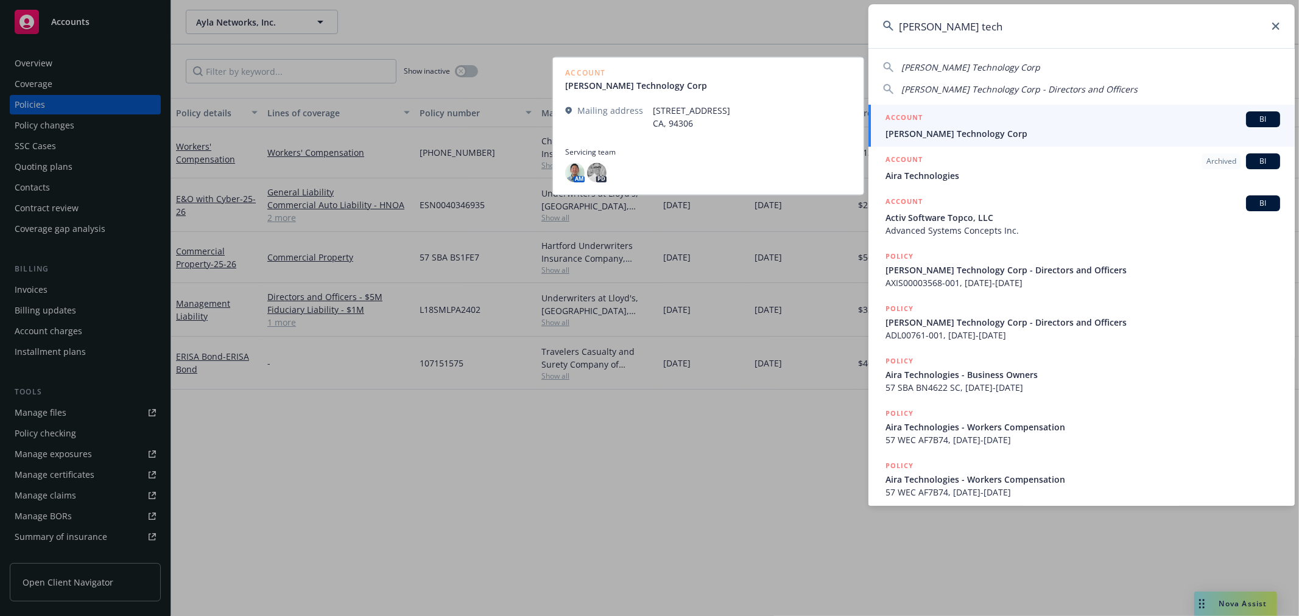
click at [969, 135] on span "[PERSON_NAME] Technology Corp" at bounding box center [1083, 133] width 395 height 13
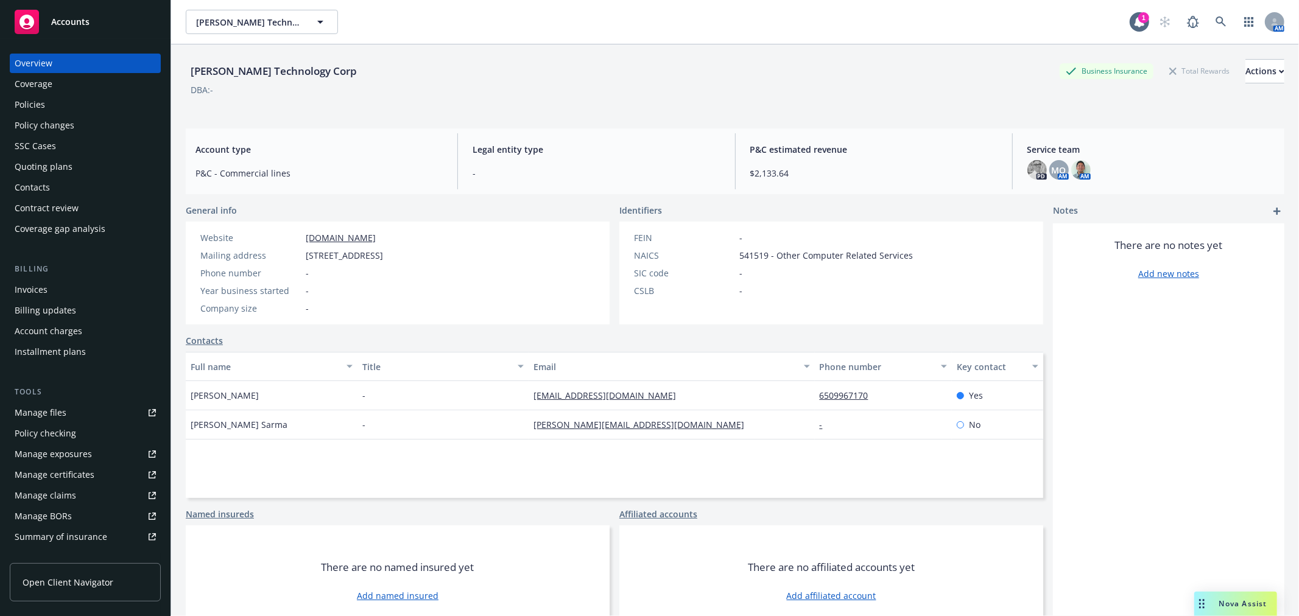
click at [37, 110] on div "Policies" at bounding box center [30, 104] width 30 height 19
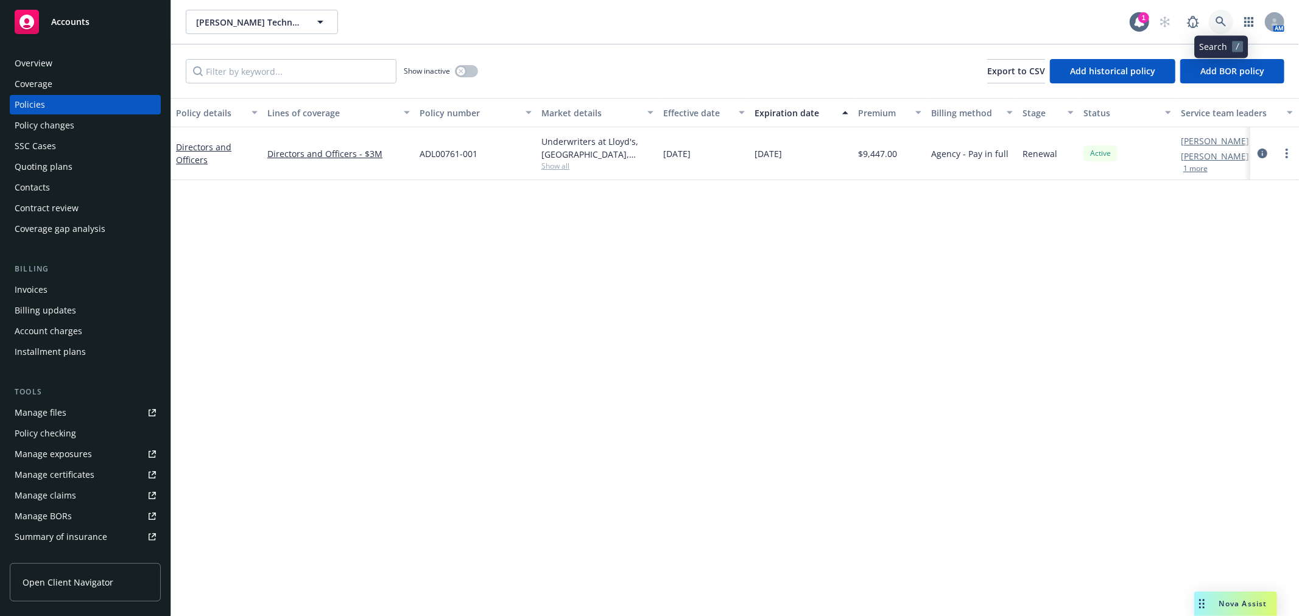
click at [1222, 20] on icon at bounding box center [1221, 21] width 10 height 10
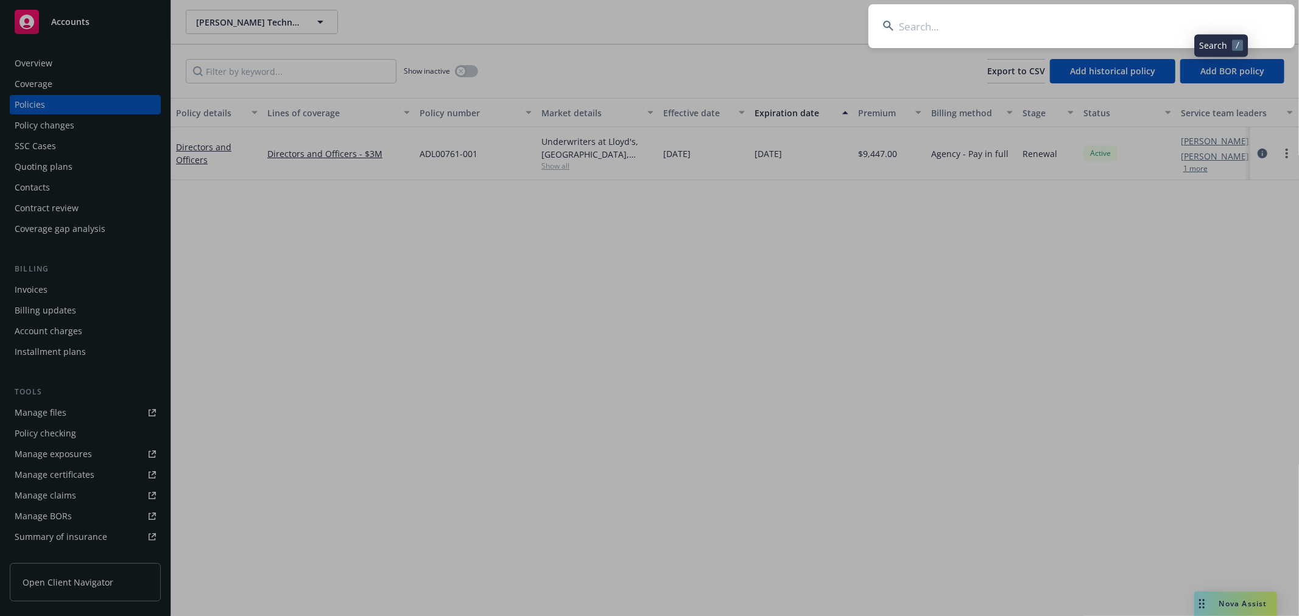
click at [1152, 23] on input at bounding box center [1081, 26] width 426 height 44
type input "well health"
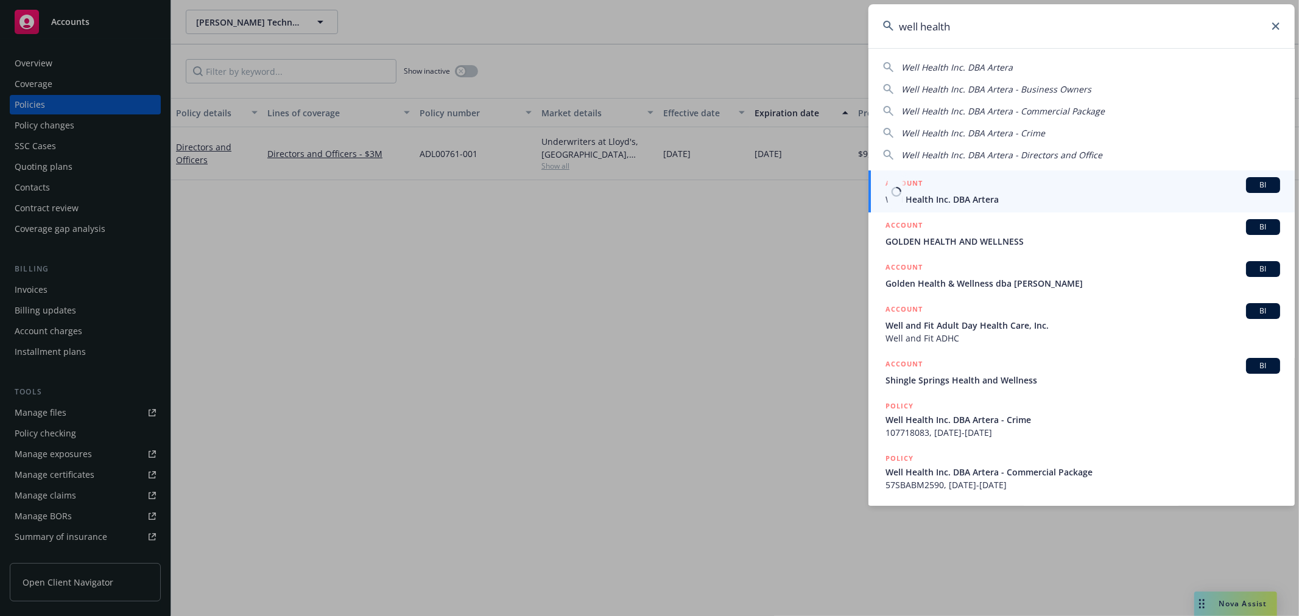
click at [970, 205] on span "Well Health Inc. DBA Artera" at bounding box center [1083, 199] width 395 height 13
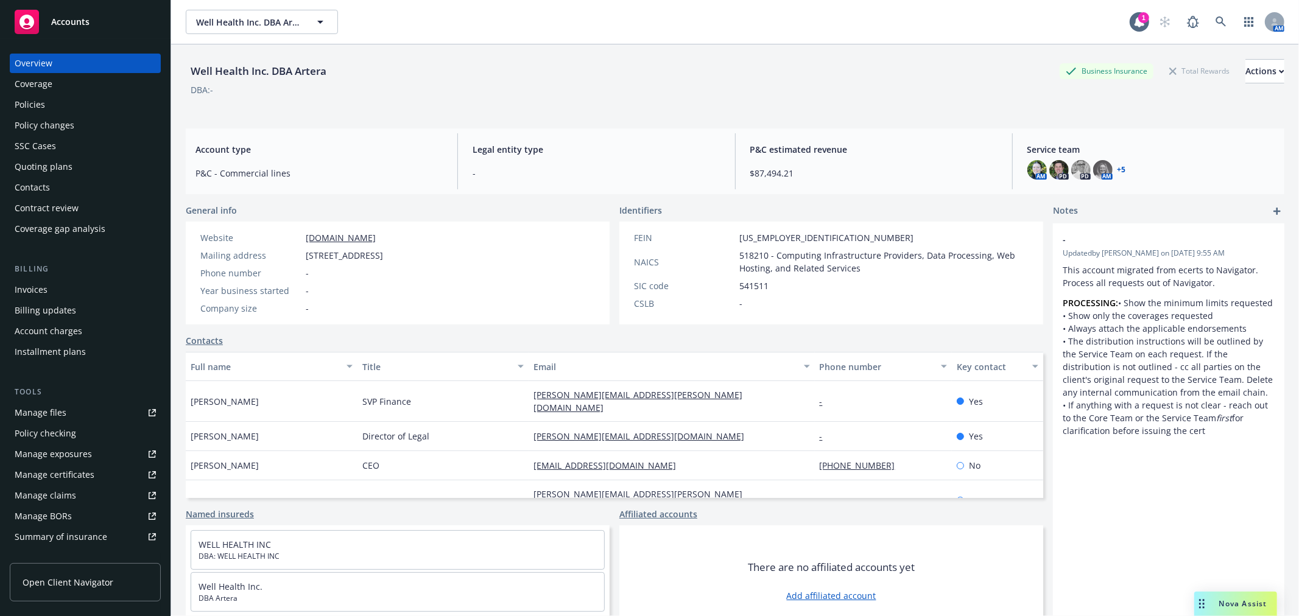
click at [52, 105] on div "Policies" at bounding box center [85, 104] width 141 height 19
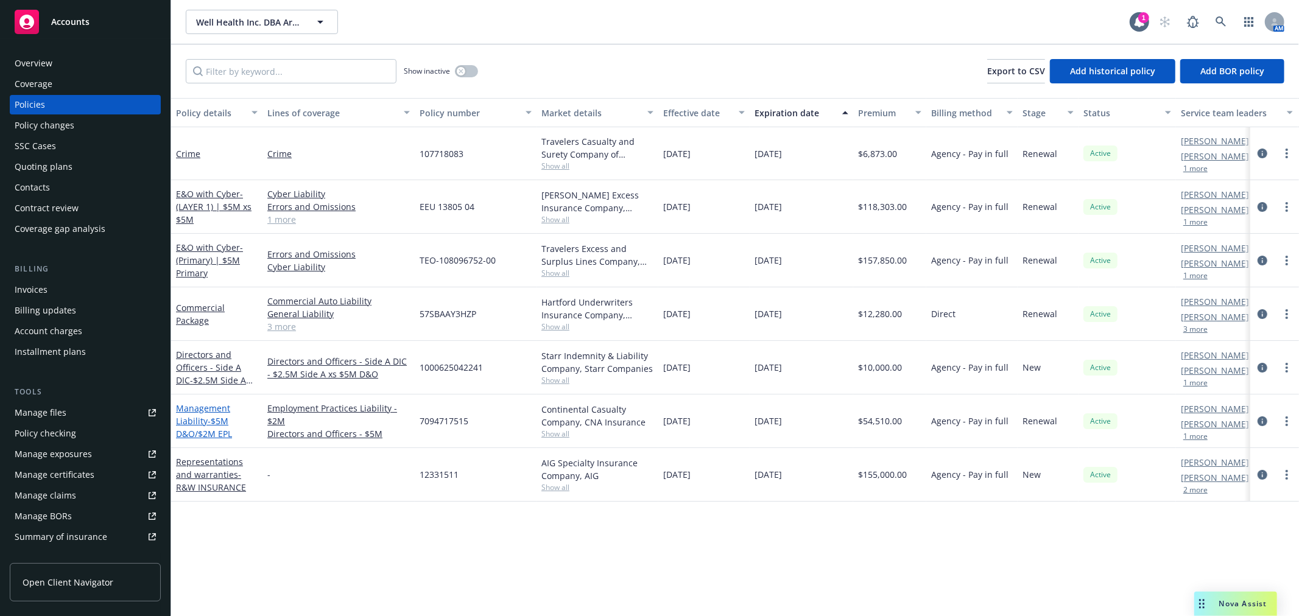
click at [220, 413] on link "Management Liability - $5M D&O/$2M EPL" at bounding box center [204, 421] width 56 height 37
